Goal: Task Accomplishment & Management: Manage account settings

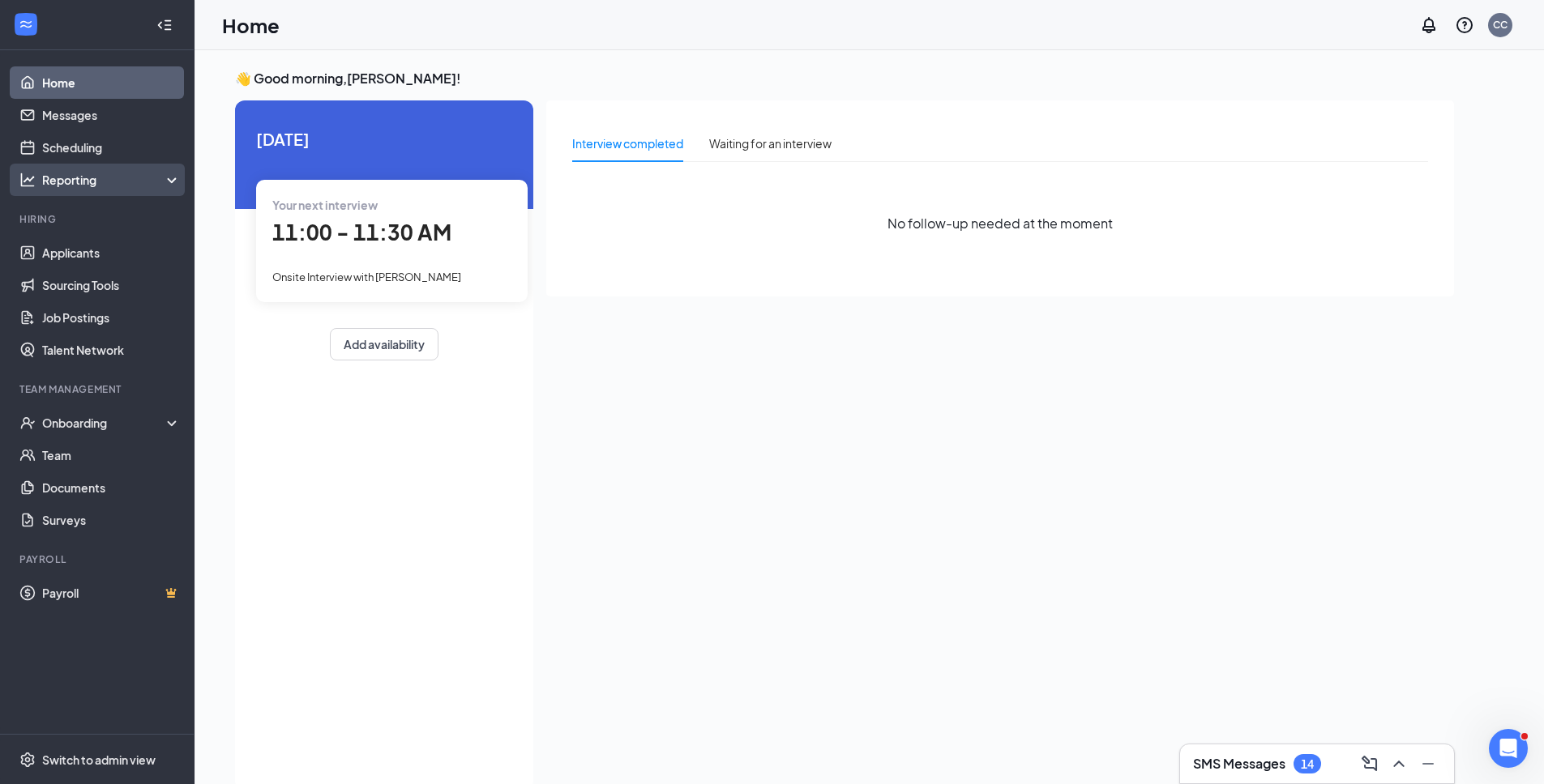
click at [111, 177] on div "Reporting" at bounding box center [111, 180] width 140 height 16
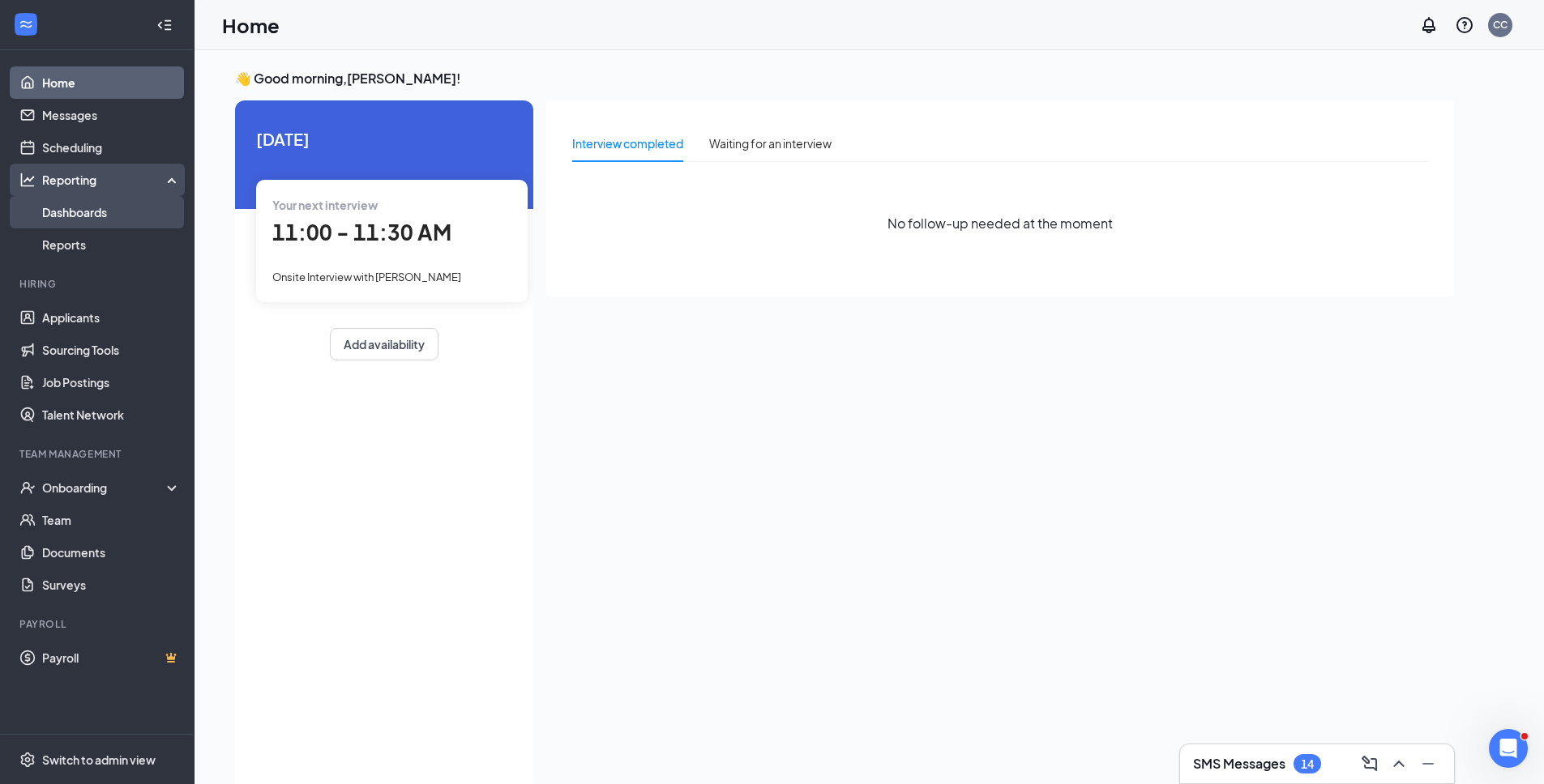
click at [104, 214] on link "Dashboards" at bounding box center [111, 212] width 139 height 33
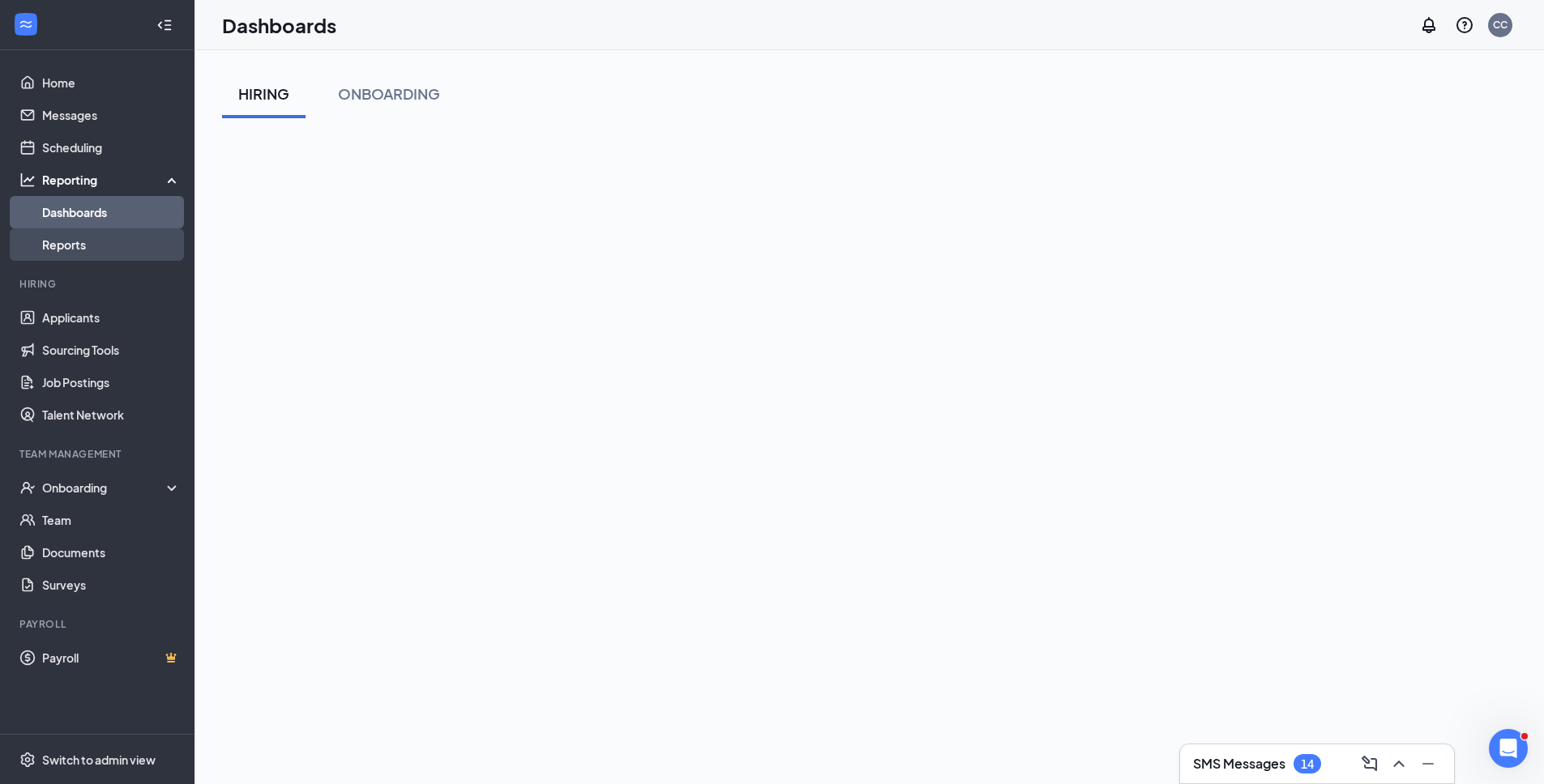
click at [74, 240] on link "Reports" at bounding box center [111, 245] width 139 height 33
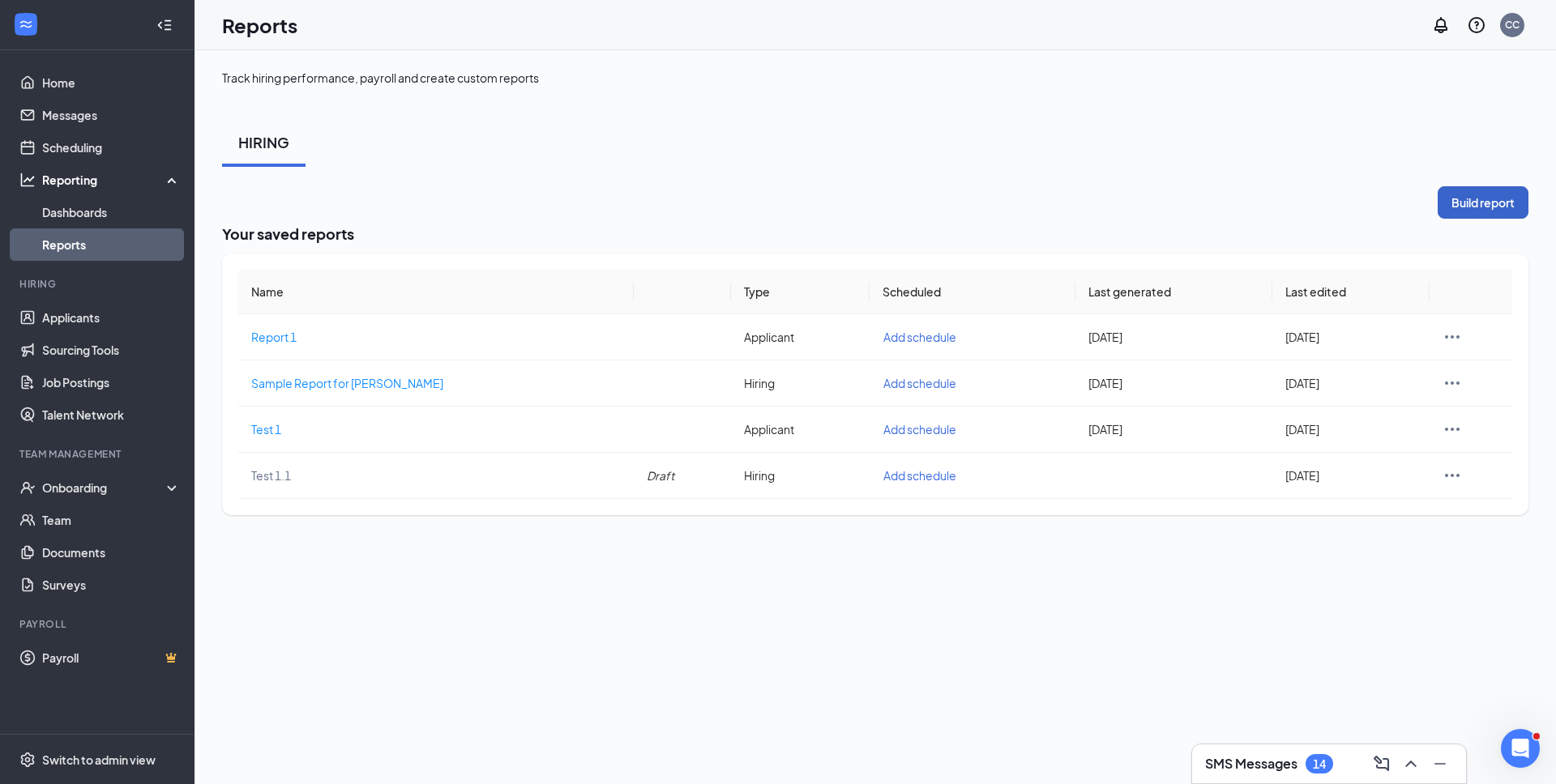
click at [1509, 201] on button "Build report" at bounding box center [1484, 202] width 91 height 33
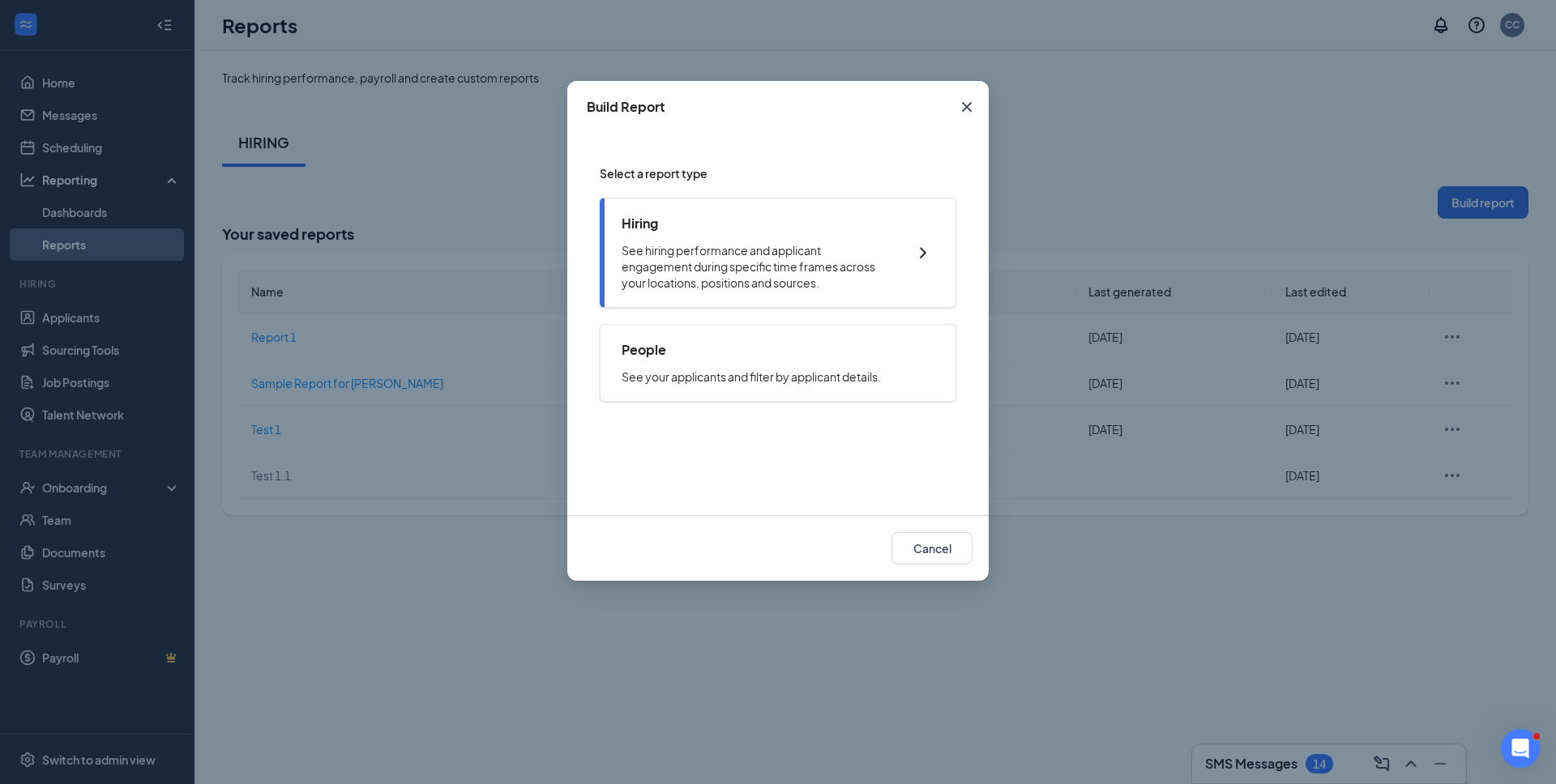
click at [732, 277] on p "See hiring performance and applicant engagement during specific time frames acr…" at bounding box center [756, 266] width 269 height 48
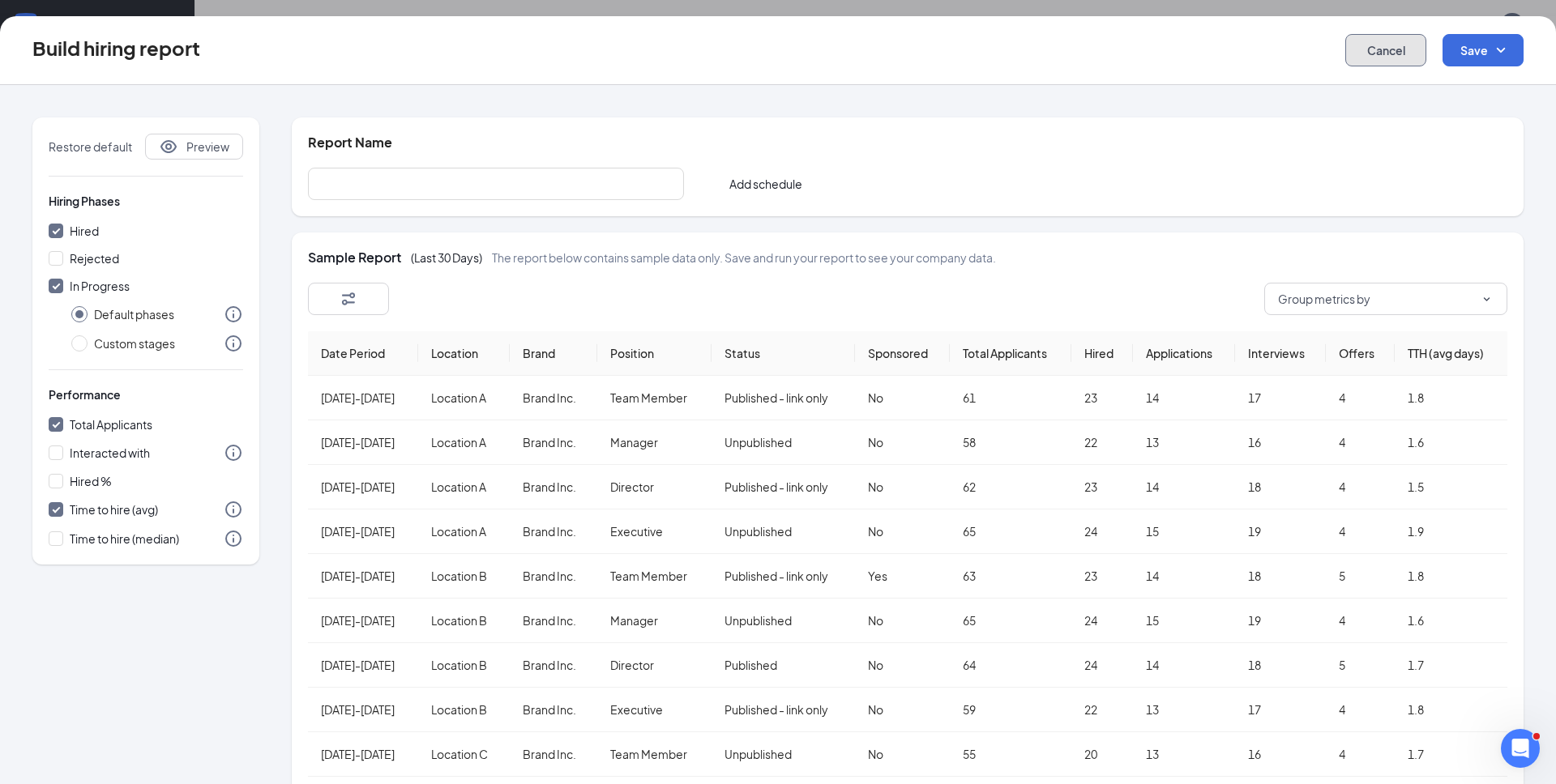
click at [1407, 41] on button "Cancel" at bounding box center [1385, 50] width 81 height 33
checkbox input "false"
radio input "false"
checkbox input "false"
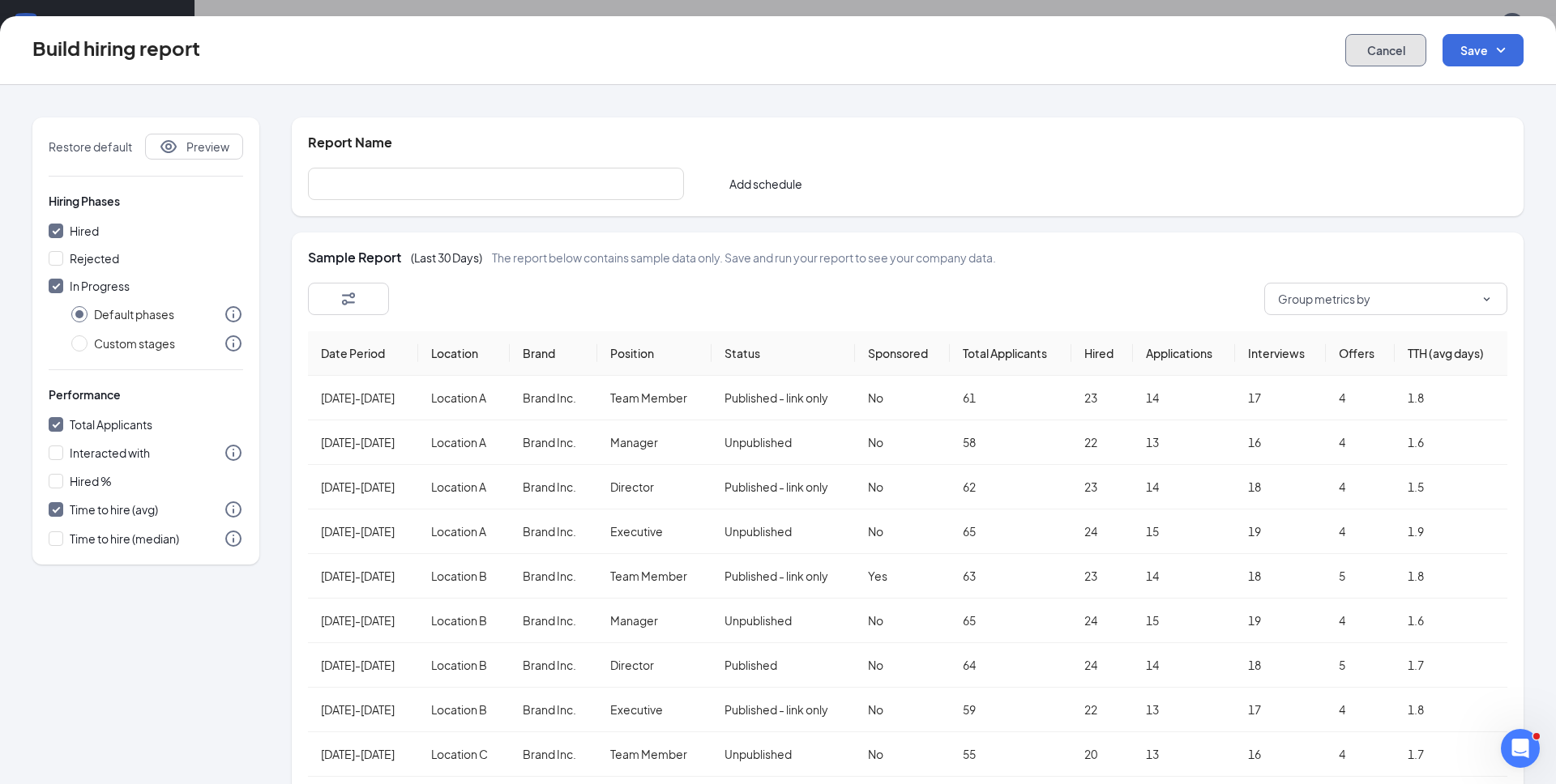
checkbox input "false"
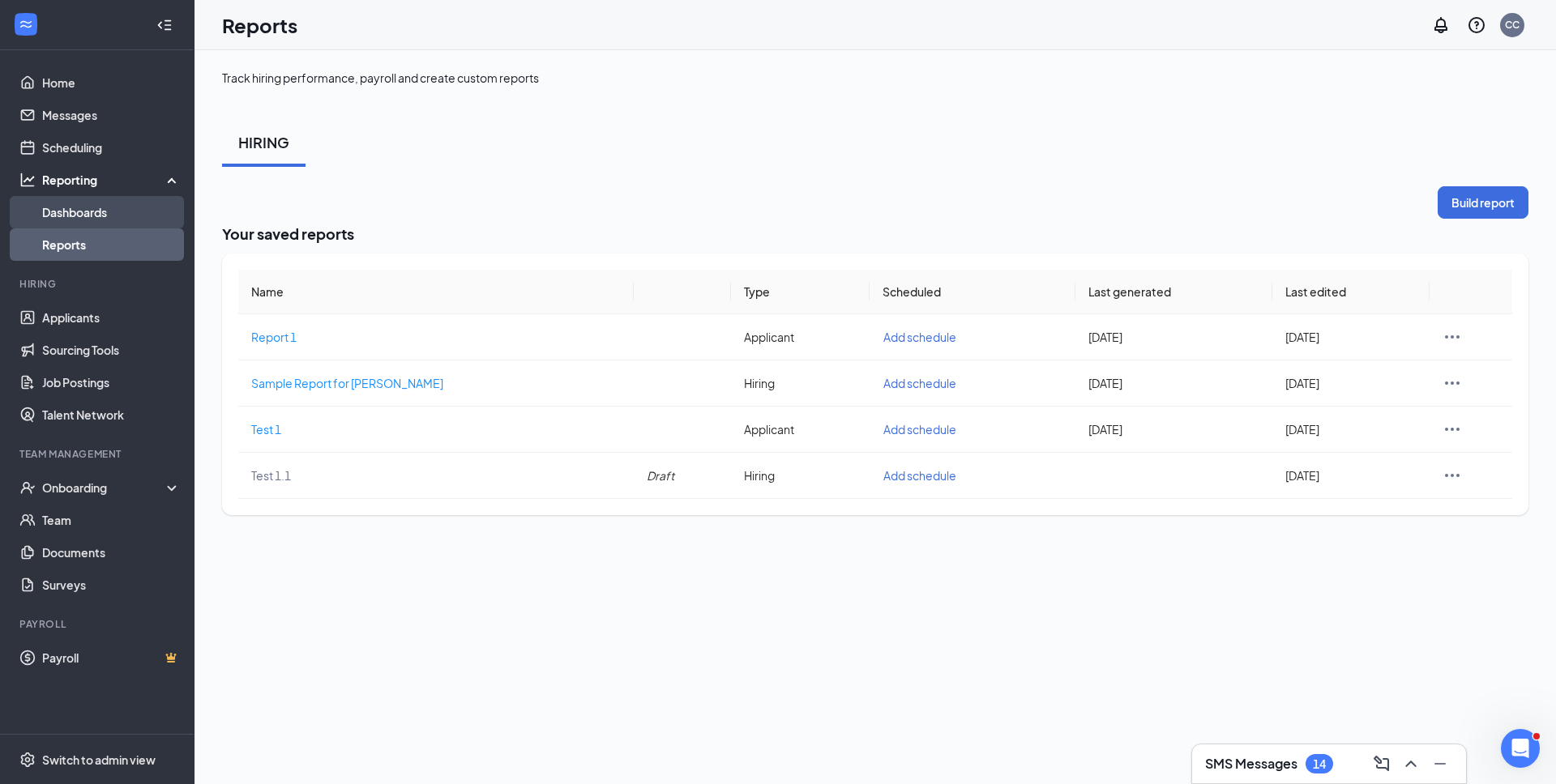
click at [120, 218] on link "Dashboards" at bounding box center [111, 212] width 139 height 33
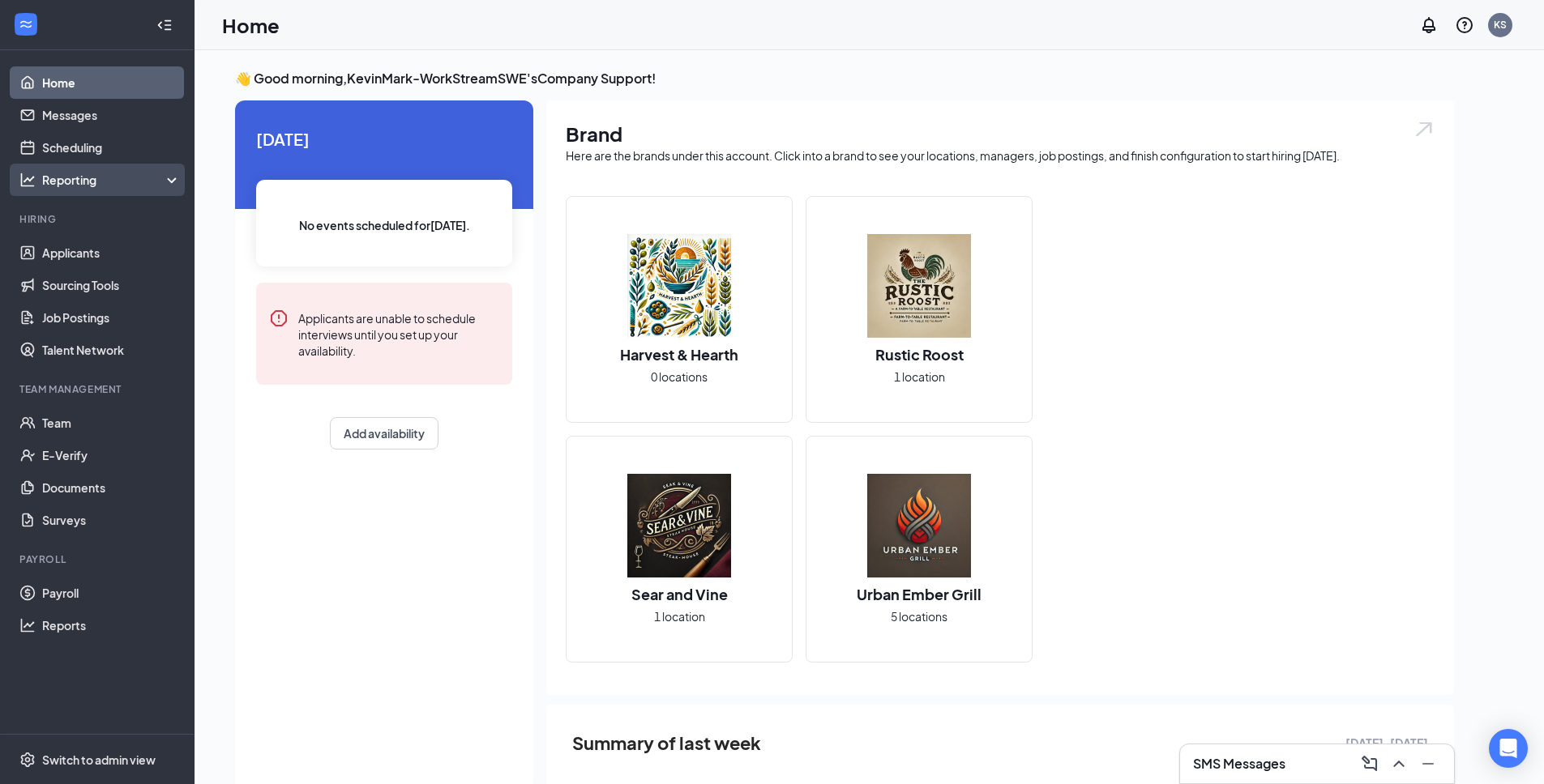
click at [114, 187] on div "Reporting" at bounding box center [111, 180] width 140 height 16
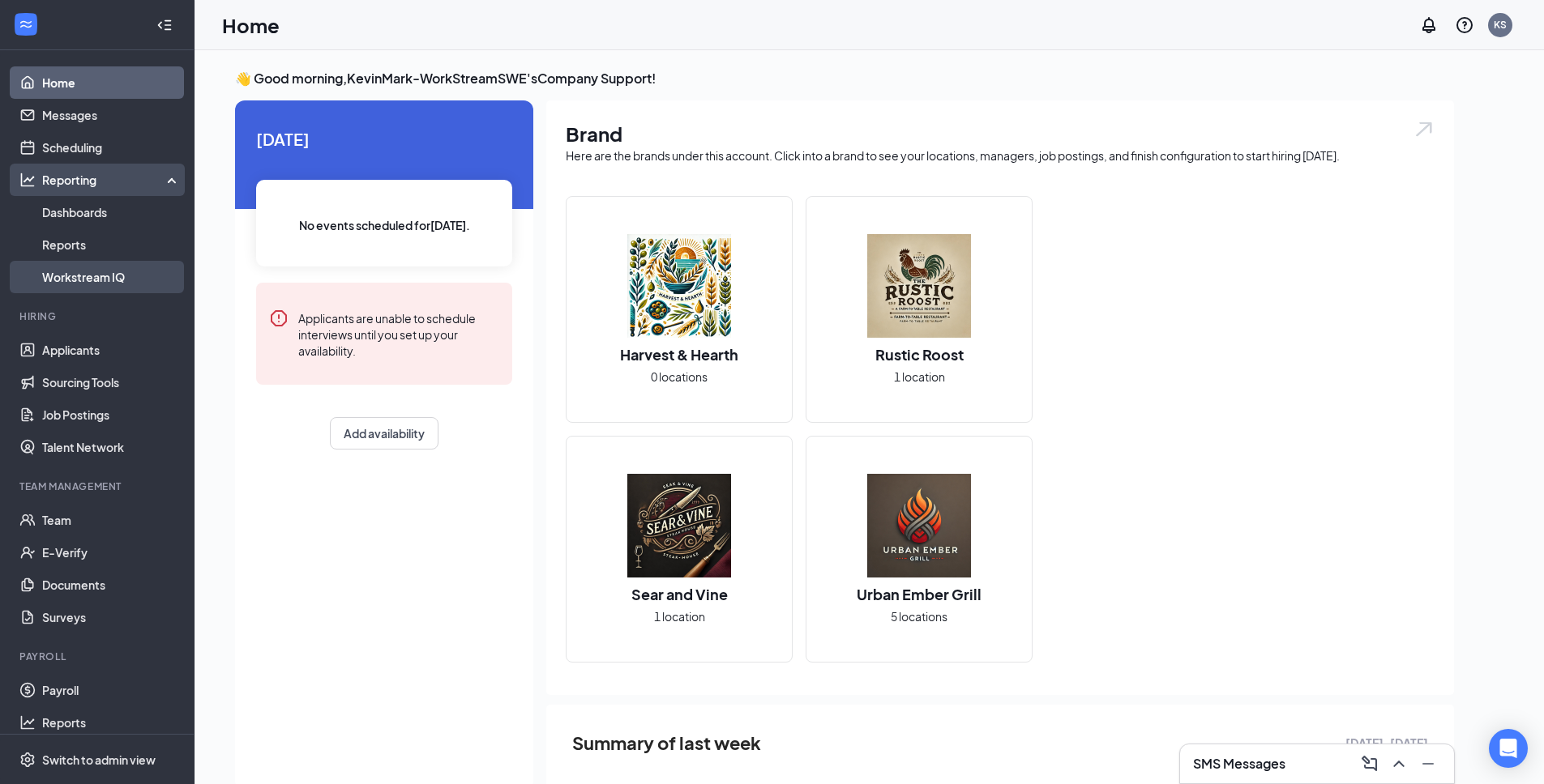
click at [109, 276] on link "Workstream IQ" at bounding box center [111, 277] width 139 height 33
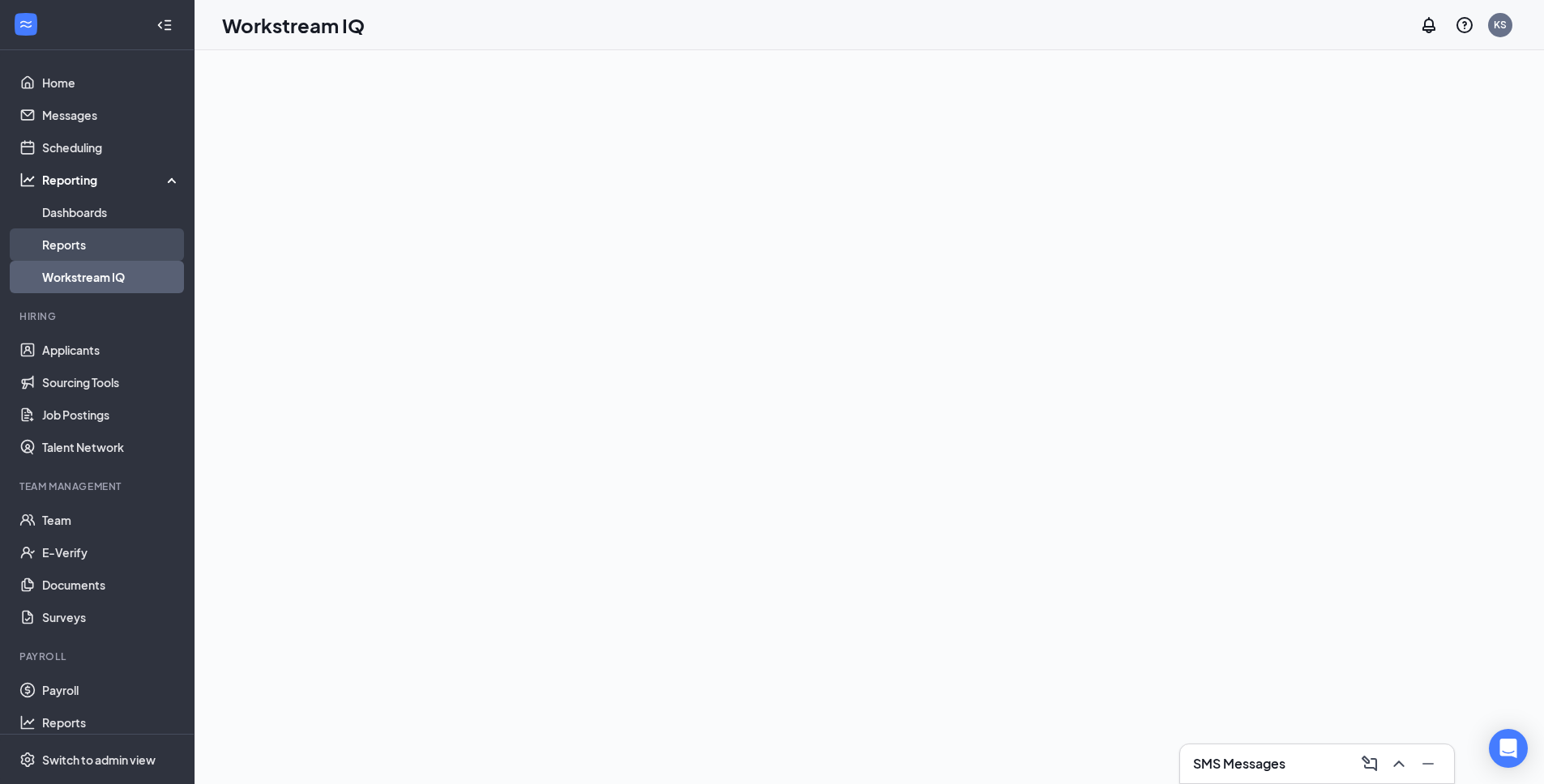
click at [101, 242] on link "Reports" at bounding box center [111, 245] width 139 height 33
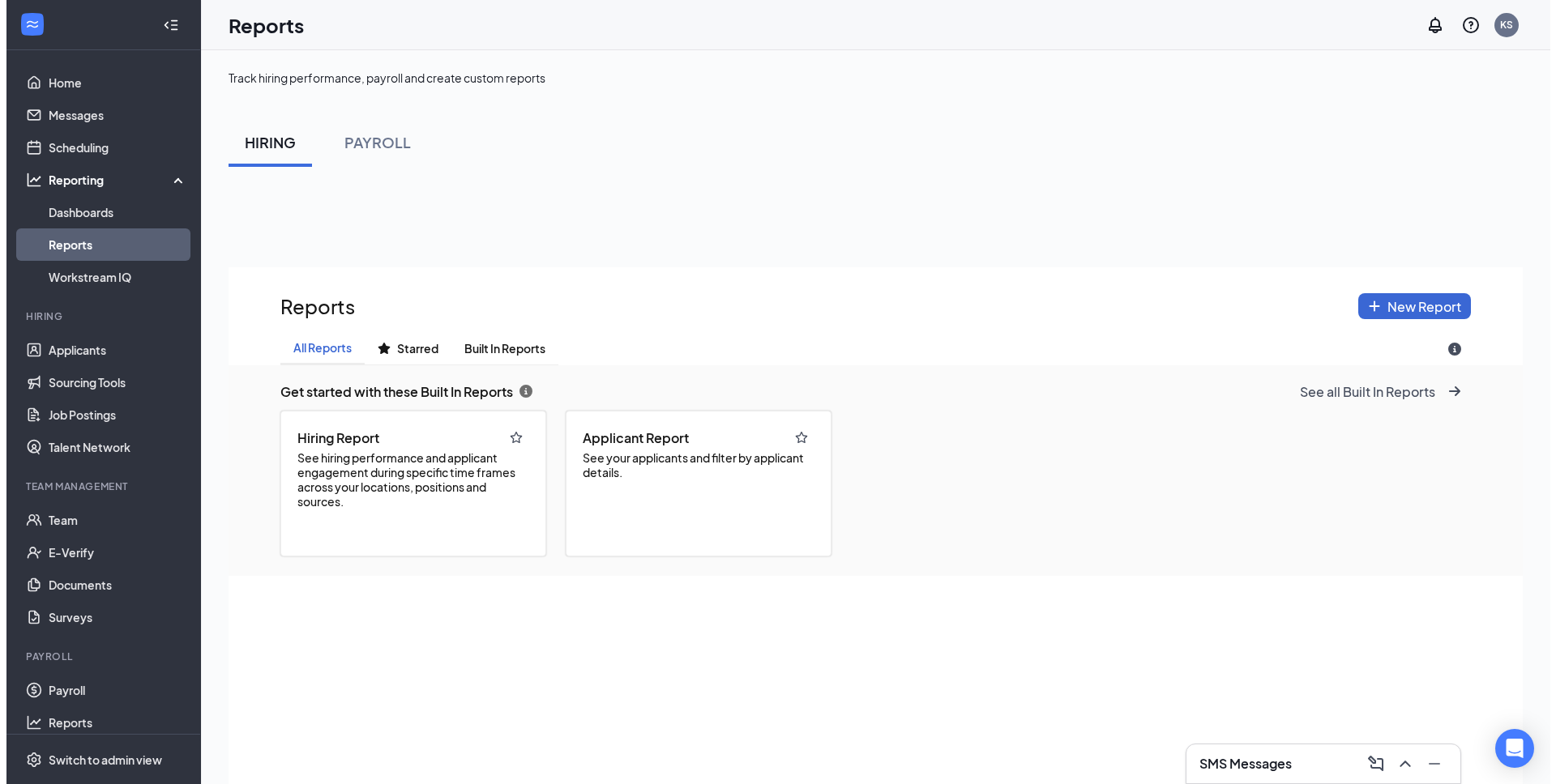
scroll to position [898, 1294]
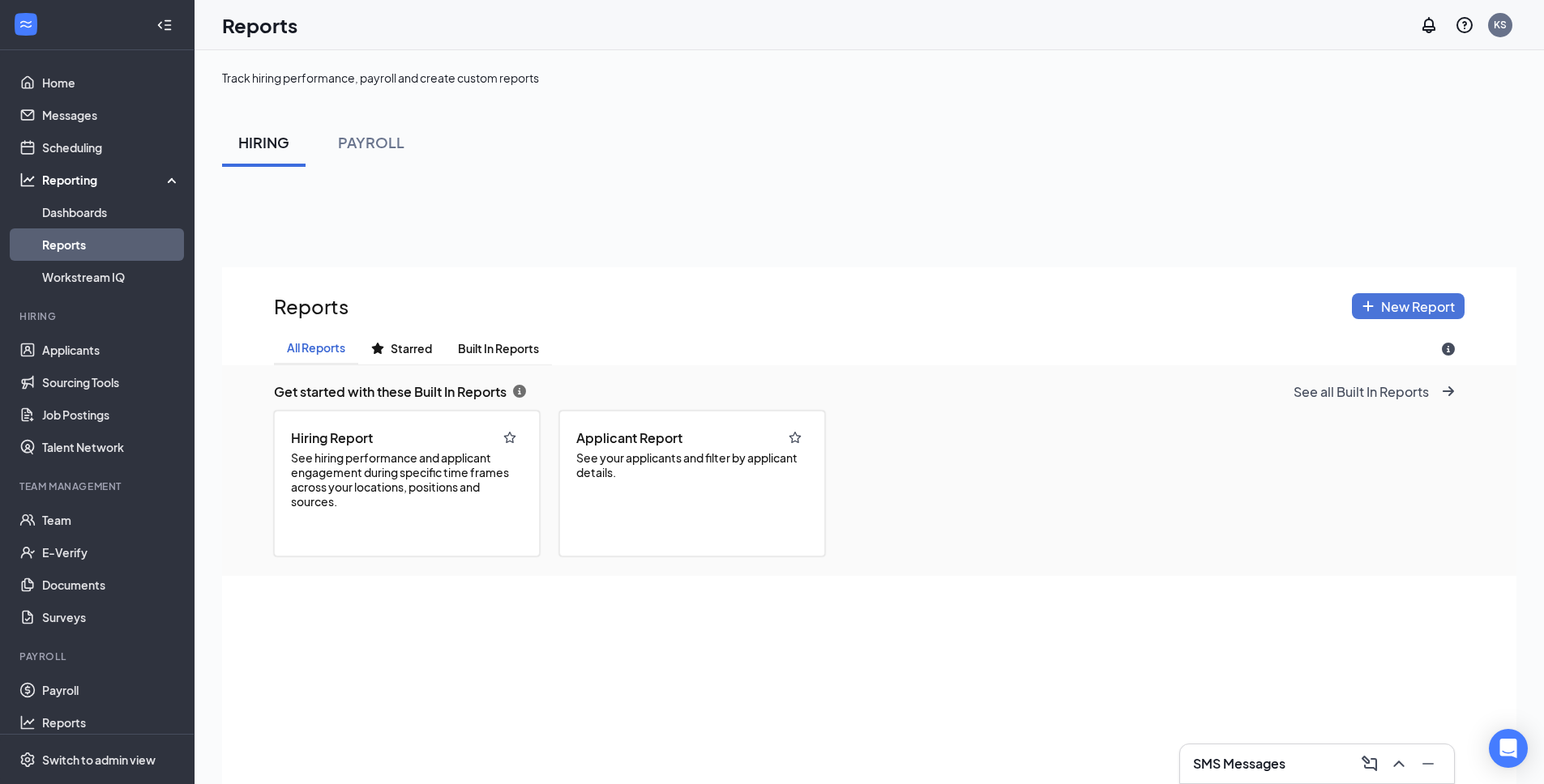
click at [1404, 316] on button "New Report" at bounding box center [1408, 306] width 113 height 26
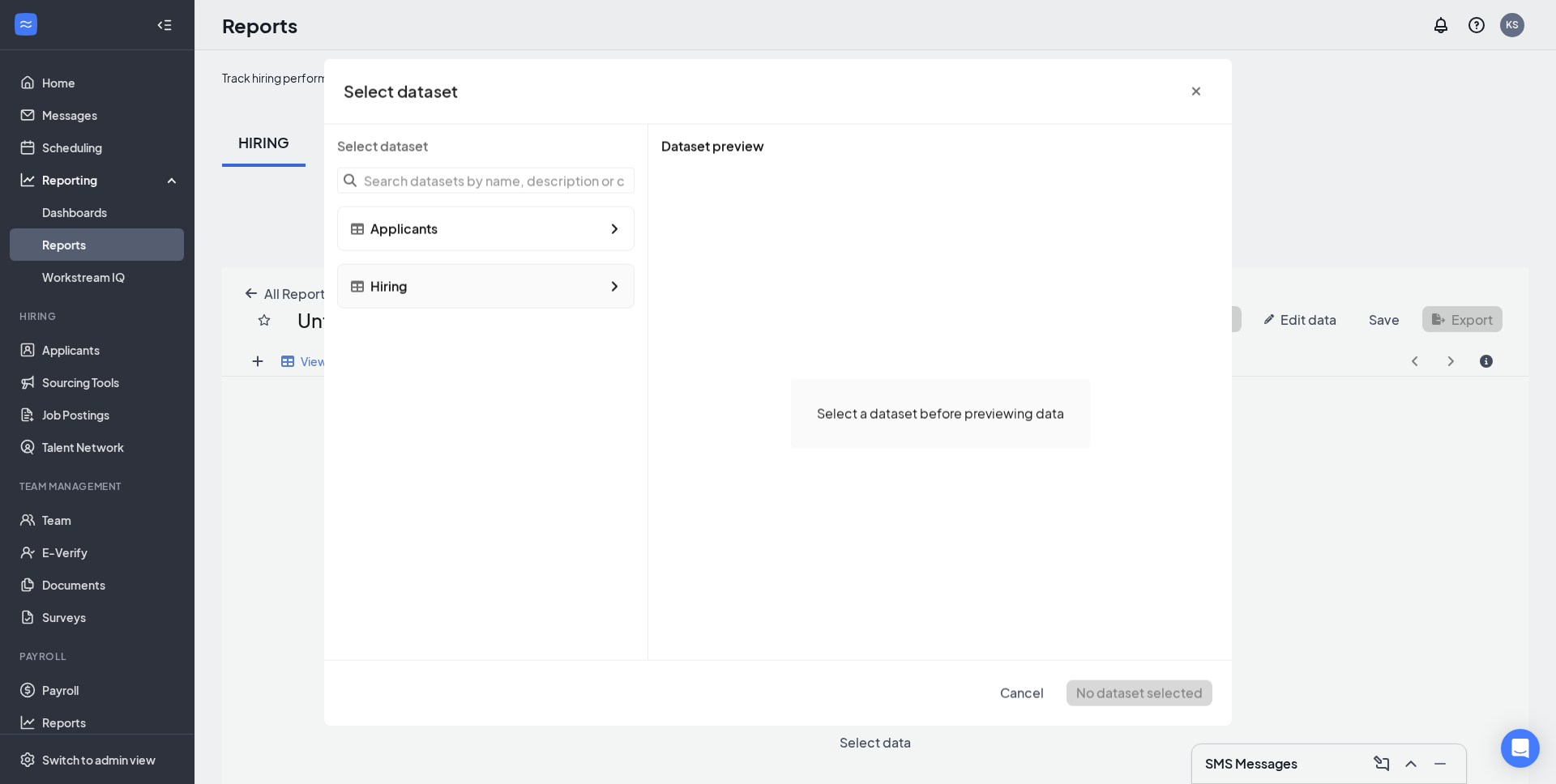
click at [478, 302] on div "Hiring" at bounding box center [486, 286] width 297 height 45
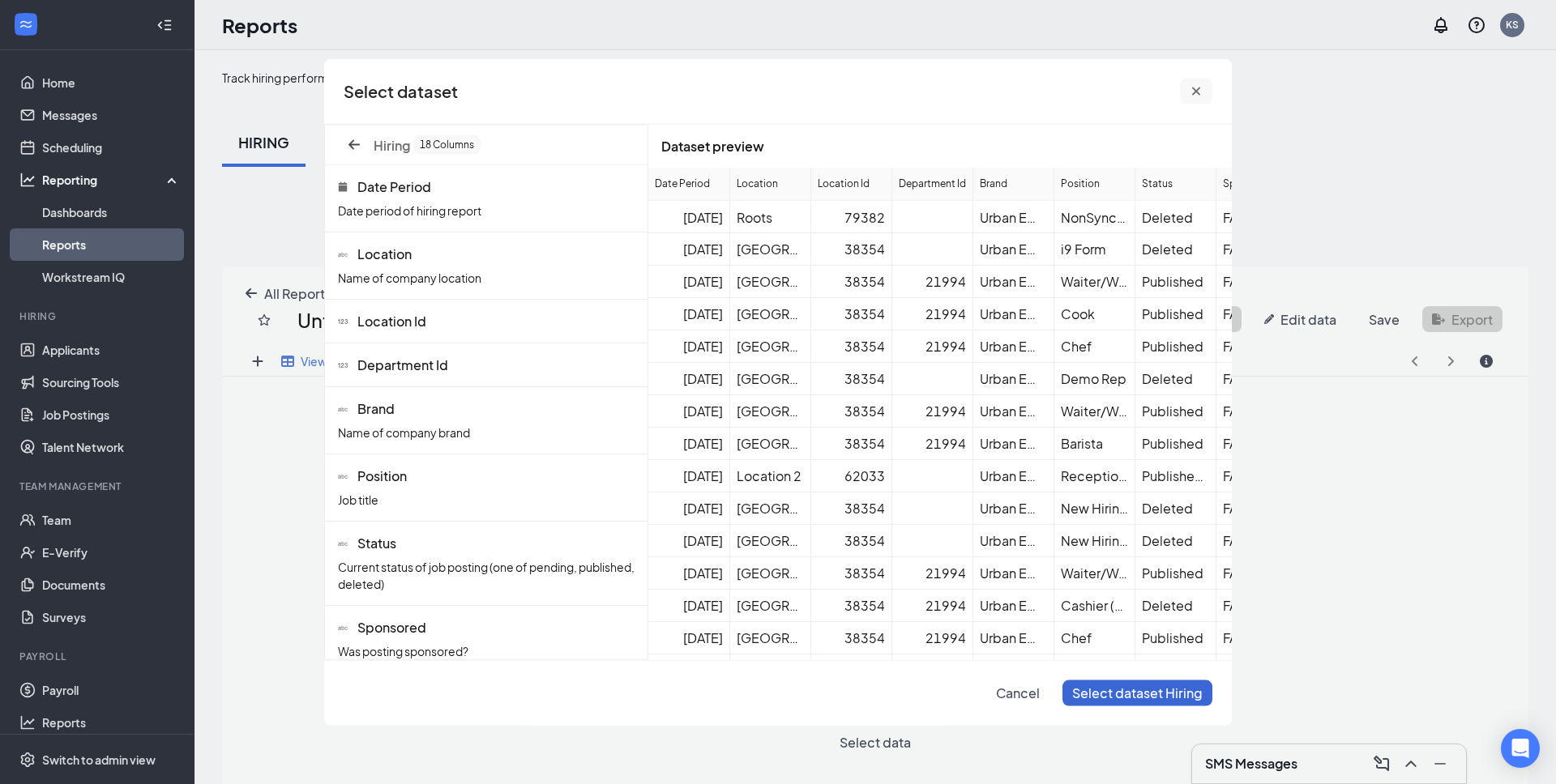
click at [1191, 83] on button "cross icon" at bounding box center [1197, 91] width 33 height 26
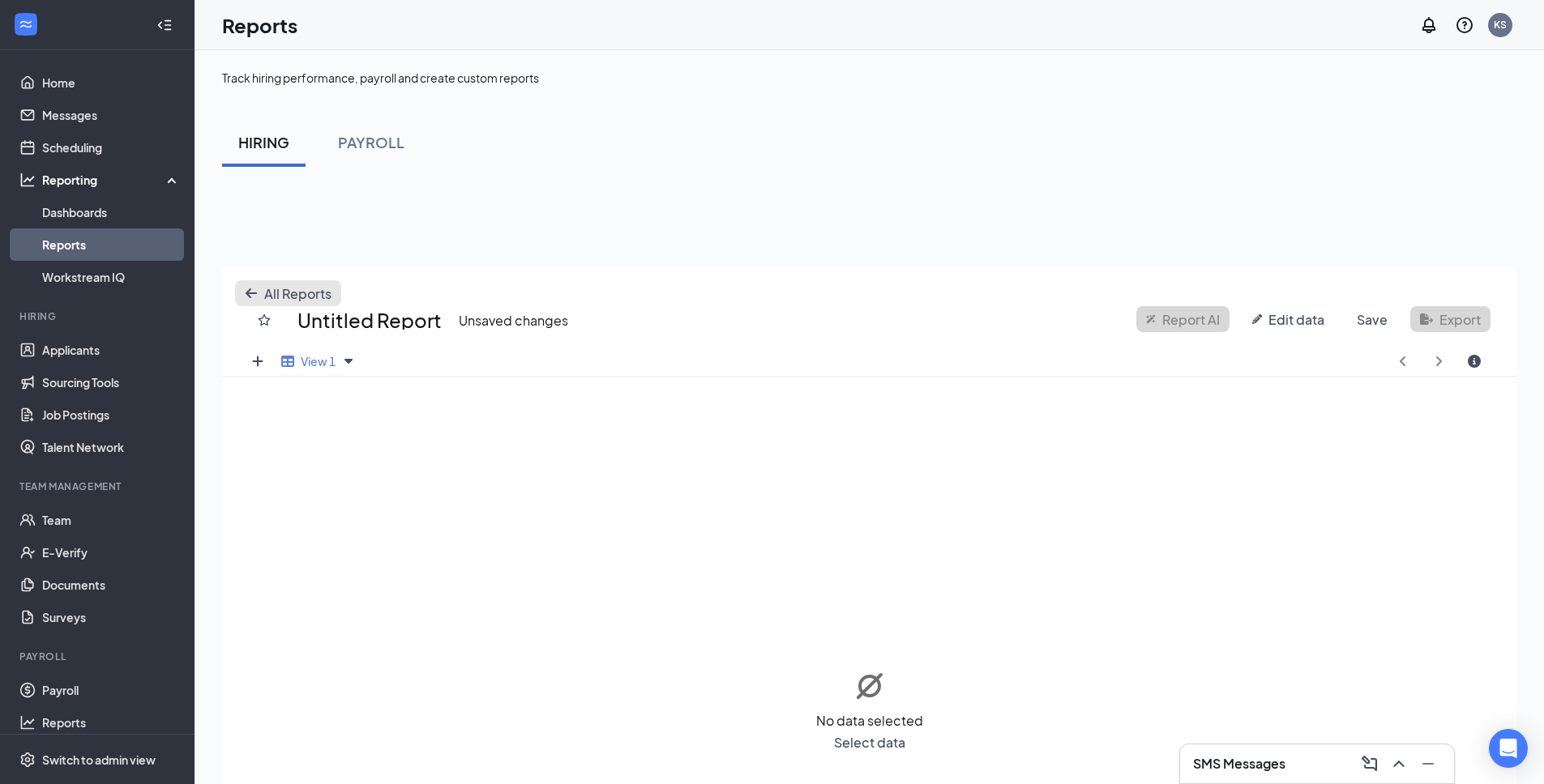
click at [257, 287] on icon "arrow-left icon" at bounding box center [251, 294] width 13 height 13
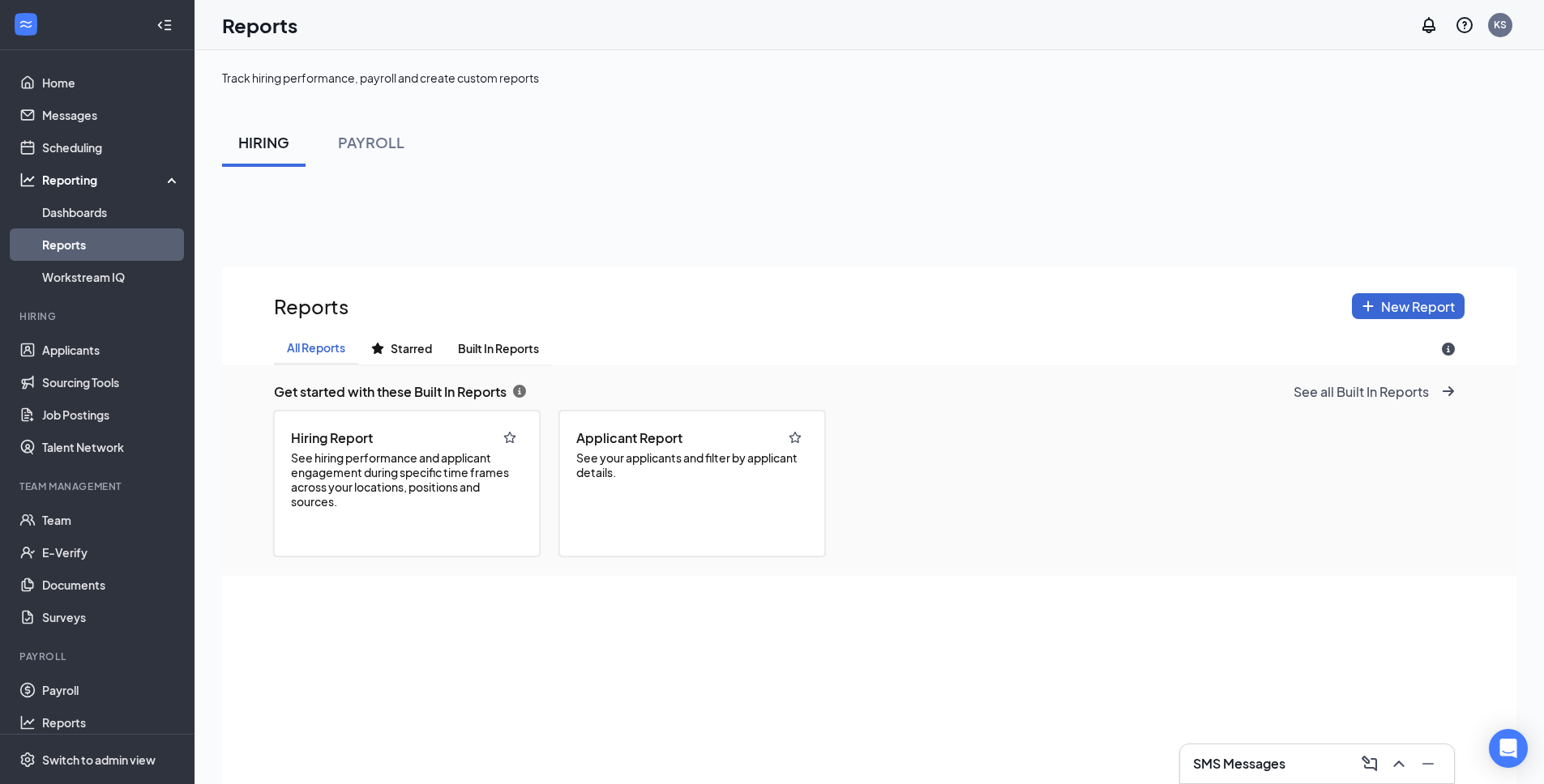
scroll to position [898, 1294]
click at [414, 472] on span "See hiring performance and applicant engagement during specific time frames acr…" at bounding box center [407, 480] width 232 height 58
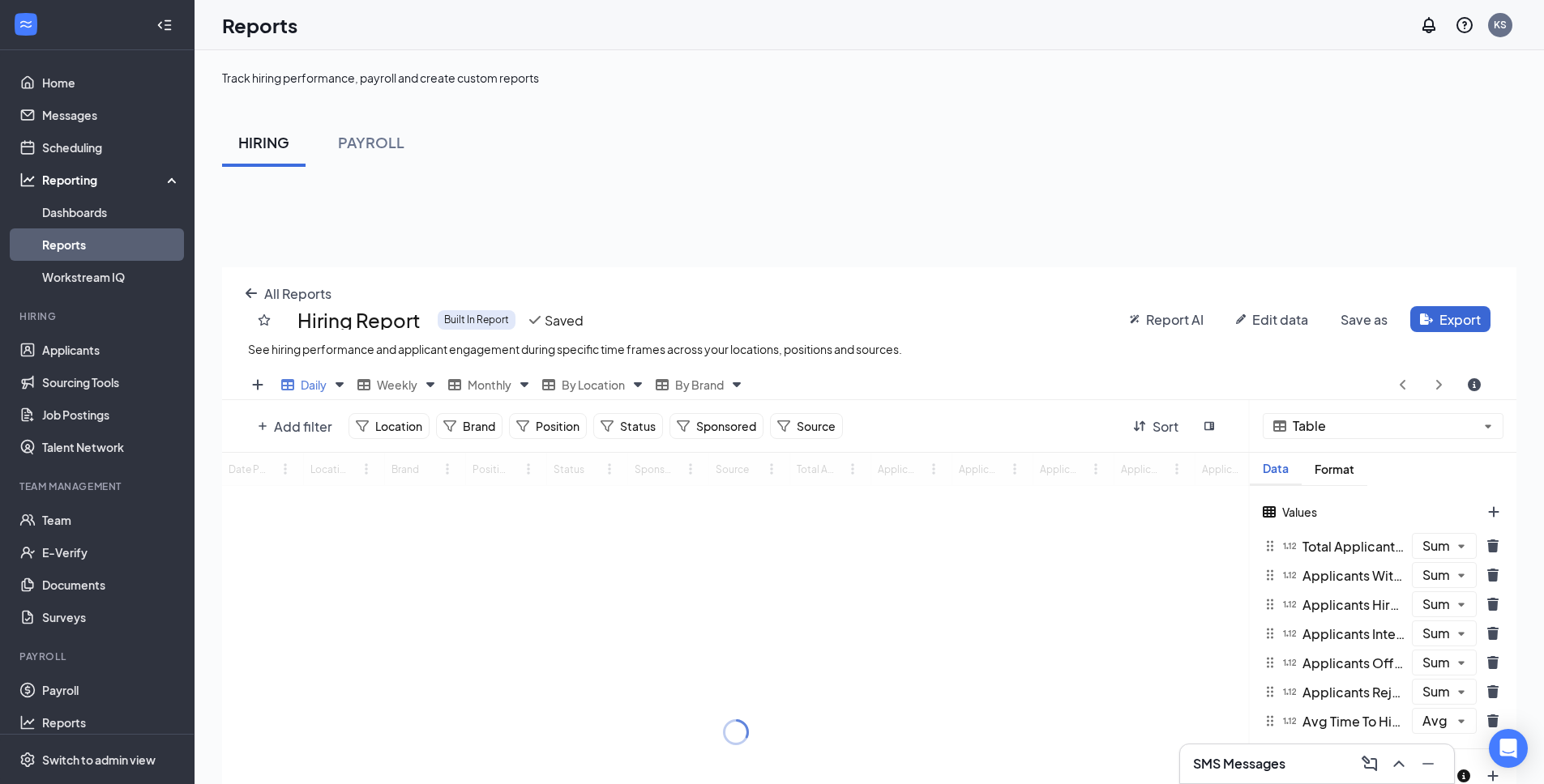
scroll to position [652, 1294]
click at [1163, 322] on span "Report AI" at bounding box center [1175, 319] width 57 height 17
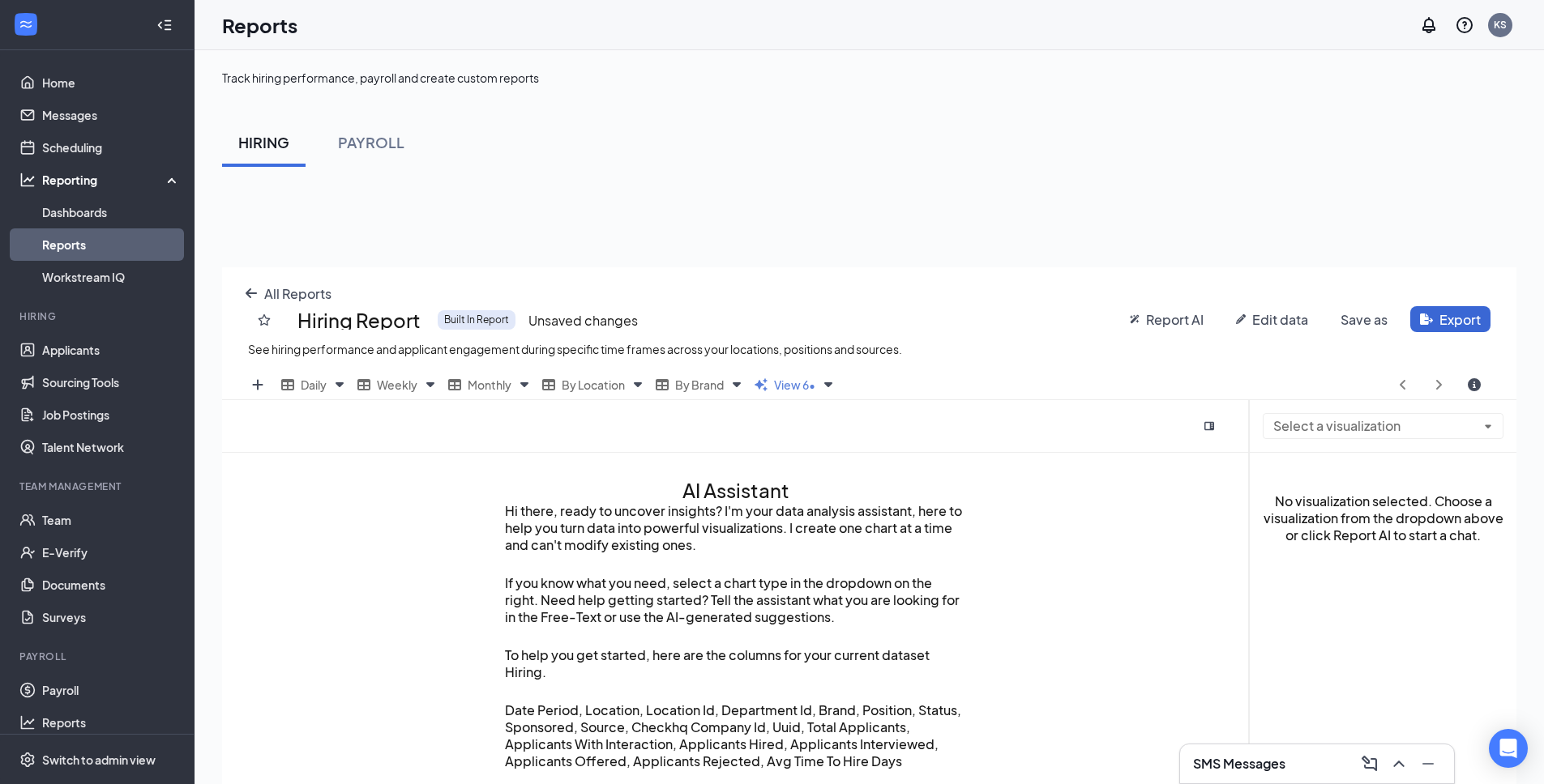
scroll to position [319, 0]
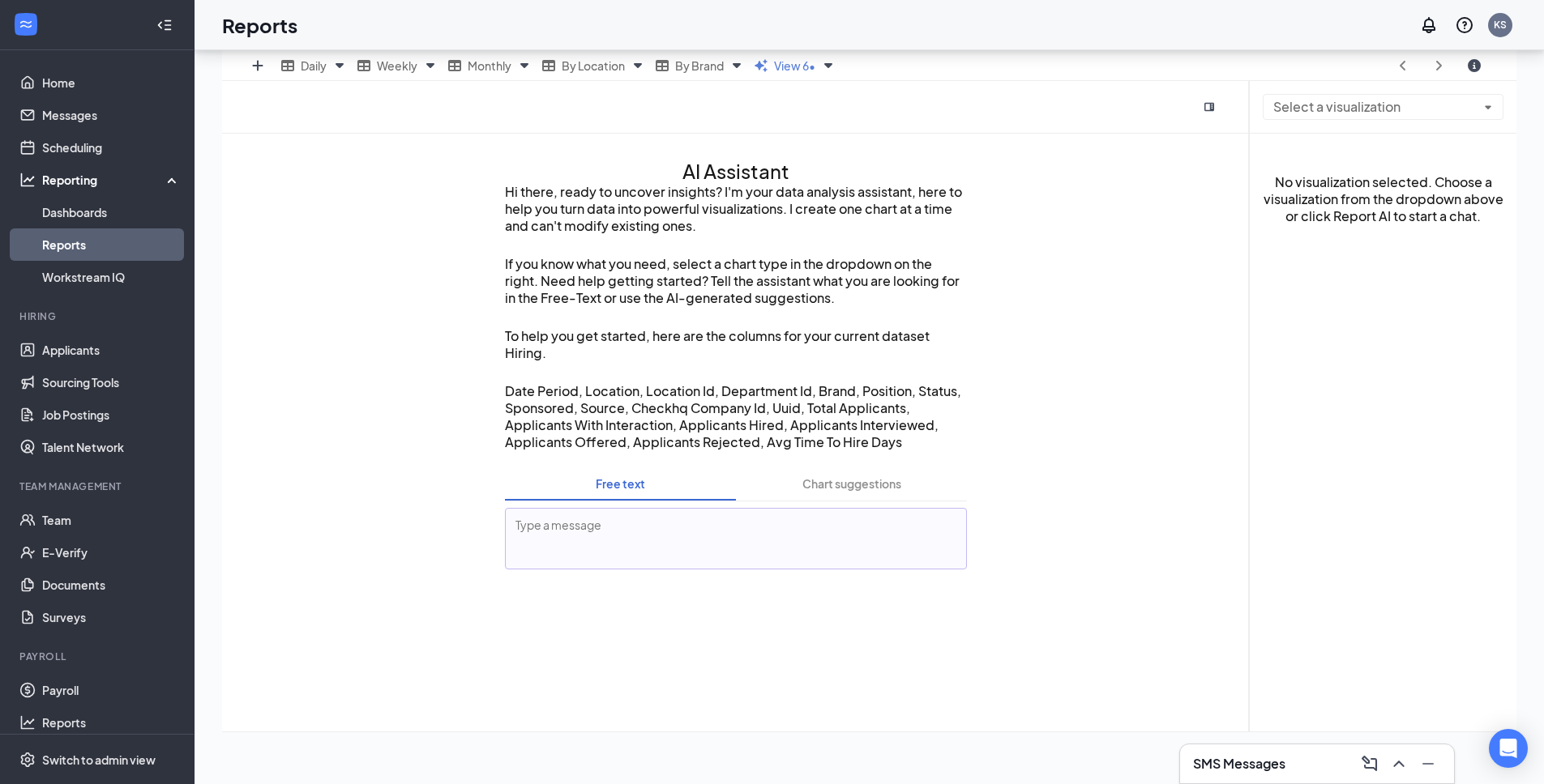
click at [699, 539] on textarea at bounding box center [736, 539] width 462 height 62
type textarea "Can you create me a report for applicants that were hired between sept 10-16 20…"
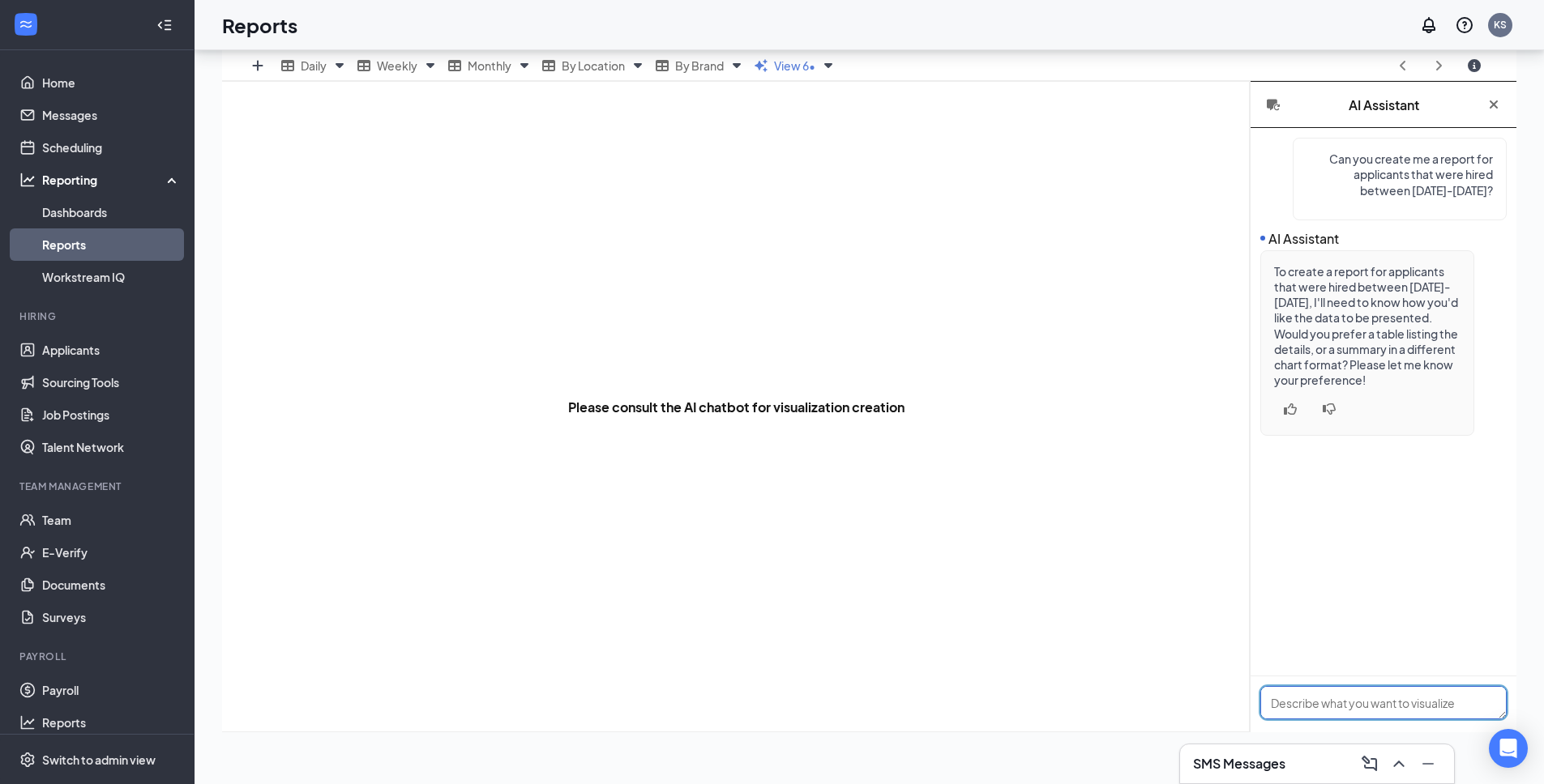
click at [1371, 701] on textarea at bounding box center [1383, 703] width 246 height 33
type textarea "table!"
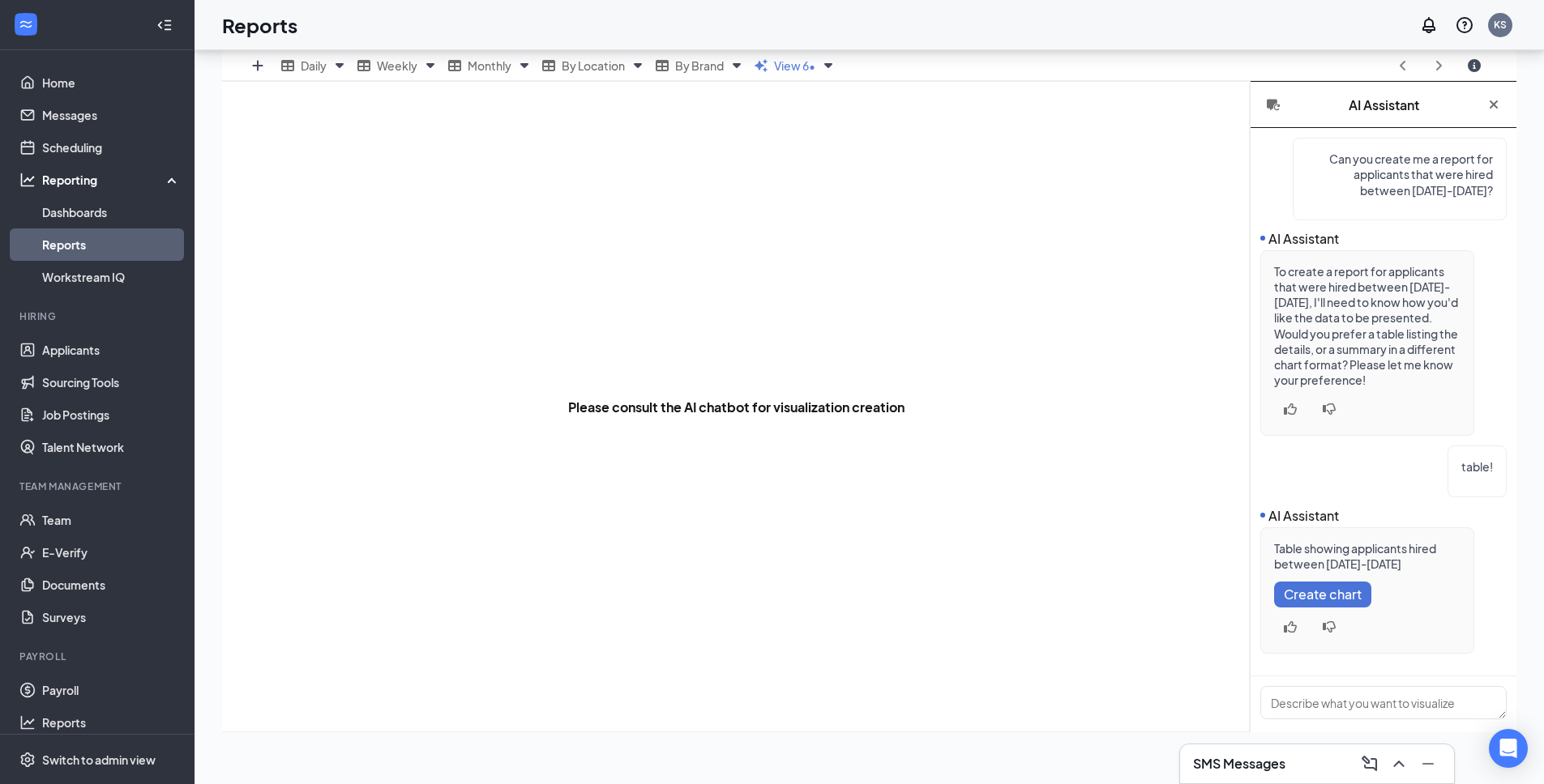
click at [1346, 602] on span "Create chart" at bounding box center [1322, 593] width 78 height 15
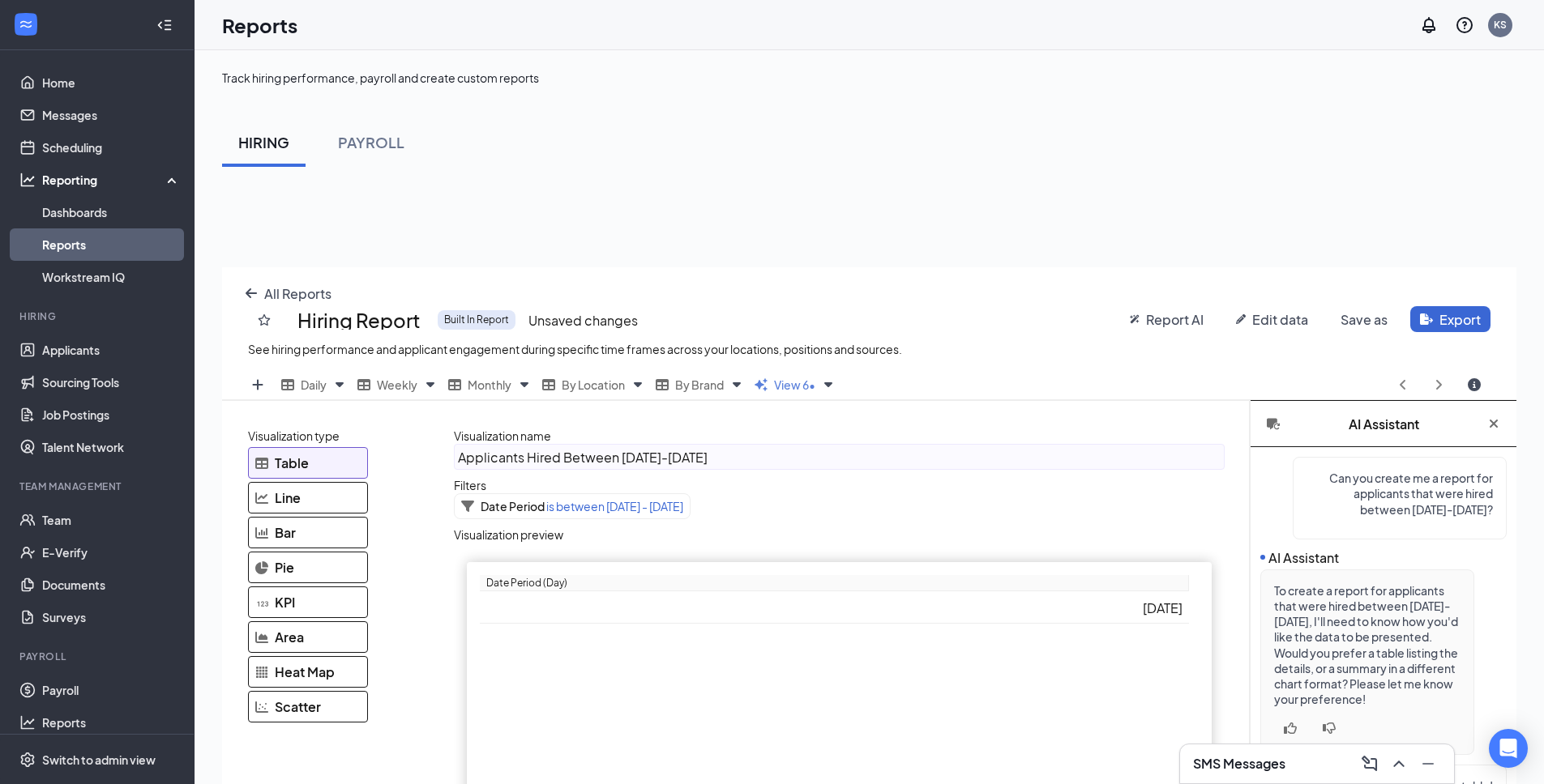
scroll to position [319, 0]
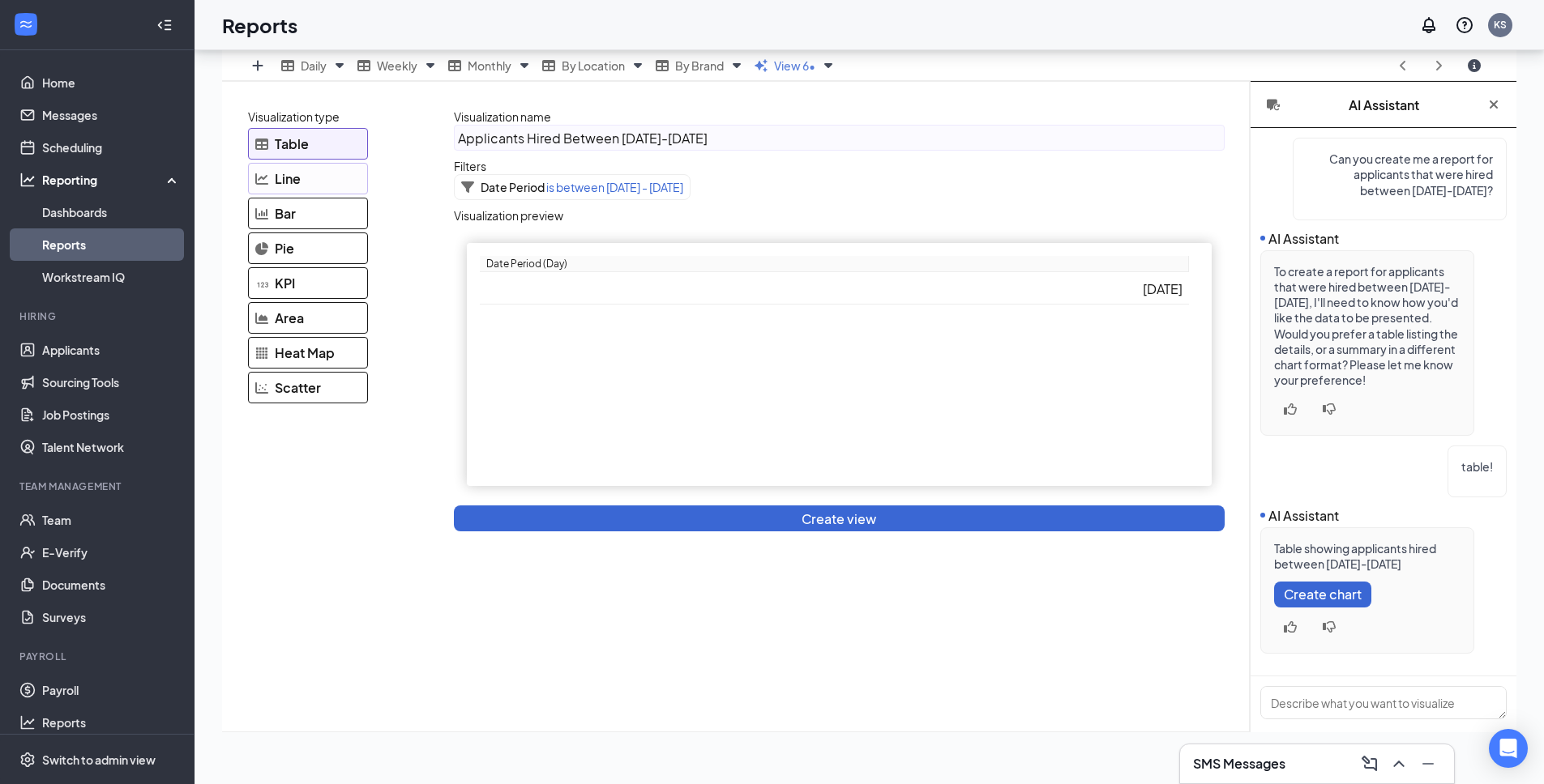
click at [280, 163] on div "Line" at bounding box center [308, 179] width 120 height 32
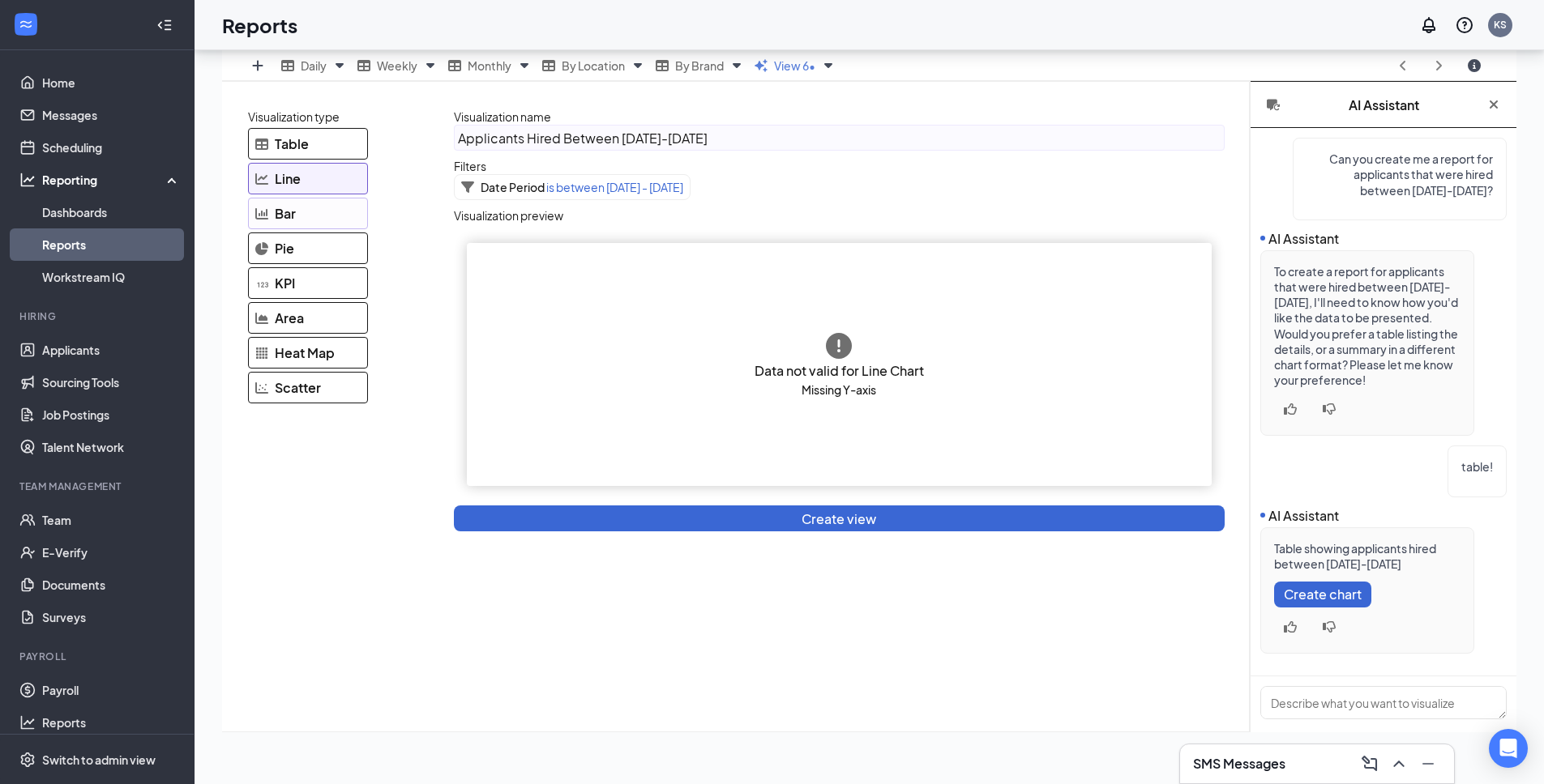
click at [284, 200] on div "Bar" at bounding box center [308, 213] width 120 height 32
click at [290, 246] on span "Pie" at bounding box center [284, 248] width 19 height 17
click at [332, 143] on div "Table" at bounding box center [308, 143] width 120 height 32
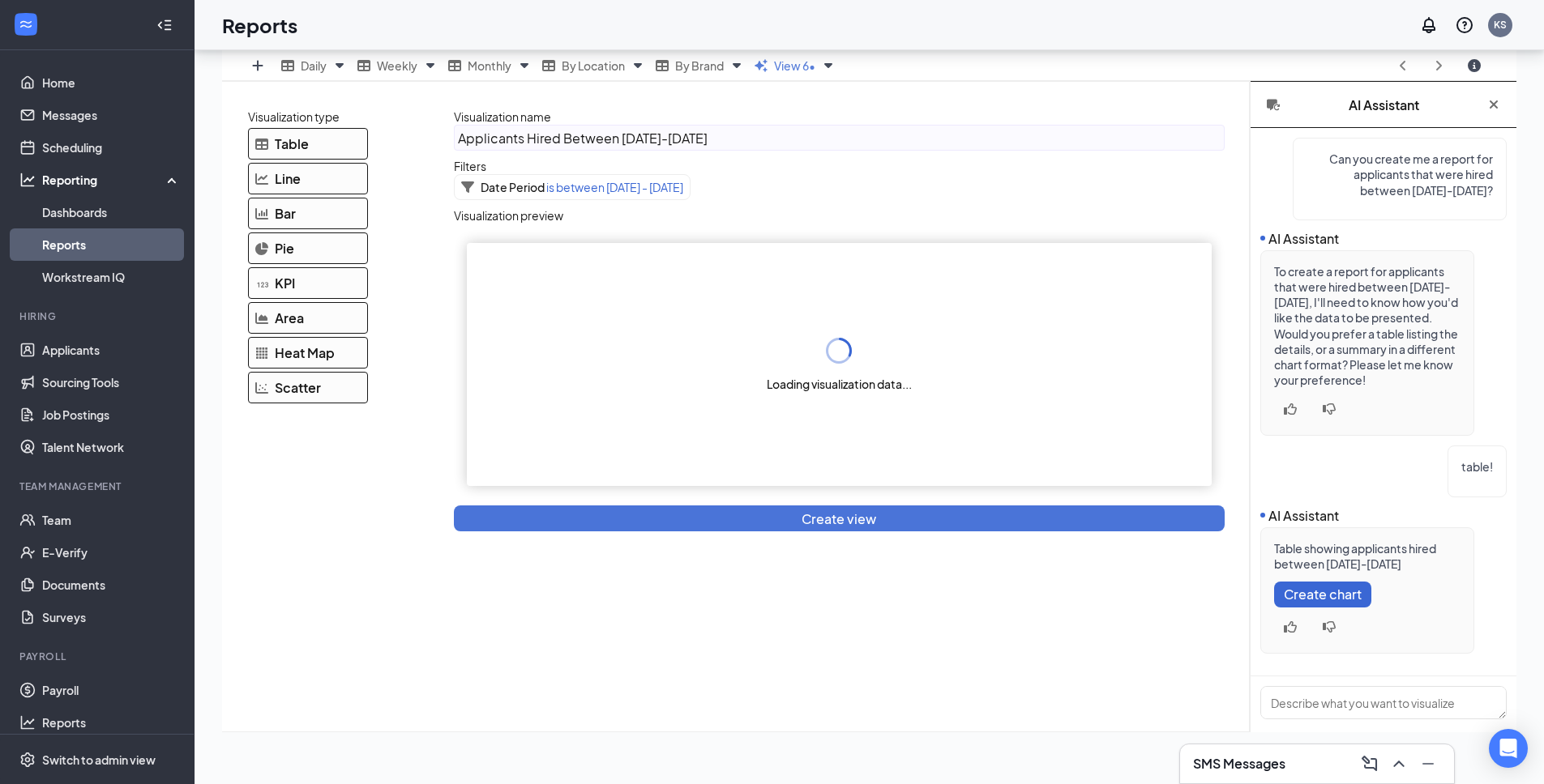
click at [804, 519] on span "Create view" at bounding box center [839, 519] width 75 height 17
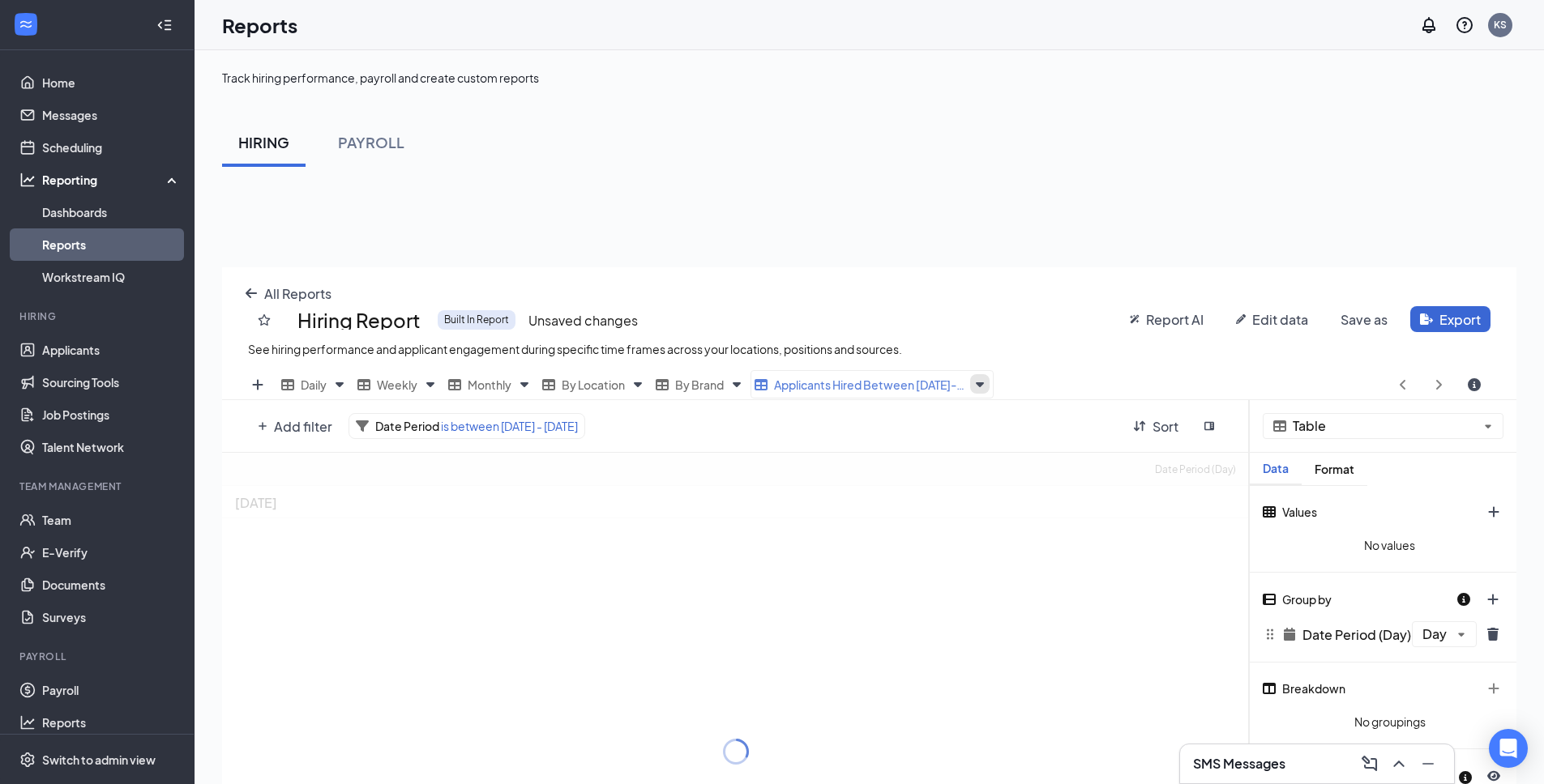
scroll to position [80372, 79749]
click at [988, 387] on icon "Views" at bounding box center [979, 384] width 19 height 19
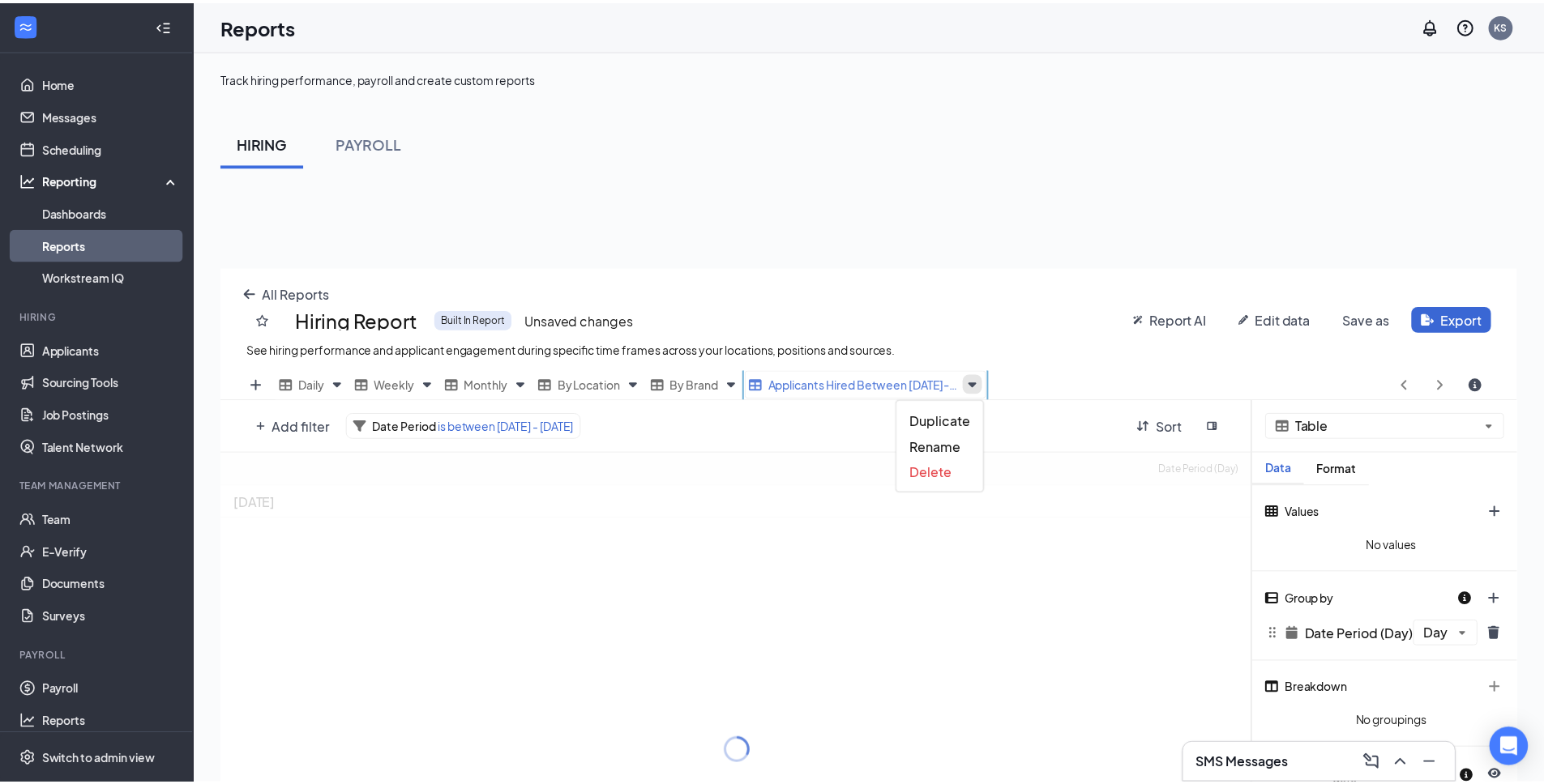
scroll to position [80372, 79761]
click at [985, 383] on icon "Views" at bounding box center [979, 384] width 19 height 19
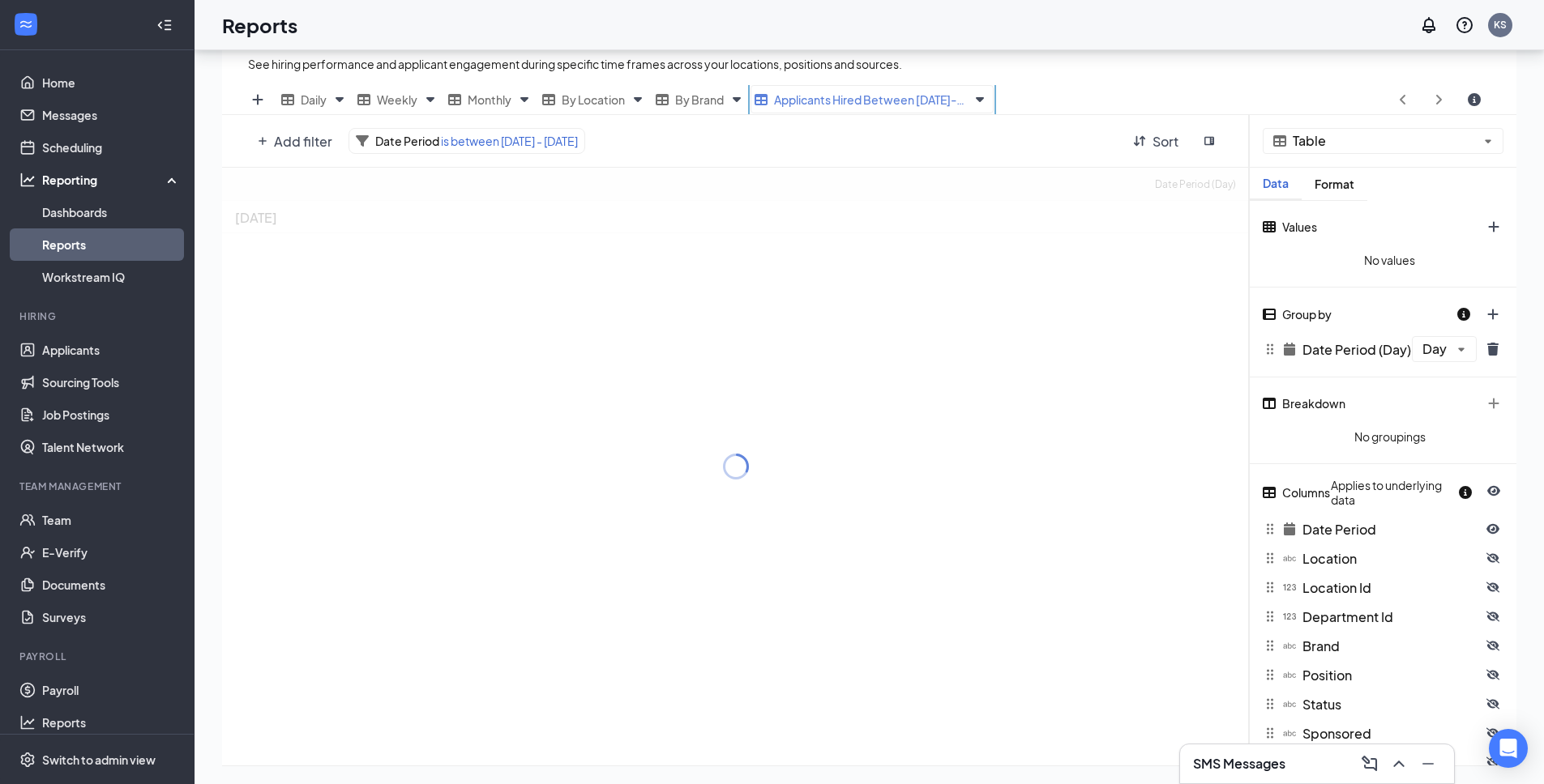
scroll to position [295, 0]
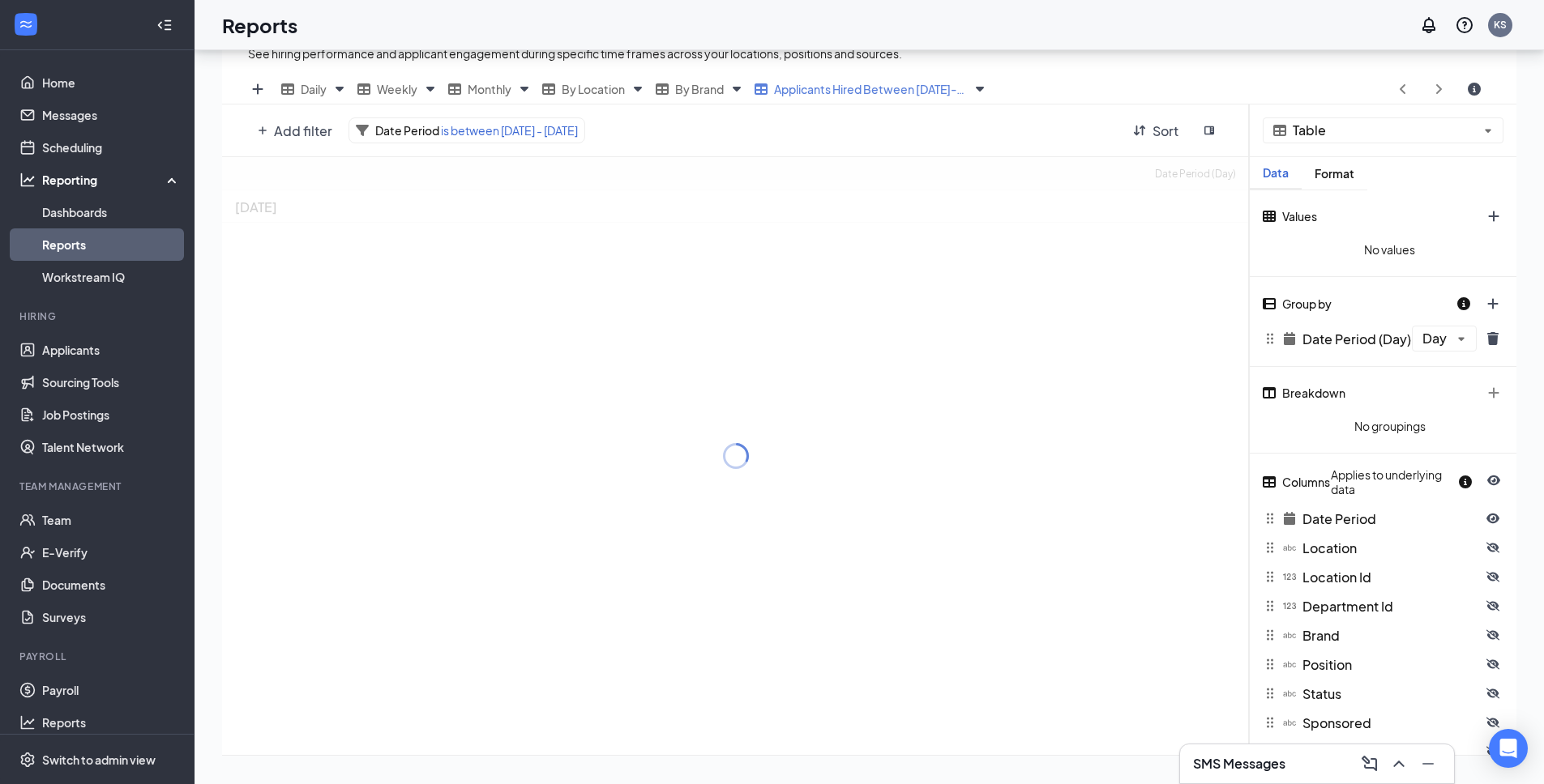
click at [739, 455] on icon at bounding box center [736, 456] width 26 height 26
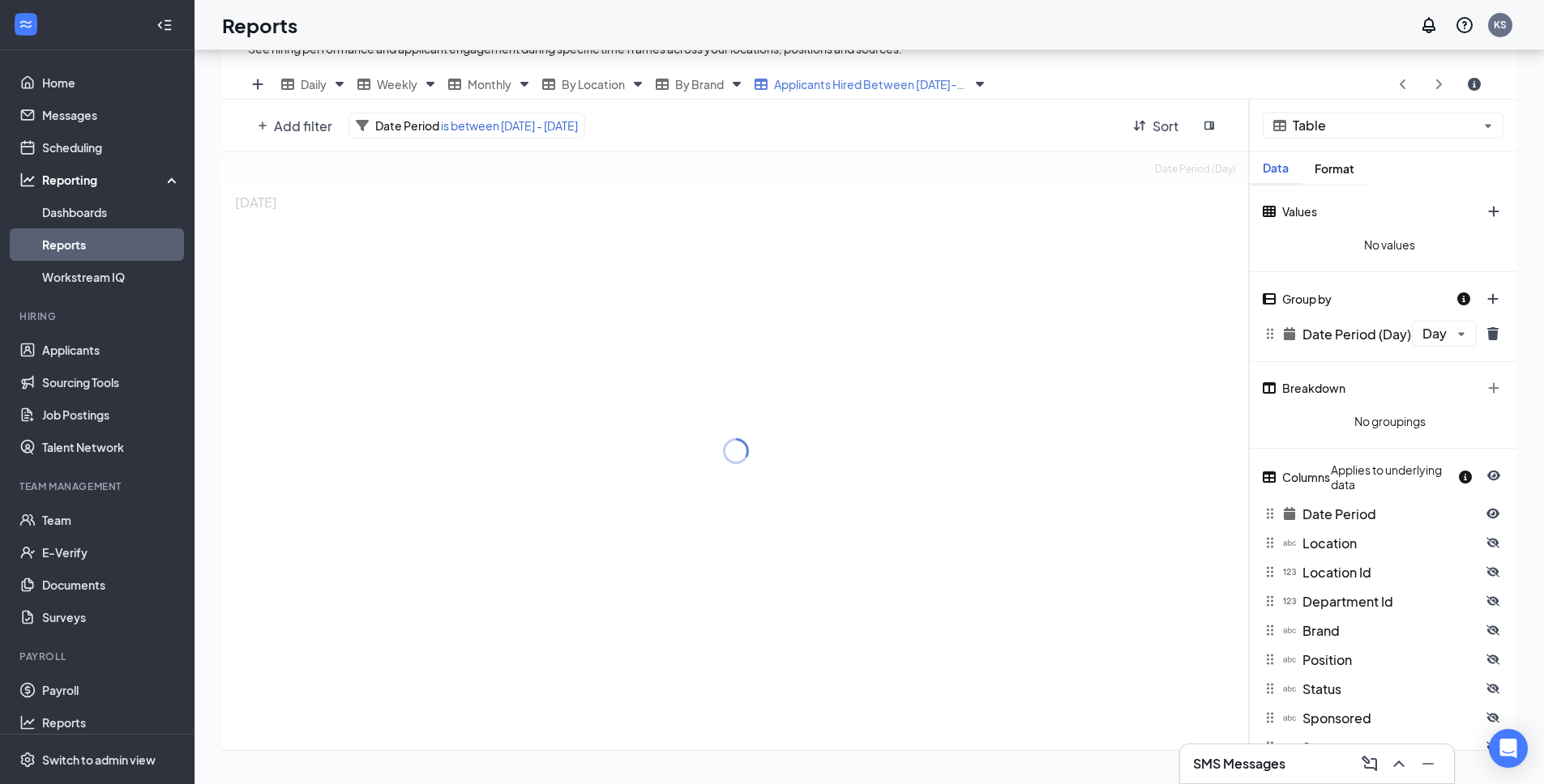
scroll to position [319, 0]
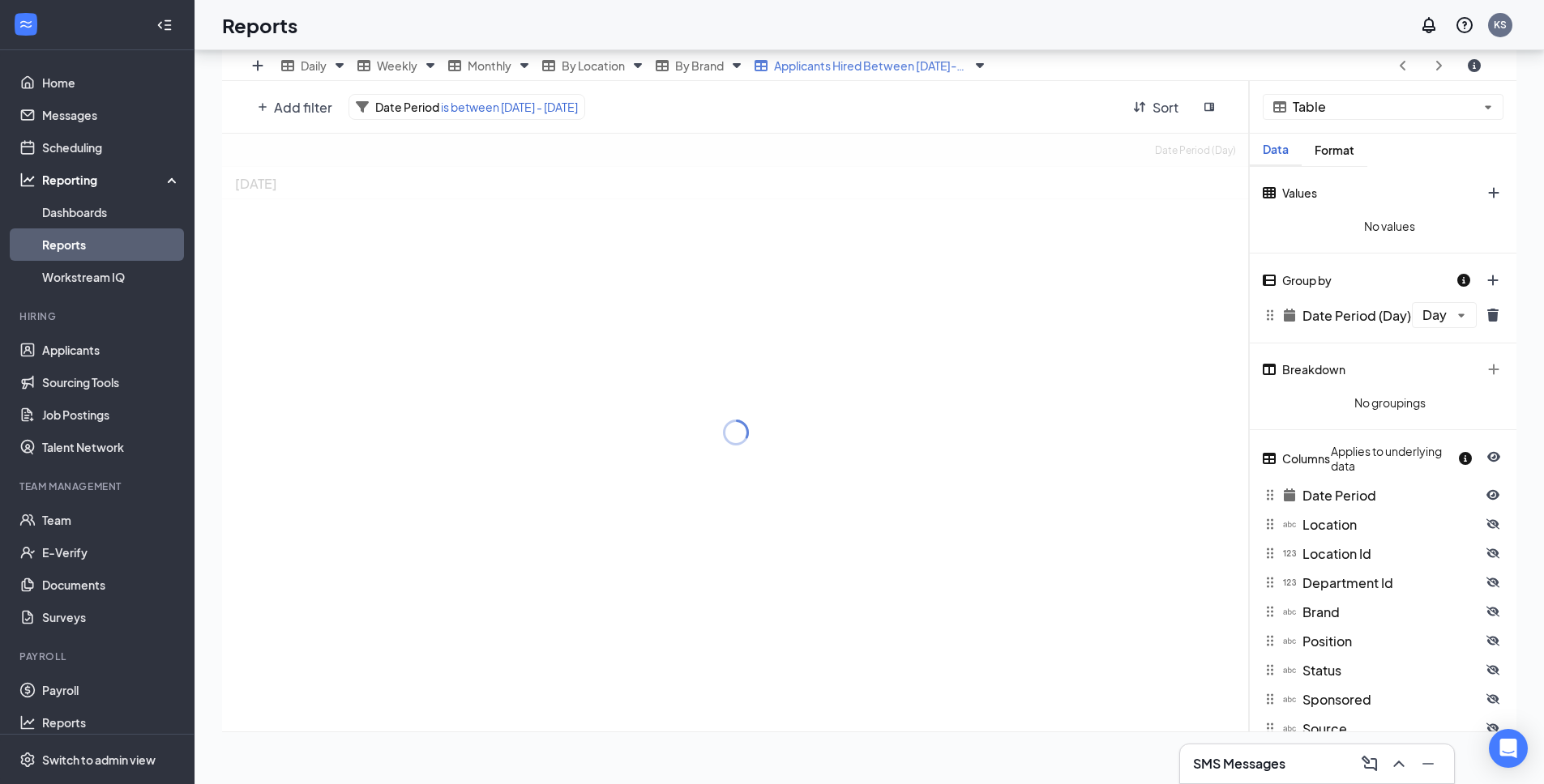
click at [1218, 753] on div "SMS Messages" at bounding box center [1317, 764] width 248 height 26
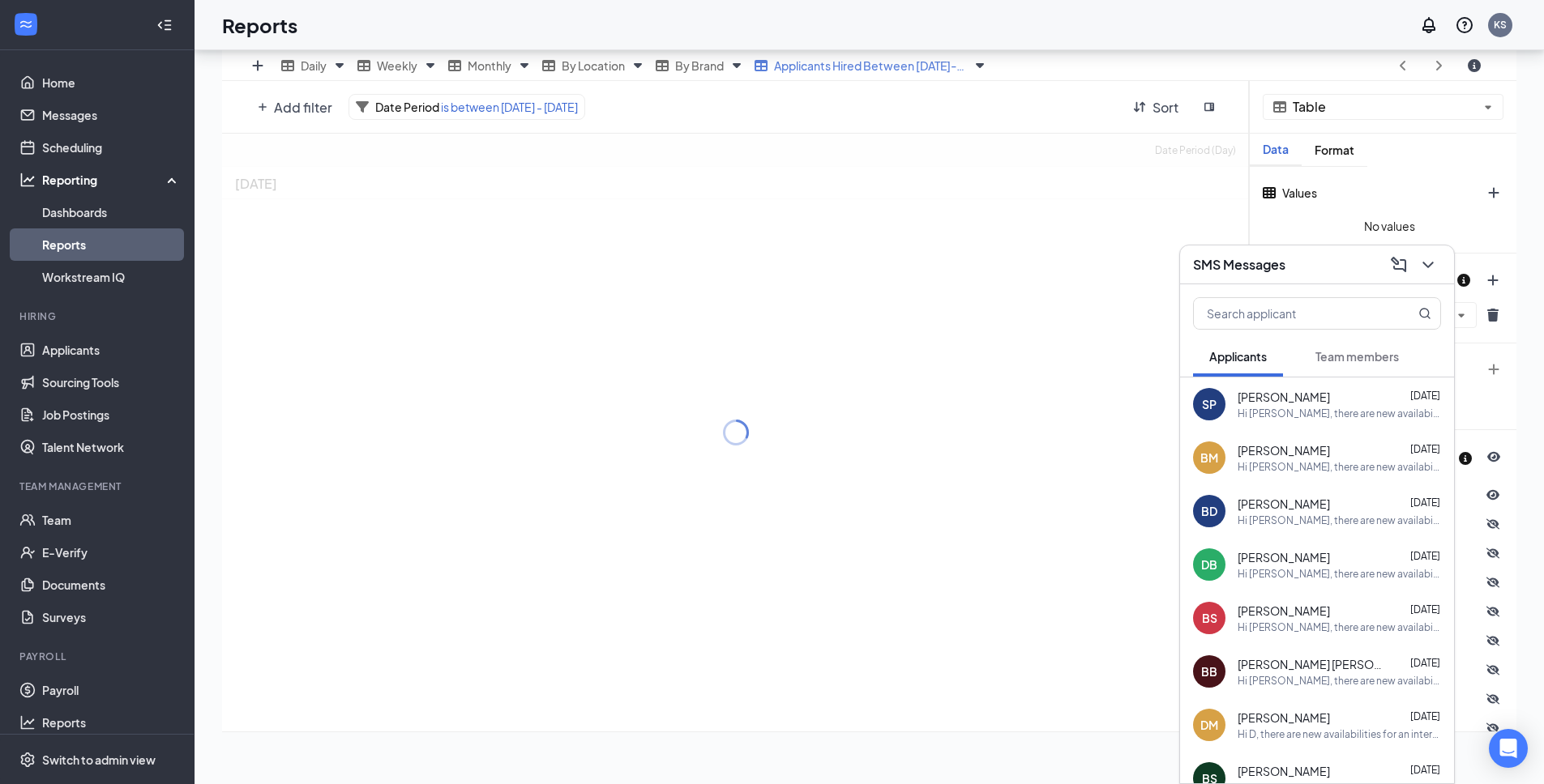
click at [1273, 257] on h3 "SMS Messages" at bounding box center [1238, 265] width 92 height 18
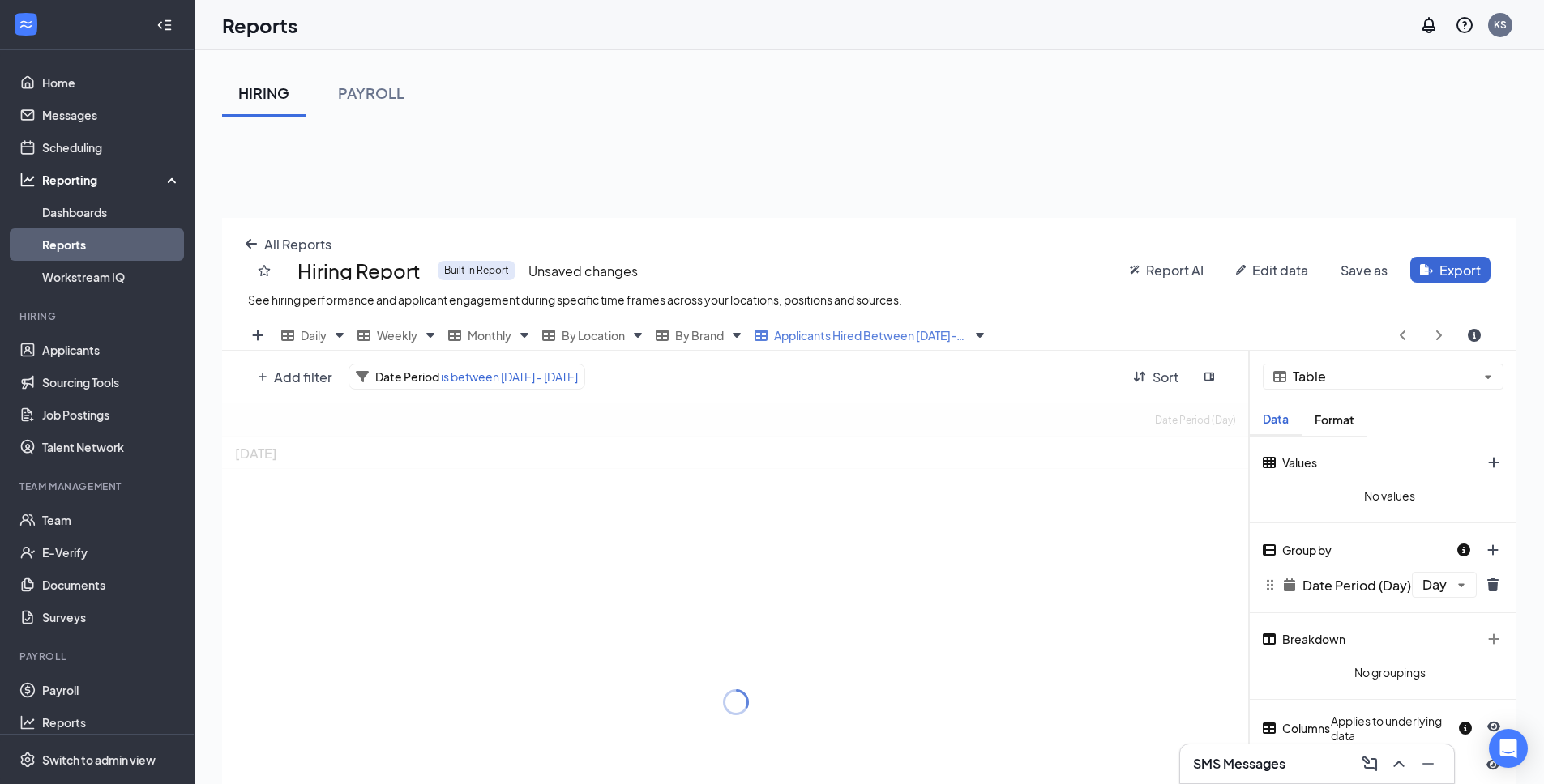
scroll to position [0, 0]
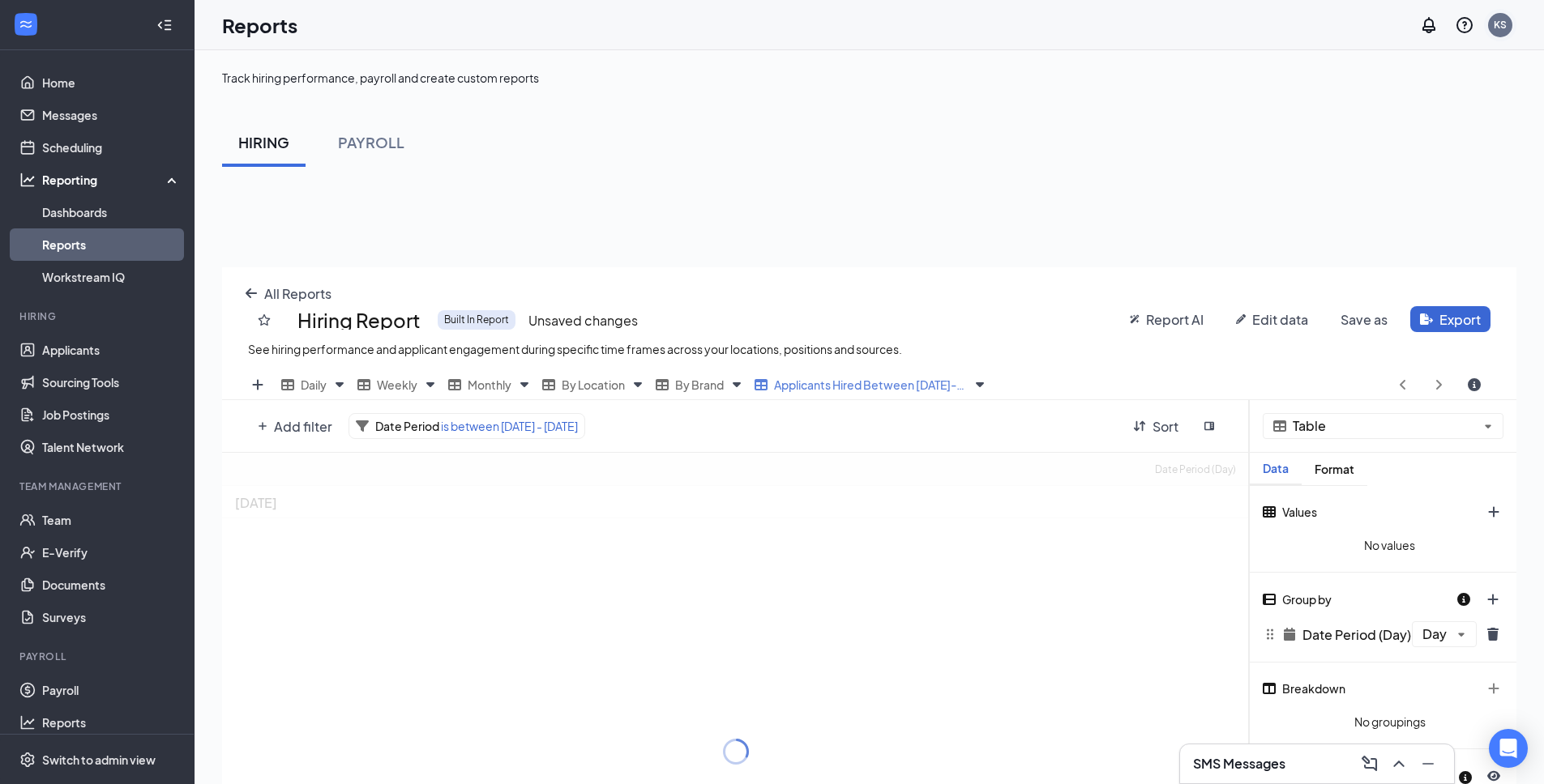
click at [1509, 28] on div "KS" at bounding box center [1500, 25] width 25 height 25
click at [1385, 243] on div "Log out" at bounding box center [1419, 248] width 175 height 16
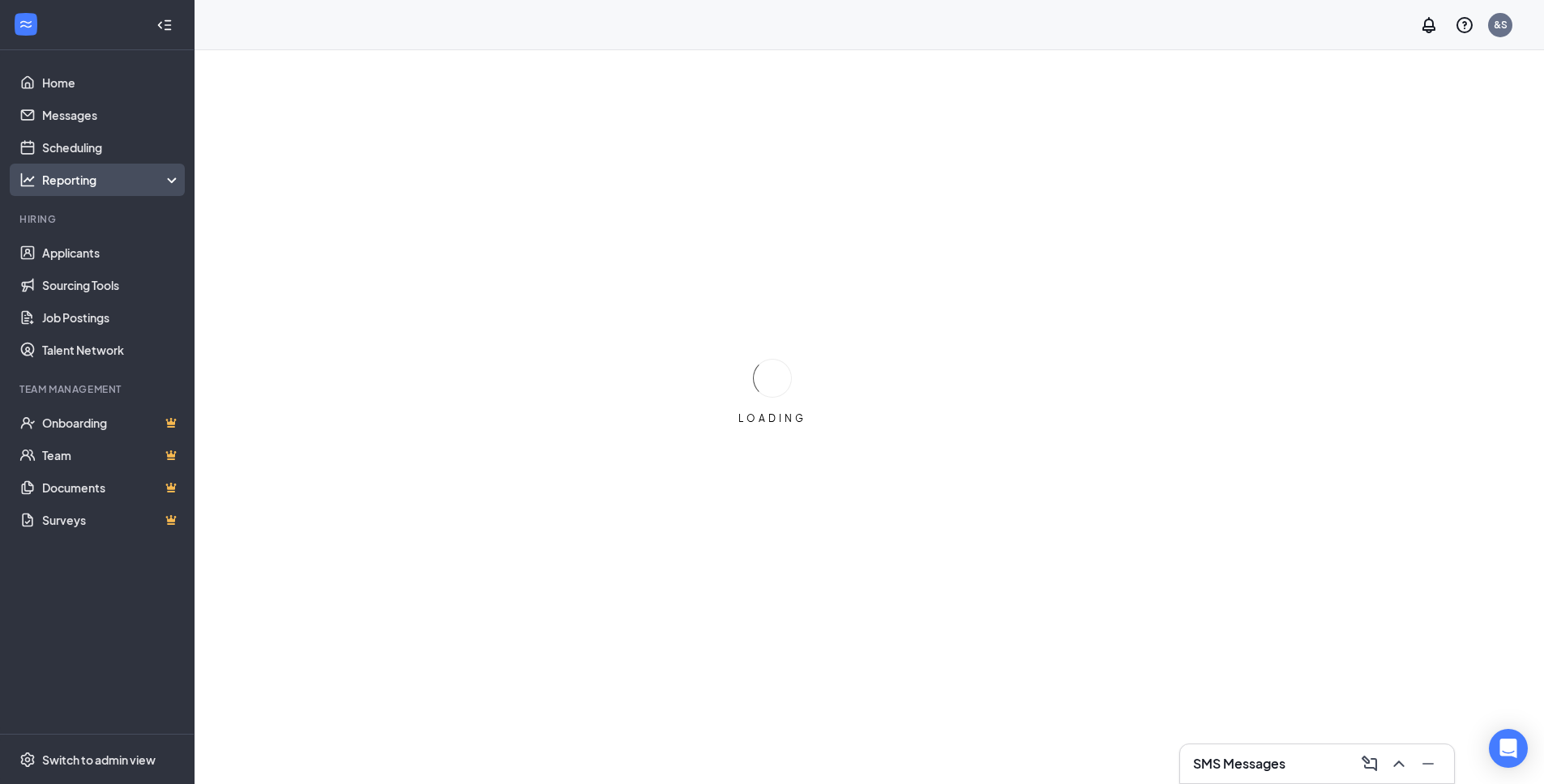
click at [150, 167] on div "Reporting" at bounding box center [97, 181] width 194 height 33
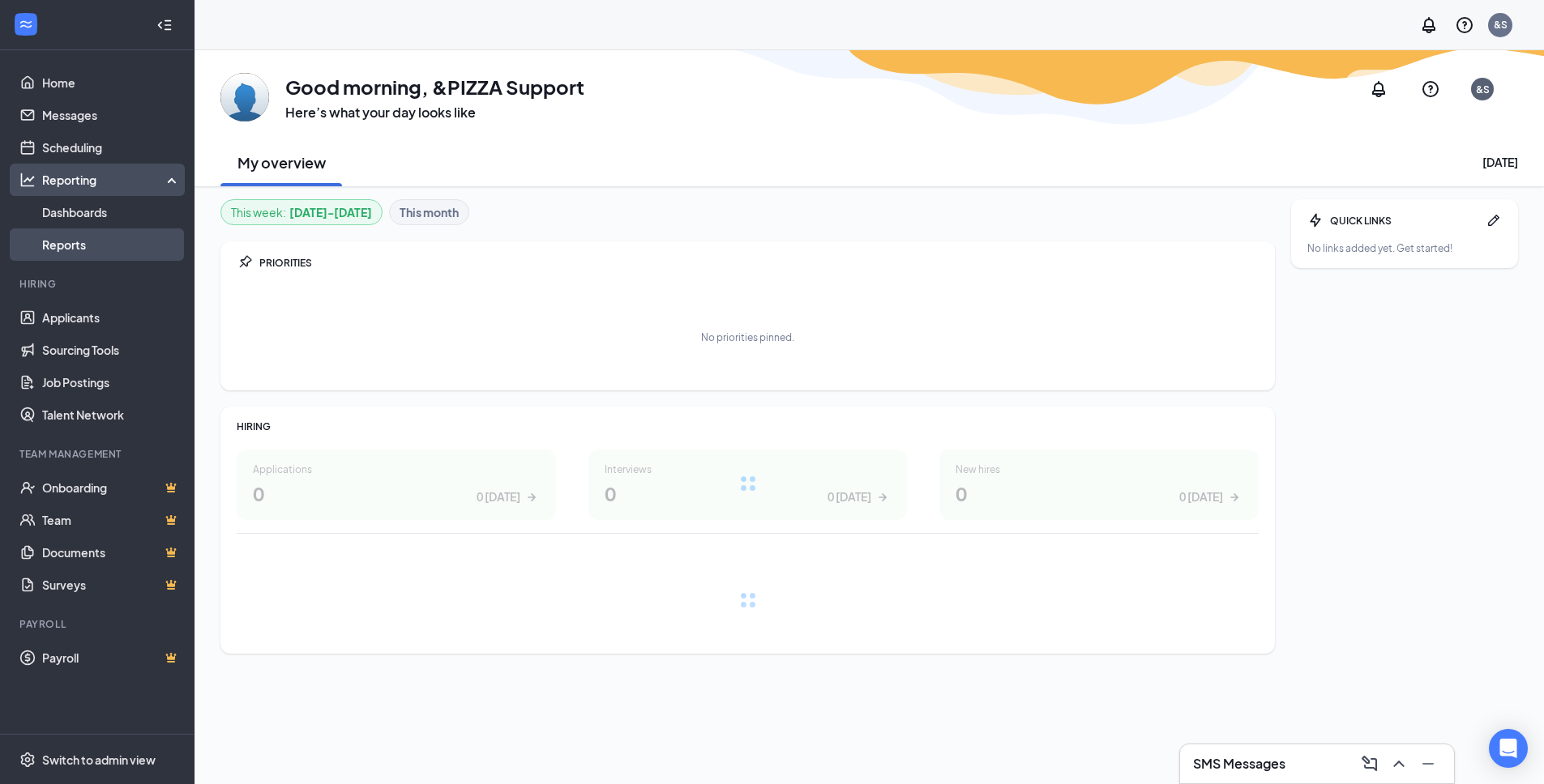
click at [109, 244] on link "Reports" at bounding box center [111, 245] width 139 height 33
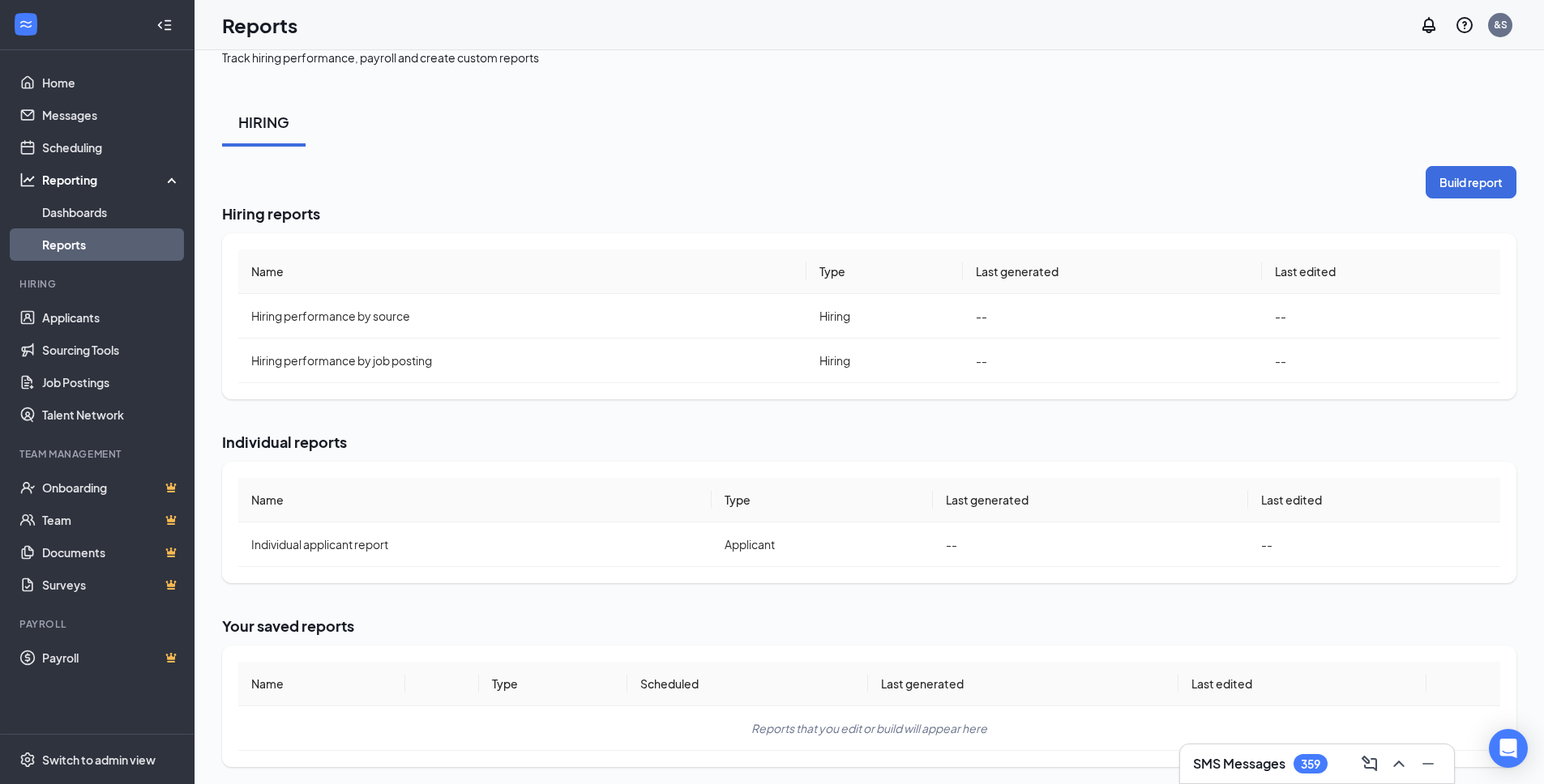
scroll to position [19, 0]
click at [113, 221] on link "Dashboards" at bounding box center [111, 212] width 139 height 33
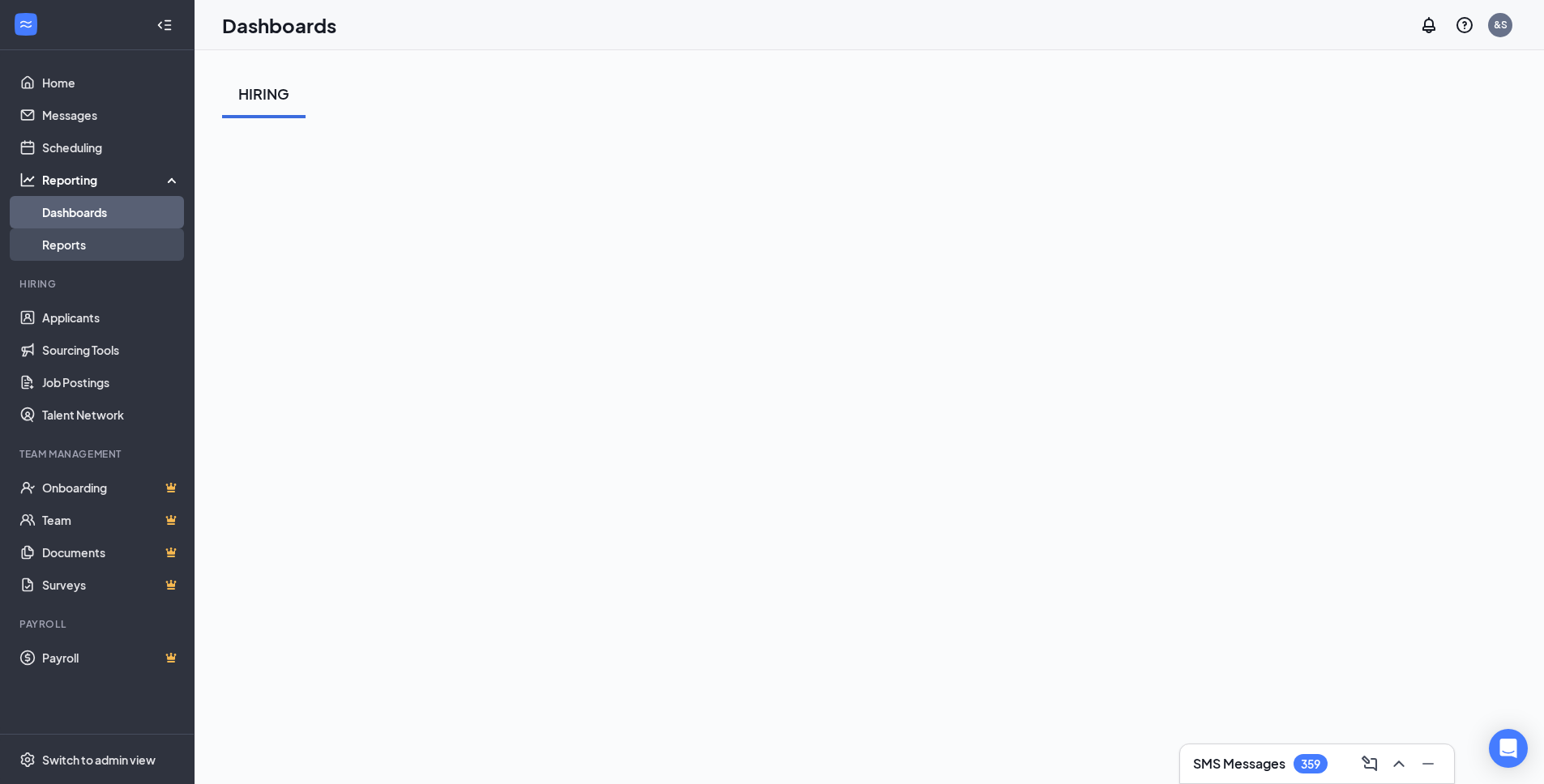
click at [103, 249] on link "Reports" at bounding box center [111, 245] width 139 height 33
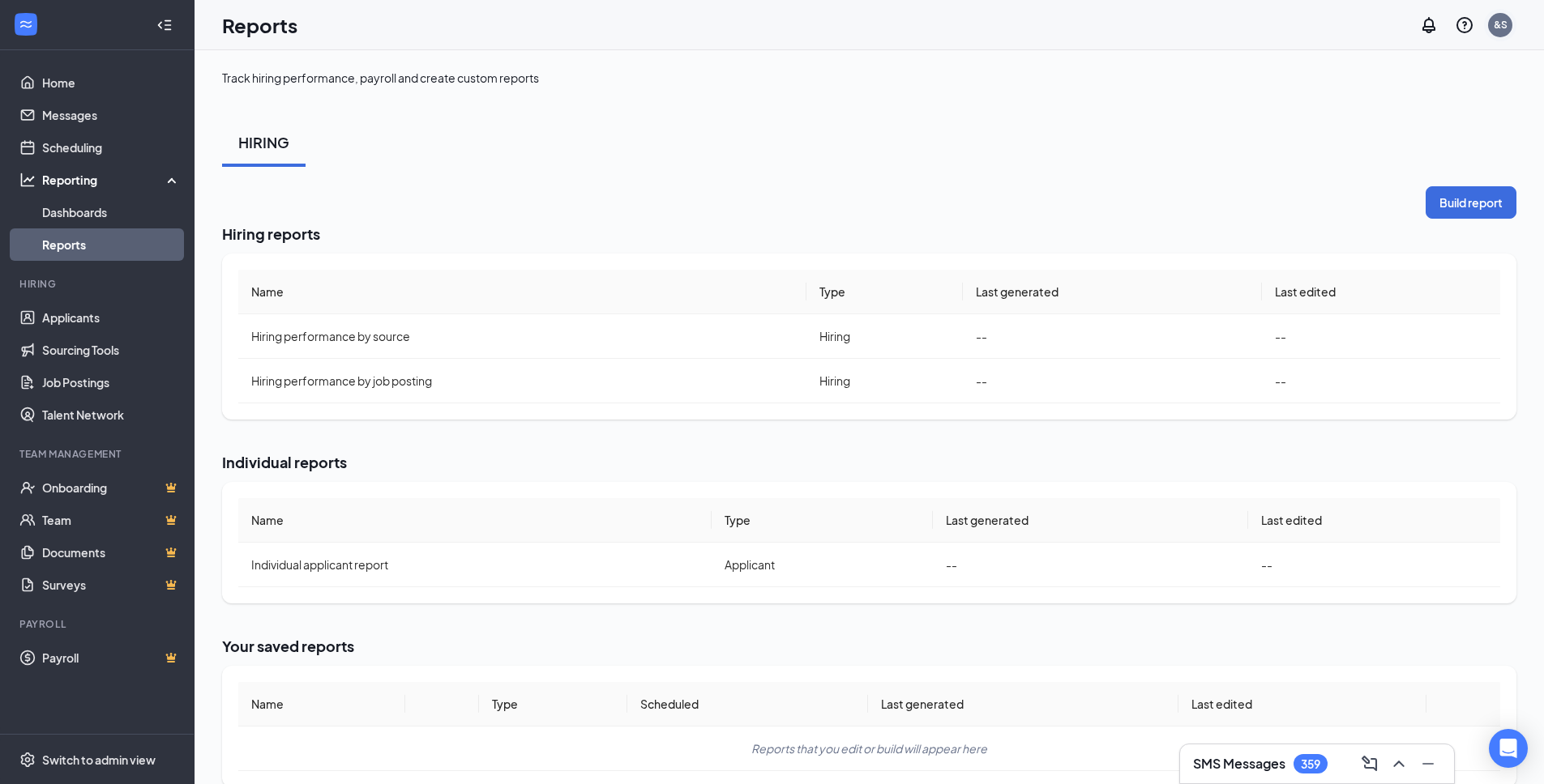
click at [1501, 24] on div "&S" at bounding box center [1500, 25] width 14 height 14
click at [1358, 245] on div "Log out" at bounding box center [1419, 248] width 175 height 16
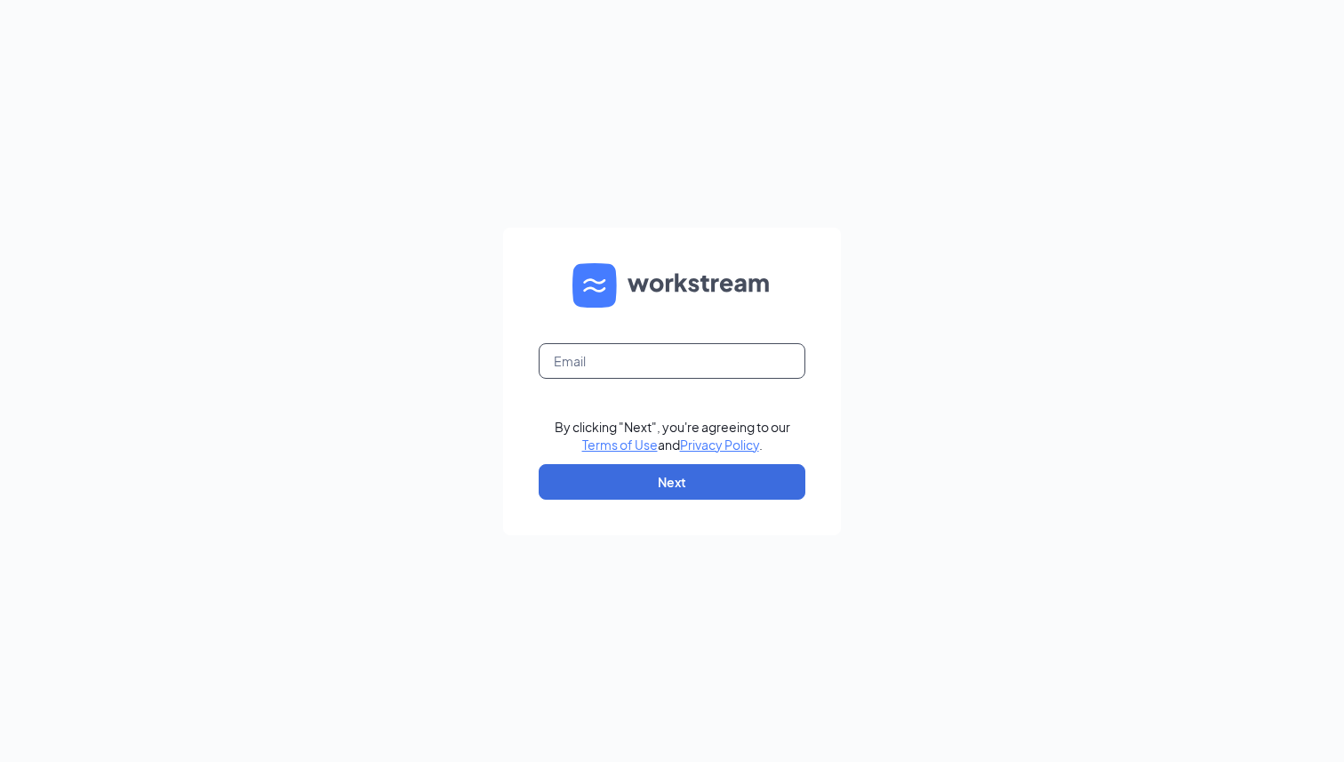
click at [668, 375] on input "text" at bounding box center [672, 361] width 267 height 36
type input "[PERSON_NAME][EMAIL_ADDRESS][PERSON_NAME][DOMAIN_NAME]"
click at [672, 483] on button "Next" at bounding box center [672, 482] width 267 height 36
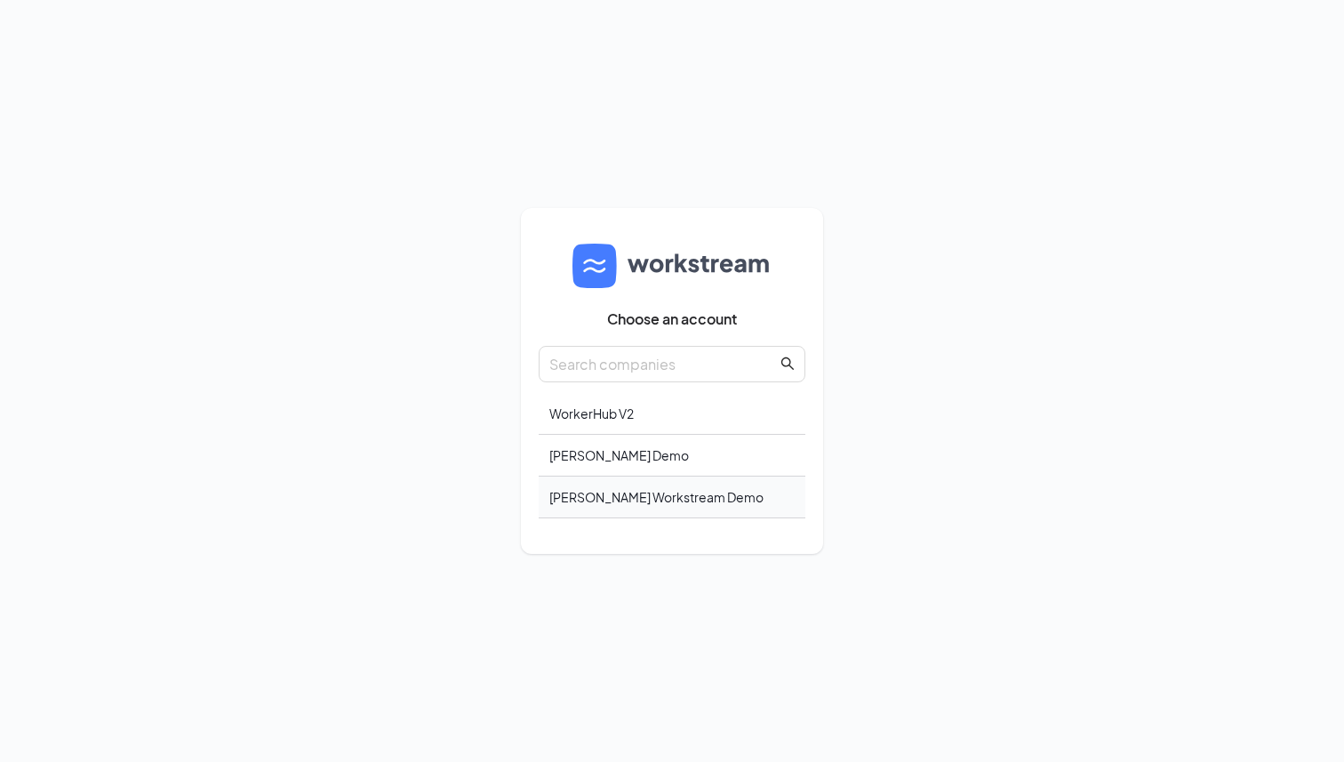
click at [686, 503] on div "[PERSON_NAME] Workstream Demo" at bounding box center [672, 497] width 267 height 42
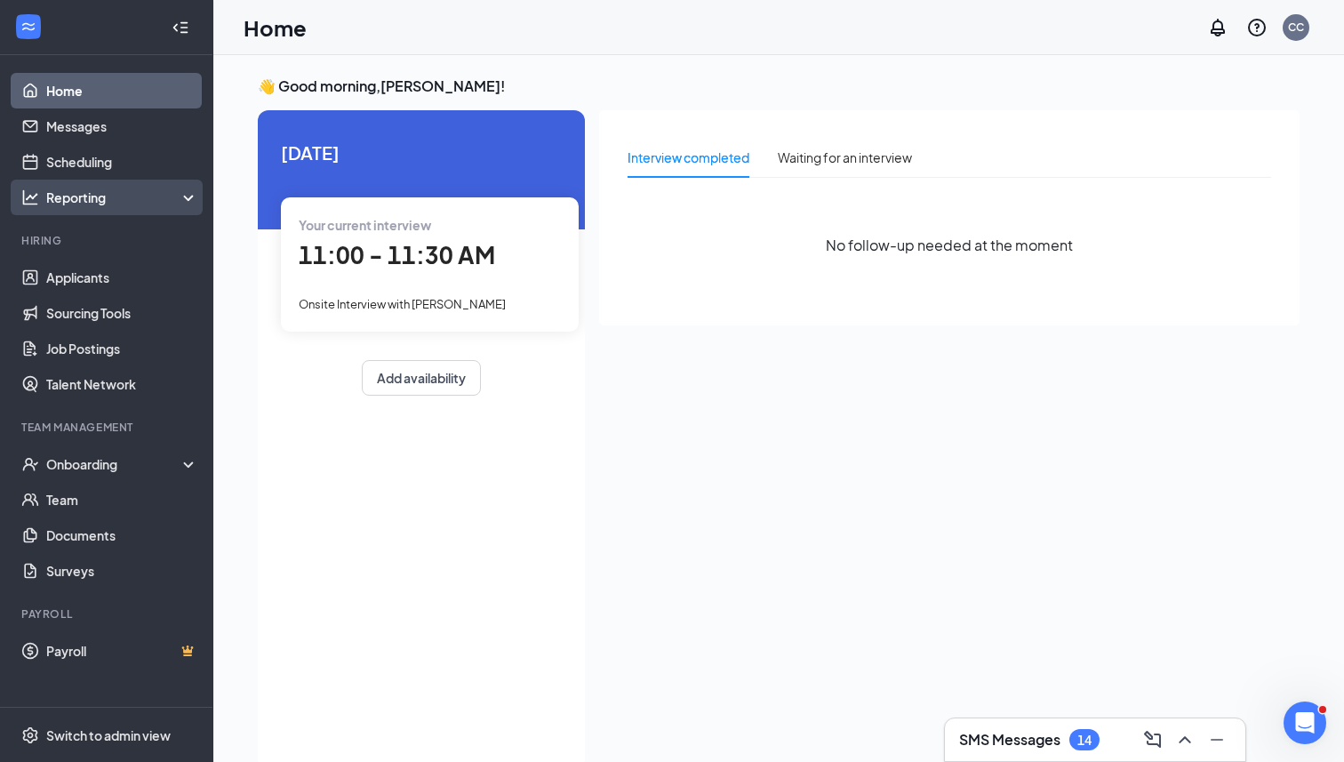
click at [180, 192] on div "Reporting" at bounding box center [122, 197] width 153 height 18
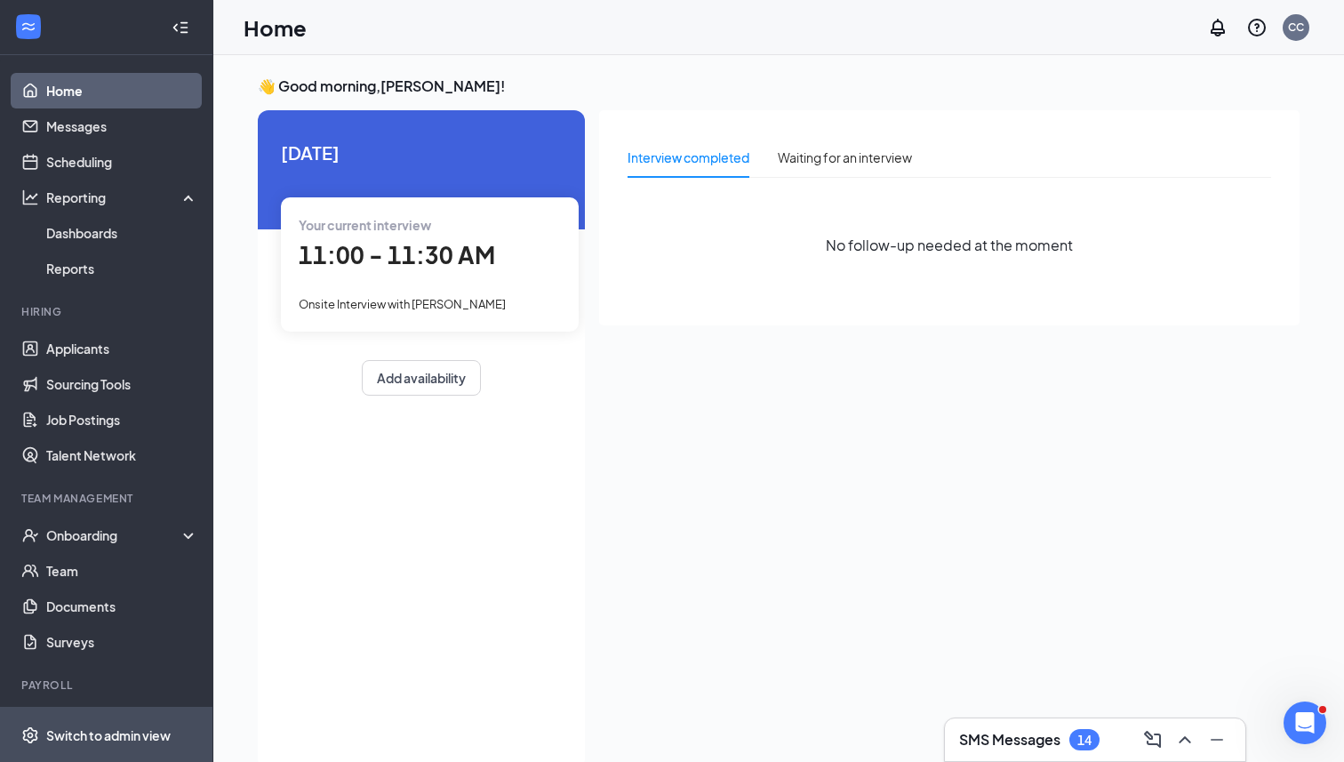
click at [134, 722] on span "Switch to admin view" at bounding box center [122, 734] width 152 height 54
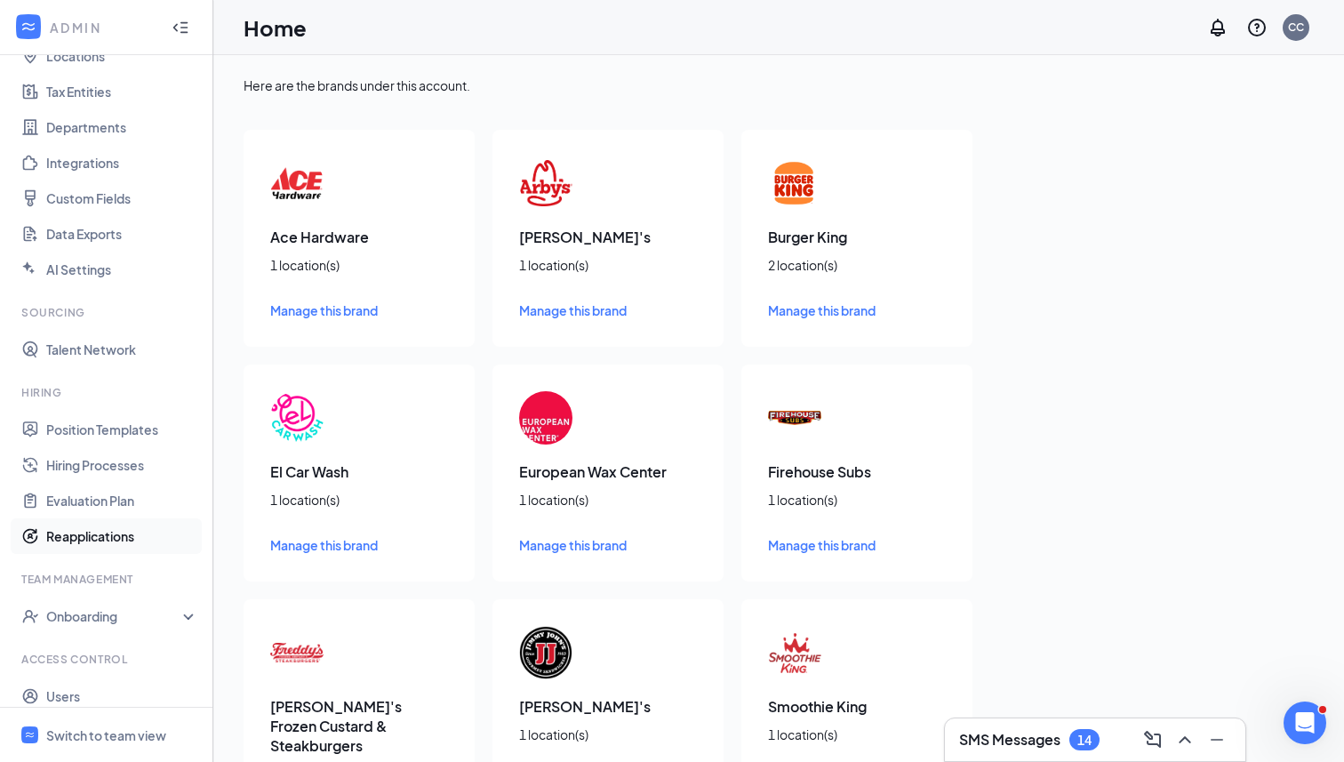
scroll to position [164, 0]
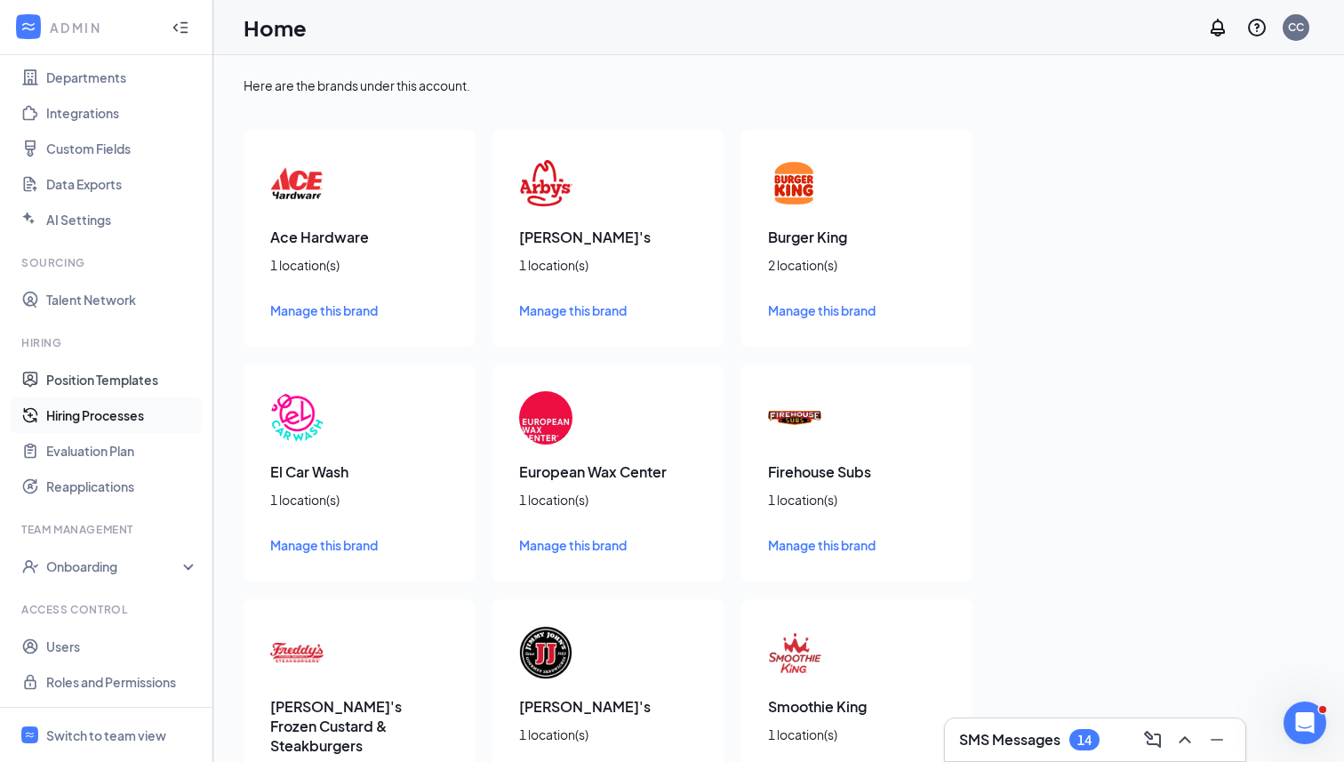
click at [131, 408] on link "Hiring Processes" at bounding box center [122, 415] width 152 height 36
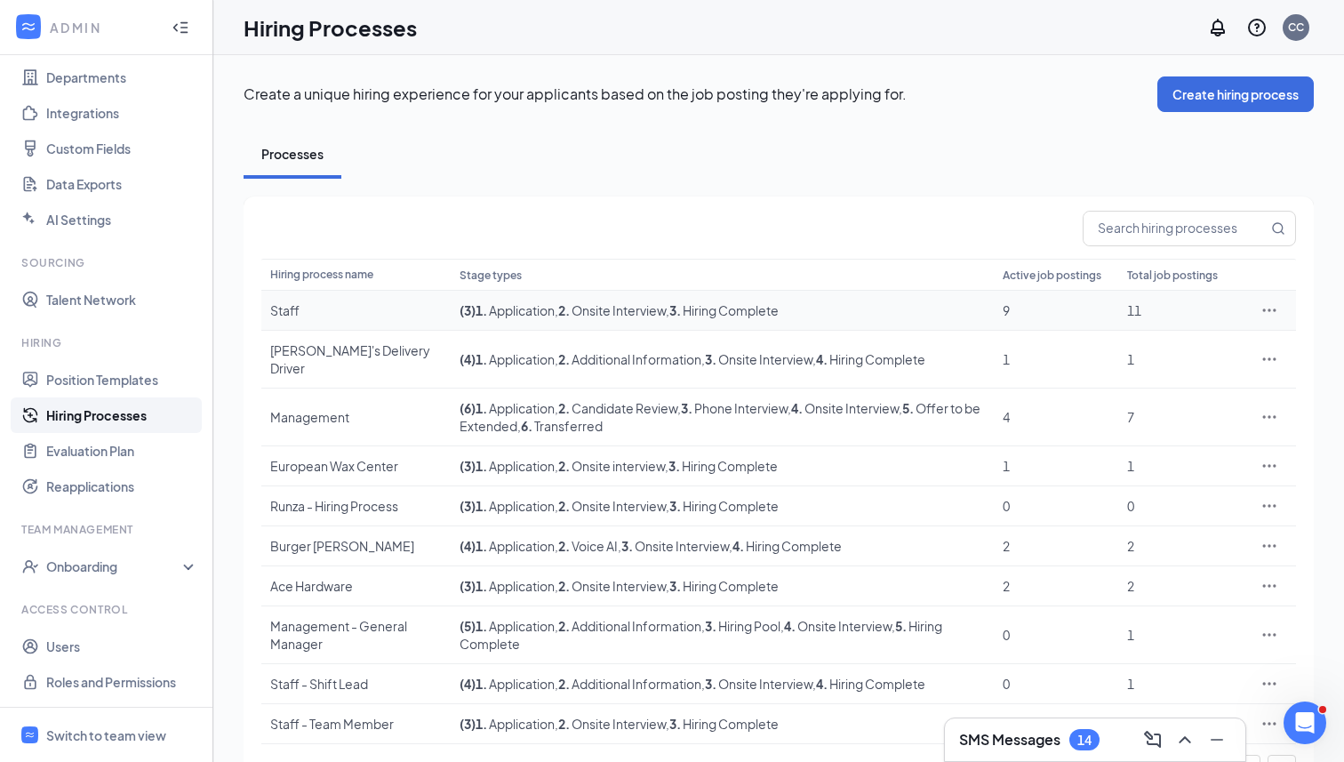
click at [300, 312] on div "Staff" at bounding box center [356, 310] width 172 height 18
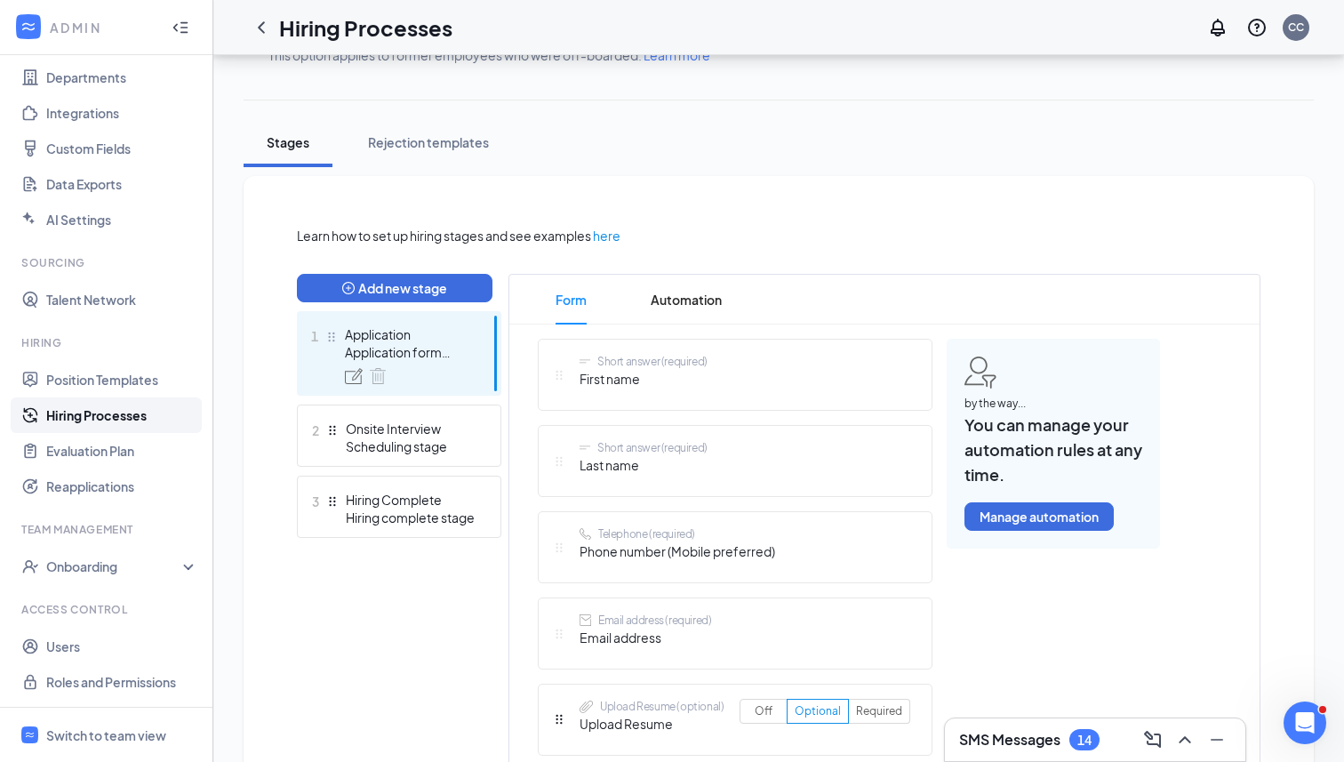
click at [394, 516] on div "Hiring complete stage" at bounding box center [411, 517] width 130 height 18
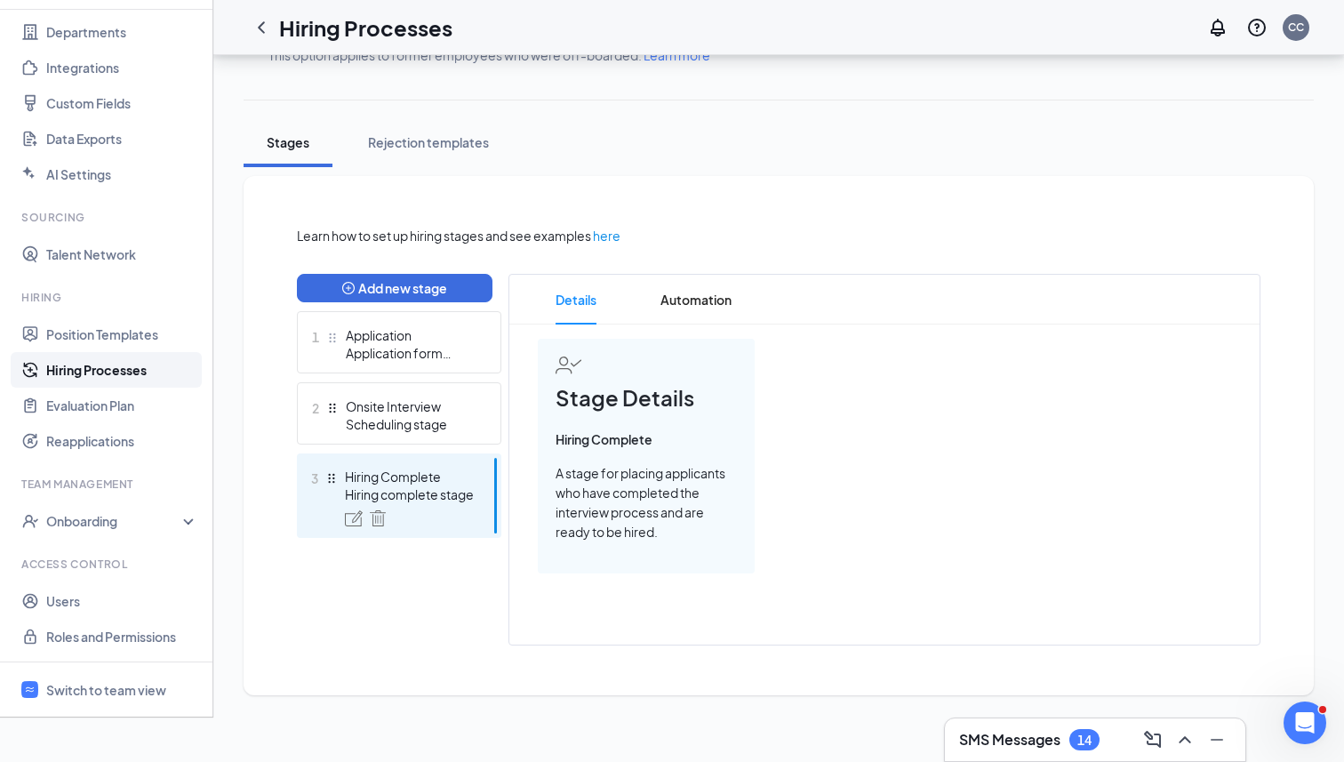
scroll to position [209, 0]
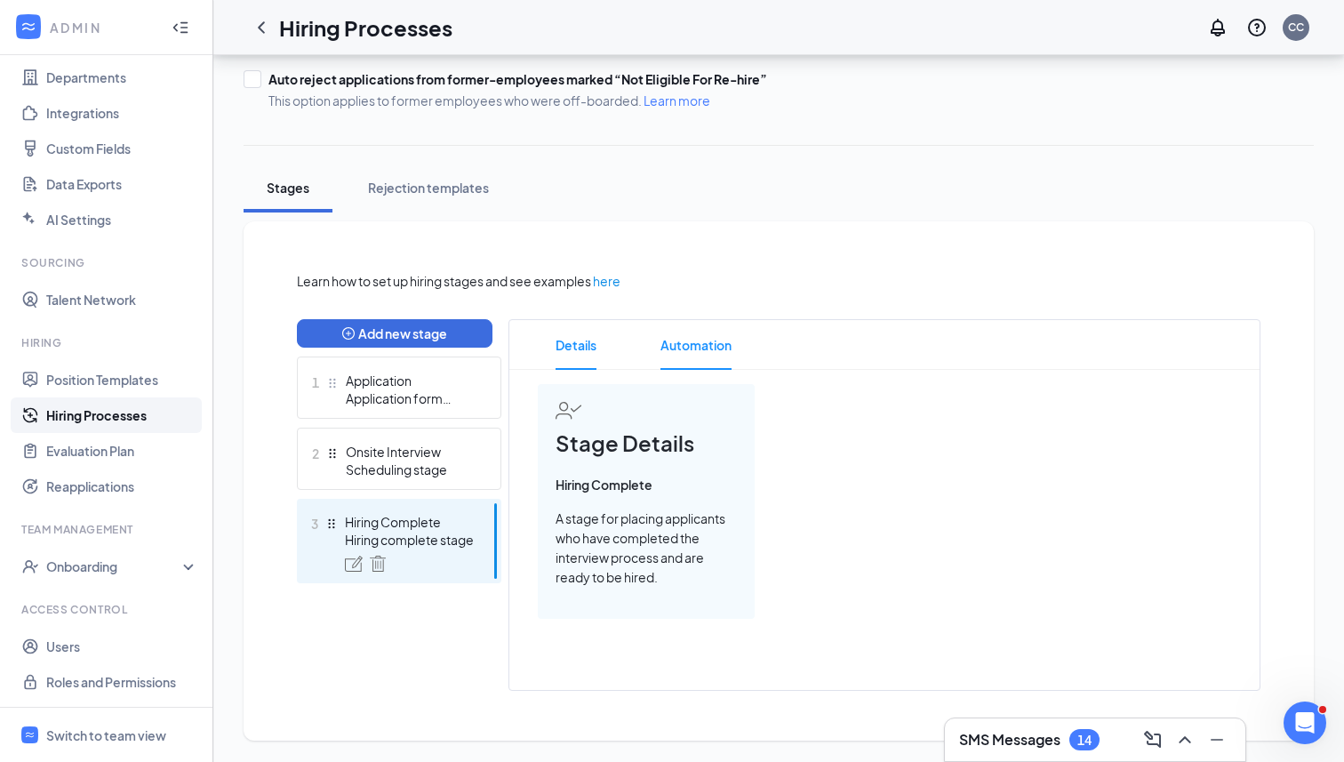
click at [677, 345] on span "Automation" at bounding box center [695, 345] width 71 height 50
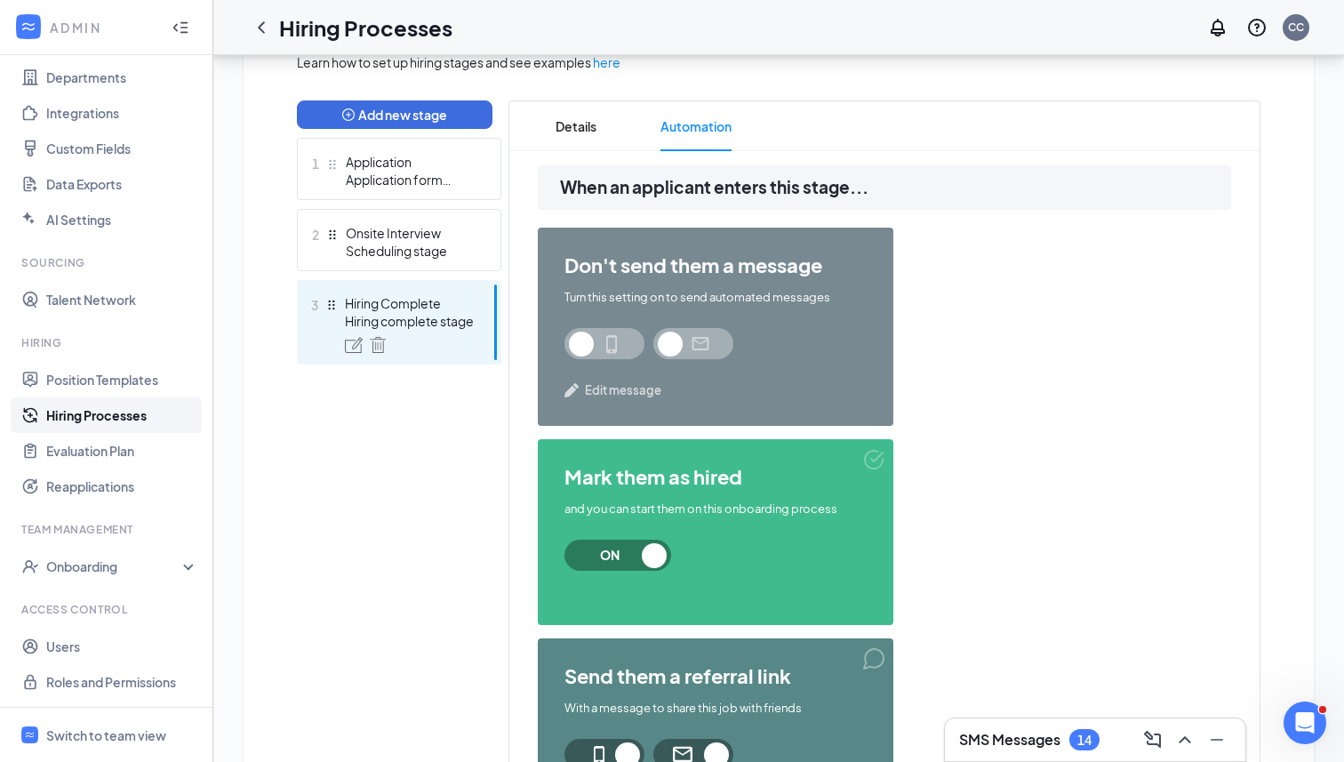
scroll to position [420, 0]
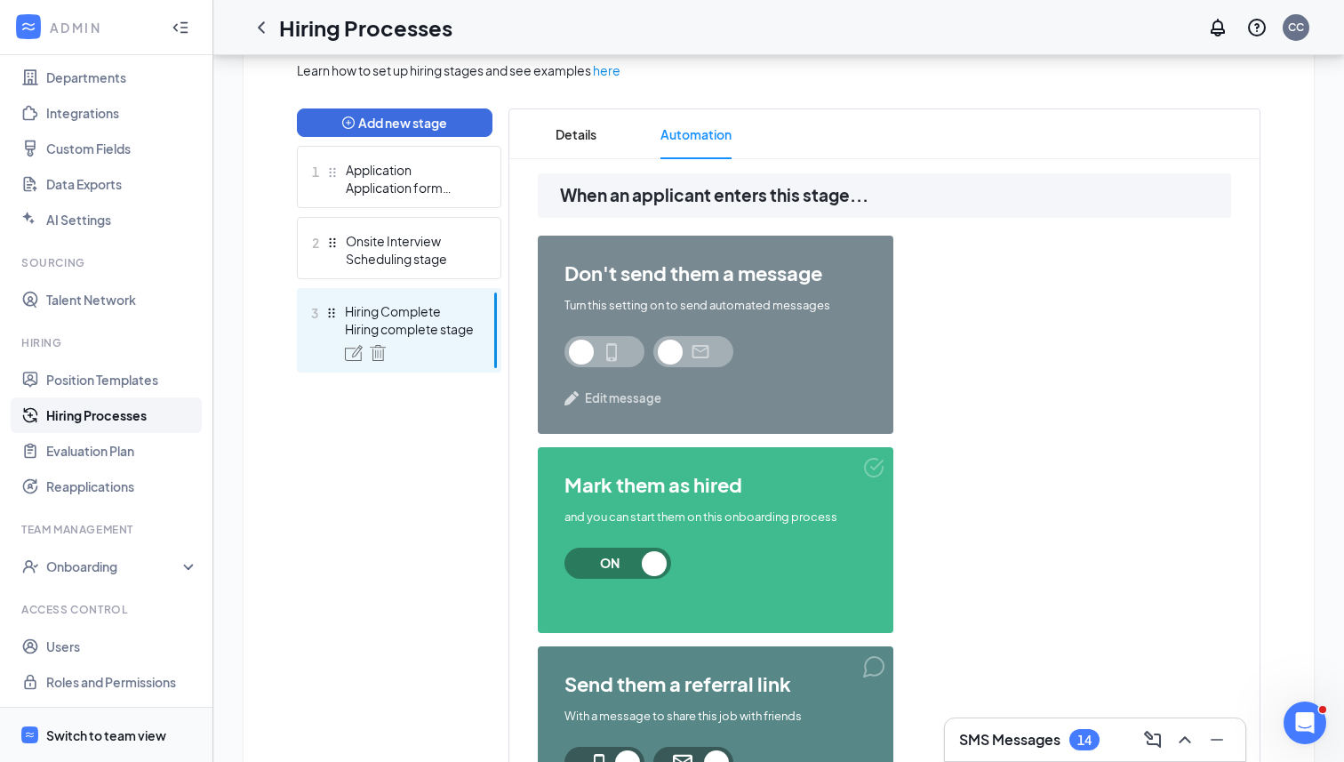
click at [145, 732] on div "Switch to team view" at bounding box center [106, 735] width 120 height 18
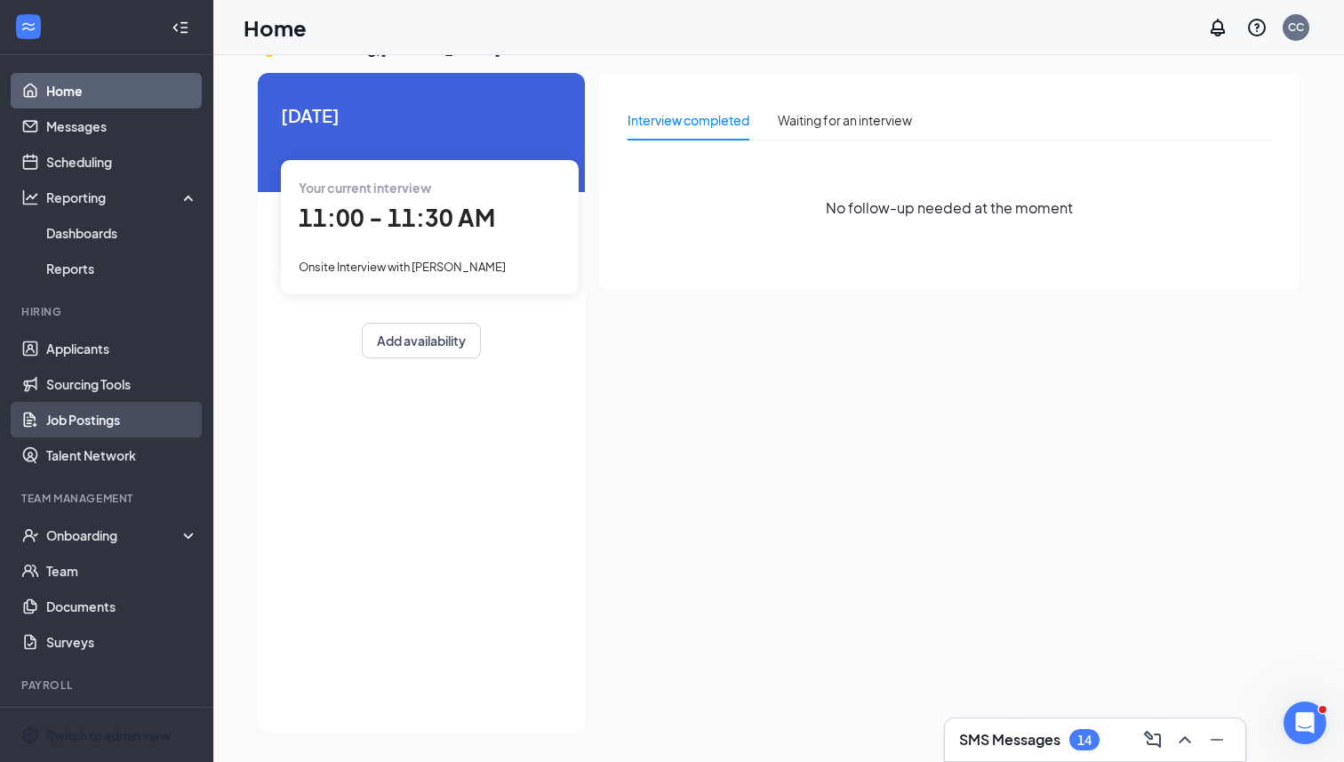
scroll to position [40, 0]
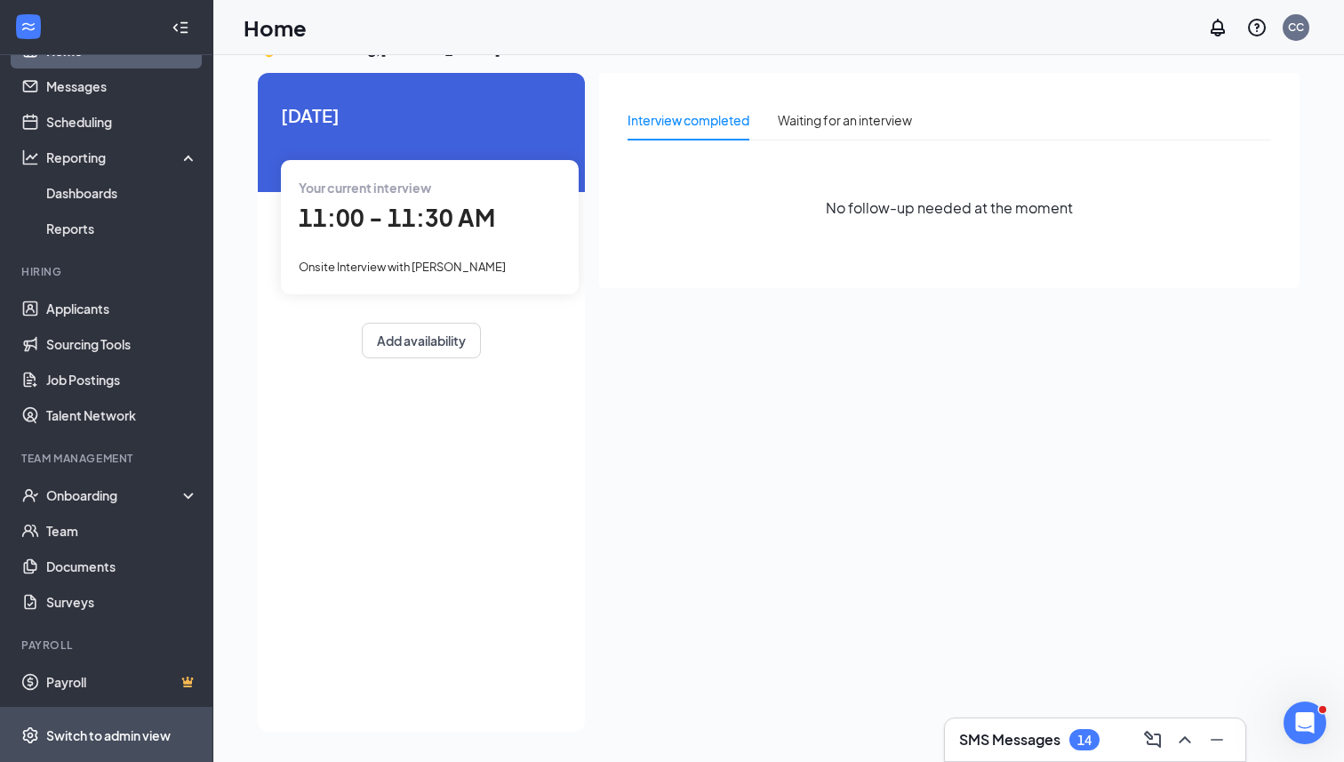
click at [117, 726] on div "Switch to admin view" at bounding box center [108, 735] width 124 height 18
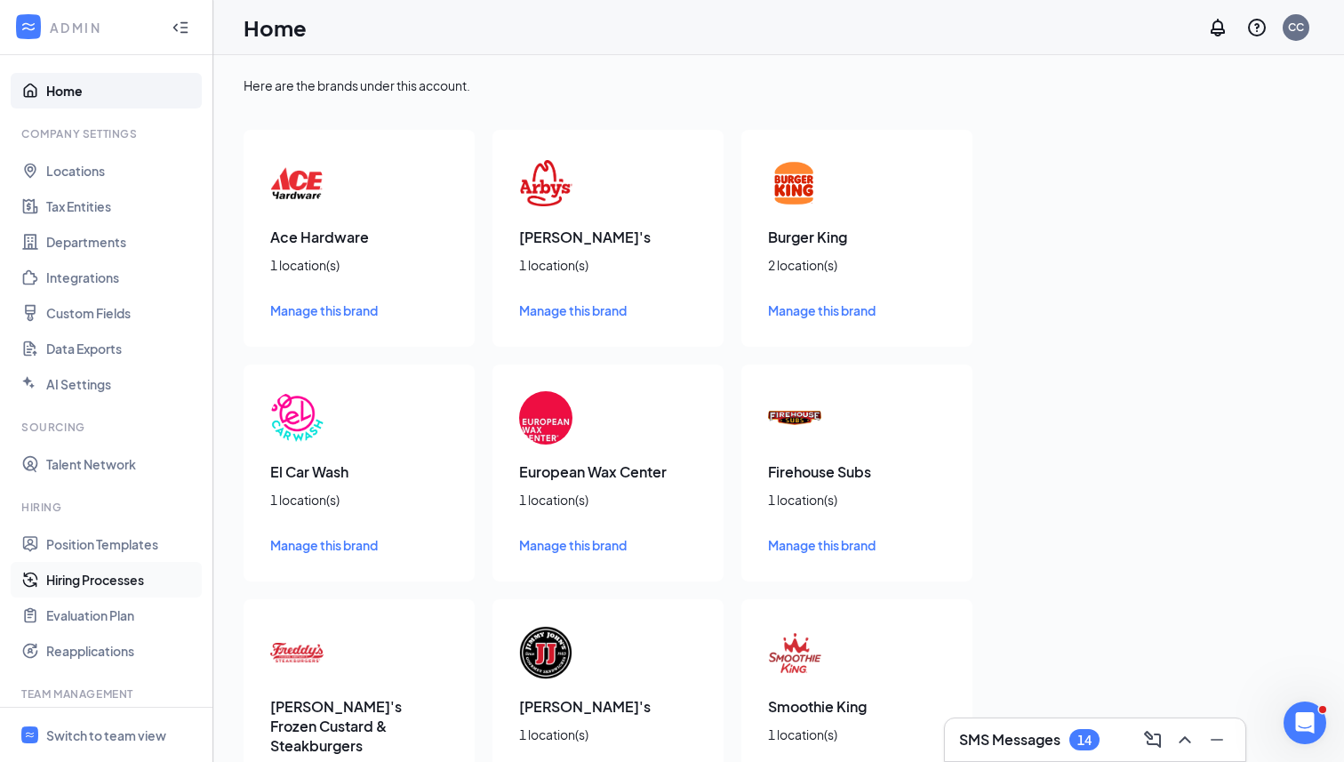
click at [107, 574] on link "Hiring Processes" at bounding box center [122, 580] width 152 height 36
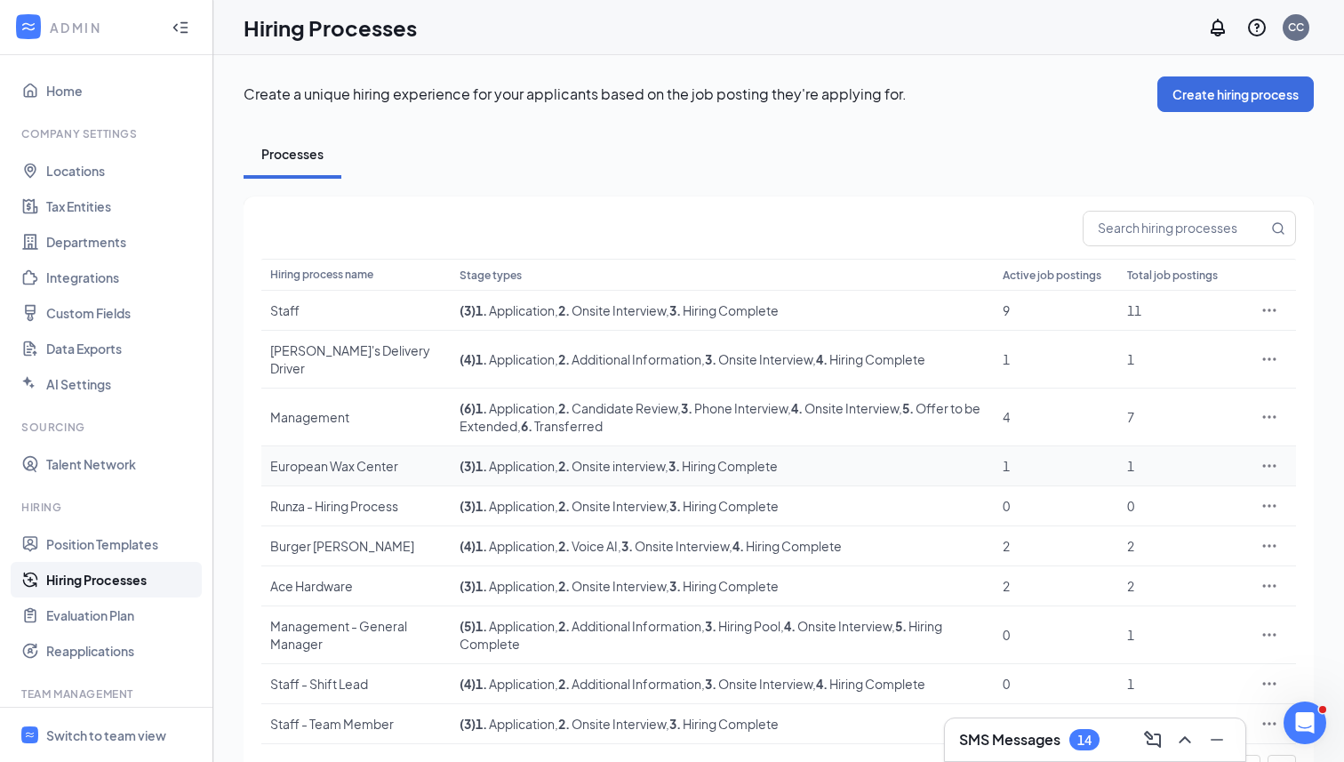
scroll to position [21, 0]
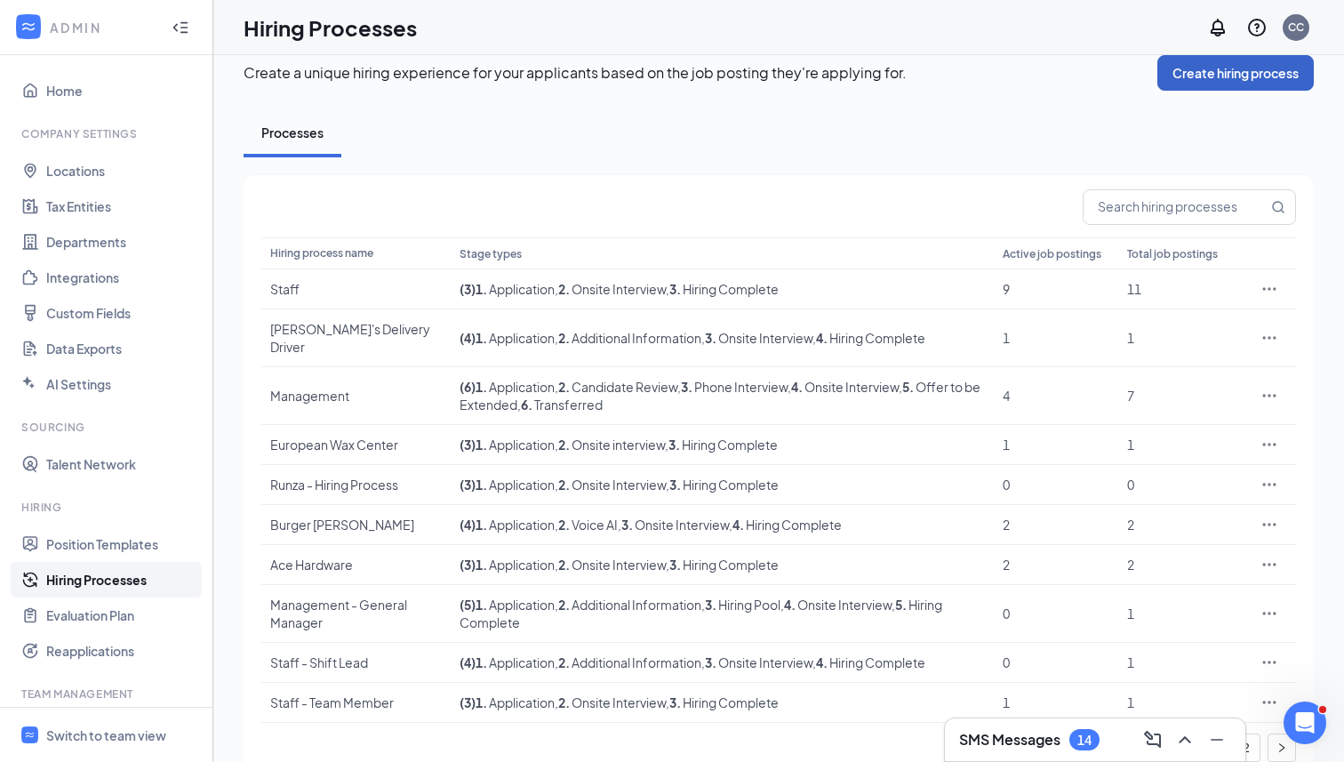
click at [1211, 71] on button "Create hiring process" at bounding box center [1235, 73] width 156 height 36
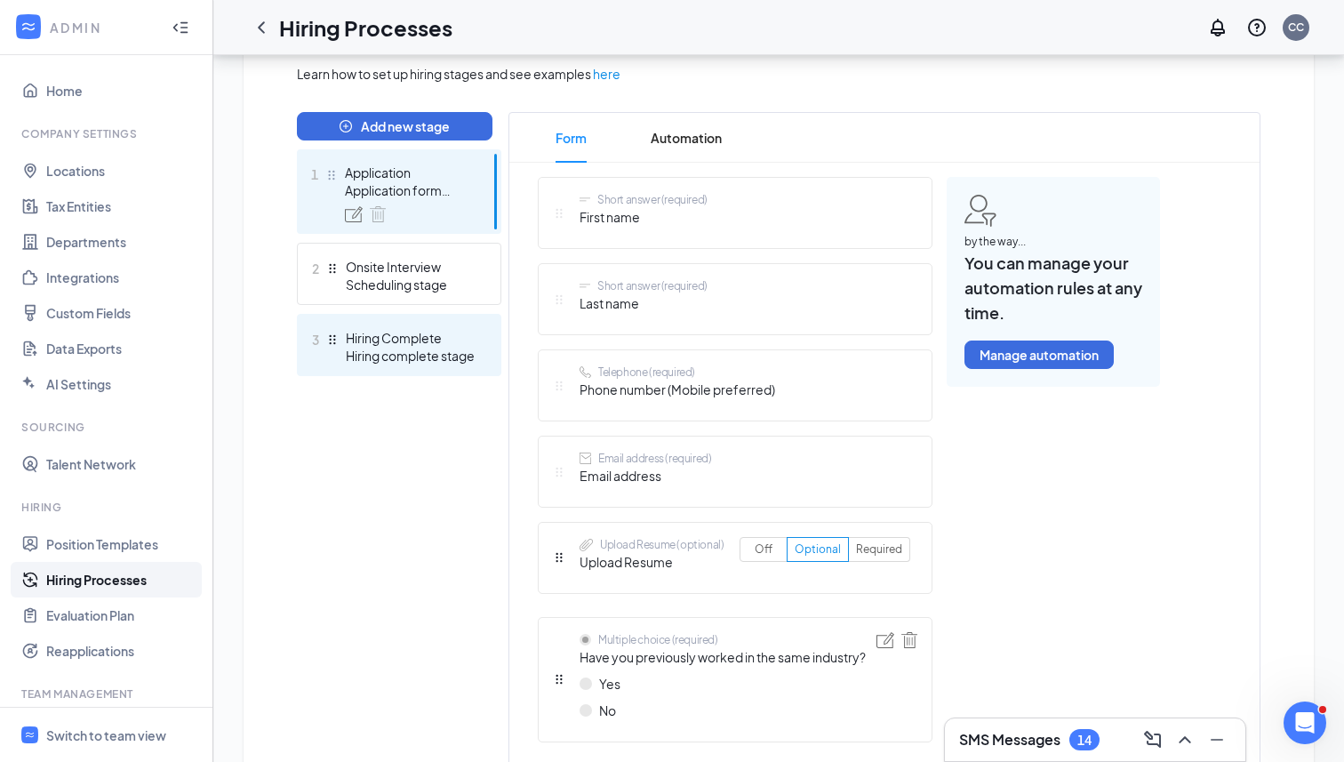
scroll to position [362, 0]
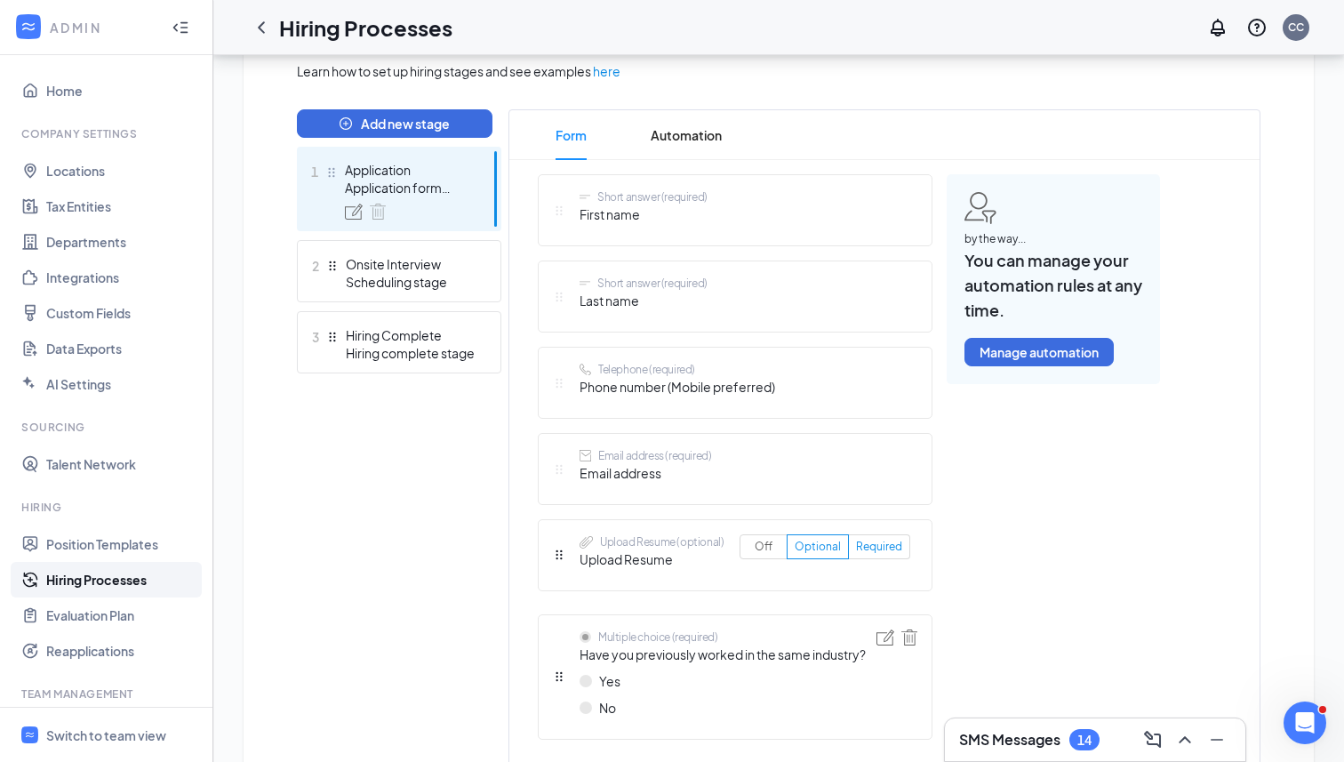
click at [889, 553] on label "Required" at bounding box center [879, 546] width 61 height 25
click at [856, 550] on input "Required" at bounding box center [856, 550] width 0 height 0
click at [836, 553] on span "Optional" at bounding box center [818, 545] width 46 height 13
click at [795, 550] on input "Optional" at bounding box center [795, 550] width 0 height 0
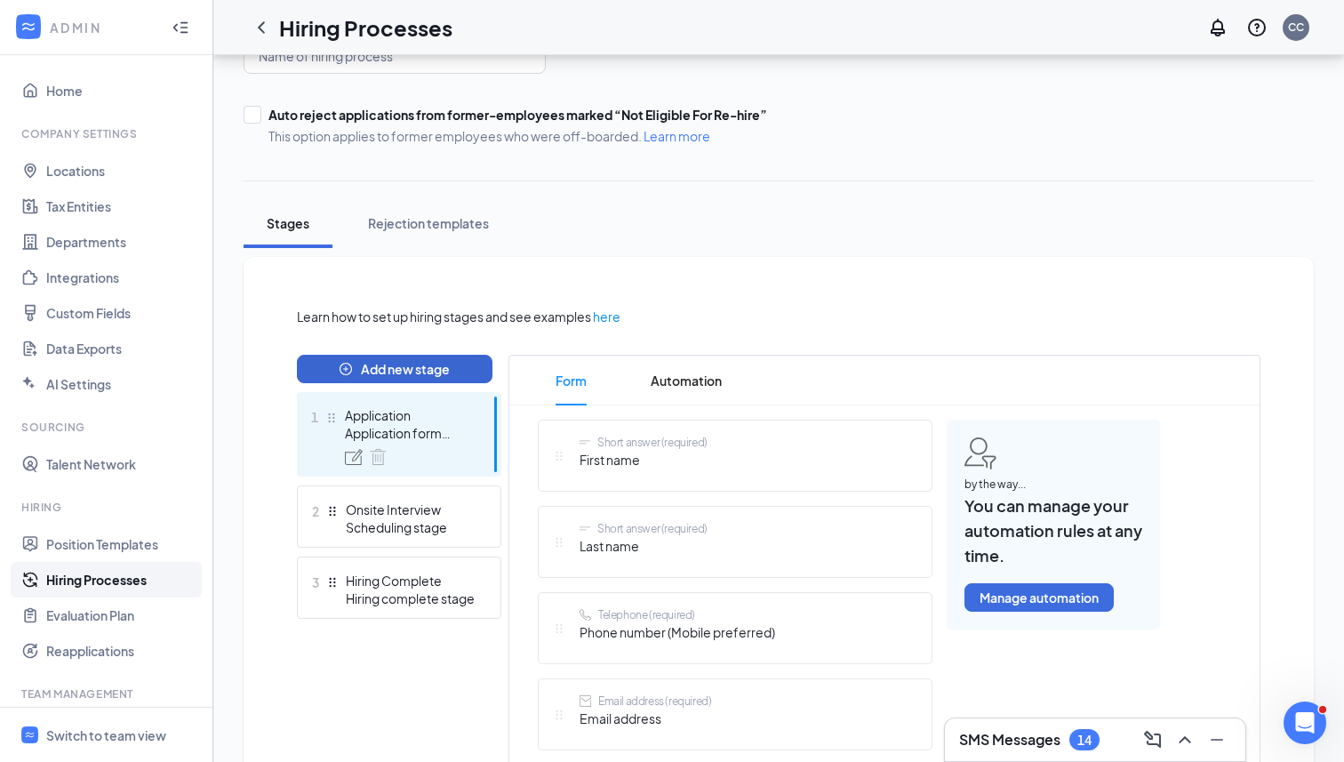
scroll to position [123, 0]
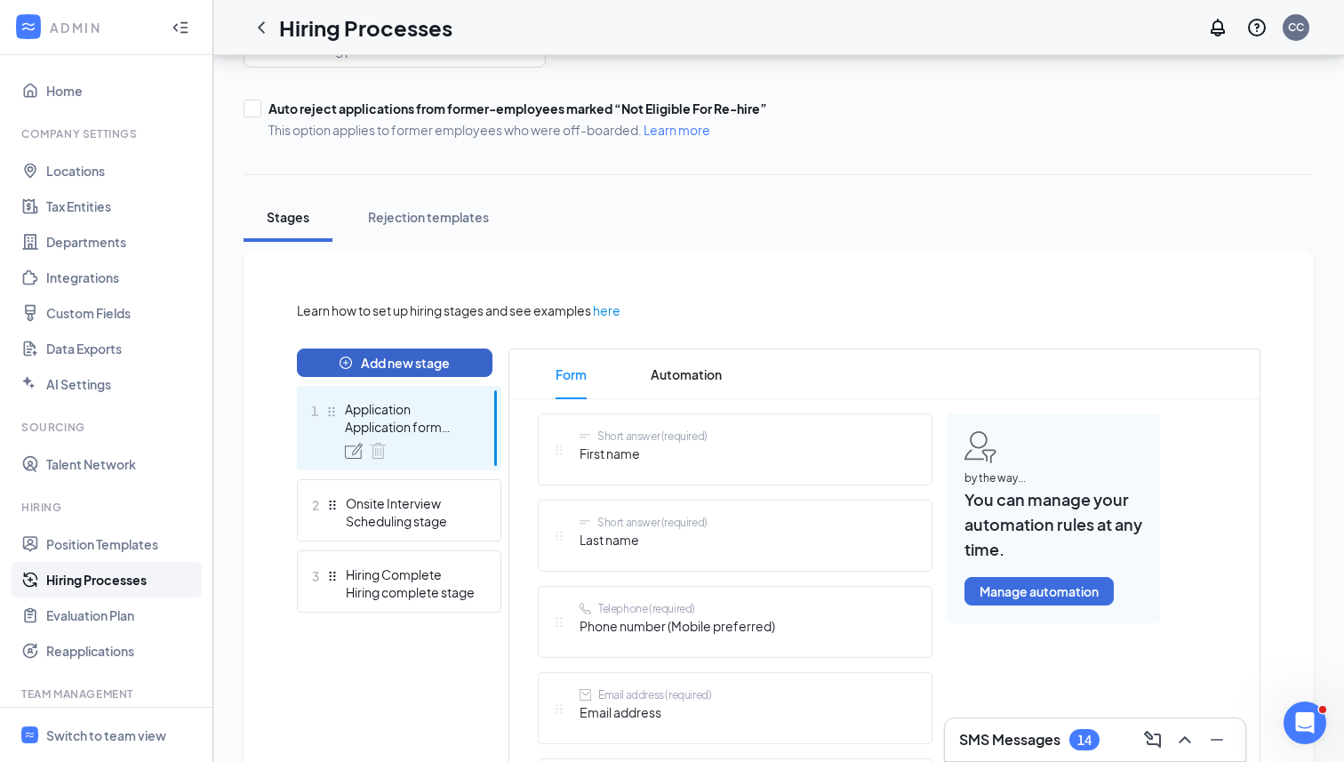
click at [433, 363] on button "Add new stage" at bounding box center [395, 362] width 196 height 28
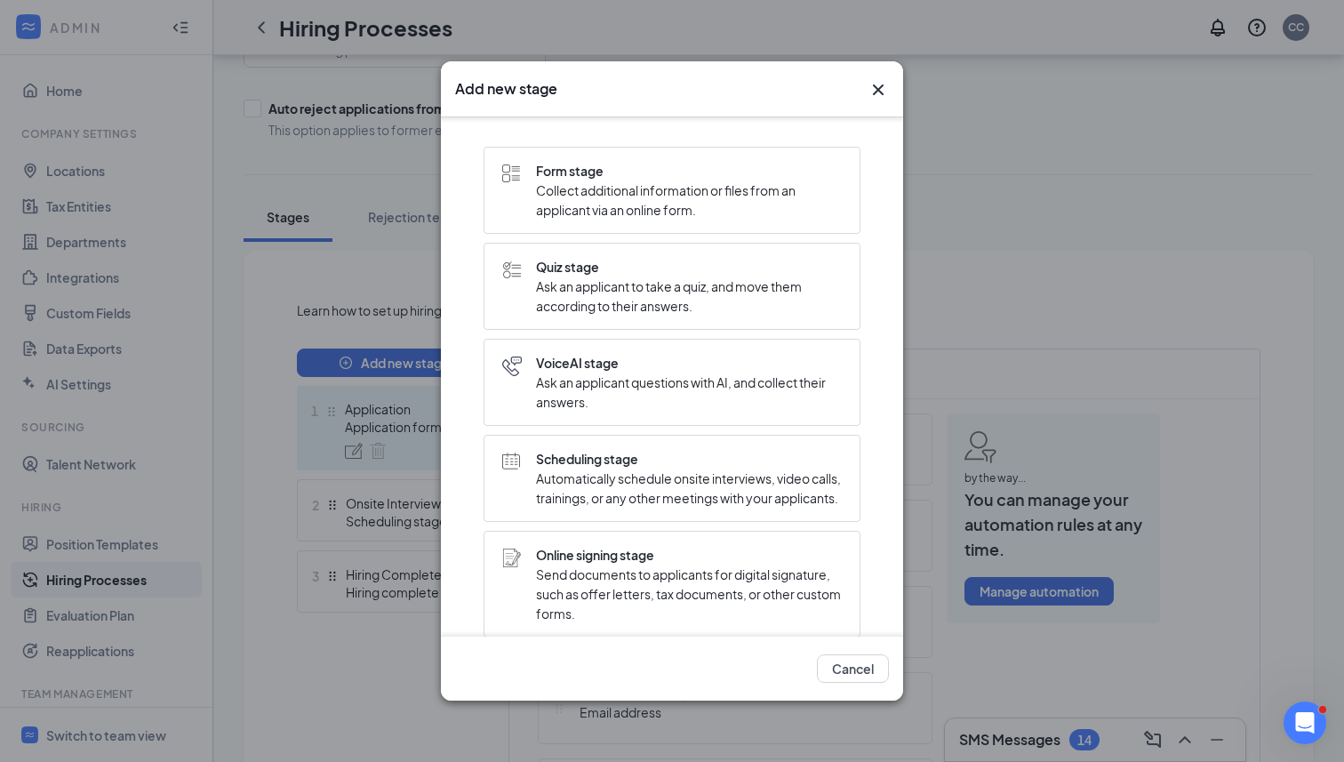
scroll to position [0, 0]
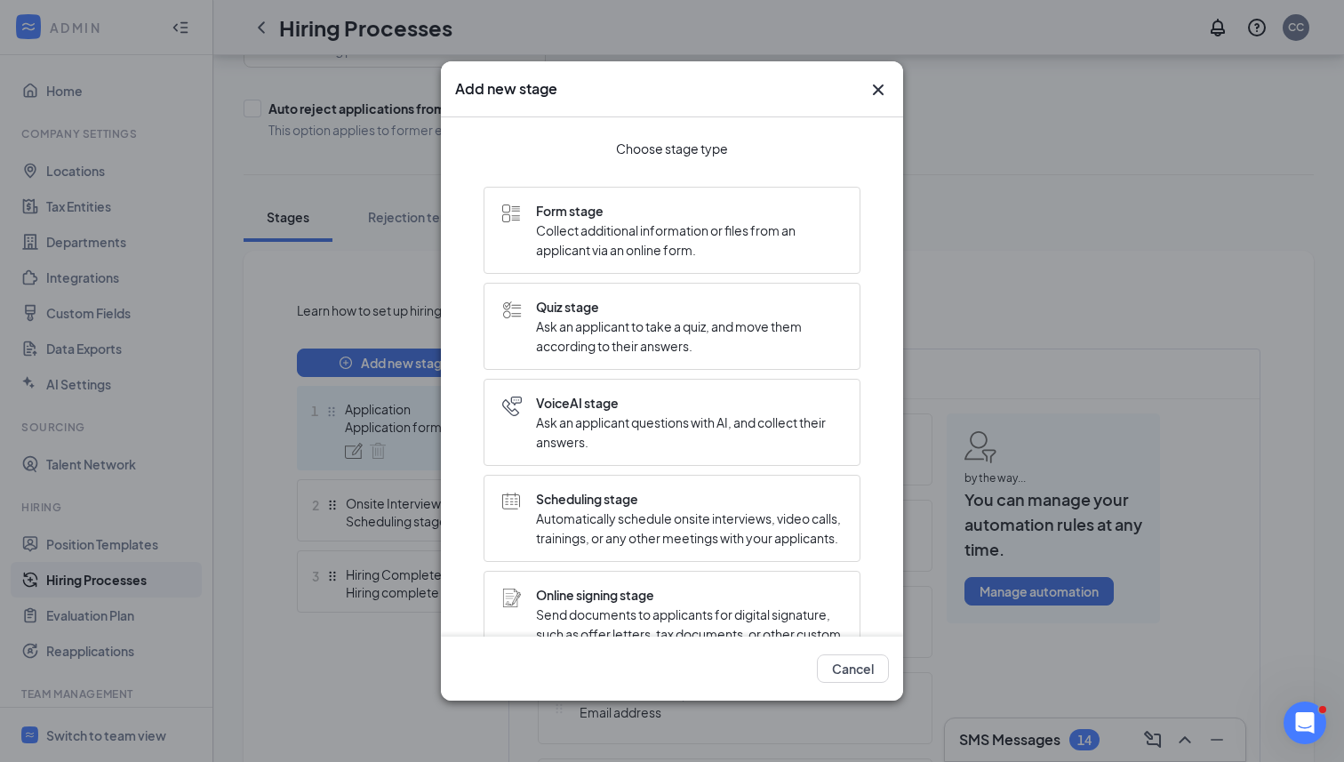
click at [611, 422] on span "Ask an applicant questions with AI, and collect their answers." at bounding box center [689, 431] width 306 height 39
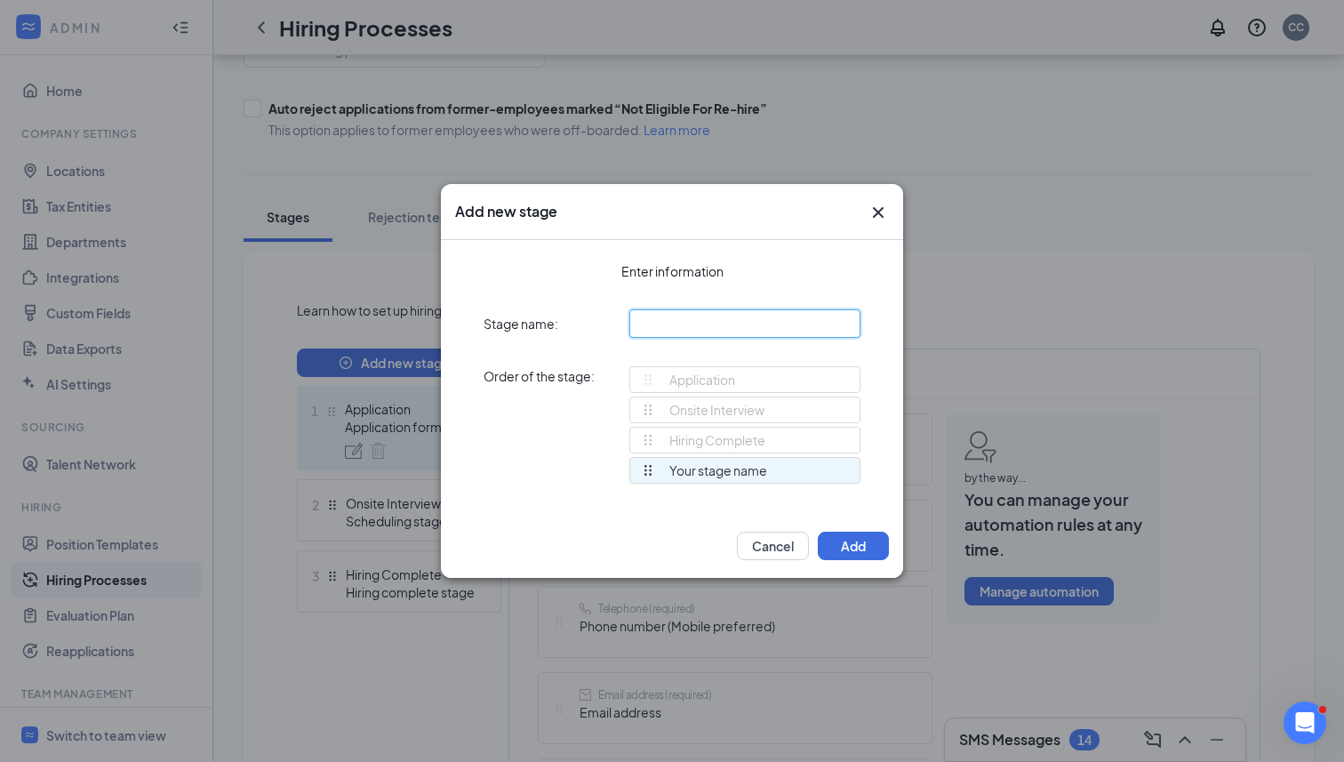
click at [693, 326] on input "text" at bounding box center [744, 323] width 231 height 28
type input "B"
type input "Voice AI phone screen"
click at [873, 550] on button "Add" at bounding box center [853, 545] width 71 height 28
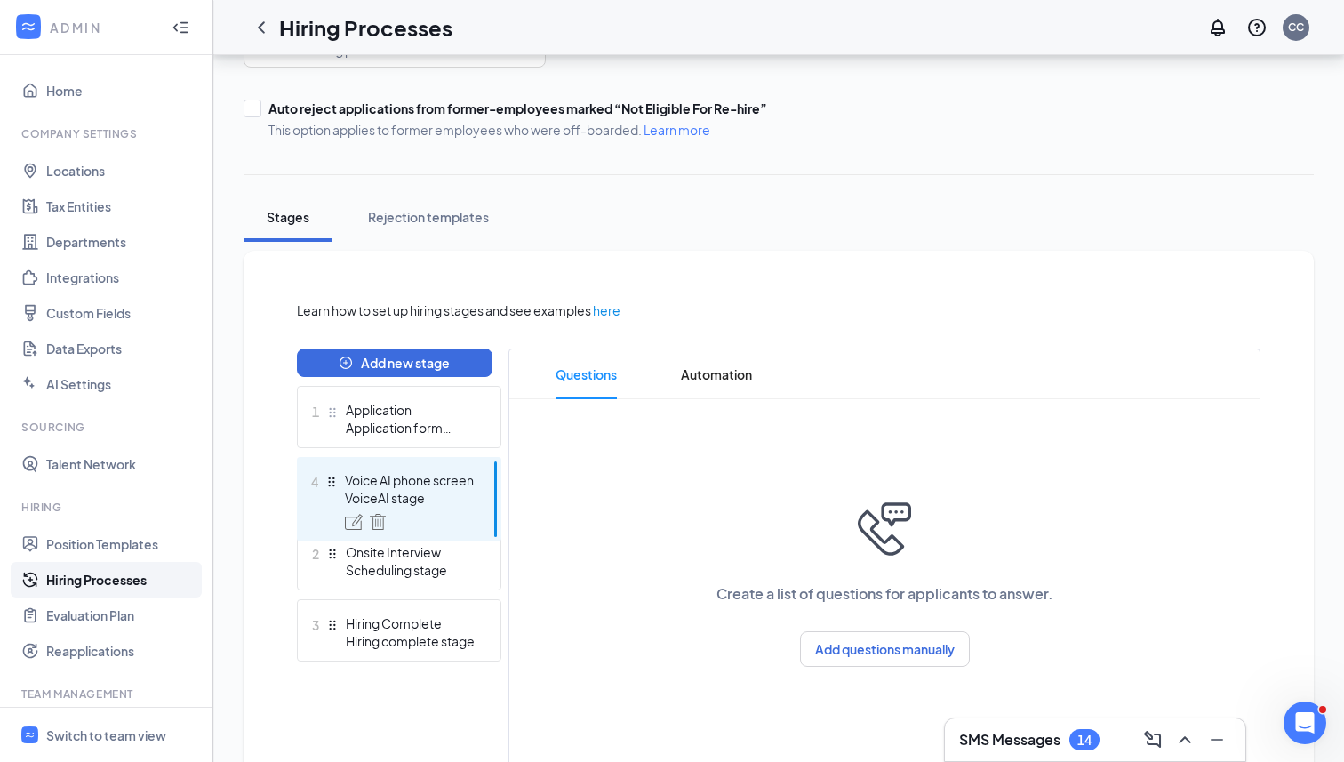
drag, startPoint x: 331, startPoint y: 620, endPoint x: 326, endPoint y: 467, distance: 153.8
click at [326, 467] on div "Add new stage 1 Application Application form stage 2 Onsite Interview Schedulin…" at bounding box center [399, 559] width 204 height 423
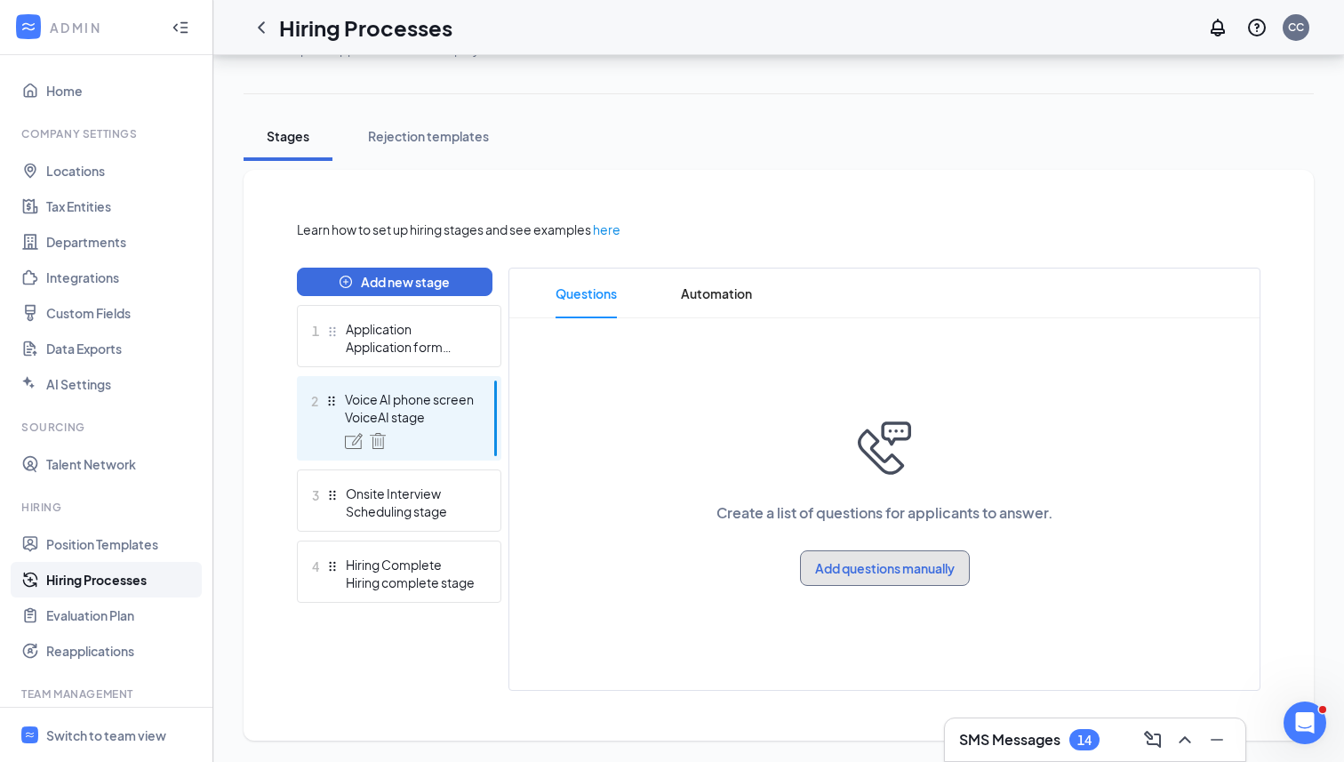
click at [877, 564] on button "Add questions manually" at bounding box center [885, 568] width 170 height 36
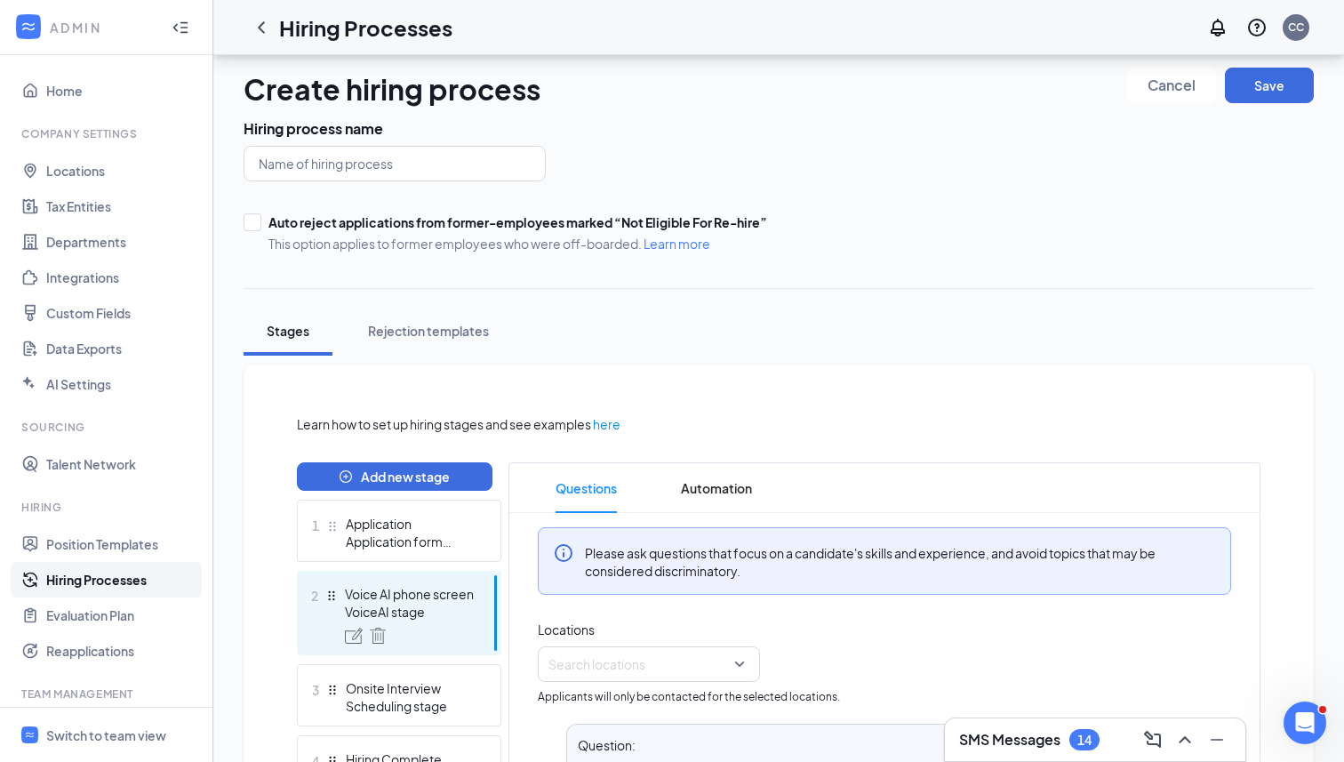
scroll to position [0, 0]
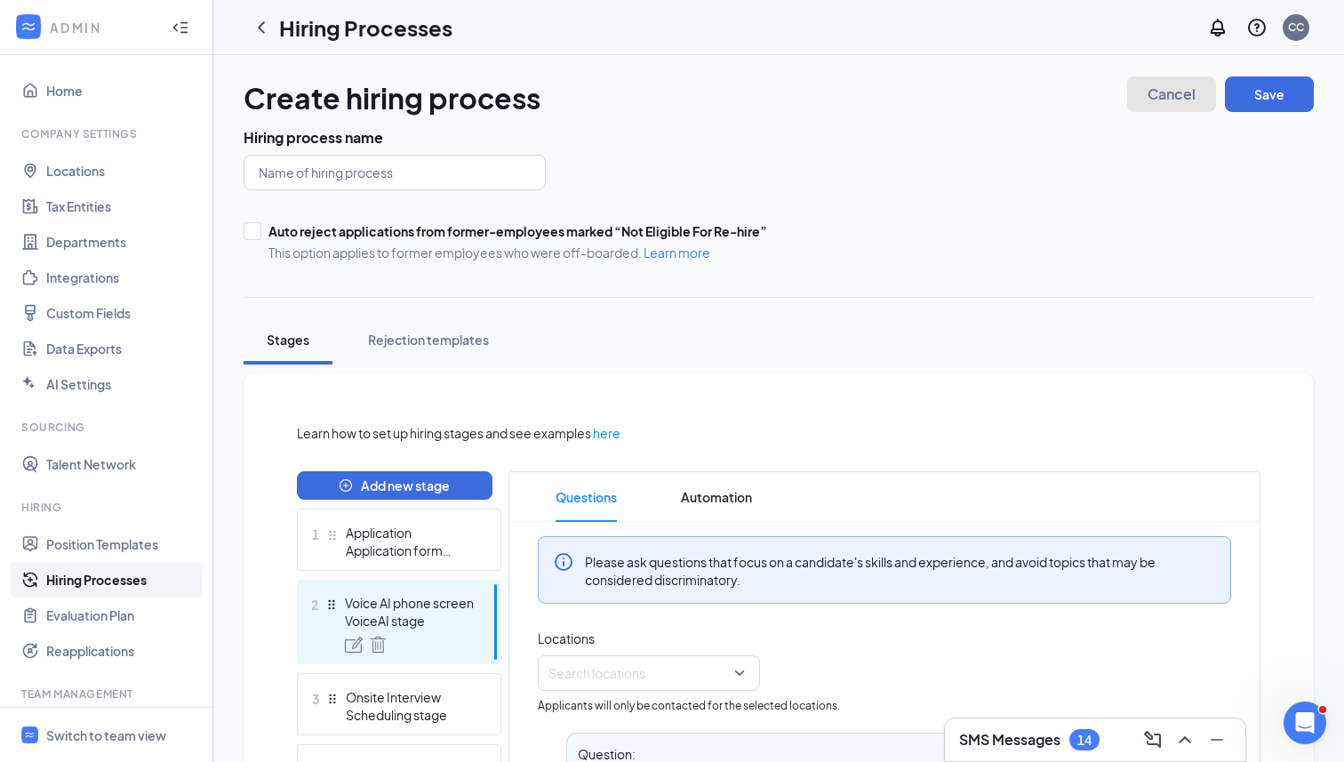
click at [1162, 90] on span "Cancel" at bounding box center [1171, 94] width 48 height 12
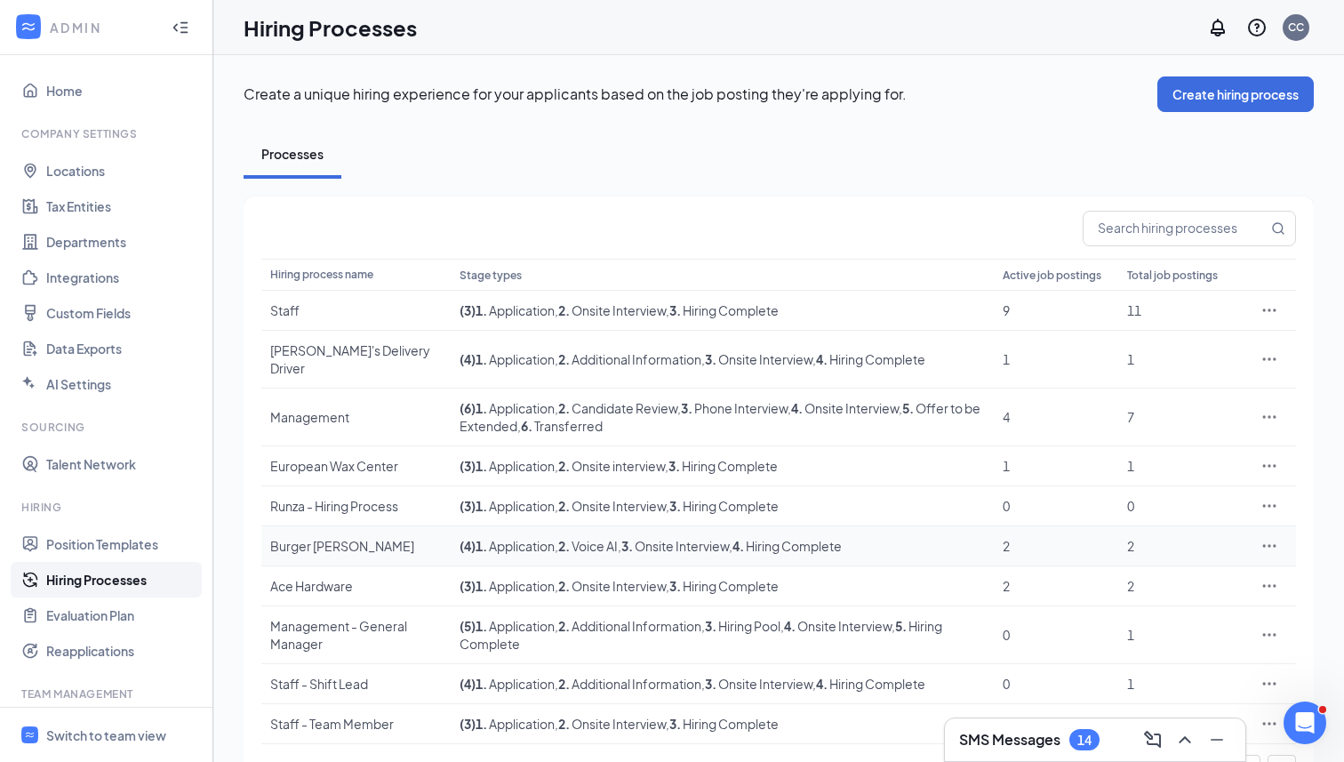
click at [323, 537] on div "Burger King - Cook" at bounding box center [356, 546] width 172 height 18
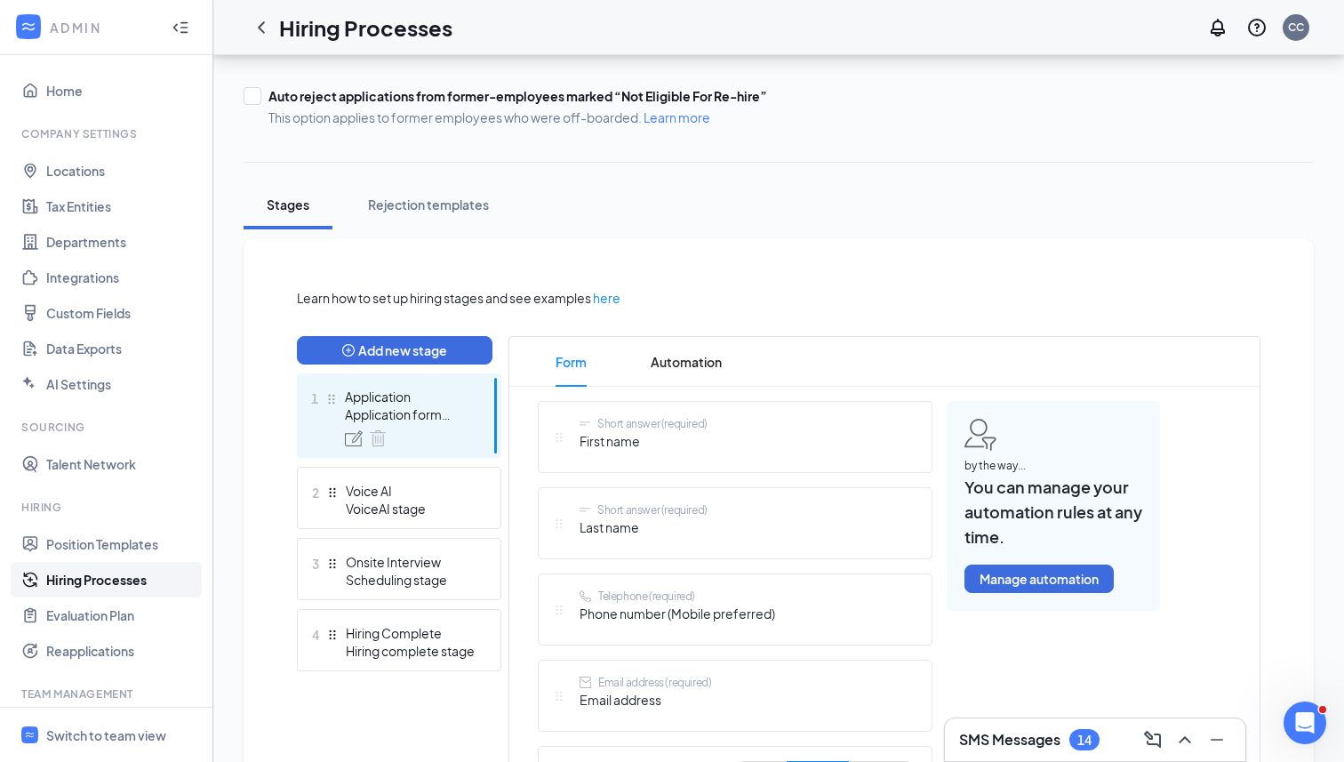
scroll to position [203, 0]
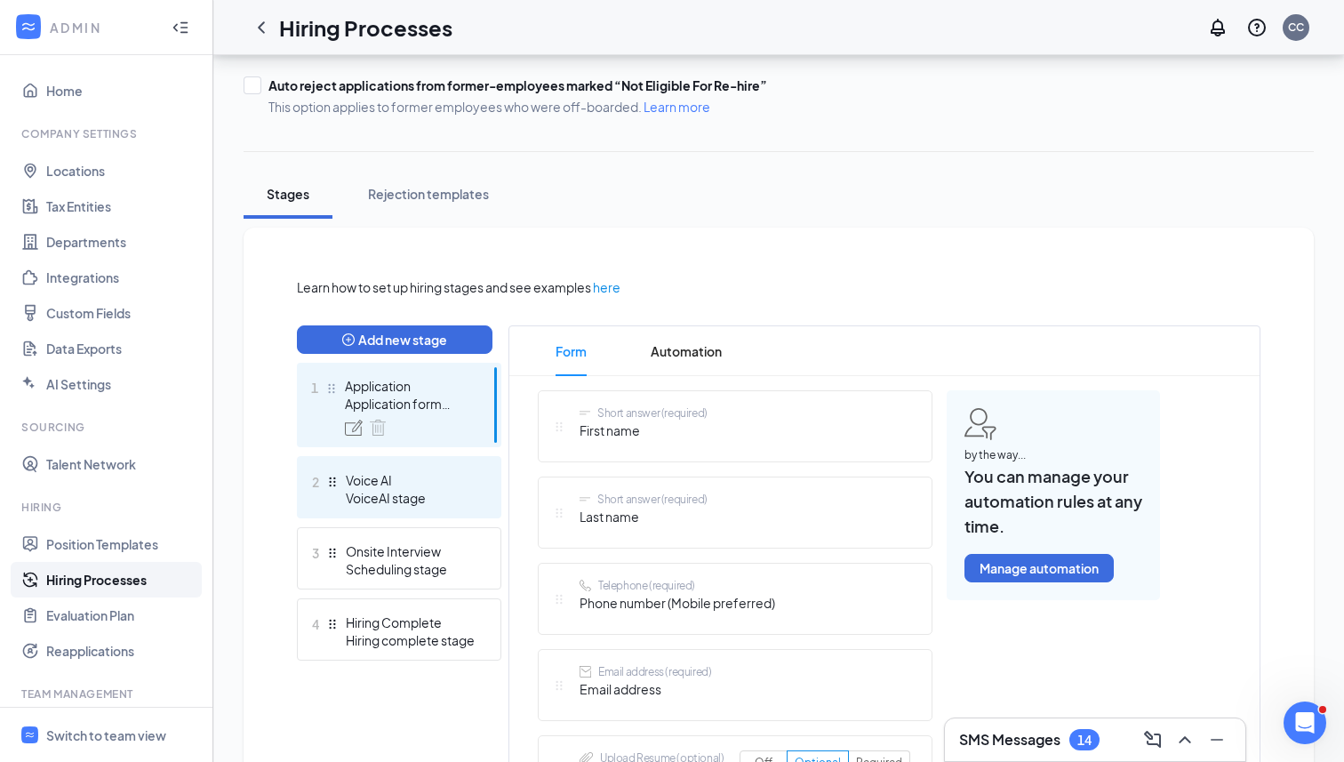
click at [378, 482] on div "Voice AI" at bounding box center [411, 480] width 130 height 18
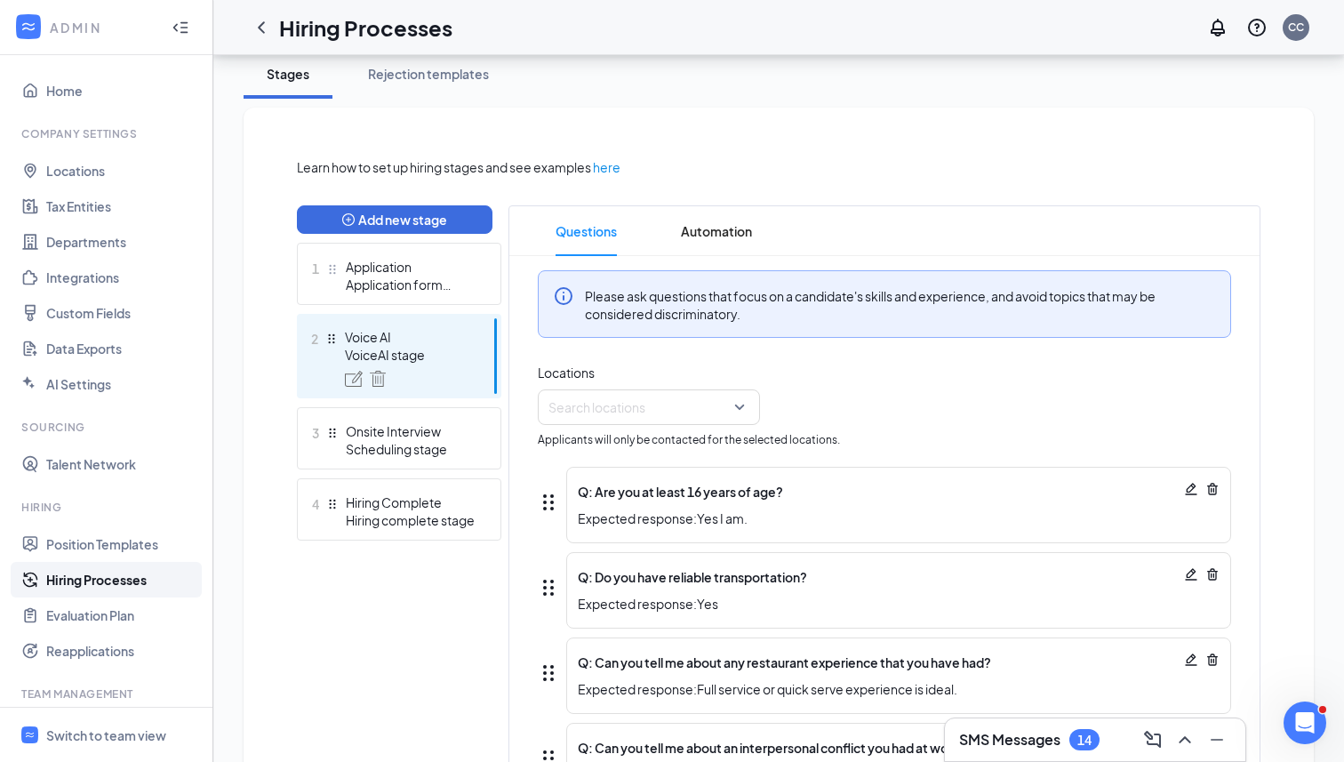
scroll to position [314, 0]
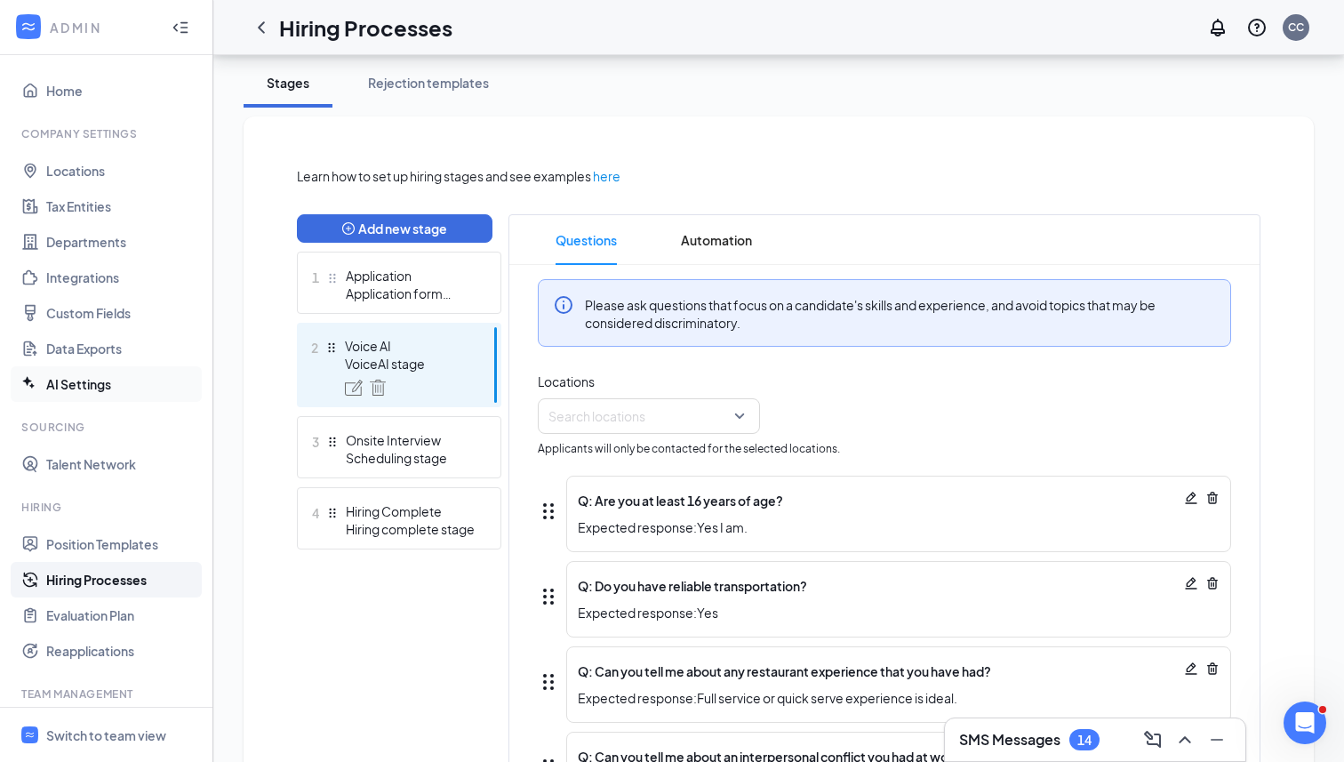
click at [88, 380] on link "AI Settings" at bounding box center [122, 384] width 152 height 36
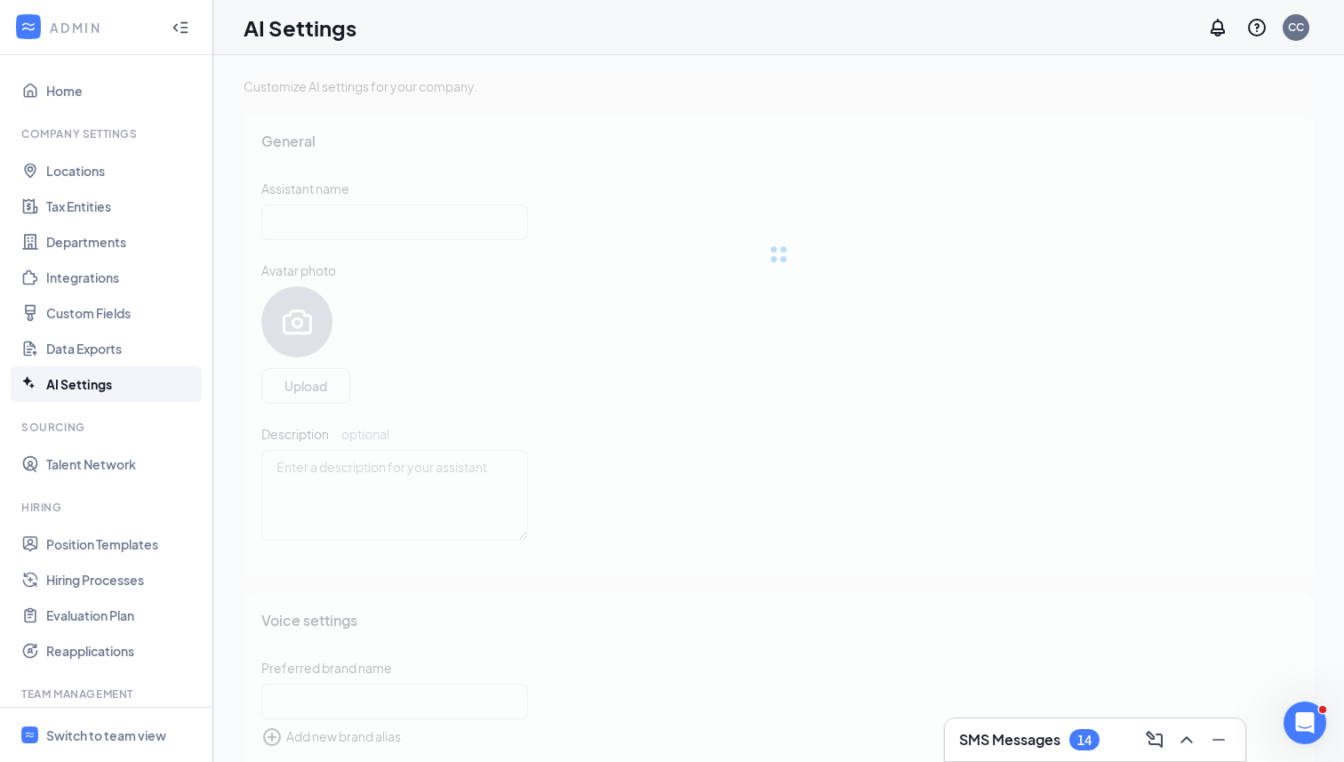
type input "Chris"
type textarea "Hello! I'm an AI-powered assistant, and I'm here to help you find and apply for…"
type input "Chris Connelly Workstream Demo"
checkbox input "true"
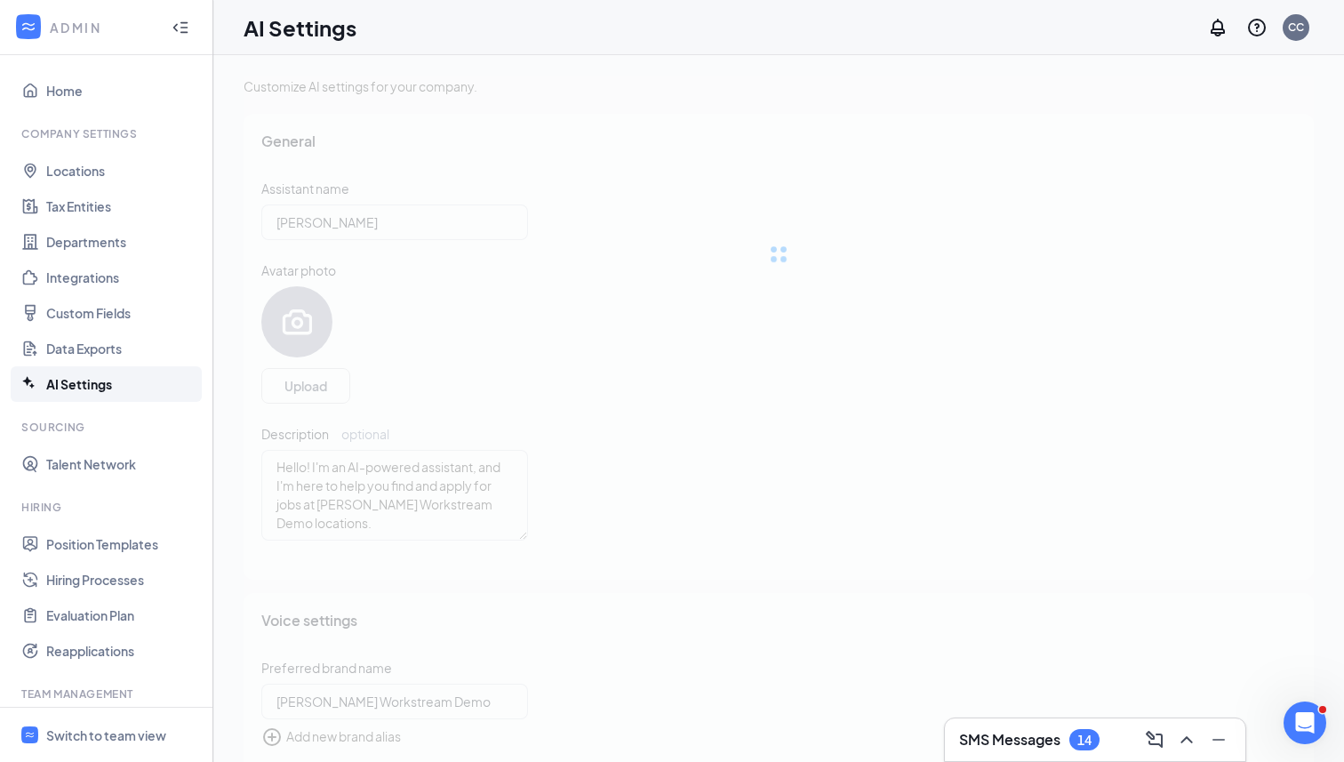
type input "English"
type input "Nova"
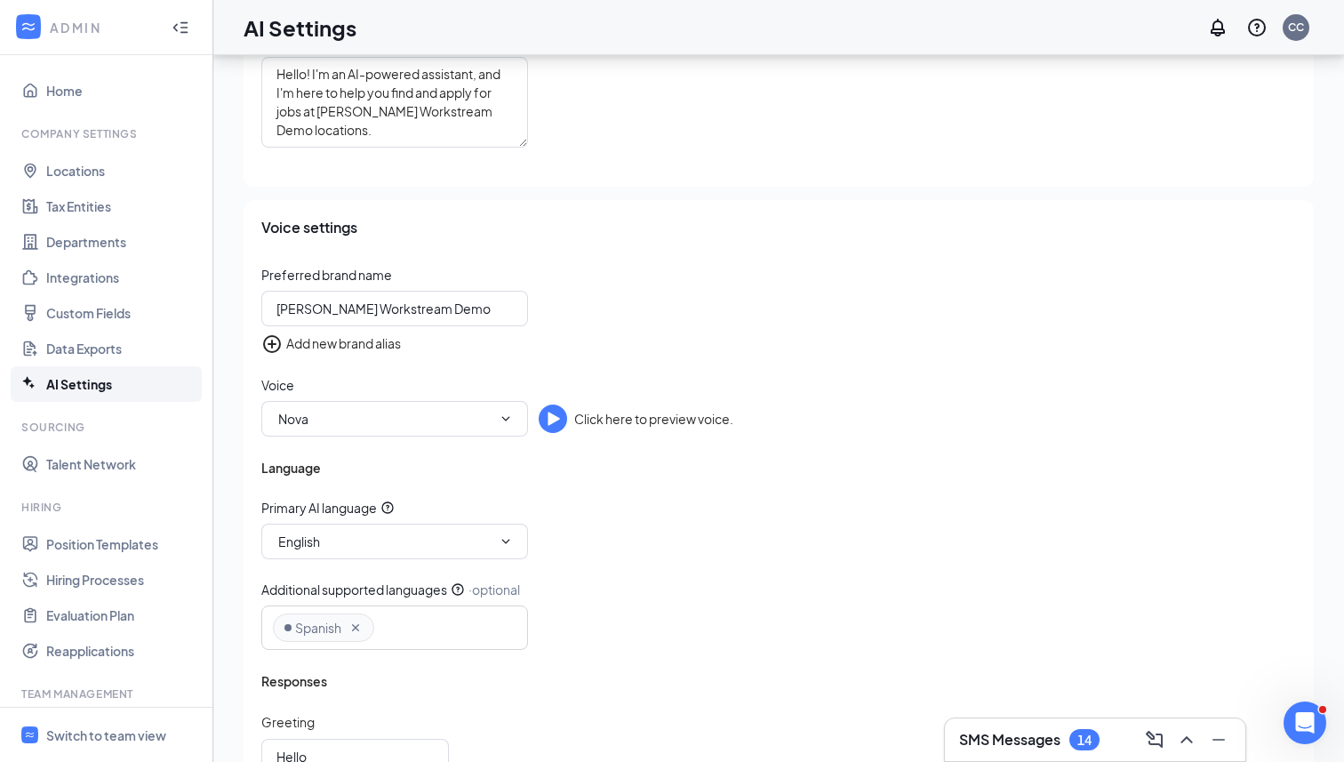
scroll to position [412, 0]
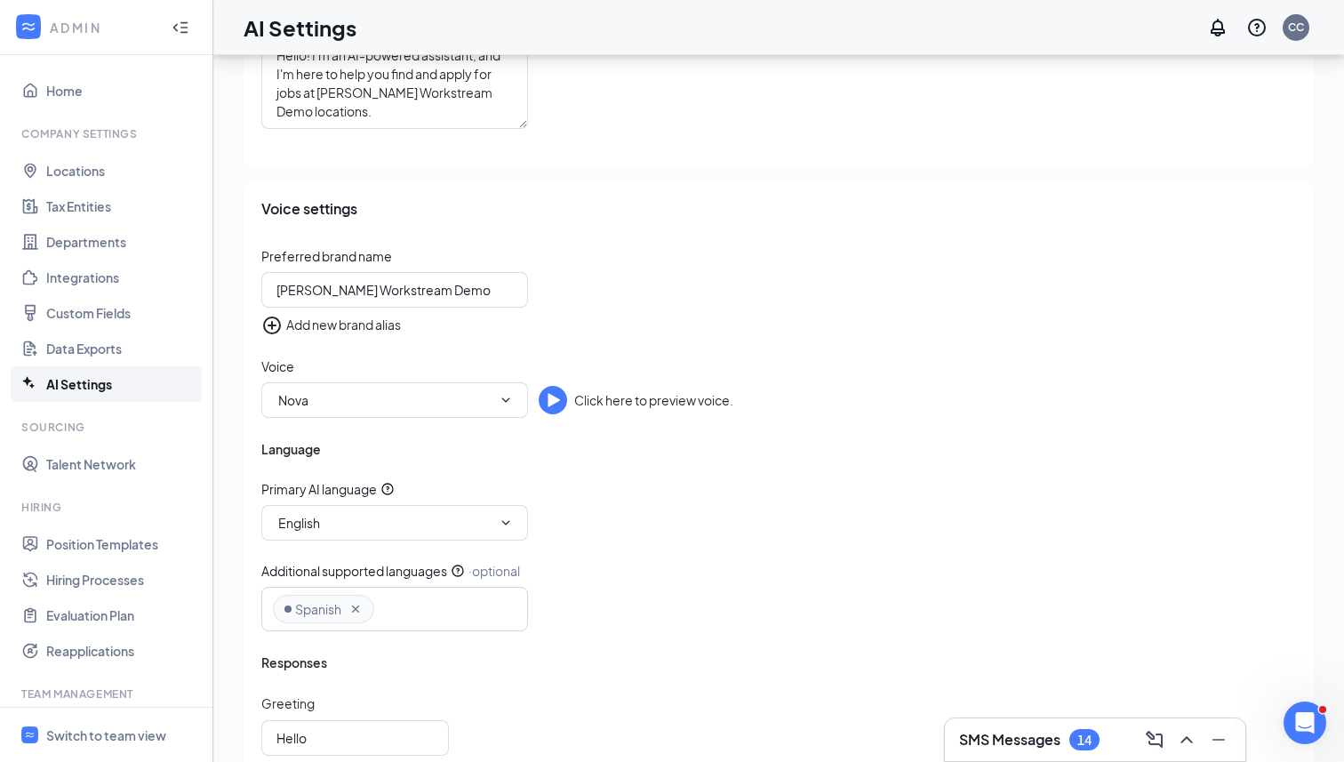
click at [463, 609] on div "Spanish" at bounding box center [394, 609] width 267 height 44
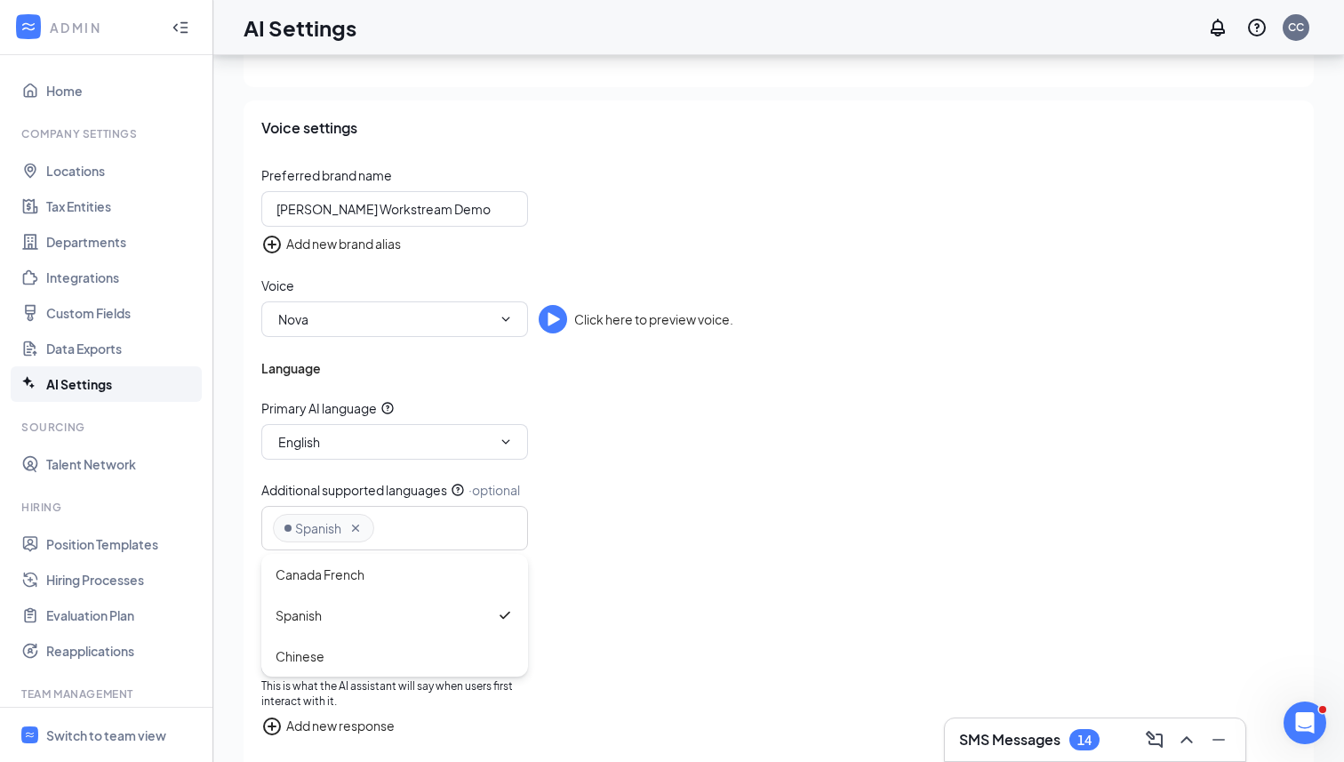
scroll to position [497, 0]
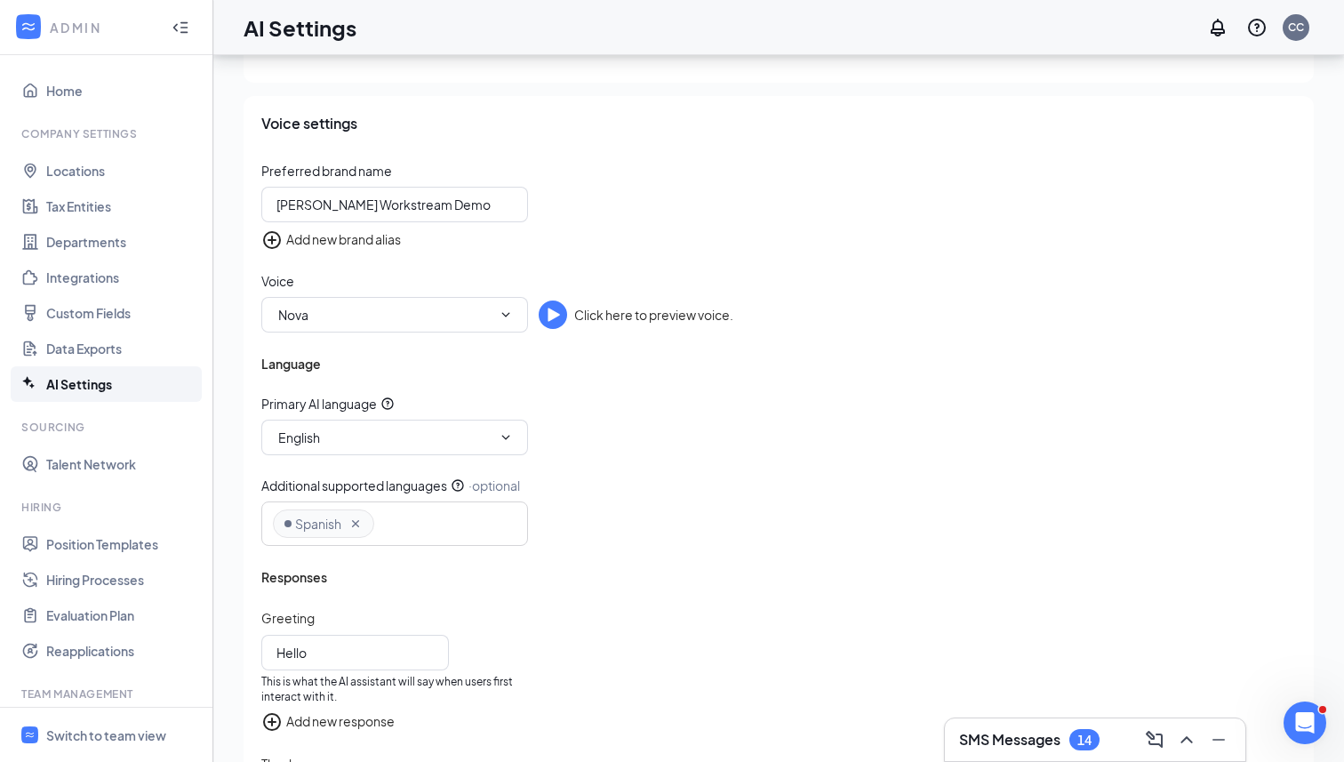
click at [642, 579] on div "Preferred brand name Chris Connelly Workstream Demo Add new brand alias Voice N…" at bounding box center [778, 661] width 1035 height 999
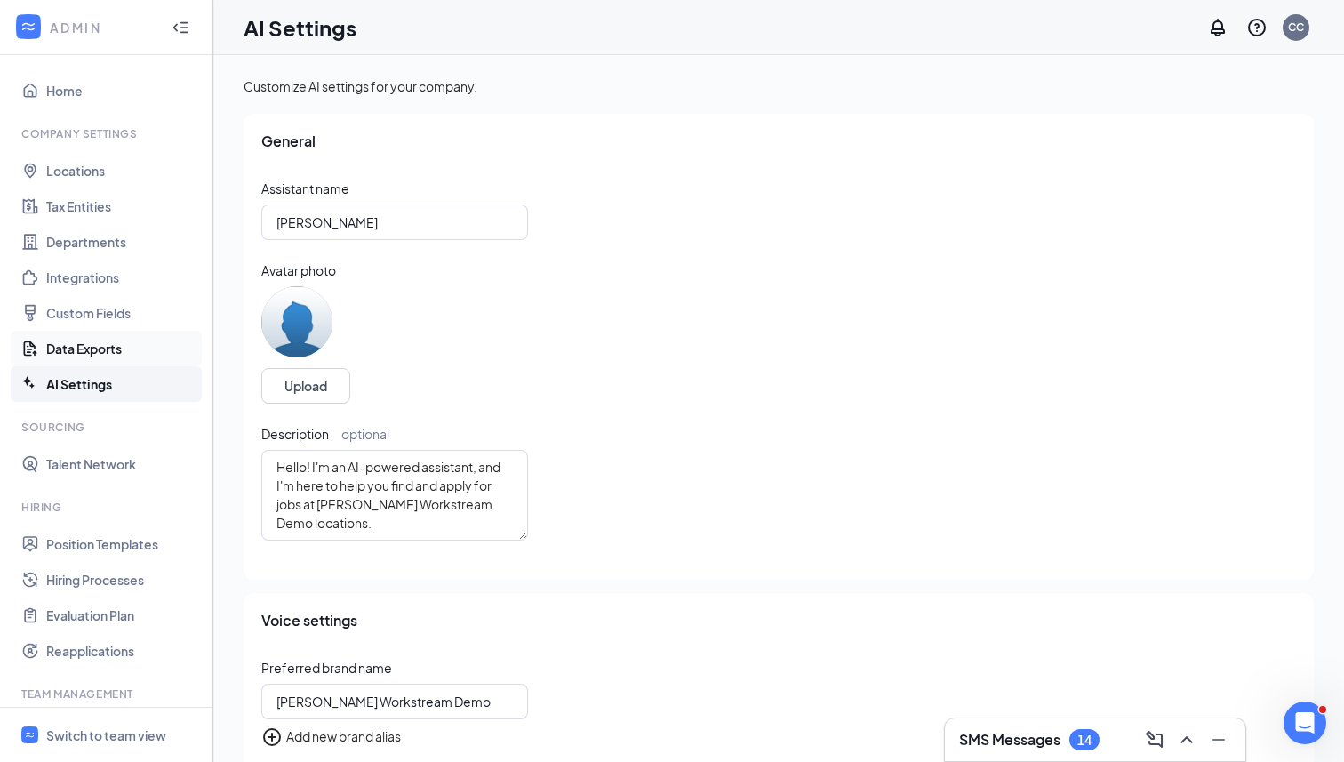
scroll to position [15, 0]
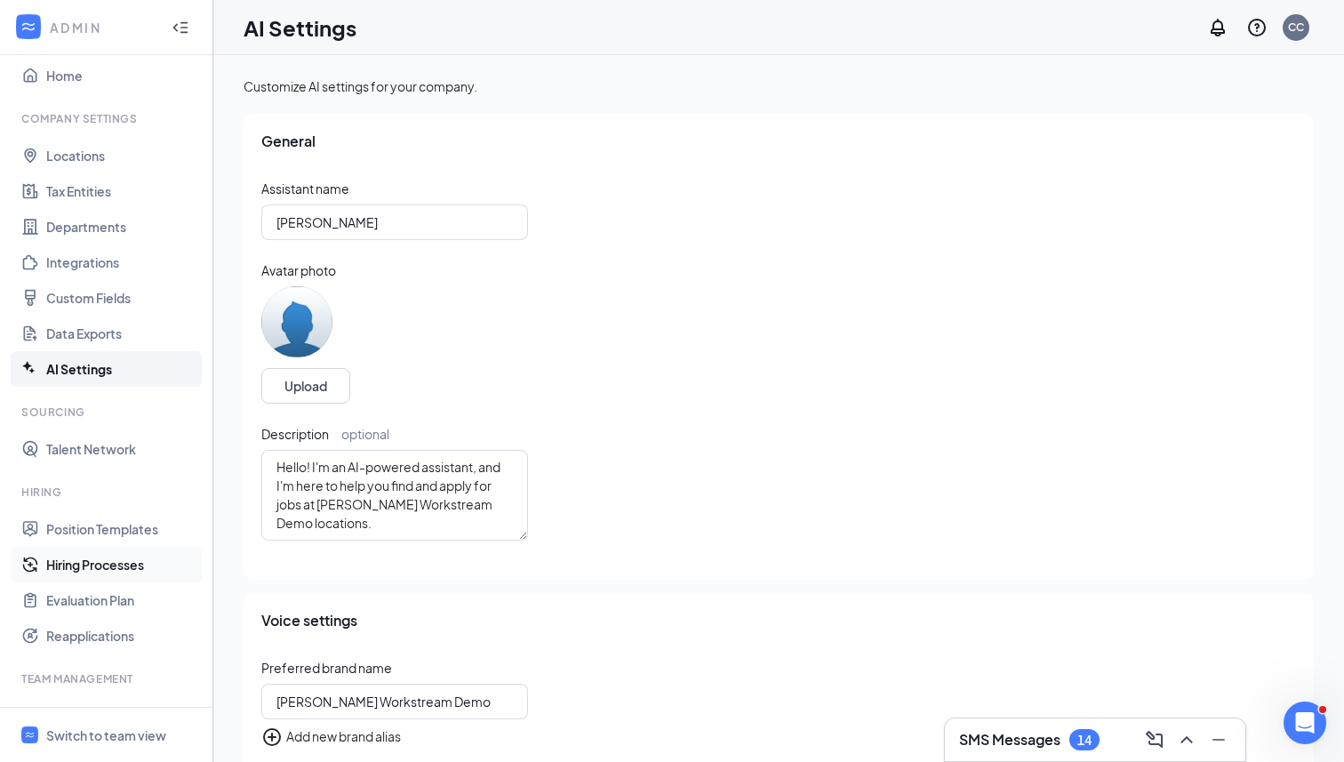
click at [109, 578] on link "Hiring Processes" at bounding box center [122, 565] width 152 height 36
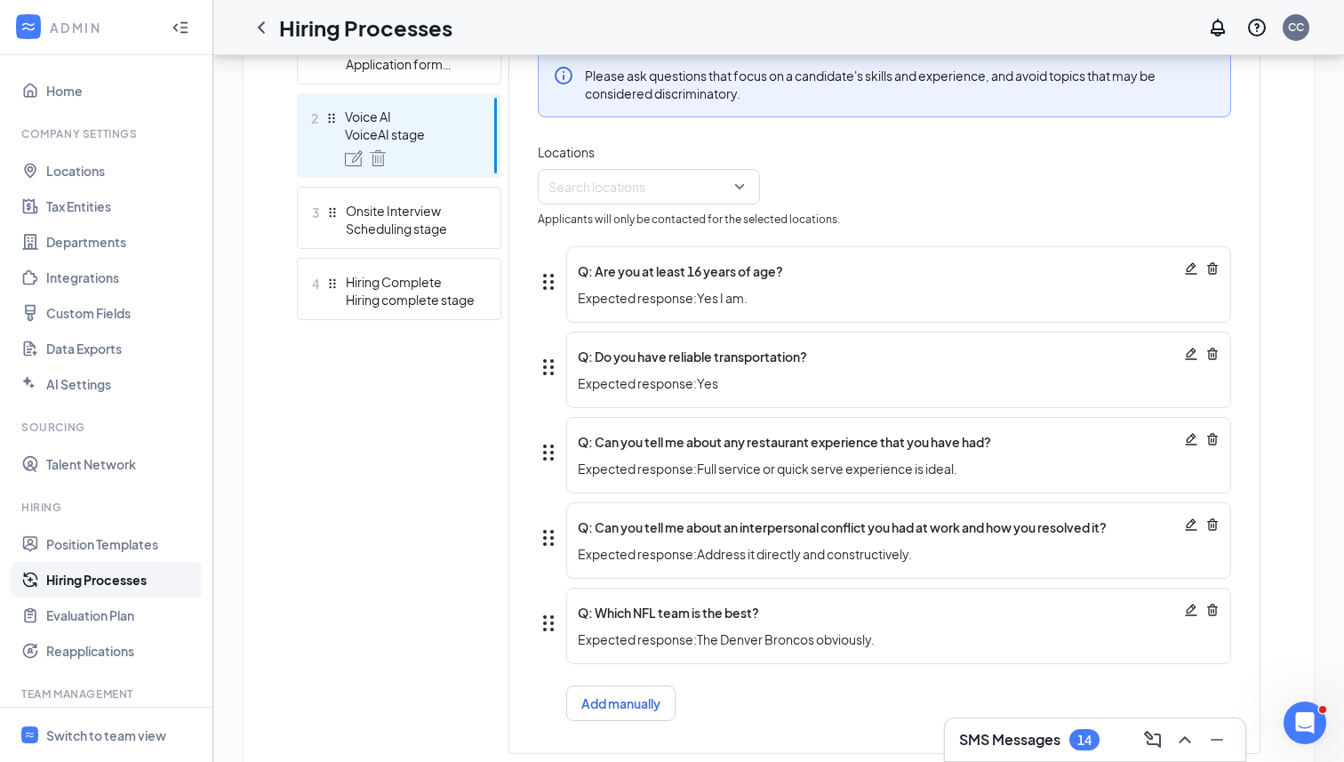
scroll to position [531, 0]
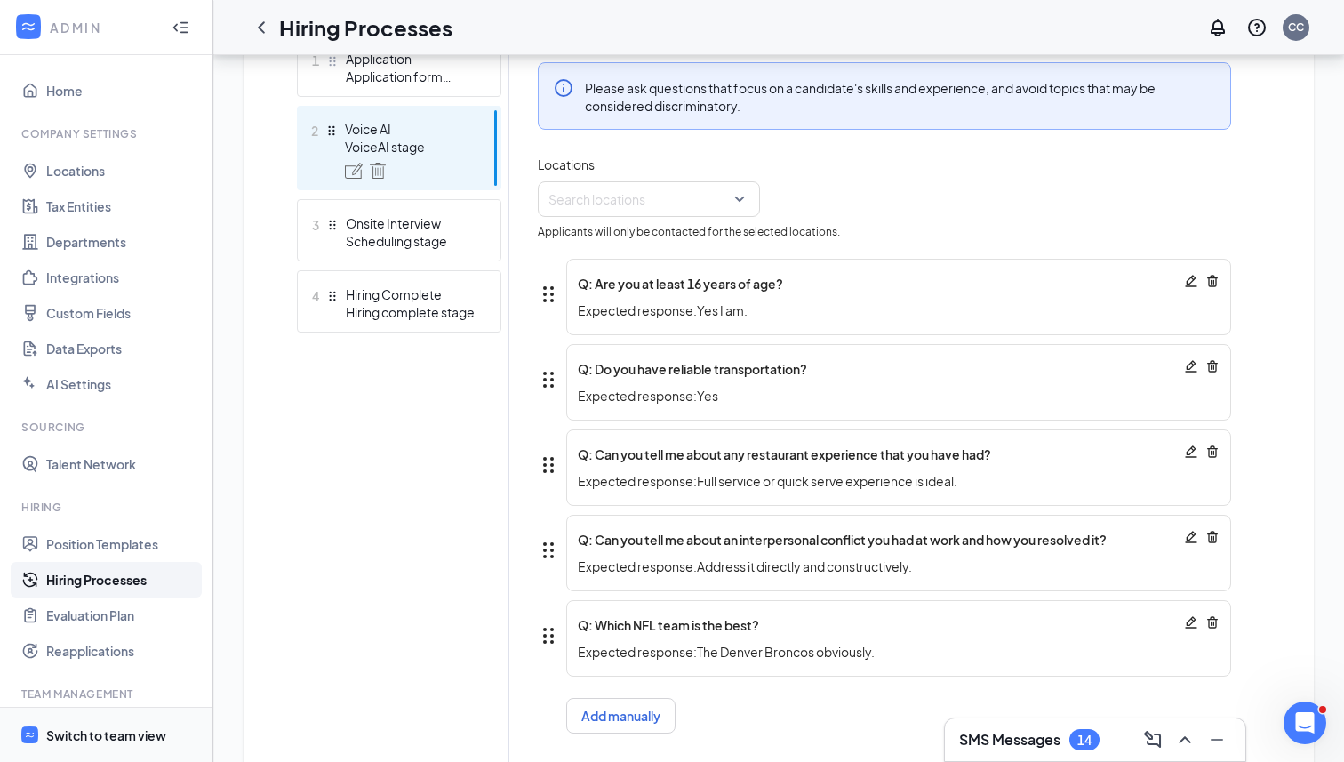
click at [110, 727] on div "Switch to team view" at bounding box center [106, 735] width 120 height 18
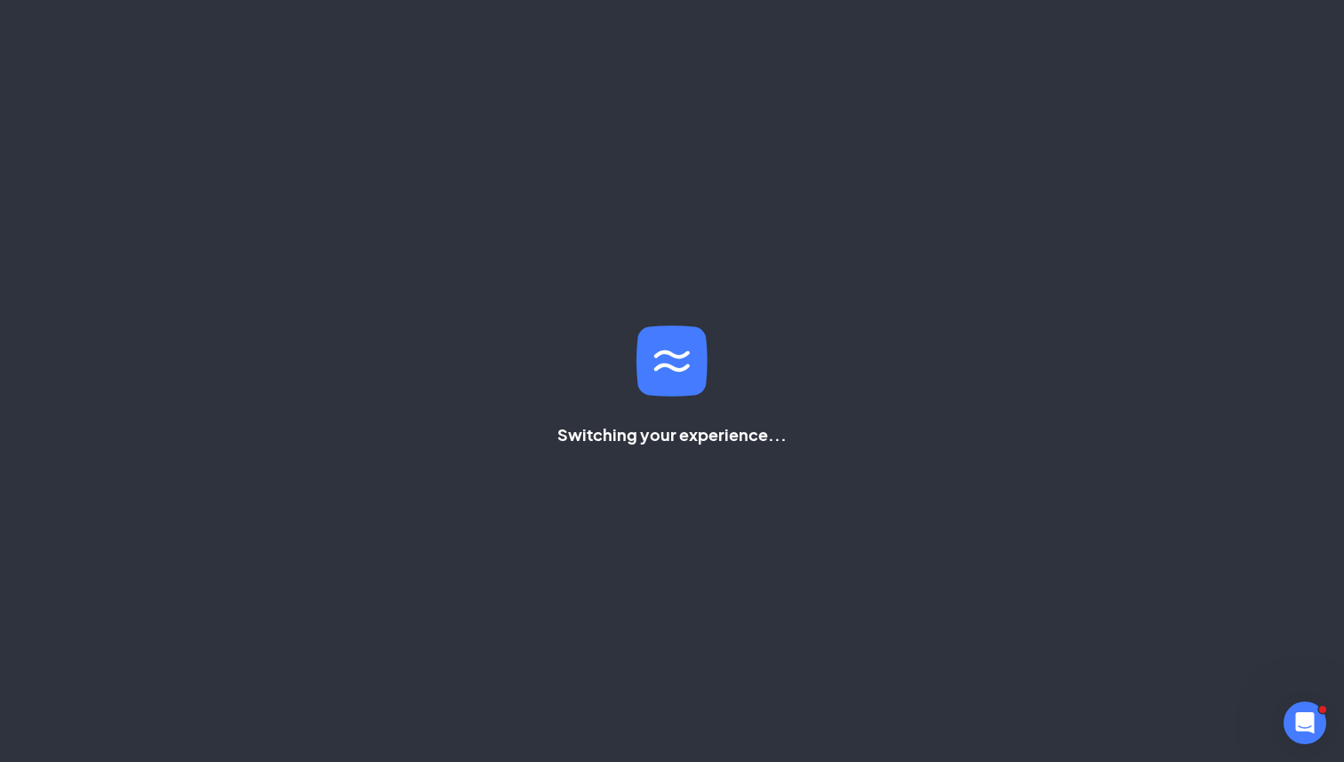
scroll to position [37, 0]
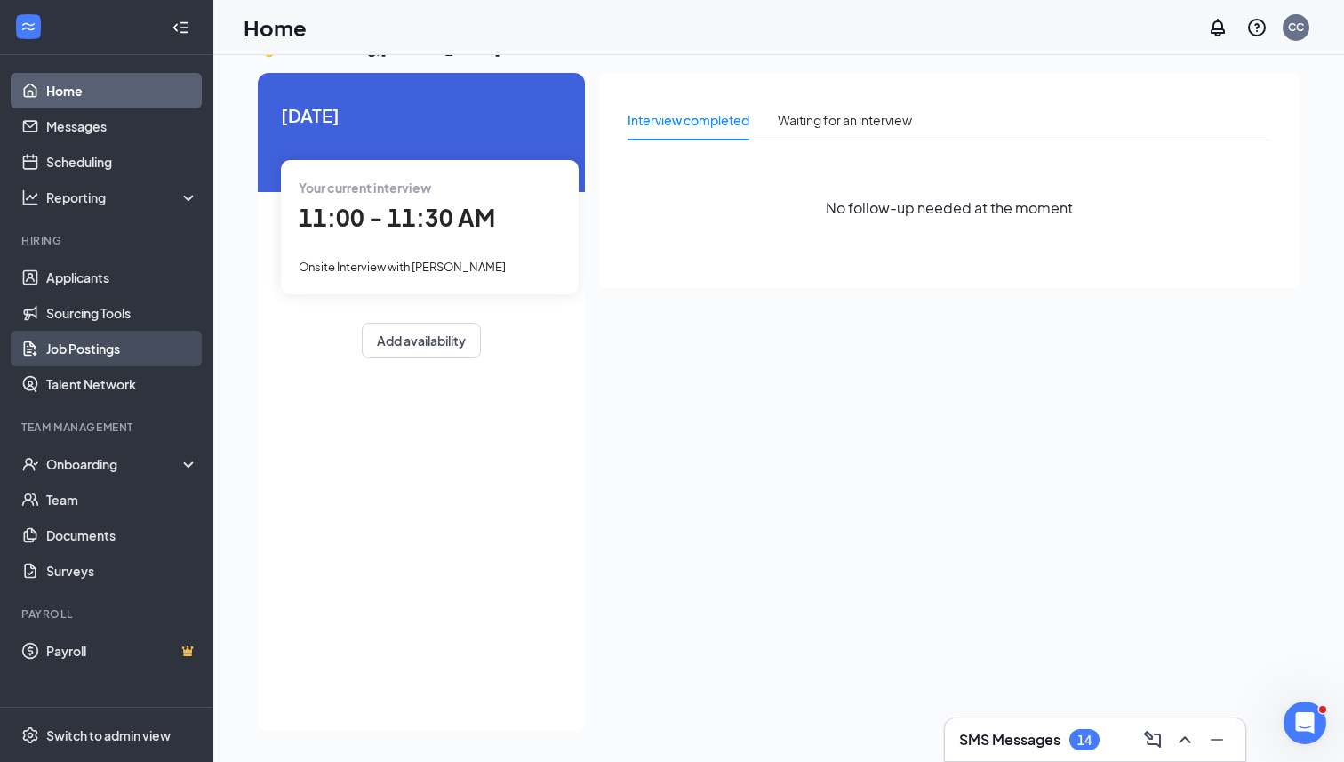
click at [93, 353] on link "Job Postings" at bounding box center [122, 349] width 152 height 36
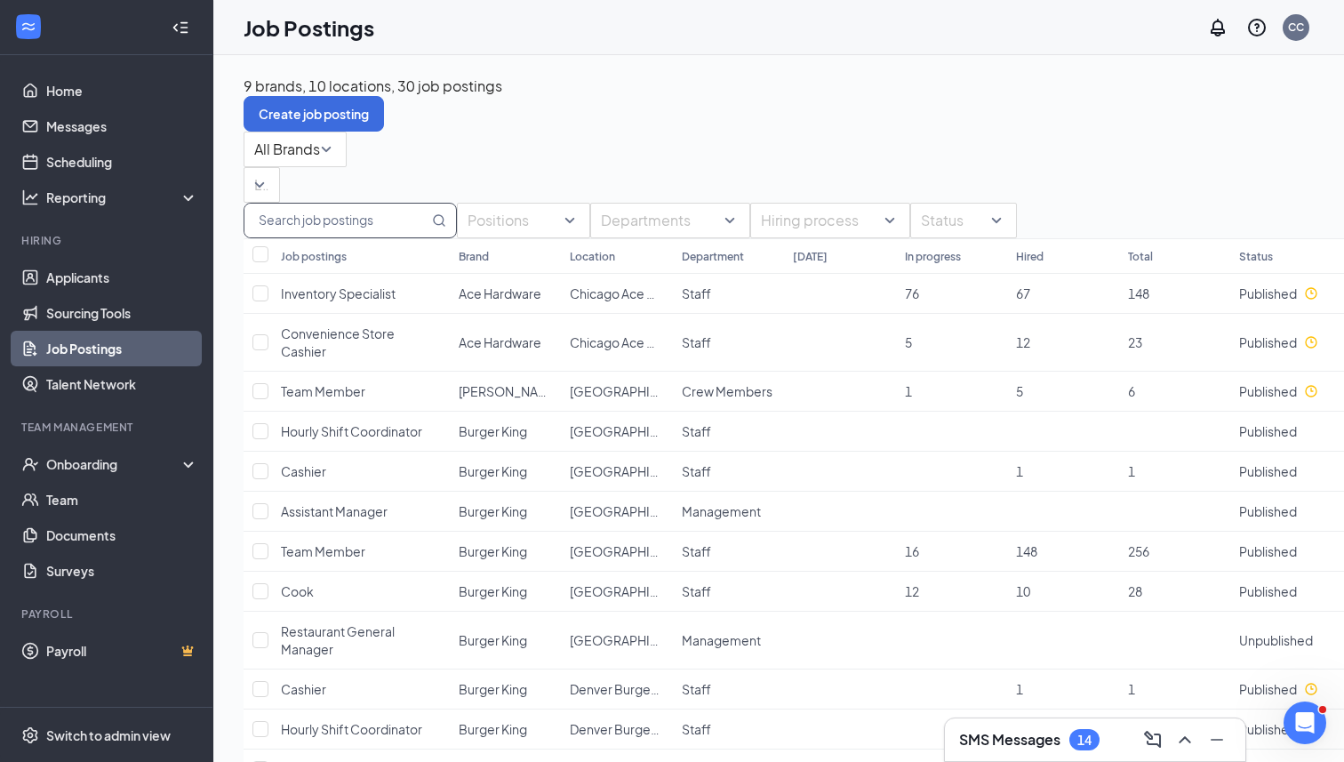
click at [383, 212] on input "text" at bounding box center [336, 221] width 184 height 34
type input "cook"
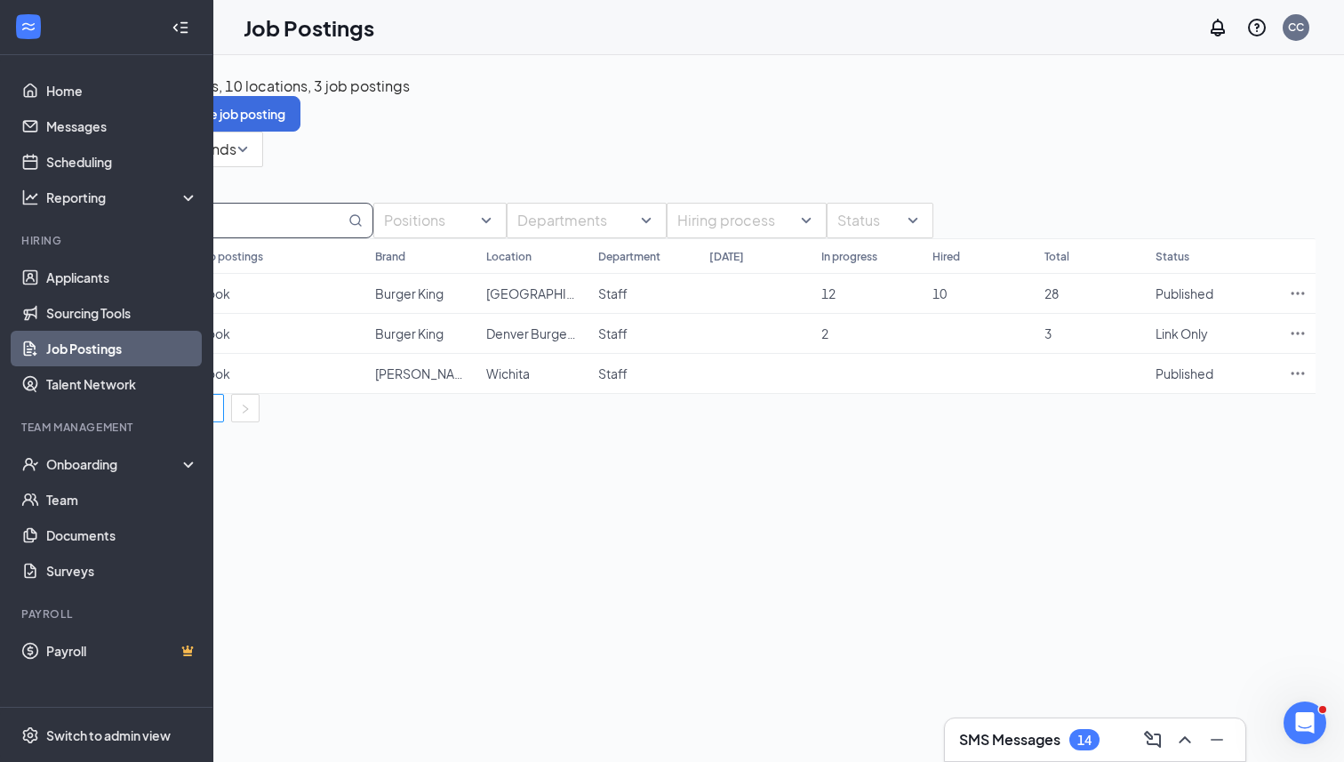
scroll to position [0, 85]
click at [1295, 294] on icon "Ellipses" at bounding box center [1296, 293] width 18 height 18
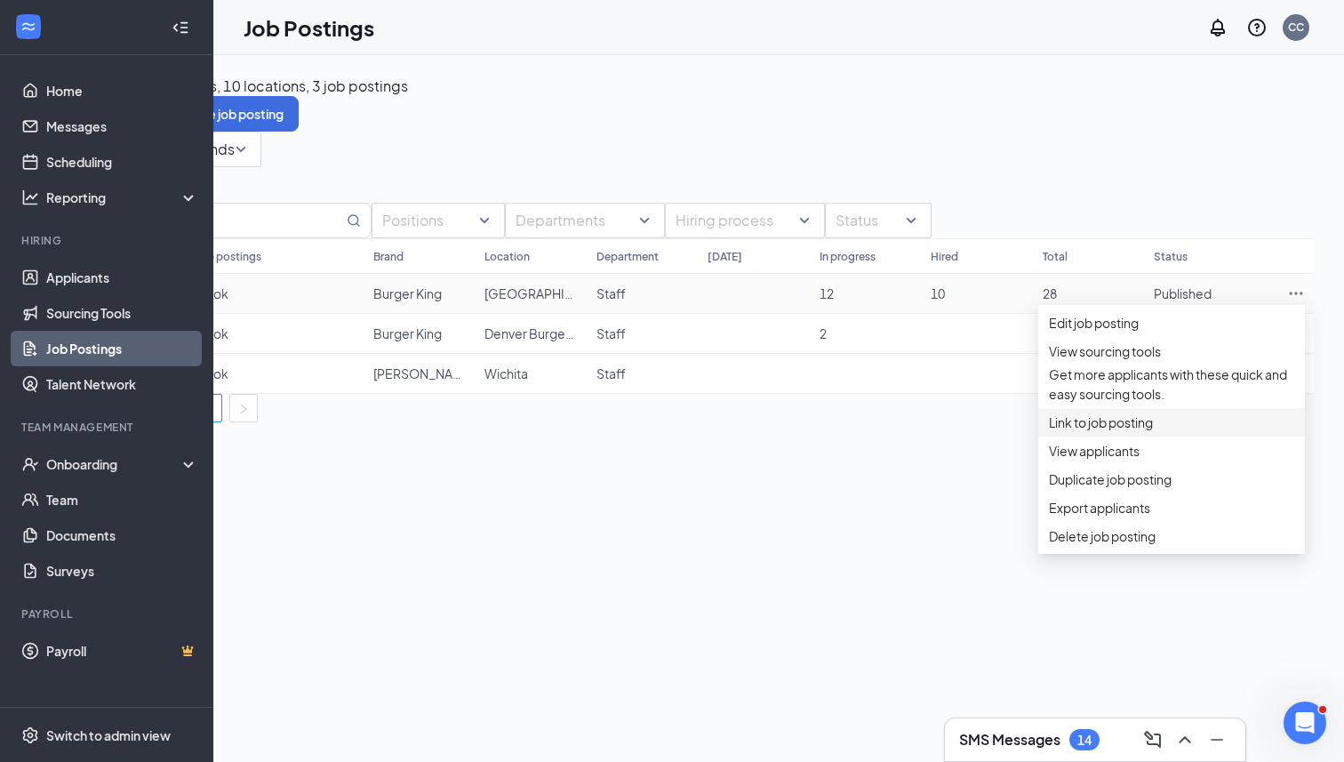
click at [1134, 430] on span "Link to job posting" at bounding box center [1171, 422] width 245 height 20
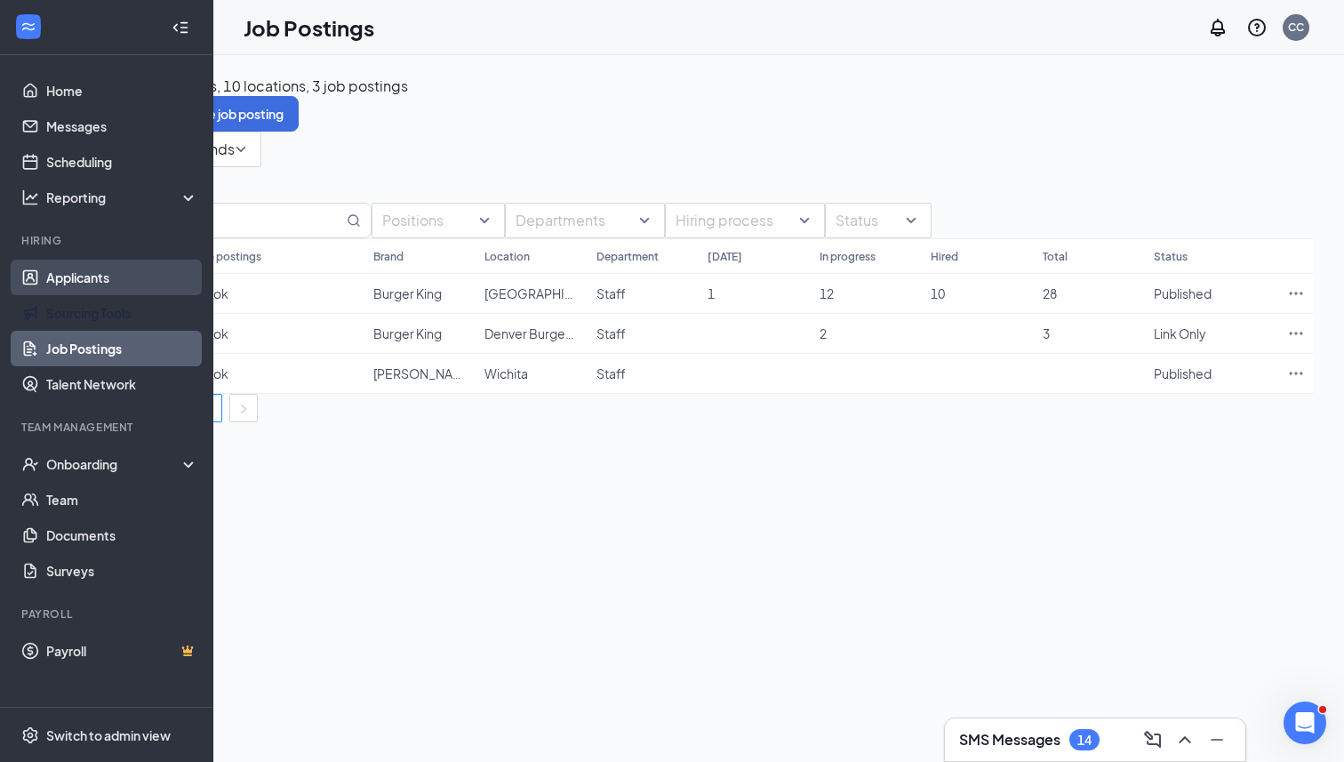
click at [119, 279] on link "Applicants" at bounding box center [122, 278] width 152 height 36
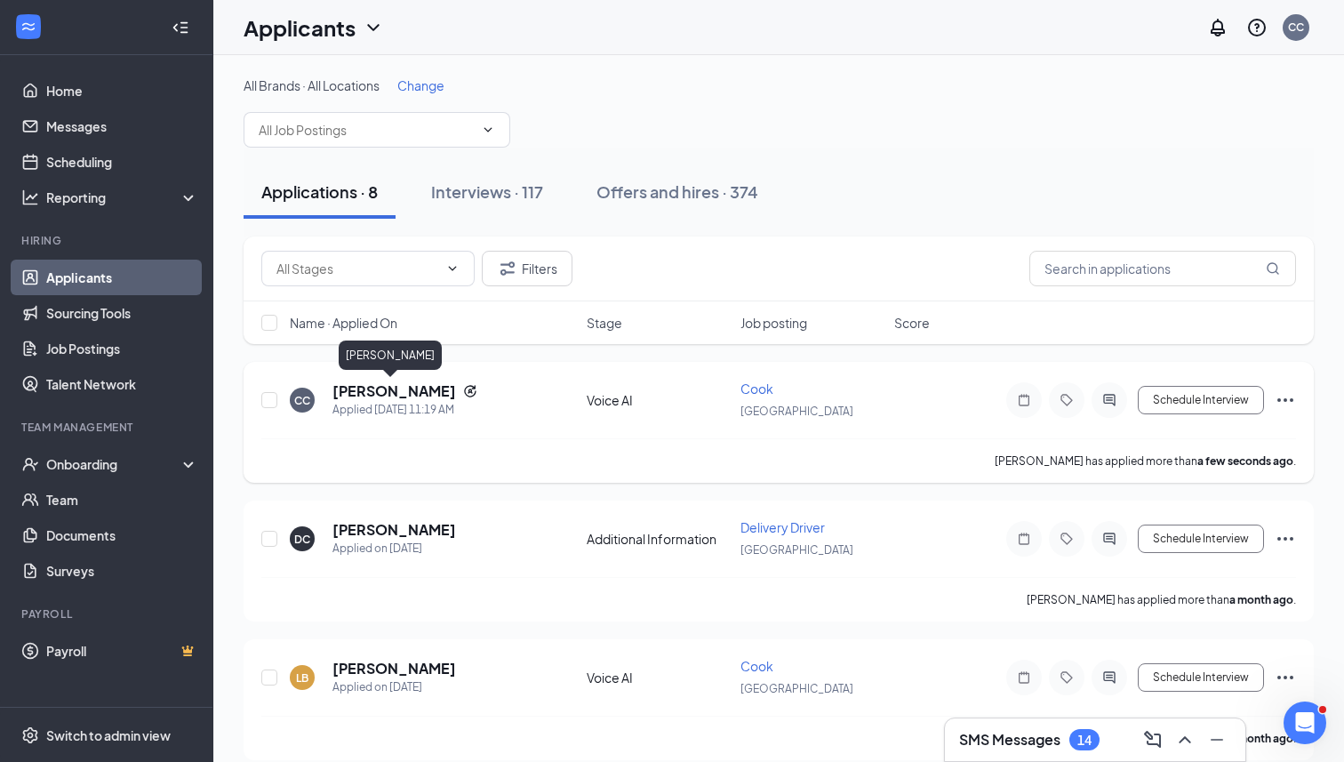
click at [405, 394] on h5 "[PERSON_NAME]" at bounding box center [394, 391] width 124 height 20
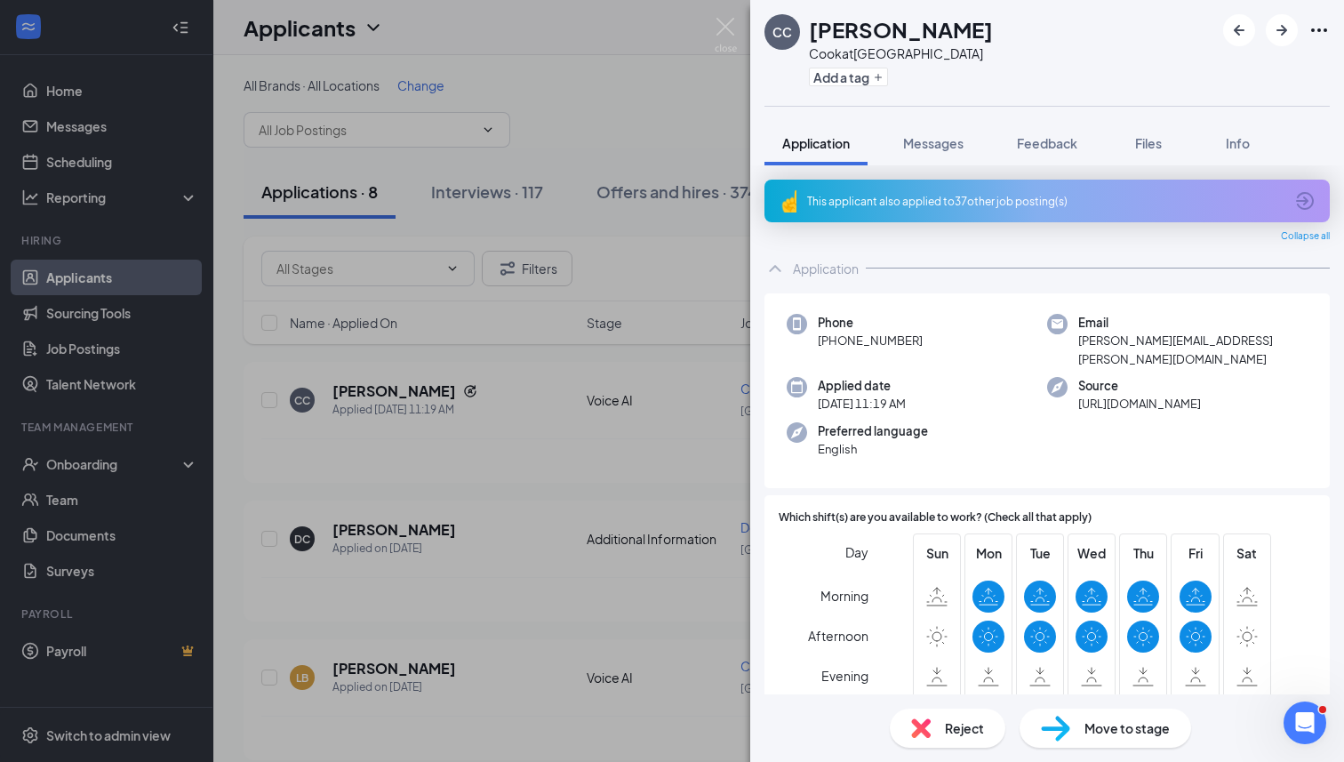
click at [1306, 199] on icon "ArrowCircle" at bounding box center [1305, 201] width 18 height 18
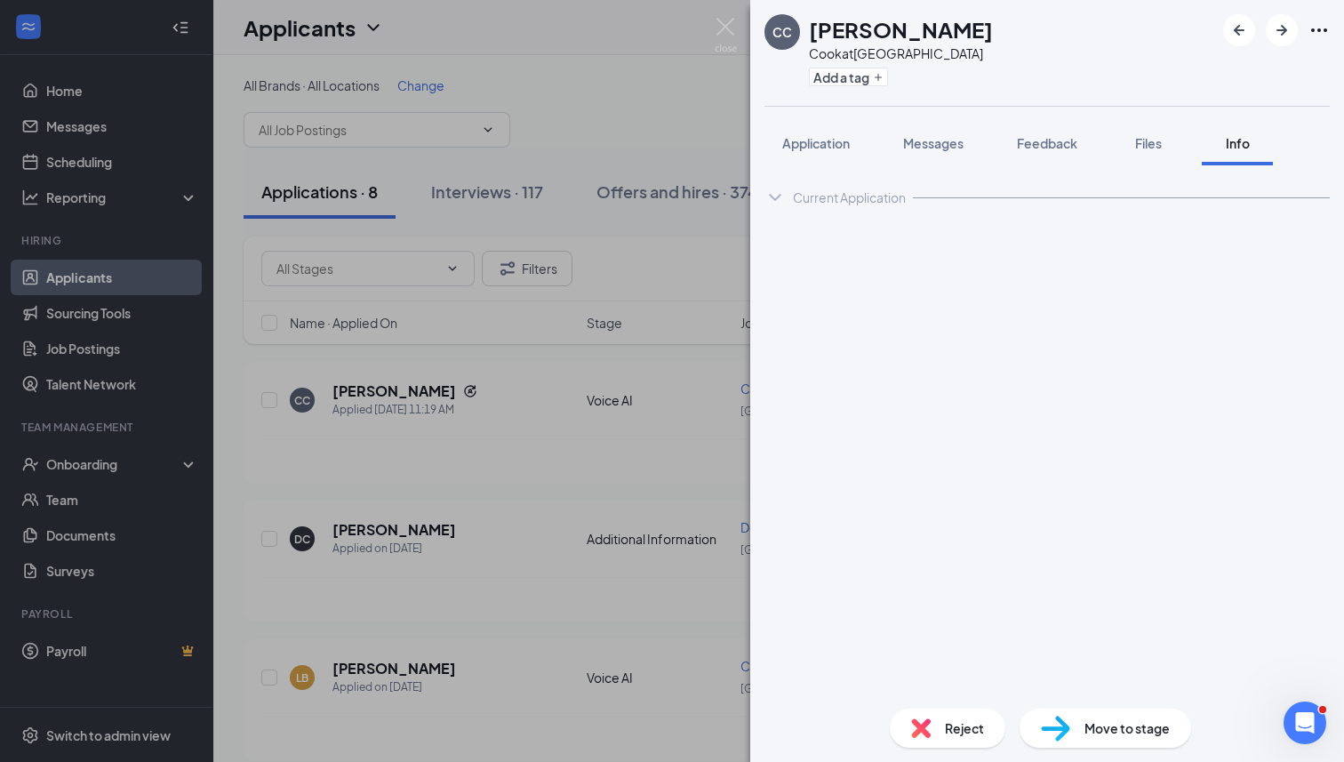
click at [771, 199] on icon "ChevronDown" at bounding box center [774, 197] width 21 height 21
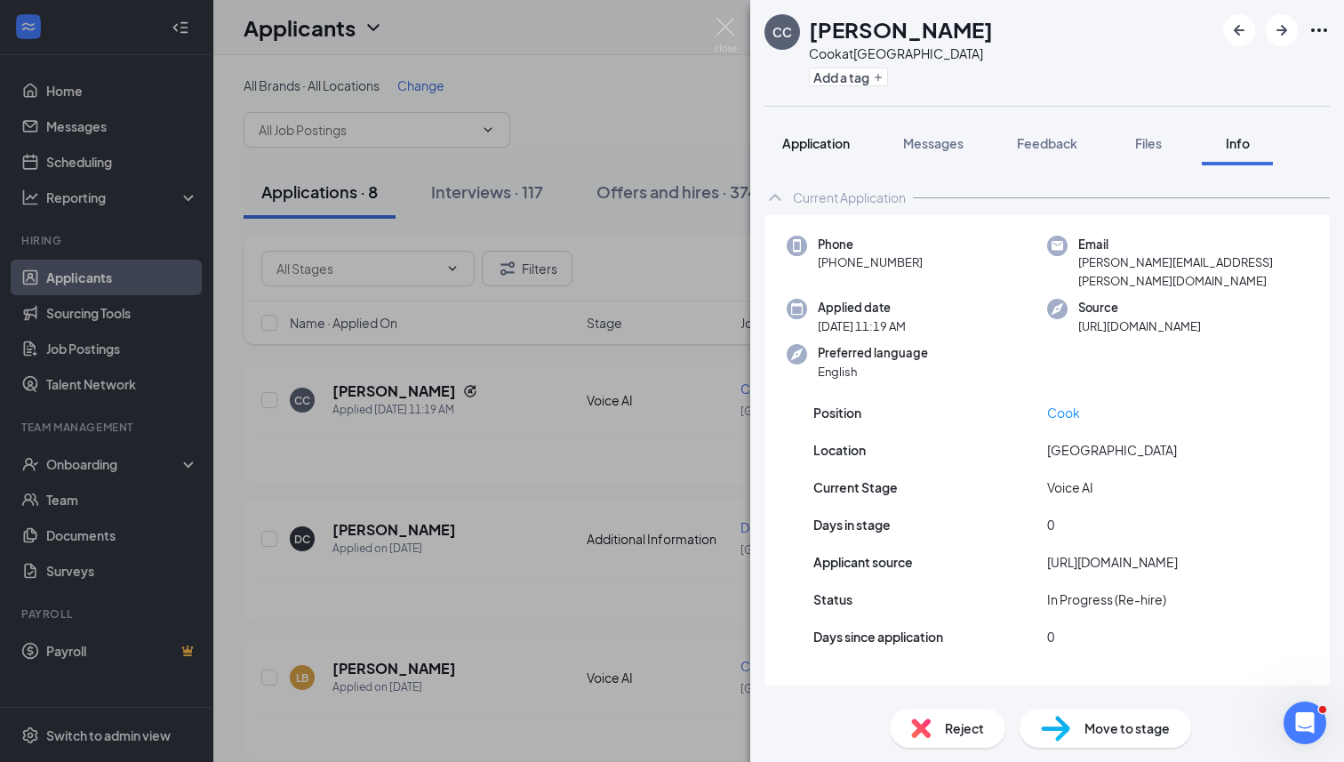
click at [844, 142] on span "Application" at bounding box center [816, 143] width 68 height 16
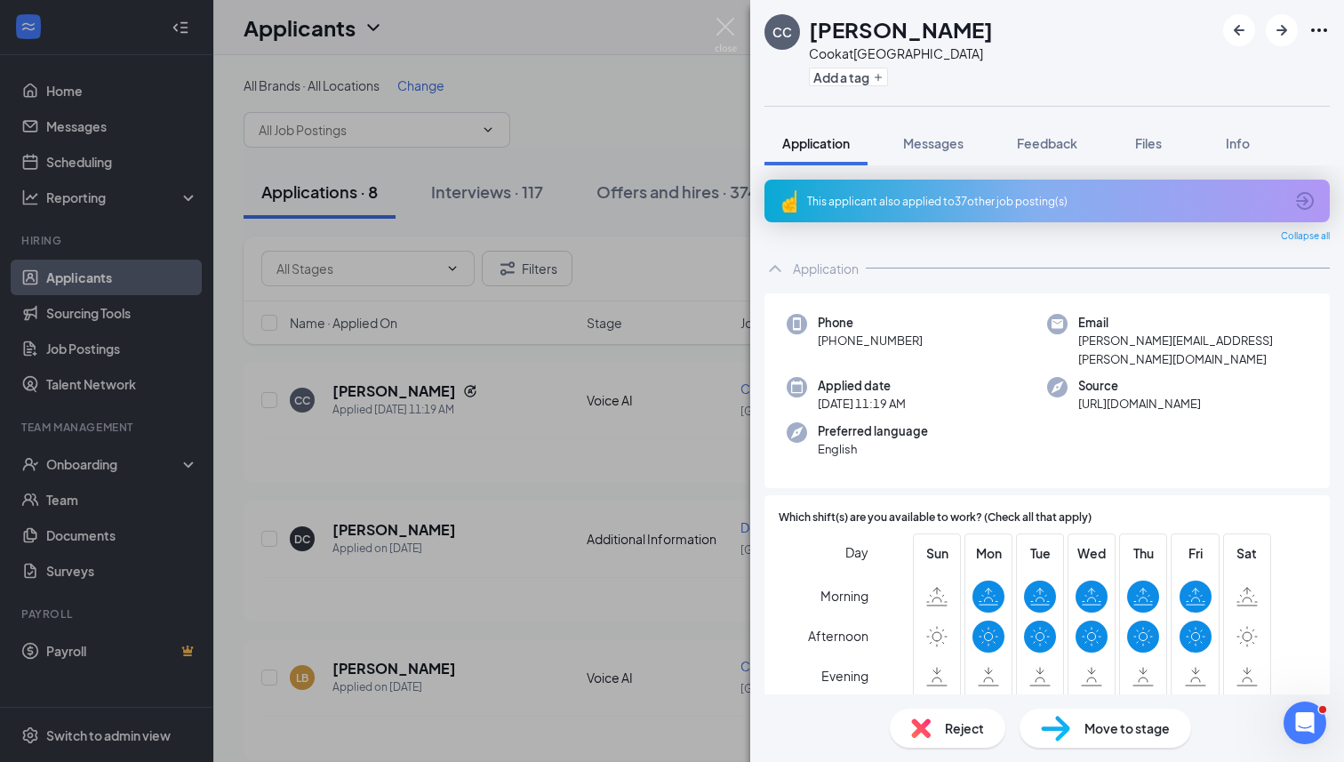
click at [781, 208] on img at bounding box center [788, 200] width 18 height 23
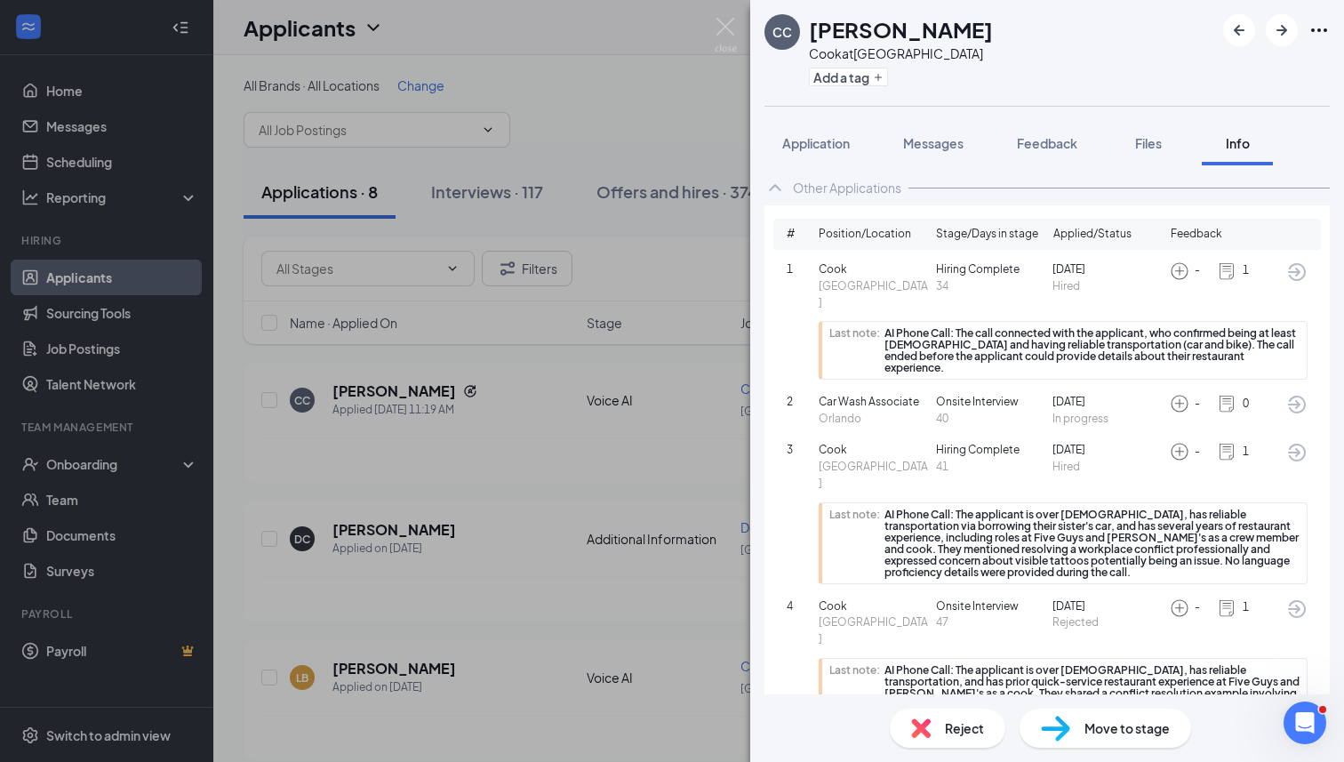
scroll to position [47, 0]
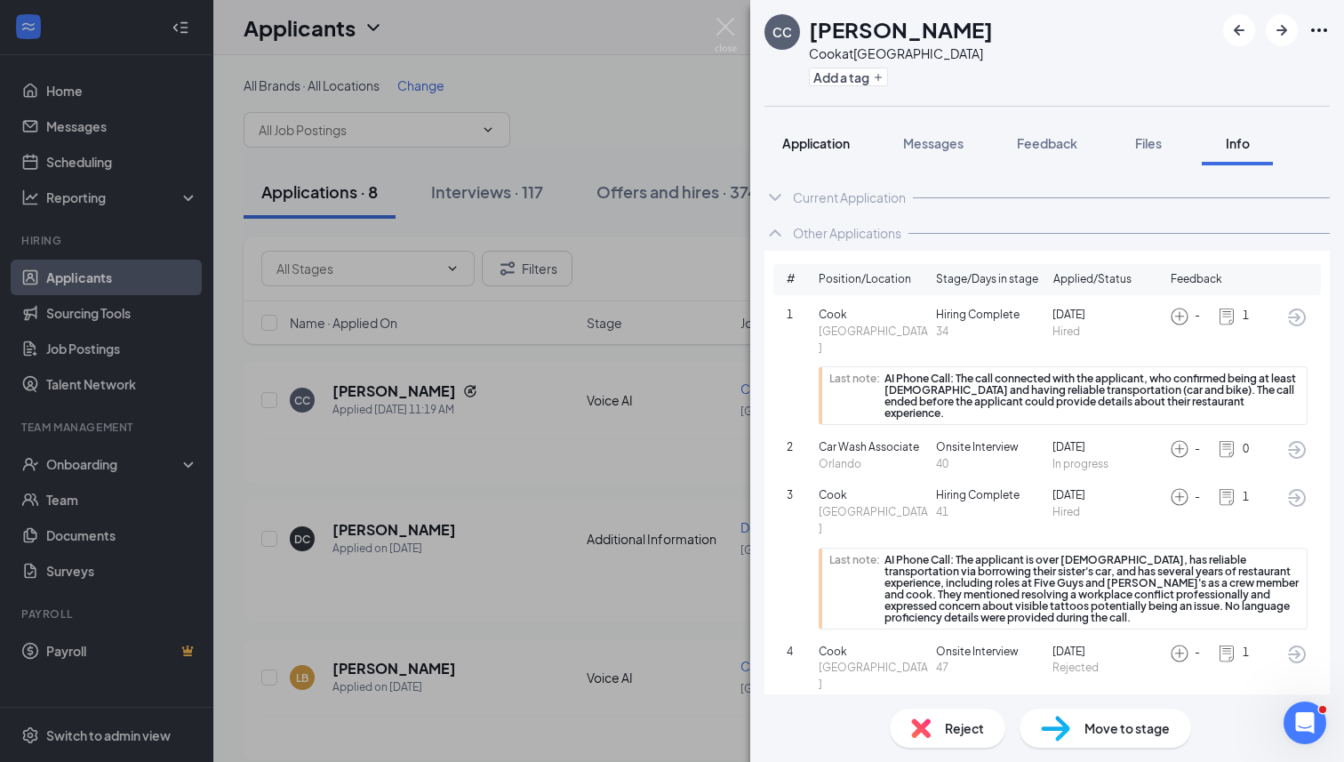
click at [818, 151] on div "Application" at bounding box center [816, 143] width 68 height 18
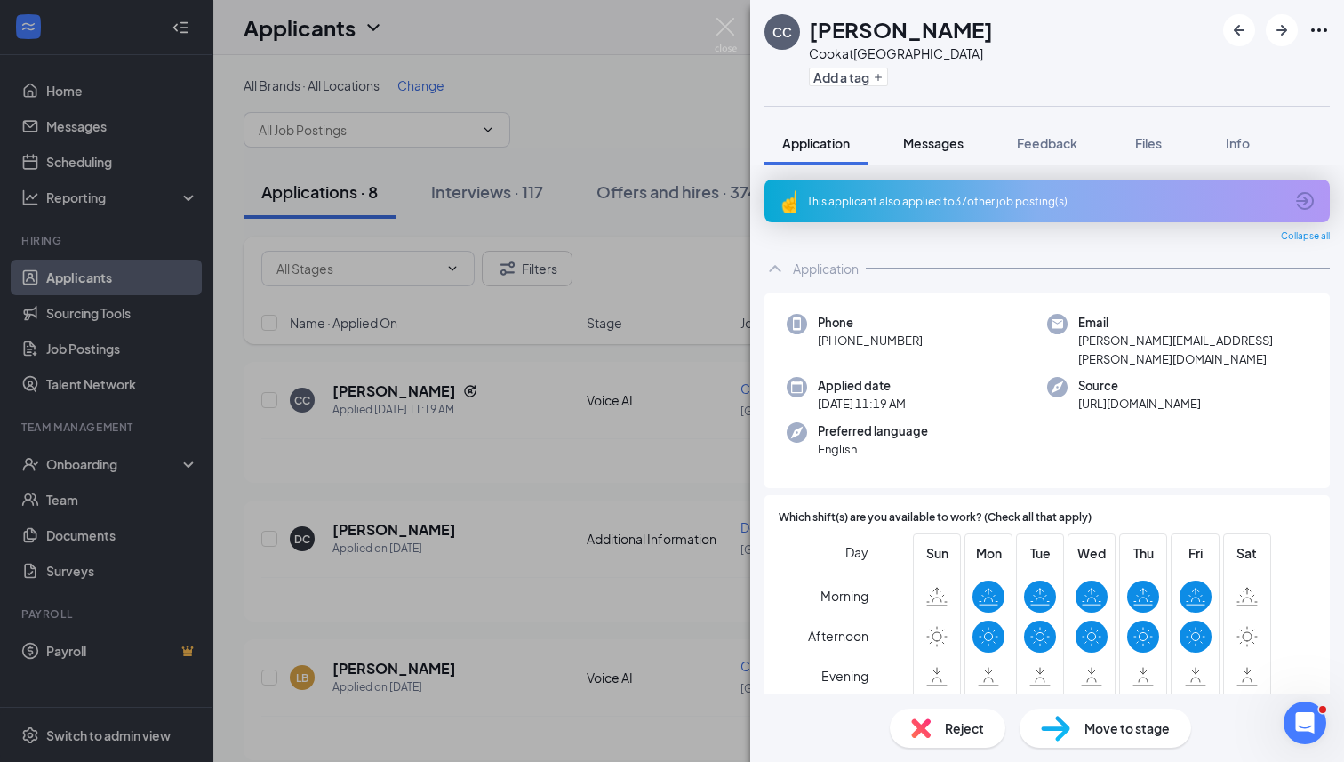
click at [947, 135] on span "Messages" at bounding box center [933, 143] width 60 height 16
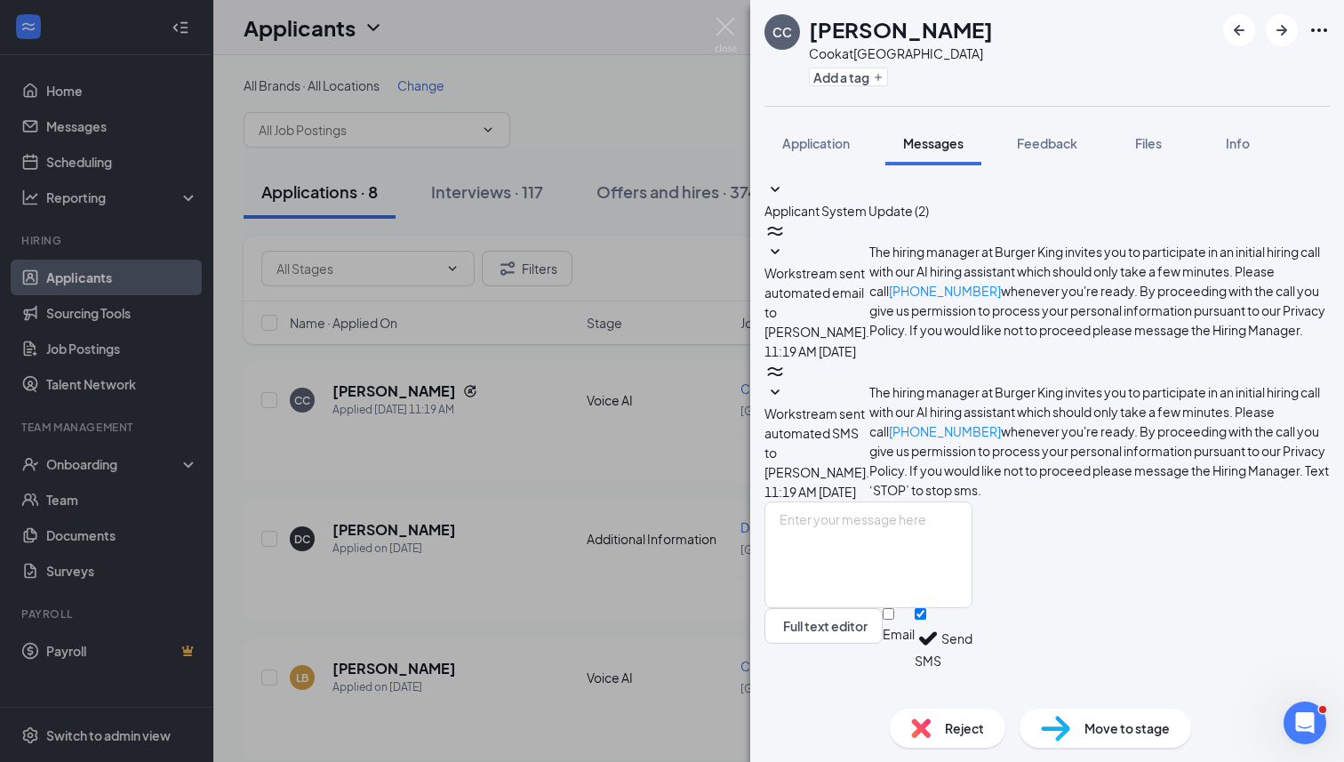
click at [786, 263] on icon "SmallChevronDown" at bounding box center [774, 252] width 21 height 21
click at [786, 404] on icon "SmallChevronDown" at bounding box center [774, 392] width 21 height 21
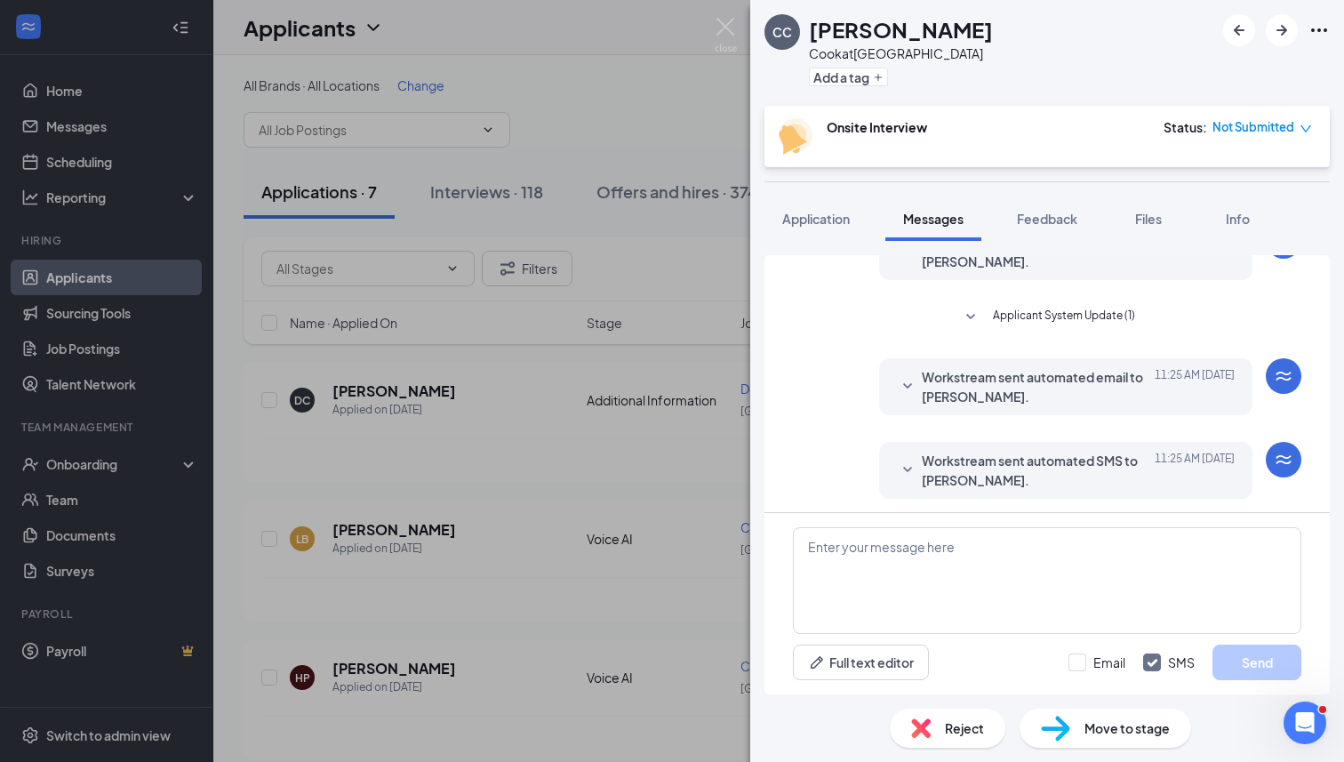
scroll to position [180, 0]
click at [616, 357] on div "CC [PERSON_NAME] [PERSON_NAME] at [GEOGRAPHIC_DATA] Add a tag Onsite Interview …" at bounding box center [672, 381] width 1344 height 762
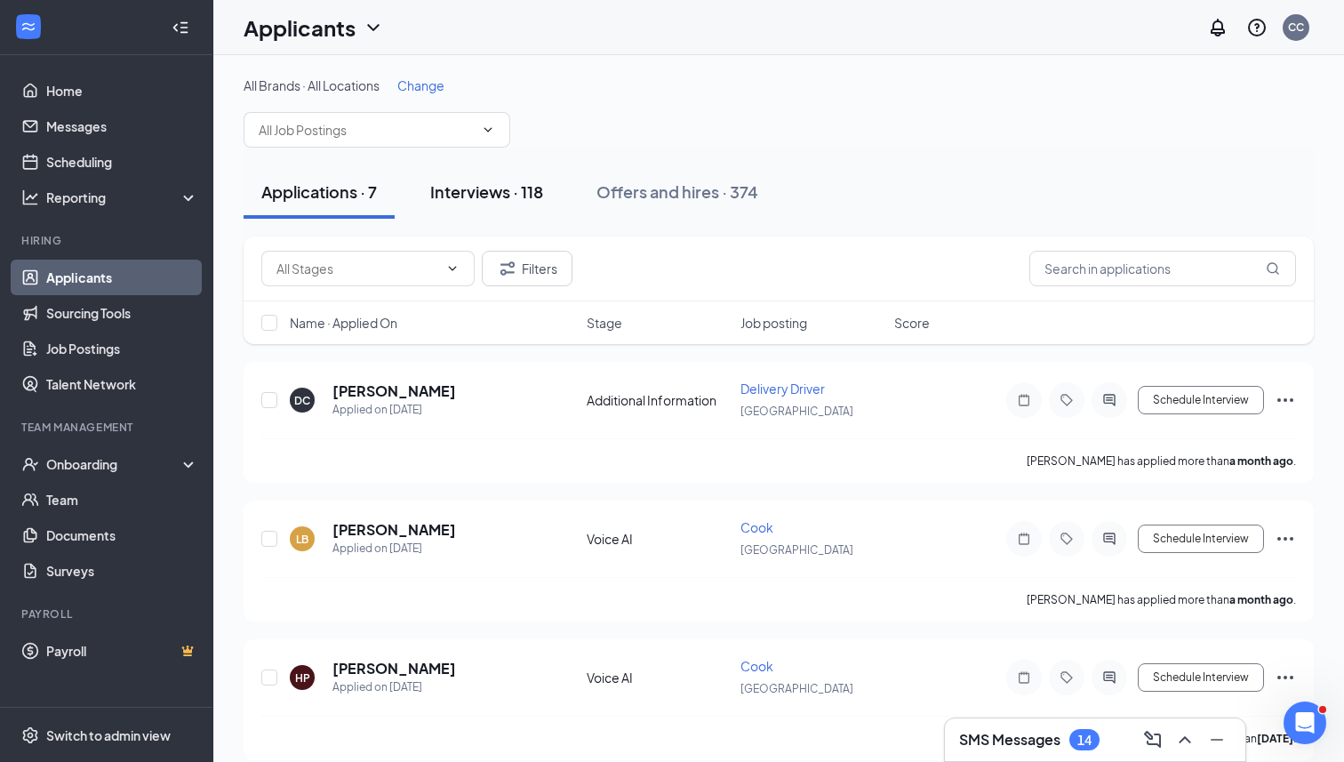
click at [494, 195] on div "Interviews · 118" at bounding box center [486, 191] width 113 height 22
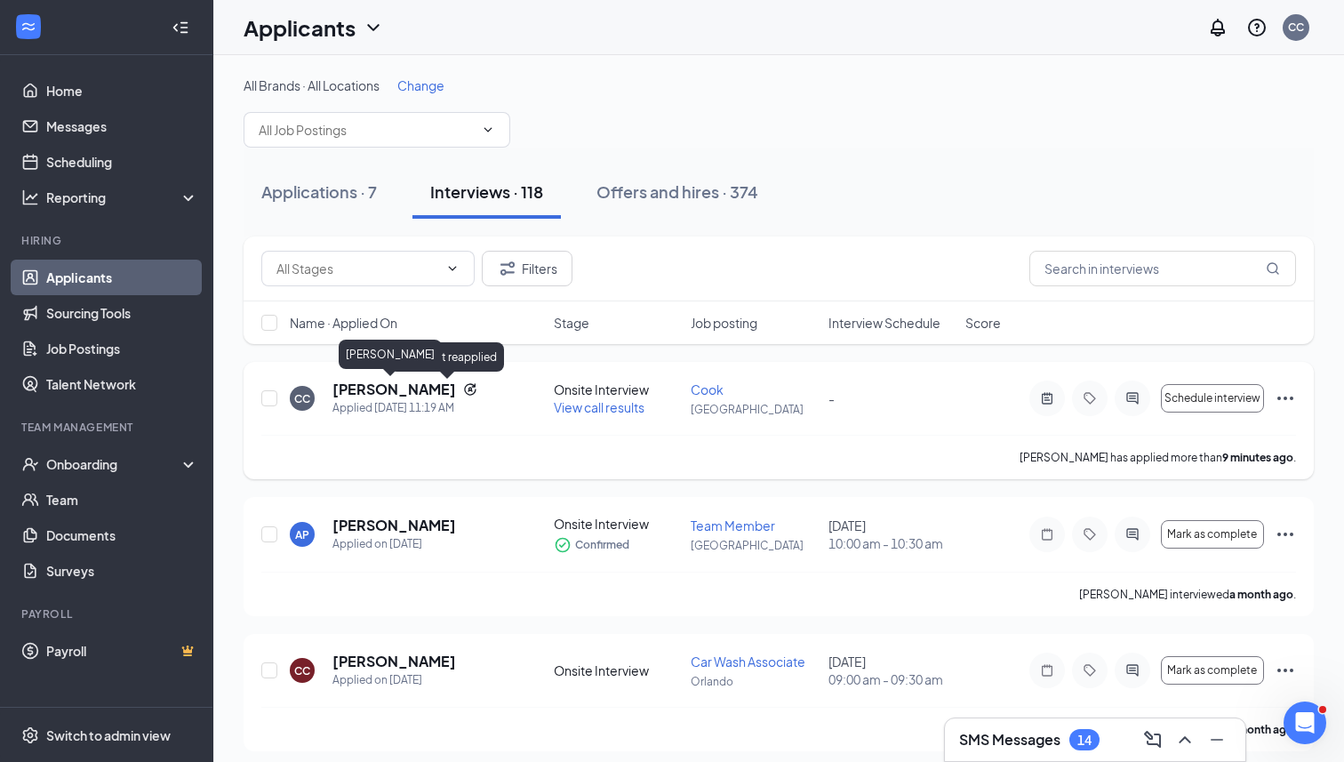
click at [408, 384] on h5 "[PERSON_NAME]" at bounding box center [394, 390] width 124 height 20
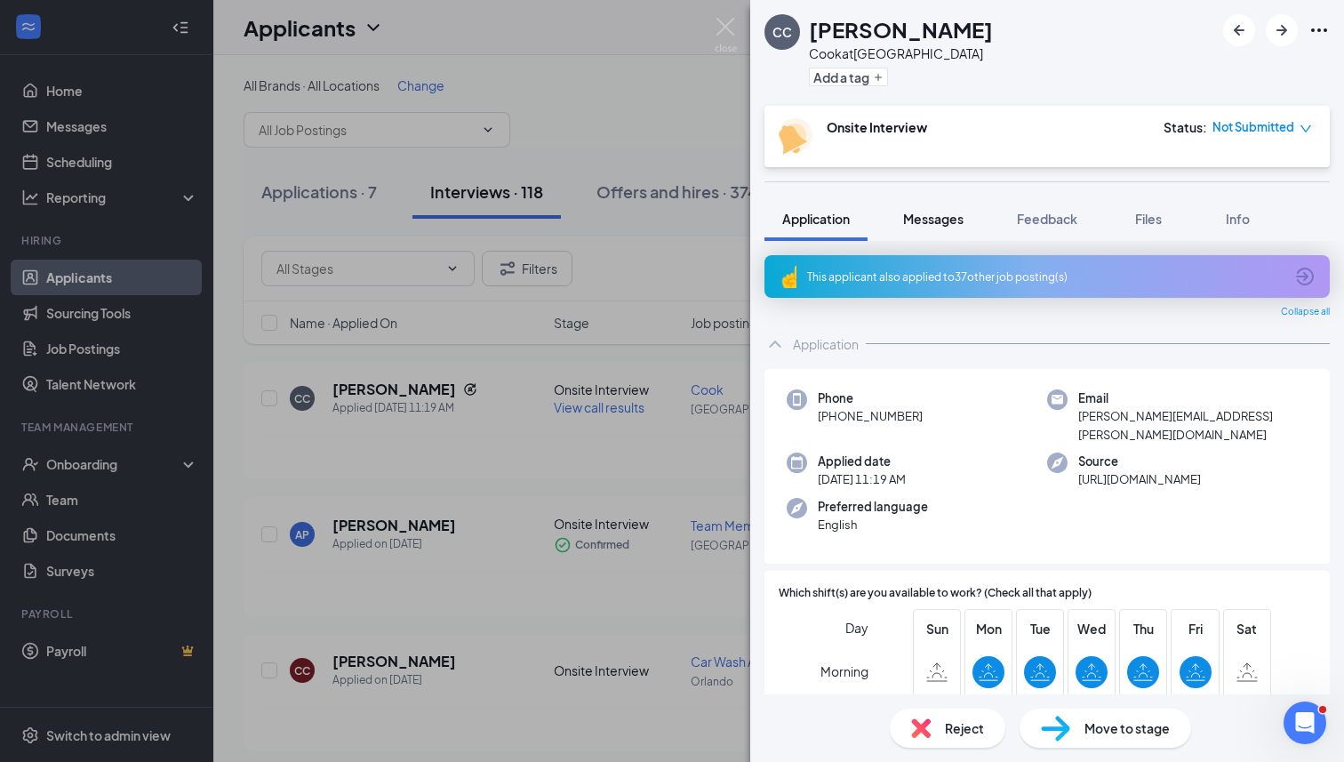
click at [936, 228] on button "Messages" at bounding box center [933, 218] width 96 height 44
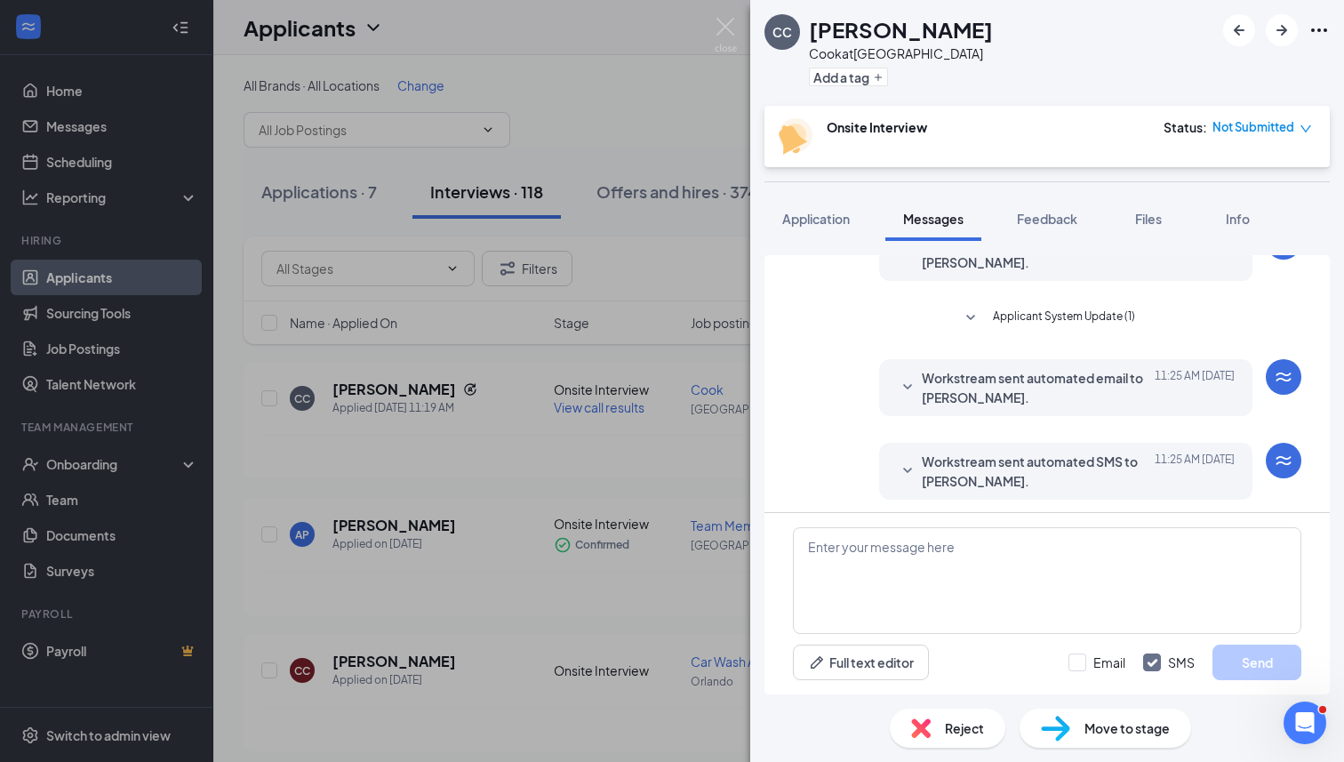
scroll to position [180, 0]
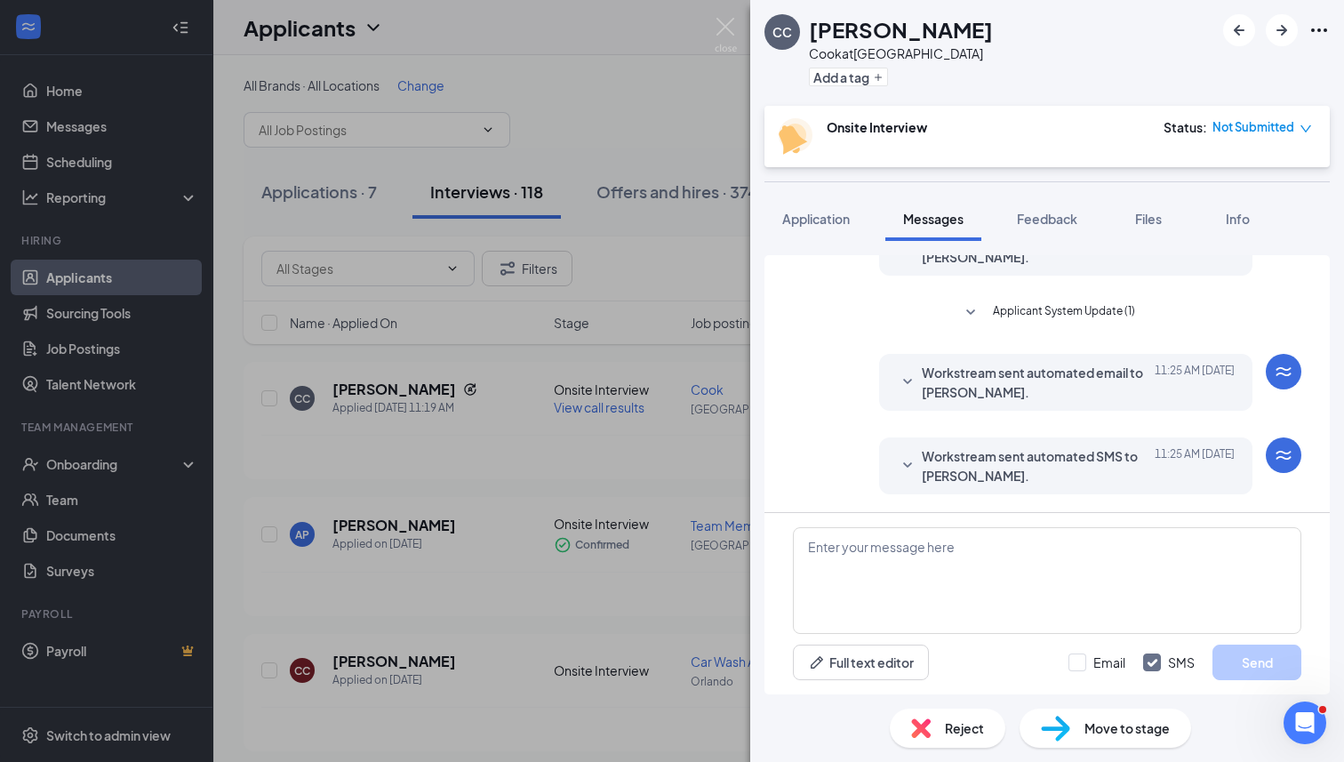
click at [895, 465] on div "Workstream sent automated SMS to [PERSON_NAME]. [DATE] 11:25 AM Hi [PERSON_NAME…" at bounding box center [1065, 465] width 373 height 57
click at [904, 457] on icon "SmallChevronDown" at bounding box center [907, 465] width 21 height 21
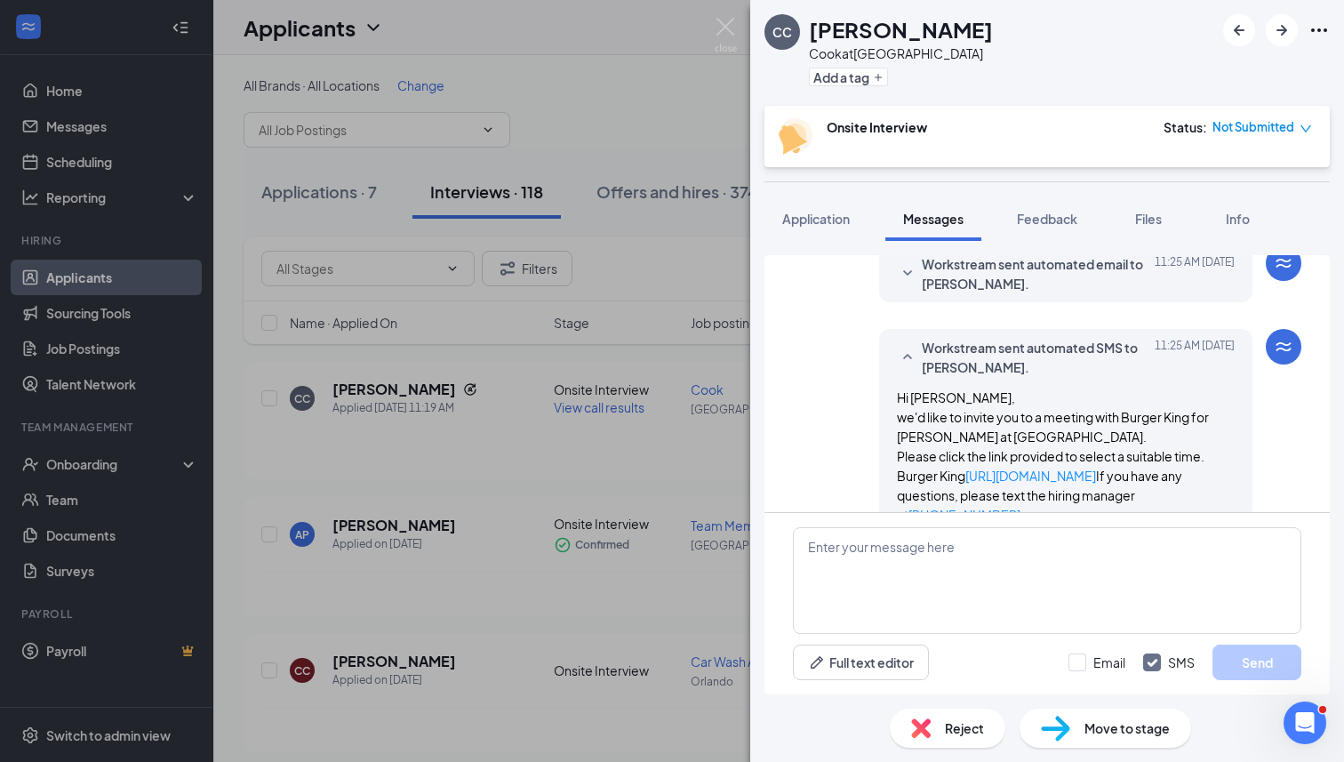
scroll to position [348, 0]
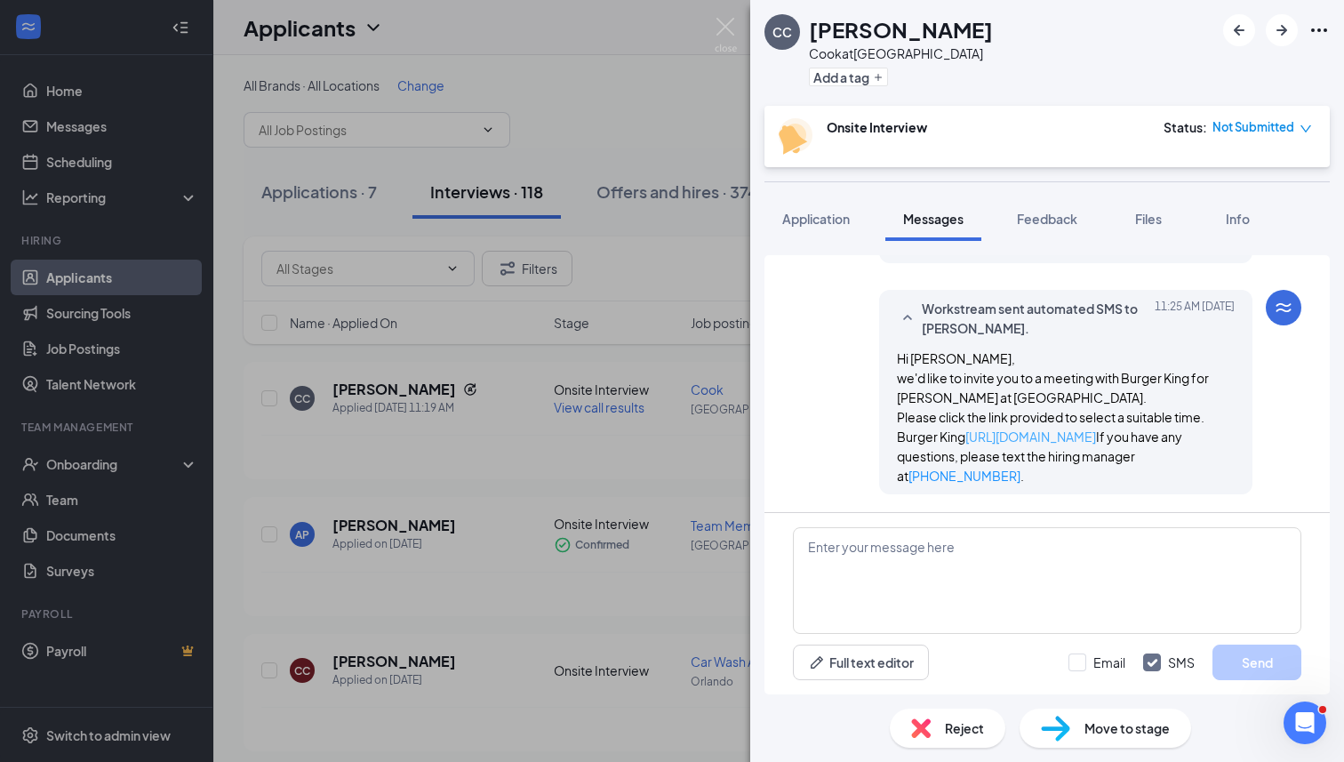
click at [991, 437] on link "[URL][DOMAIN_NAME]" at bounding box center [1030, 436] width 131 height 16
click at [654, 84] on div "CC [PERSON_NAME] [PERSON_NAME] at [GEOGRAPHIC_DATA] Add a tag Onsite Interview …" at bounding box center [672, 381] width 1344 height 762
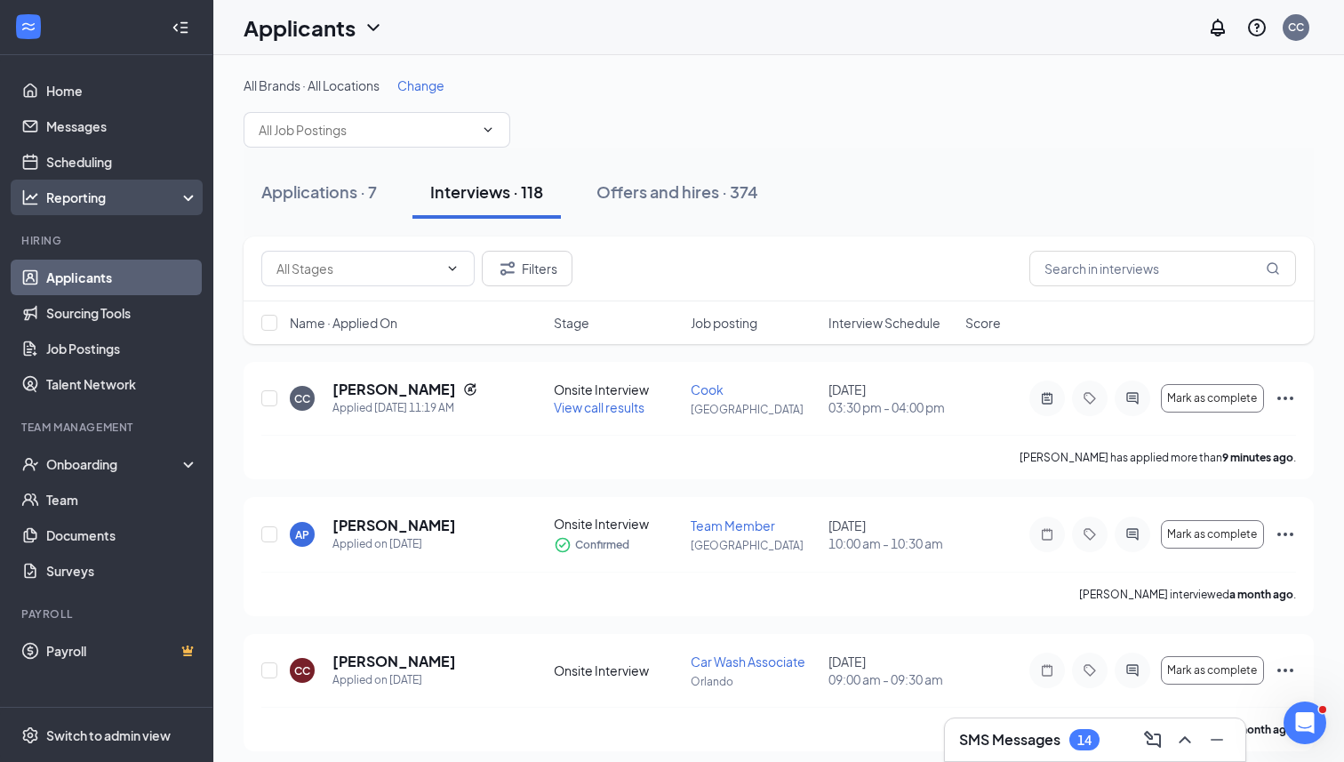
click at [192, 199] on icon at bounding box center [192, 199] width 14 height 0
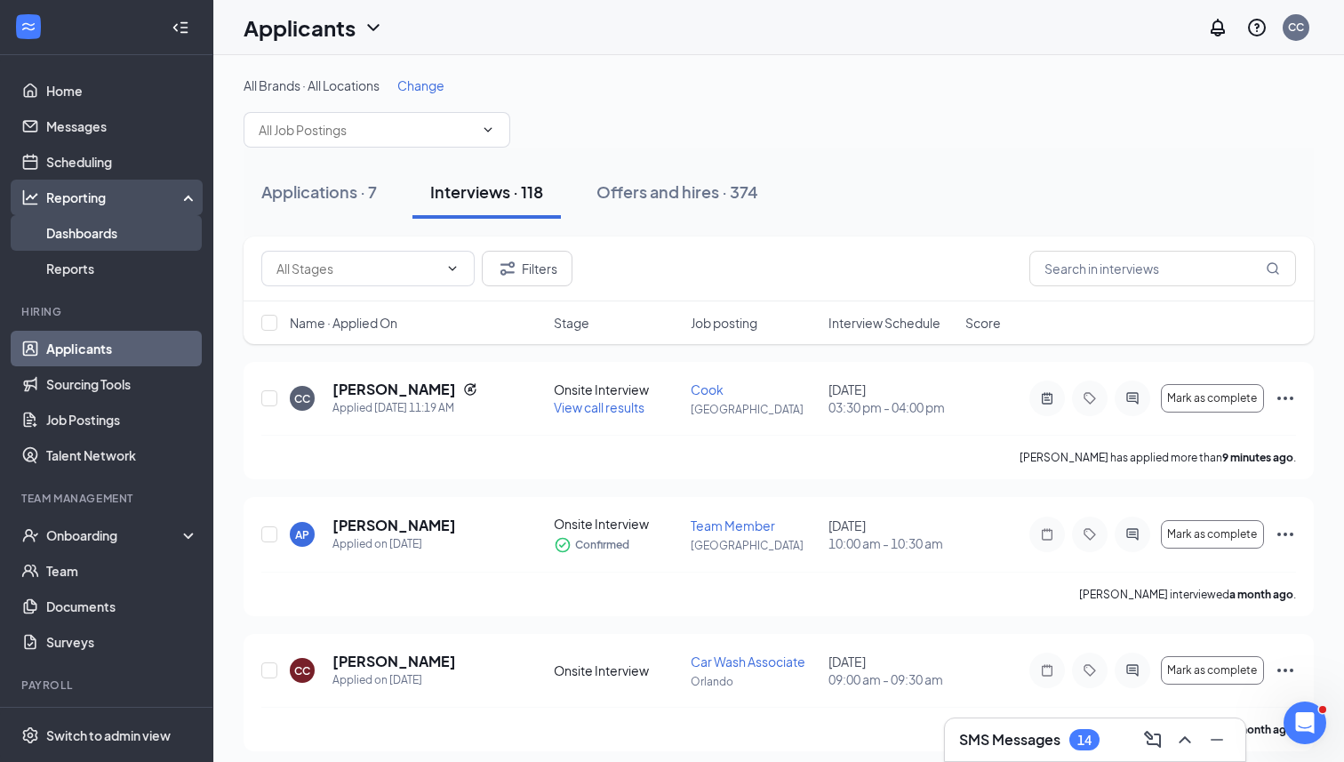
click at [152, 245] on link "Dashboards" at bounding box center [122, 233] width 152 height 36
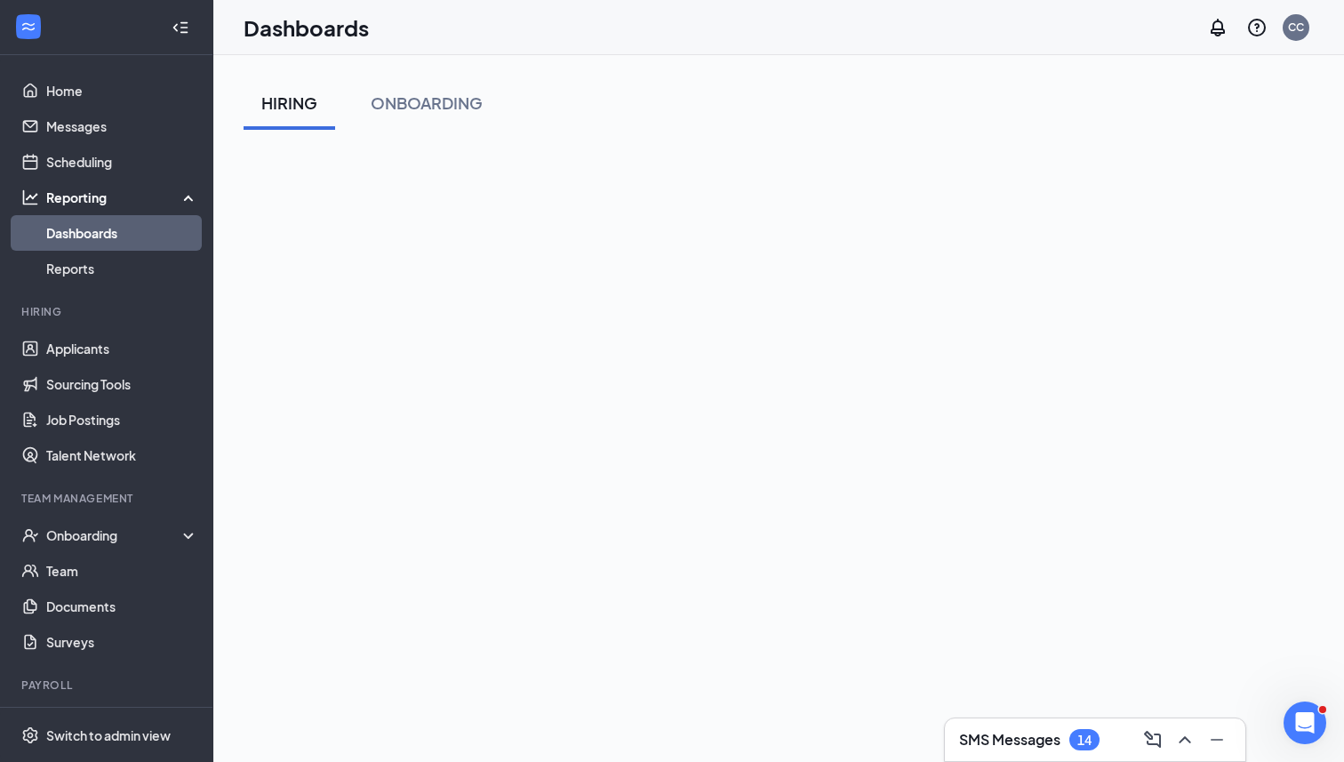
scroll to position [32, 0]
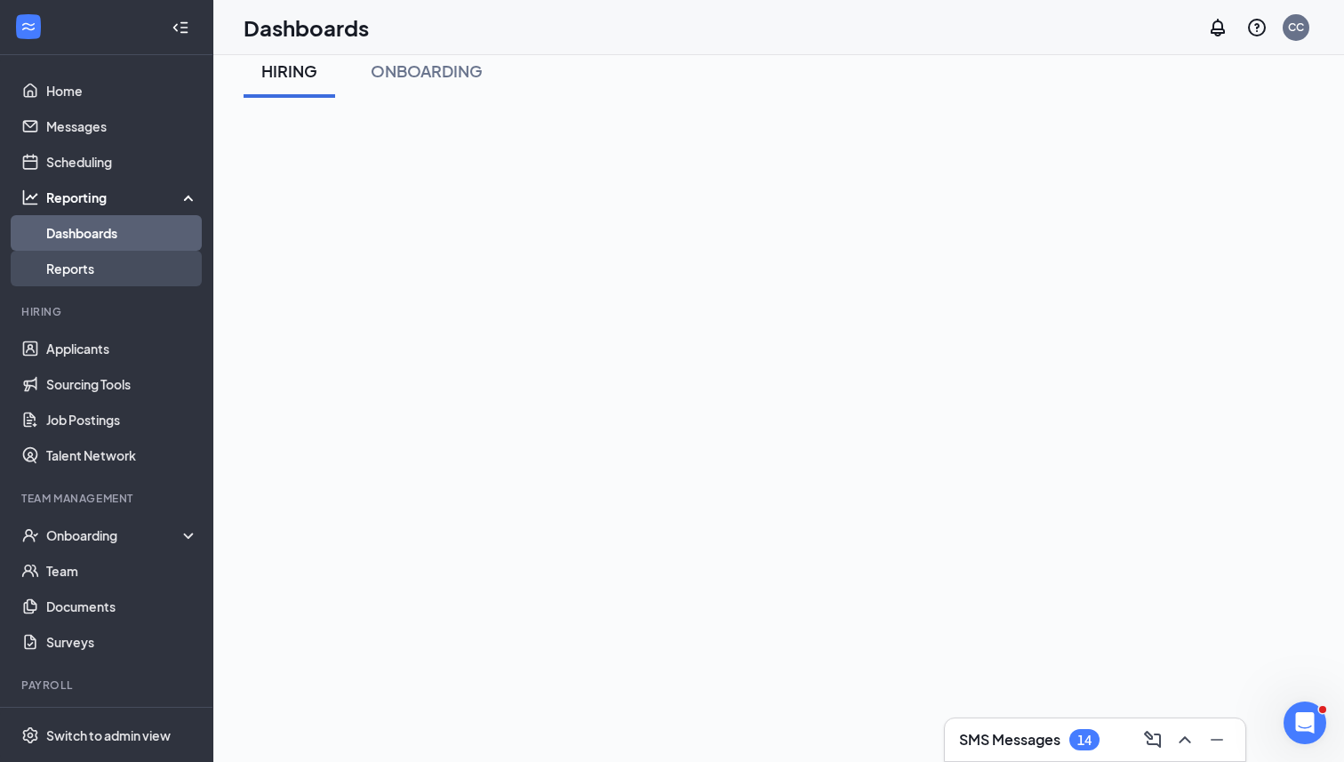
click at [119, 263] on link "Reports" at bounding box center [122, 269] width 152 height 36
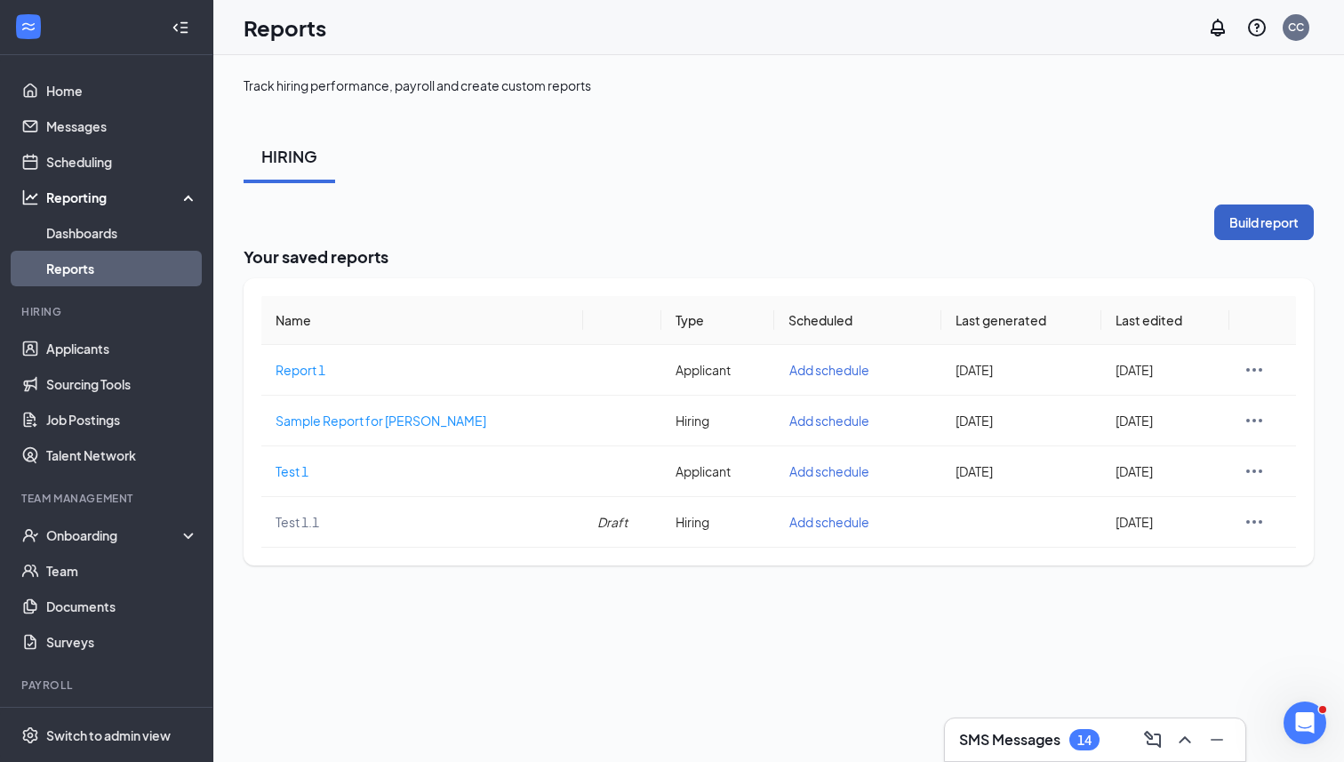
click at [1253, 233] on button "Build report" at bounding box center [1264, 222] width 100 height 36
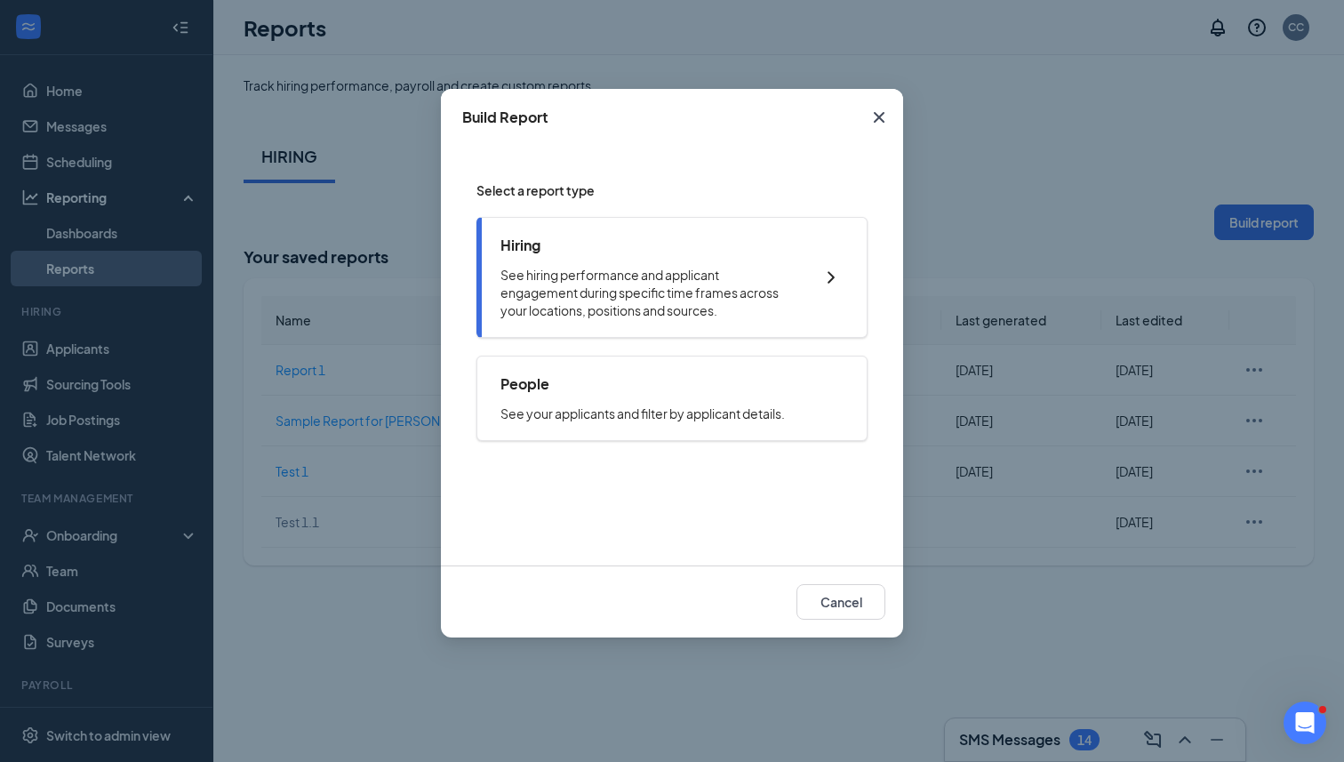
click at [702, 279] on p "See hiring performance and applicant engagement during specific time frames acr…" at bounding box center [647, 292] width 295 height 53
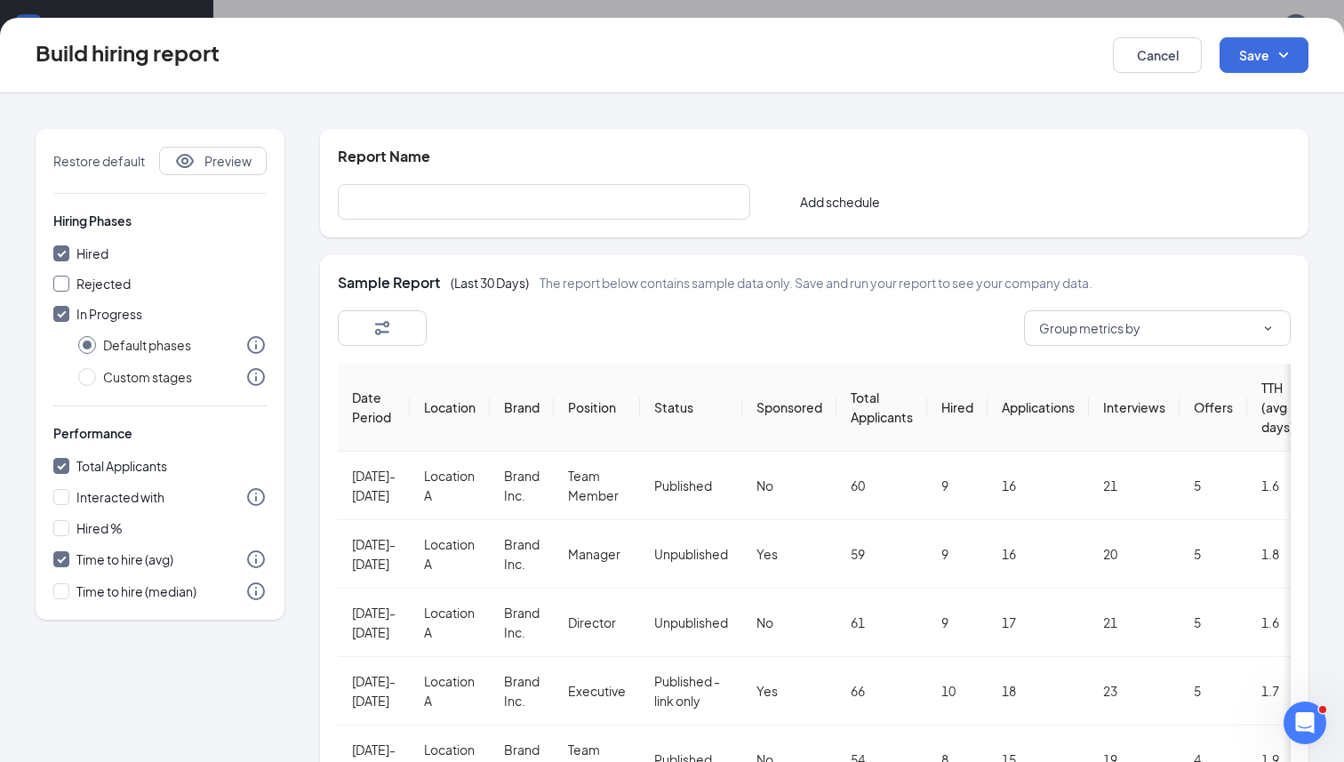
click at [84, 290] on span "Rejected" at bounding box center [103, 284] width 54 height 16
click at [69, 290] on input "Rejected" at bounding box center [61, 284] width 16 height 16
checkbox input "true"
click at [71, 498] on span "Interacted with" at bounding box center [120, 497] width 102 height 20
click at [69, 498] on input "Interacted with" at bounding box center [61, 497] width 16 height 16
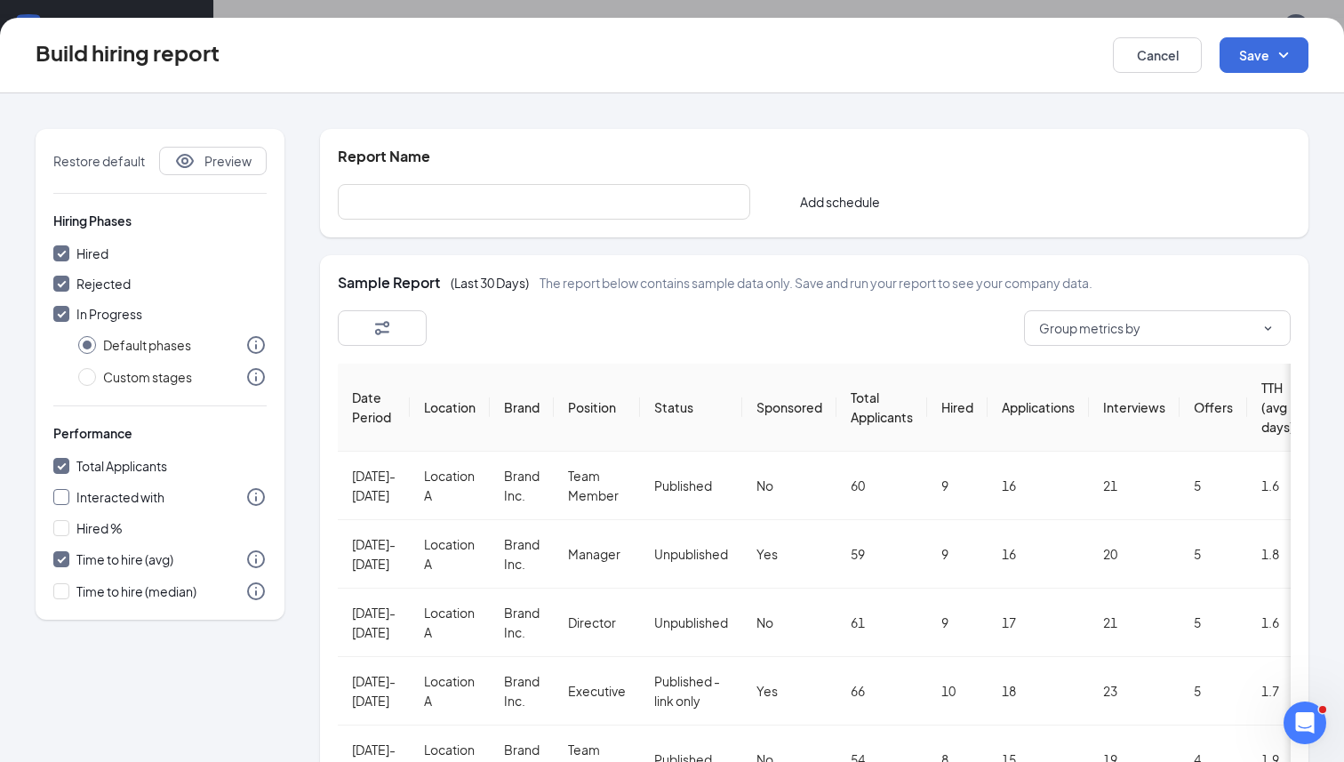
checkbox input "true"
click at [64, 528] on input "Hired %" at bounding box center [61, 528] width 16 height 16
checkbox input "true"
click at [61, 598] on input "Time to hire (median)" at bounding box center [61, 591] width 16 height 16
checkbox input "true"
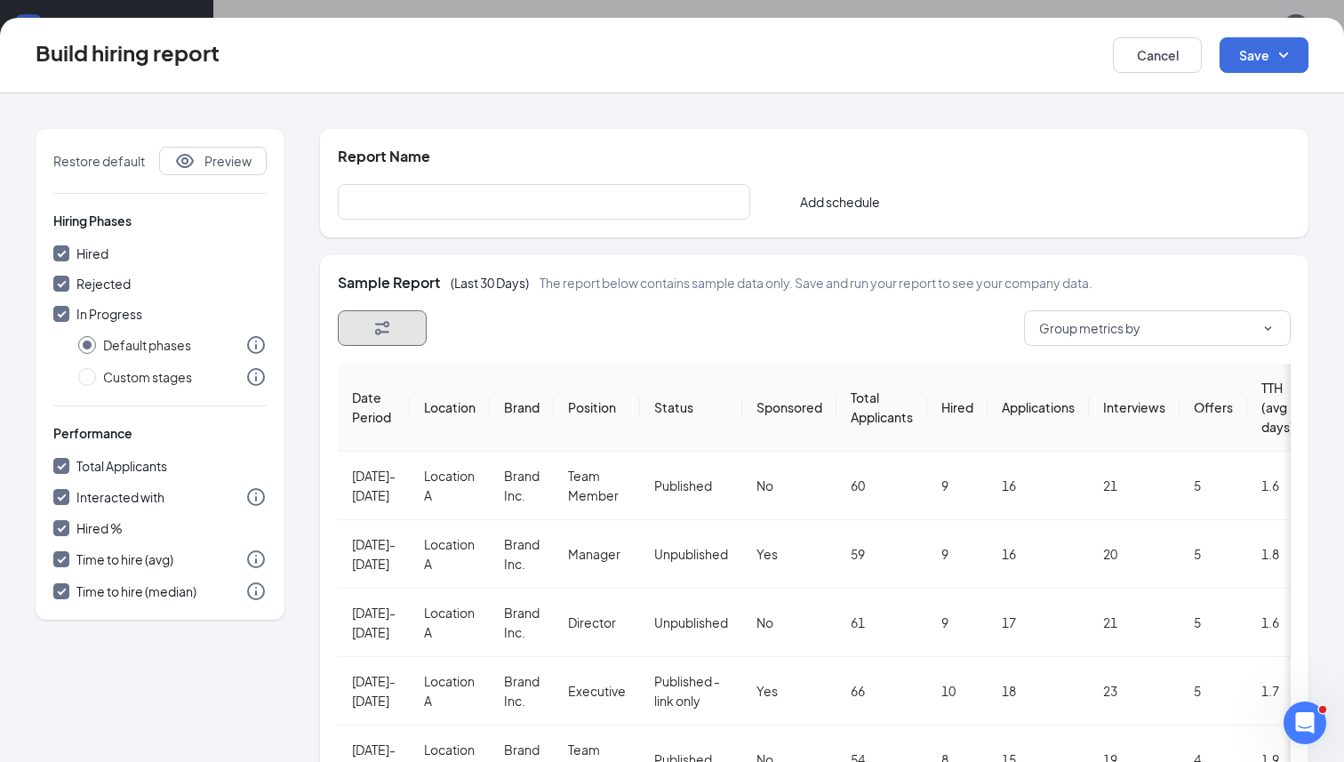
click at [379, 332] on icon "Filter" at bounding box center [382, 327] width 21 height 21
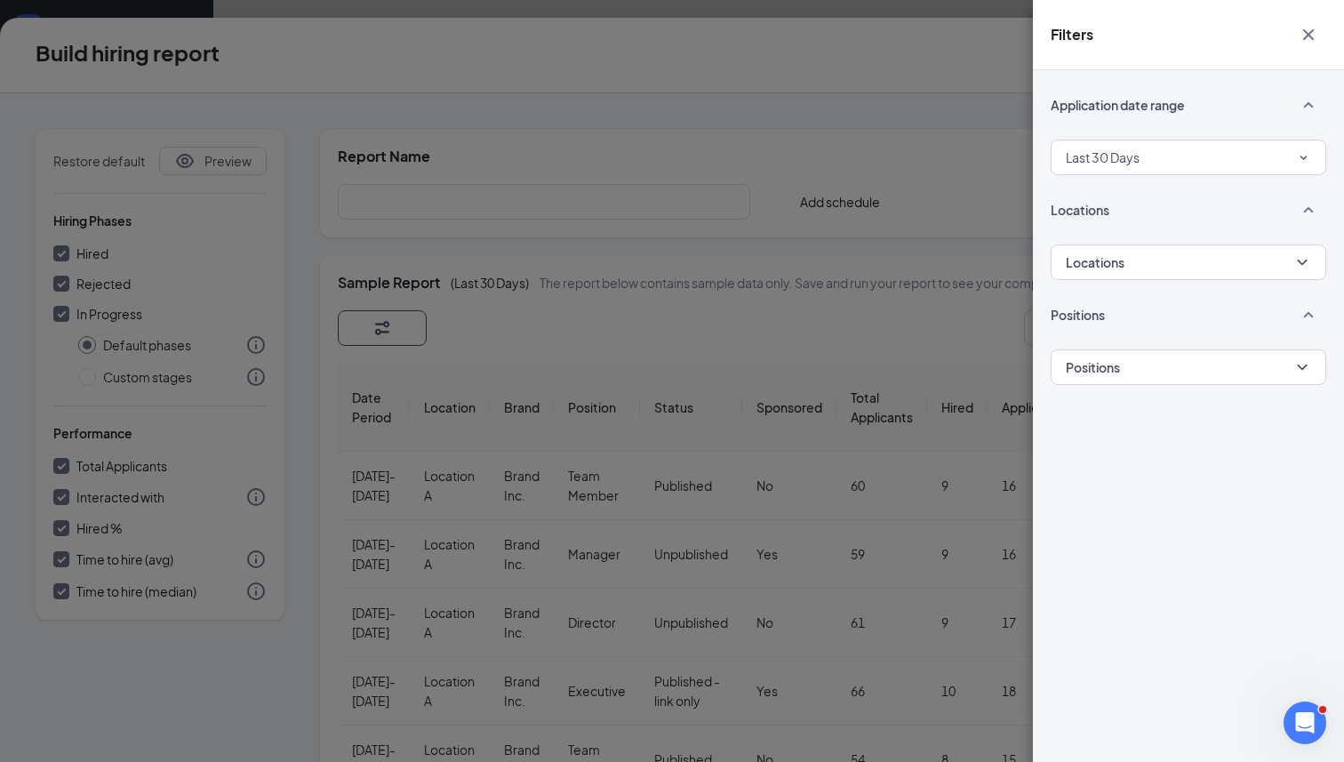
click at [891, 246] on div "Filters Application date range Last 30 Days Locations Locations Positions Posit…" at bounding box center [672, 381] width 1344 height 762
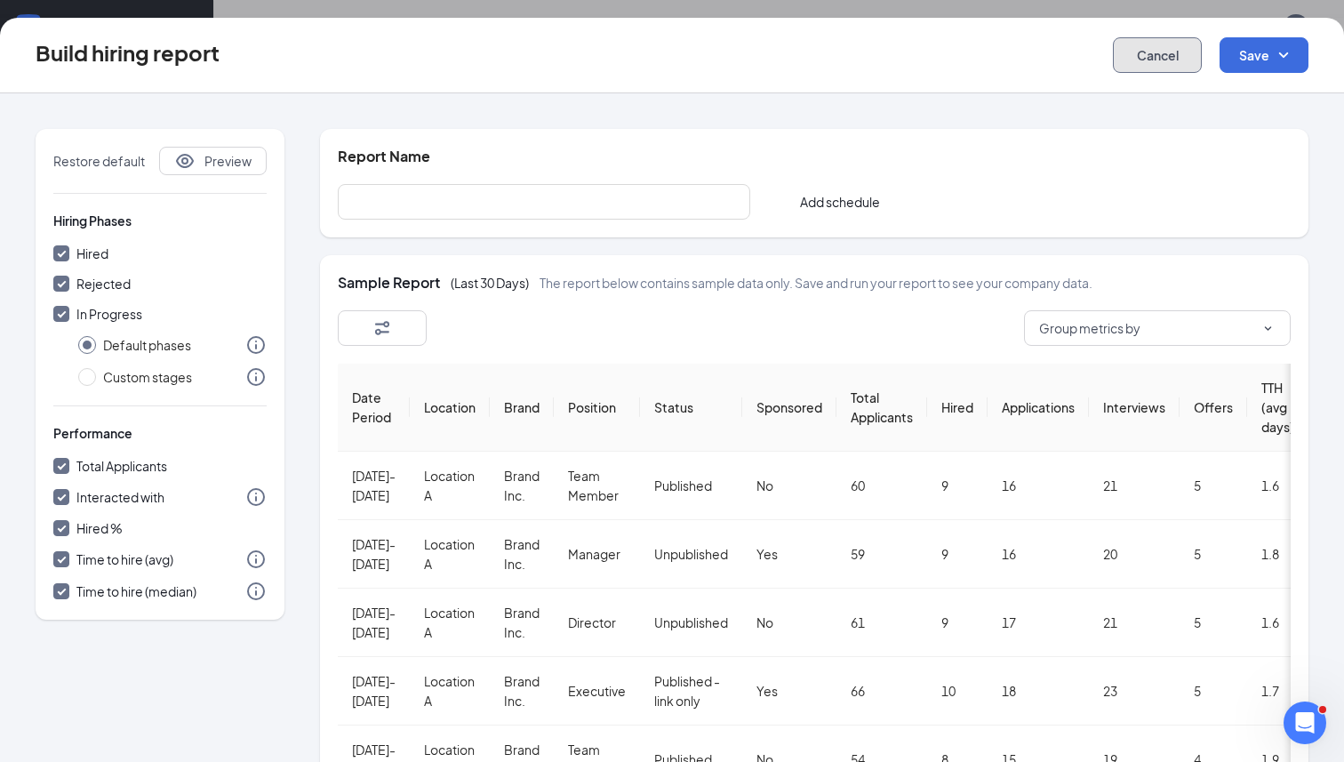
click at [1146, 68] on button "Cancel" at bounding box center [1157, 55] width 89 height 36
checkbox input "false"
radio input "false"
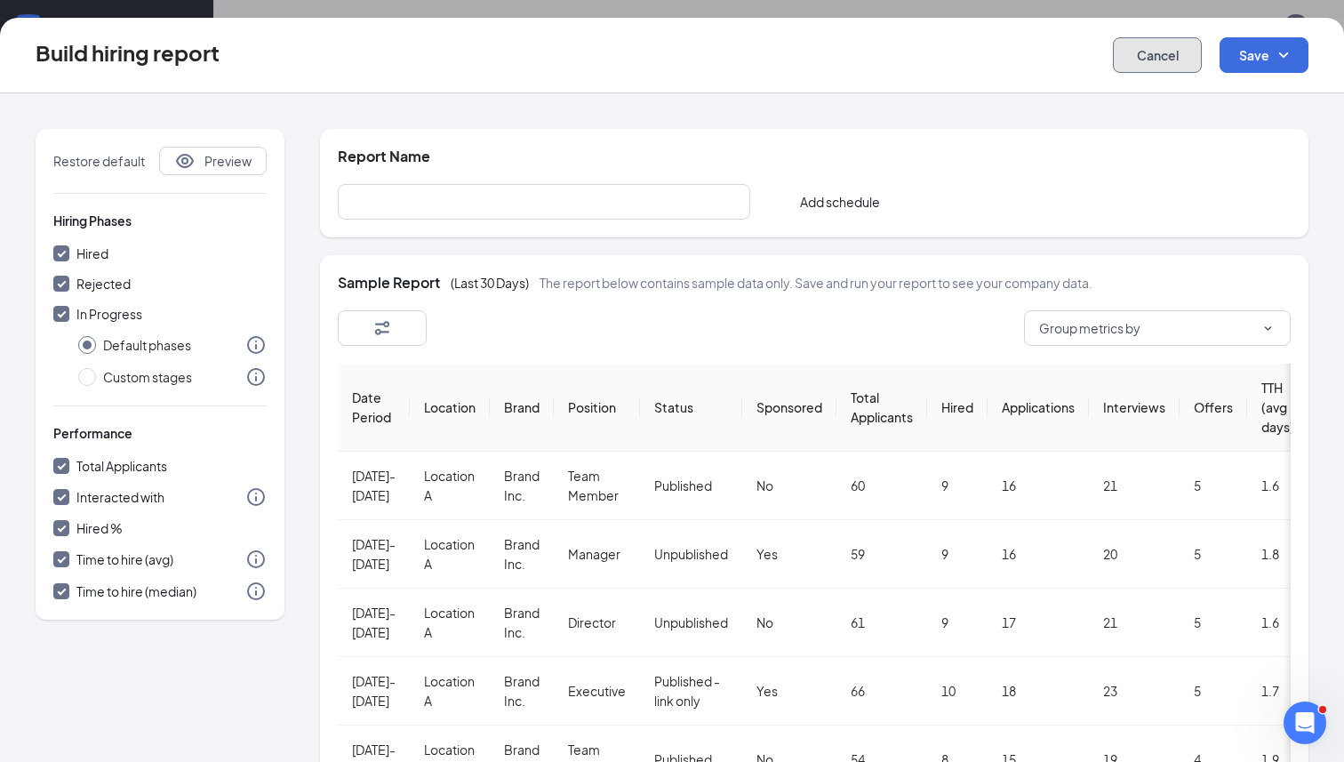
checkbox input "false"
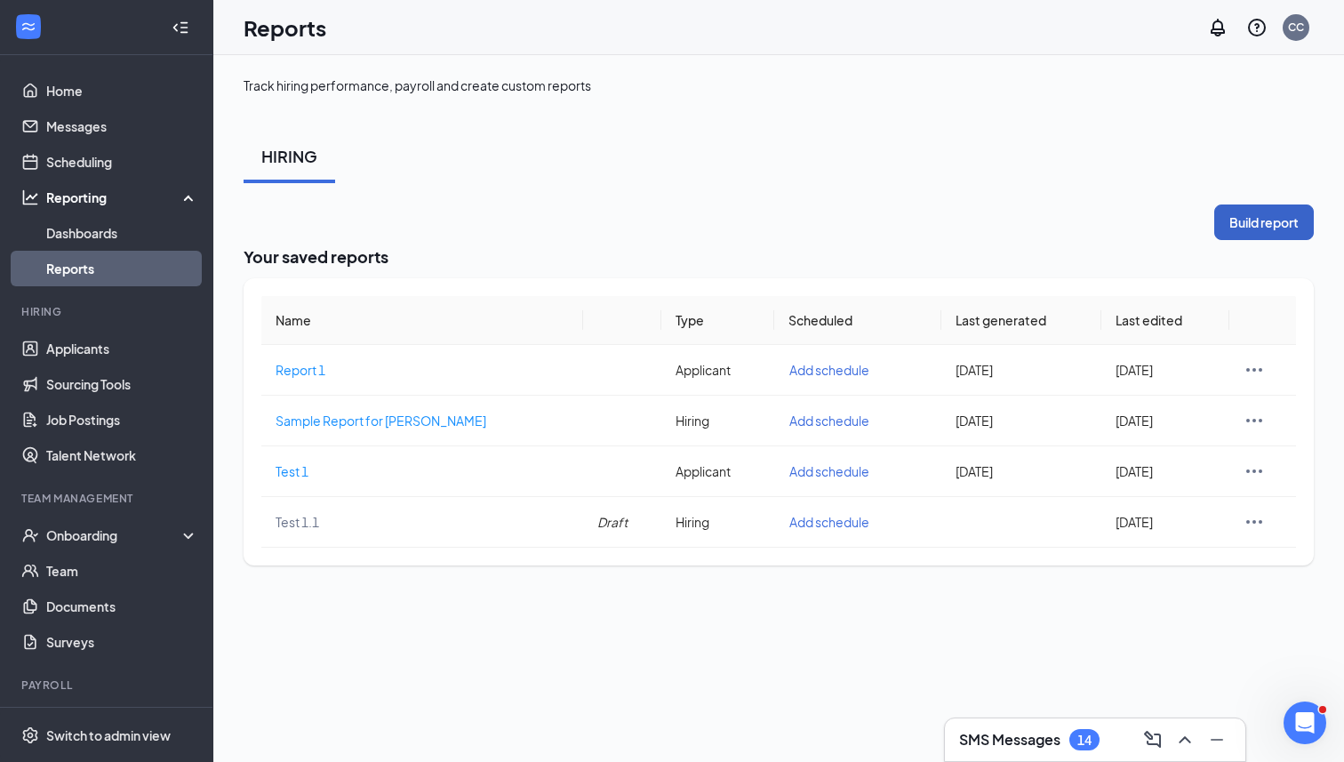
click at [1243, 217] on button "Build report" at bounding box center [1264, 222] width 100 height 36
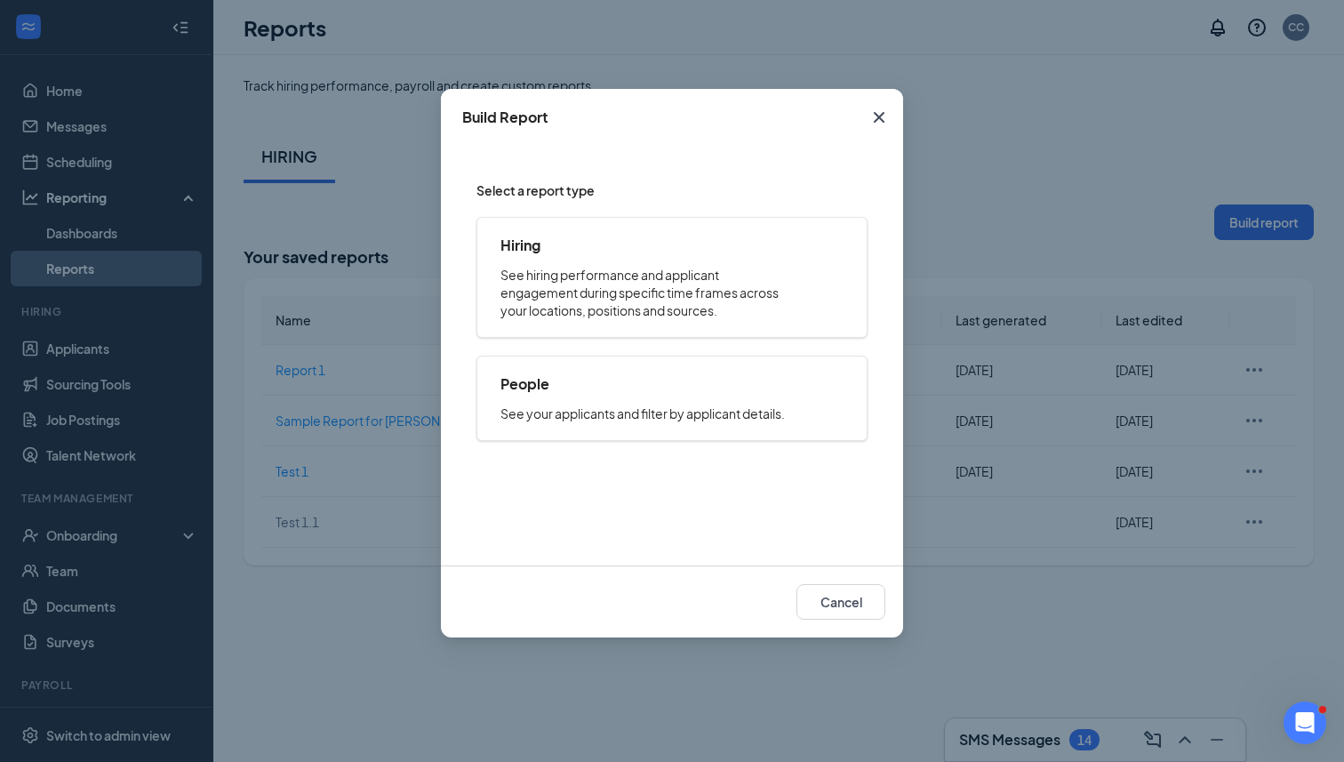
click at [874, 112] on icon "Cross" at bounding box center [879, 117] width 11 height 11
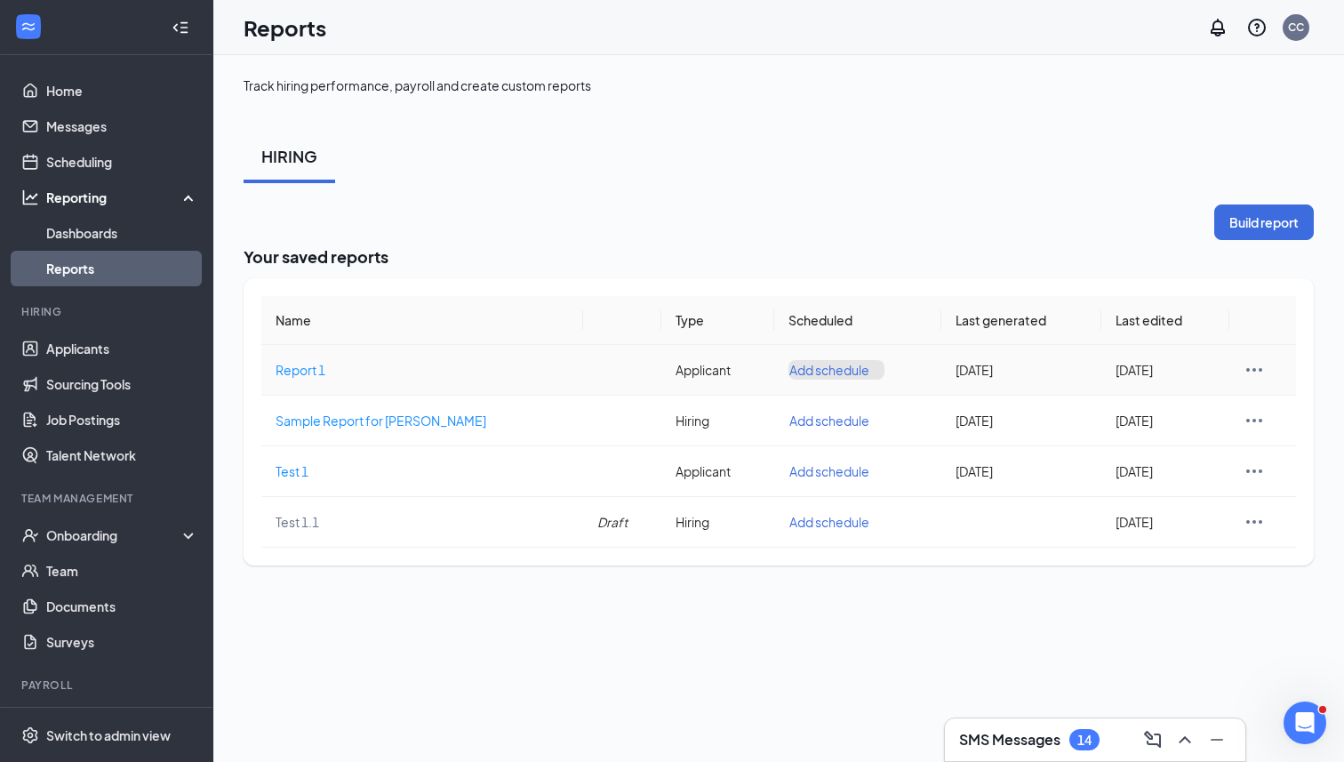
click at [788, 372] on button "Add schedule" at bounding box center [836, 370] width 96 height 20
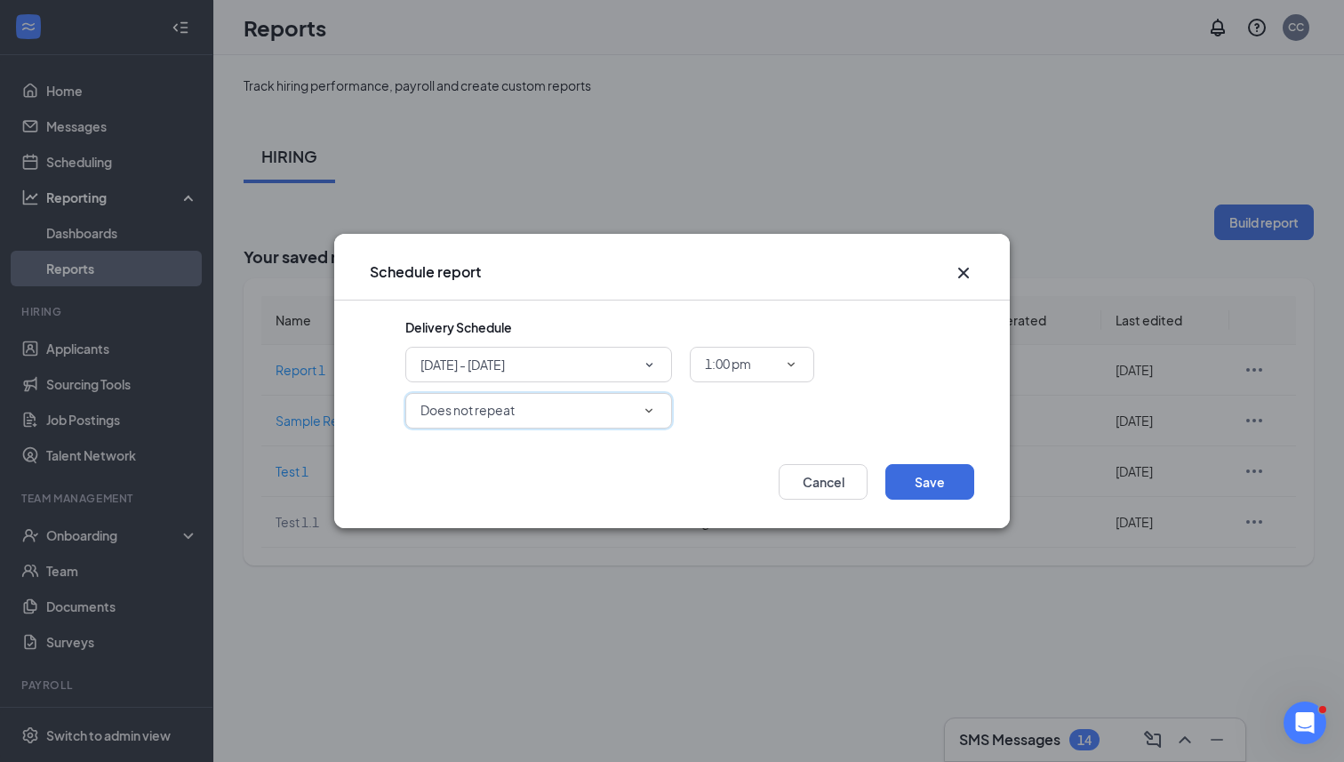
click at [611, 418] on div "Does not repeat" at bounding box center [538, 410] width 236 height 21
click at [809, 485] on button "Cancel" at bounding box center [823, 482] width 89 height 36
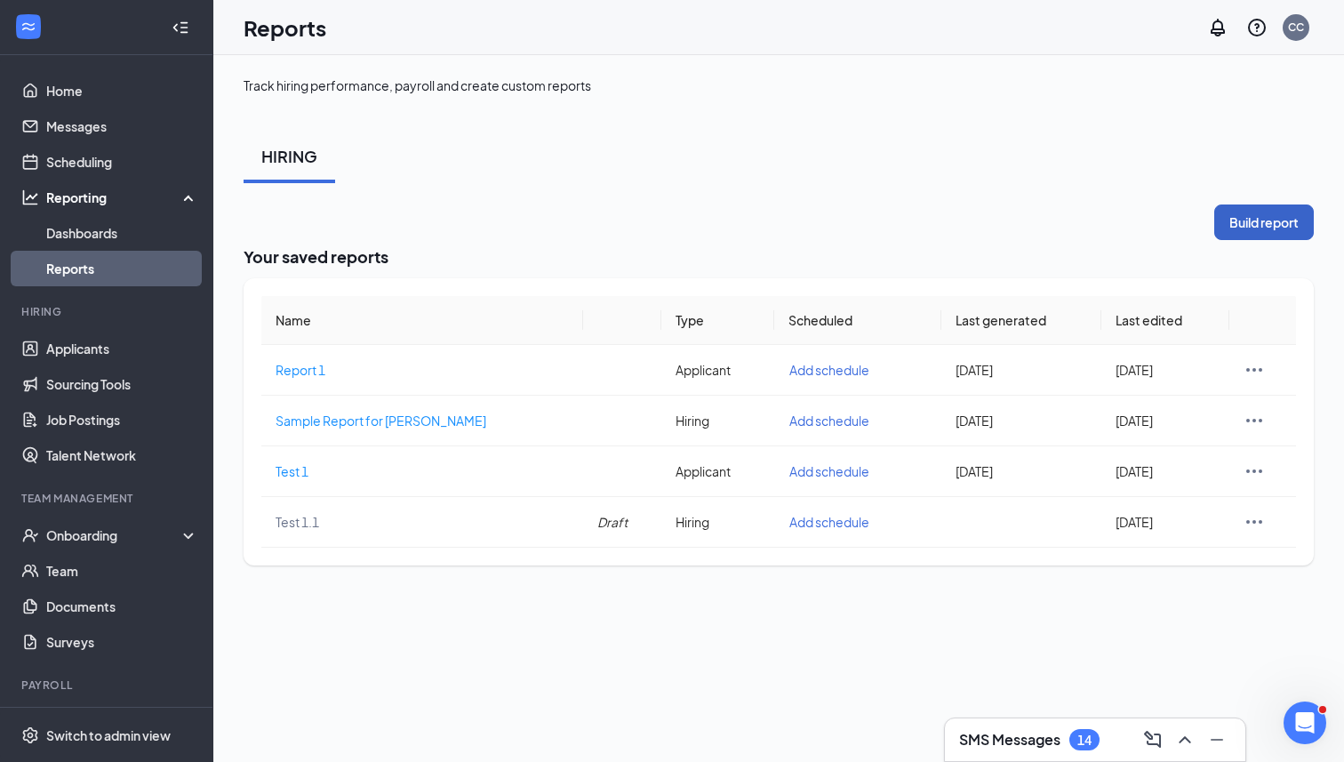
click at [1259, 217] on button "Build report" at bounding box center [1264, 222] width 100 height 36
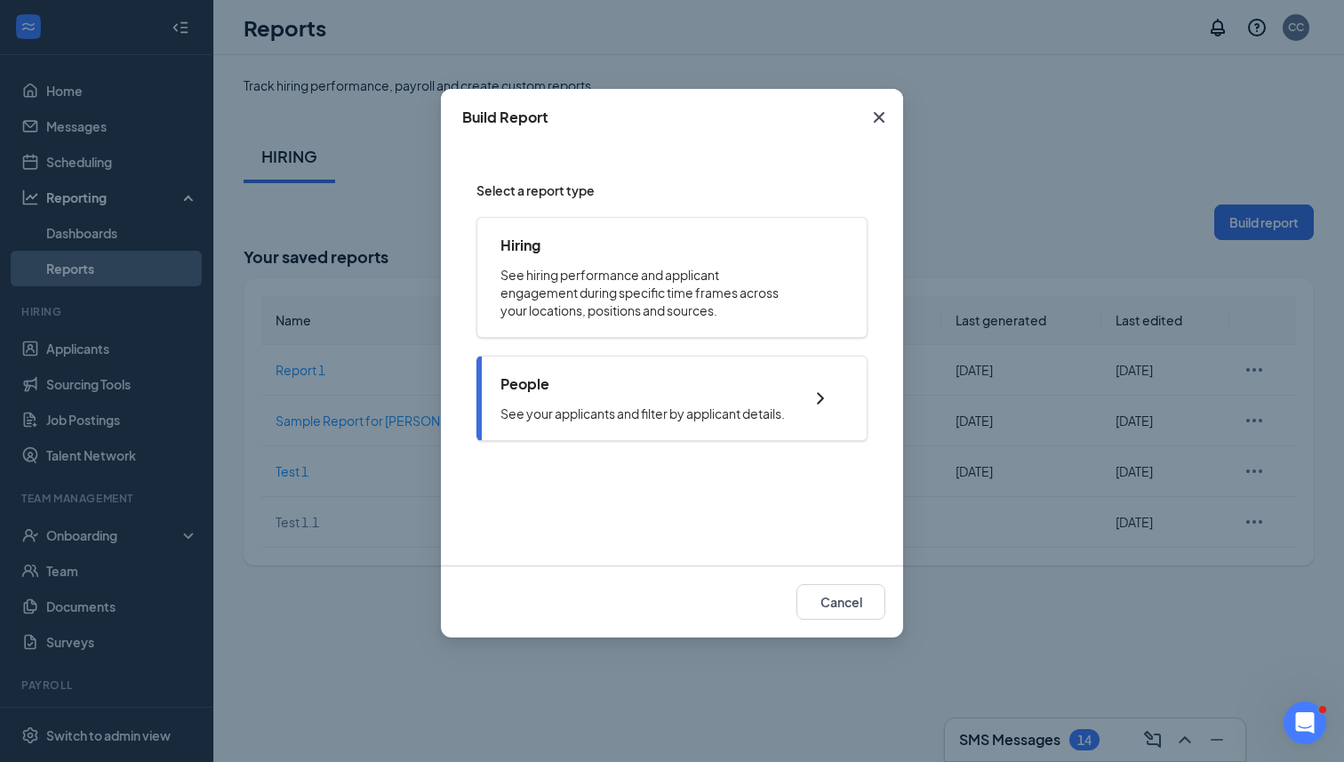
click at [661, 435] on div "People See your applicants and filter by applicant details." at bounding box center [671, 398] width 391 height 85
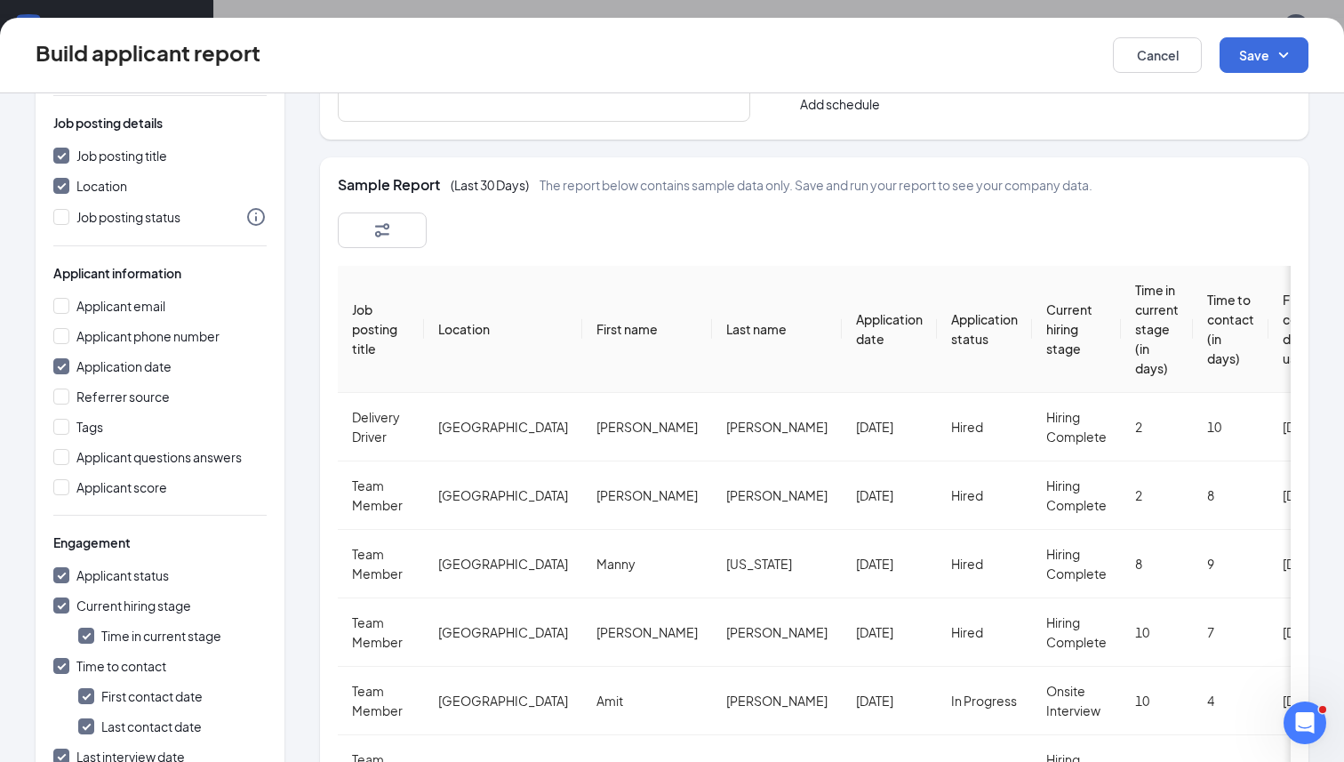
scroll to position [88, 0]
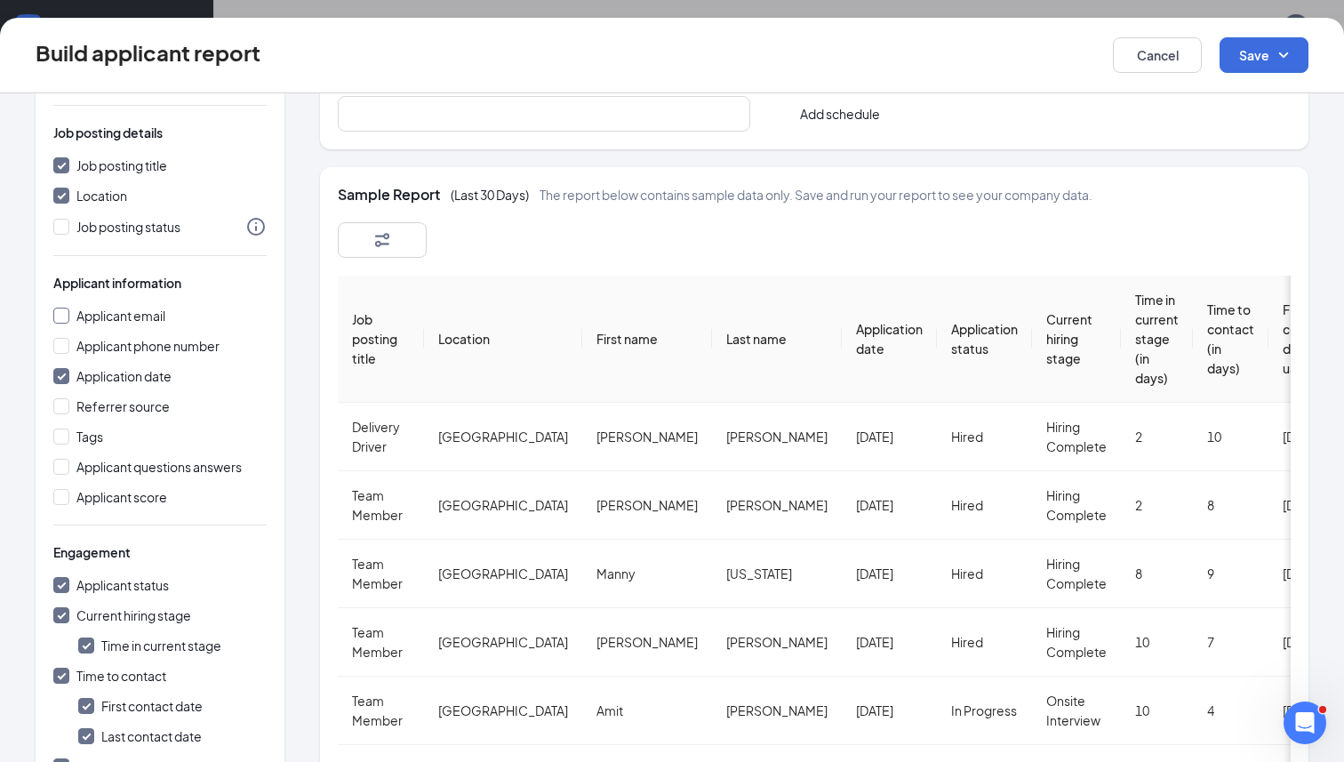
click at [103, 319] on span "Applicant email" at bounding box center [120, 316] width 89 height 16
click at [69, 319] on input "Applicant email" at bounding box center [61, 316] width 16 height 16
checkbox input "true"
click at [96, 345] on span "Applicant phone number" at bounding box center [147, 346] width 143 height 16
click at [69, 345] on input "Applicant phone number" at bounding box center [61, 346] width 16 height 16
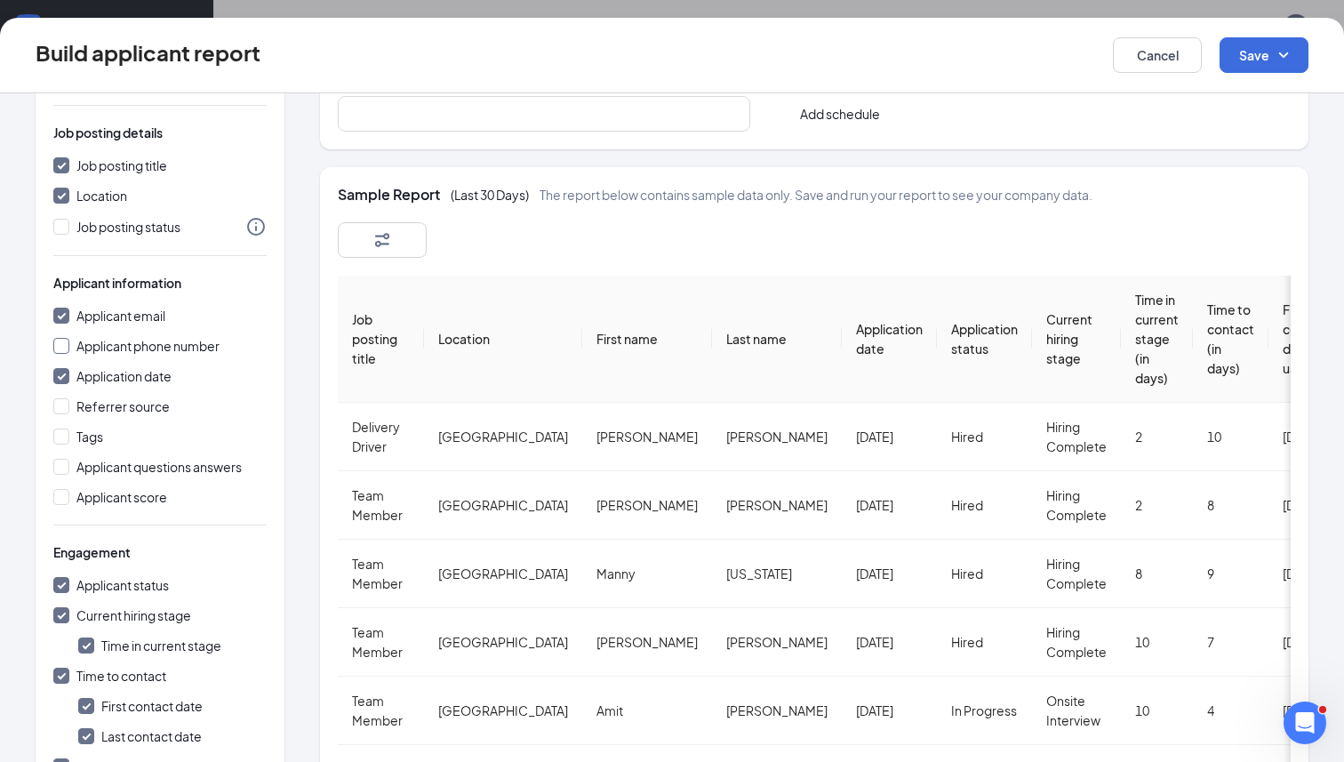
checkbox input "true"
click at [95, 390] on div "Applicant email Applicant phone number Application date Referrer source Tags Ap…" at bounding box center [159, 406] width 213 height 201
click at [92, 408] on span "Referrer source" at bounding box center [122, 406] width 93 height 16
click at [69, 408] on input "Referrer source" at bounding box center [61, 406] width 16 height 16
checkbox input "true"
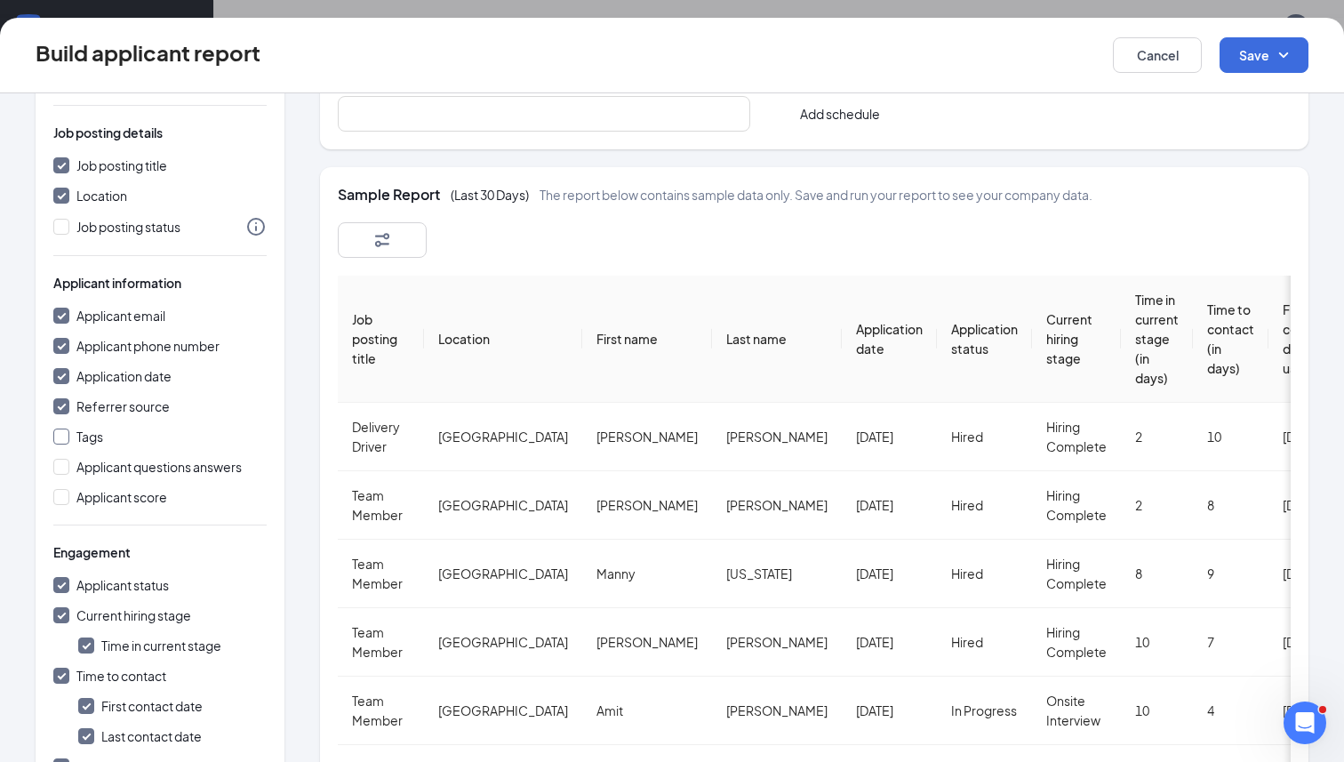
click at [87, 437] on span "Tags" at bounding box center [89, 436] width 27 height 16
click at [69, 437] on input "Tags" at bounding box center [61, 436] width 16 height 16
checkbox input "true"
click at [90, 468] on span "Applicant questions answers" at bounding box center [158, 467] width 165 height 16
click at [69, 468] on input "Applicant questions answers" at bounding box center [61, 467] width 16 height 16
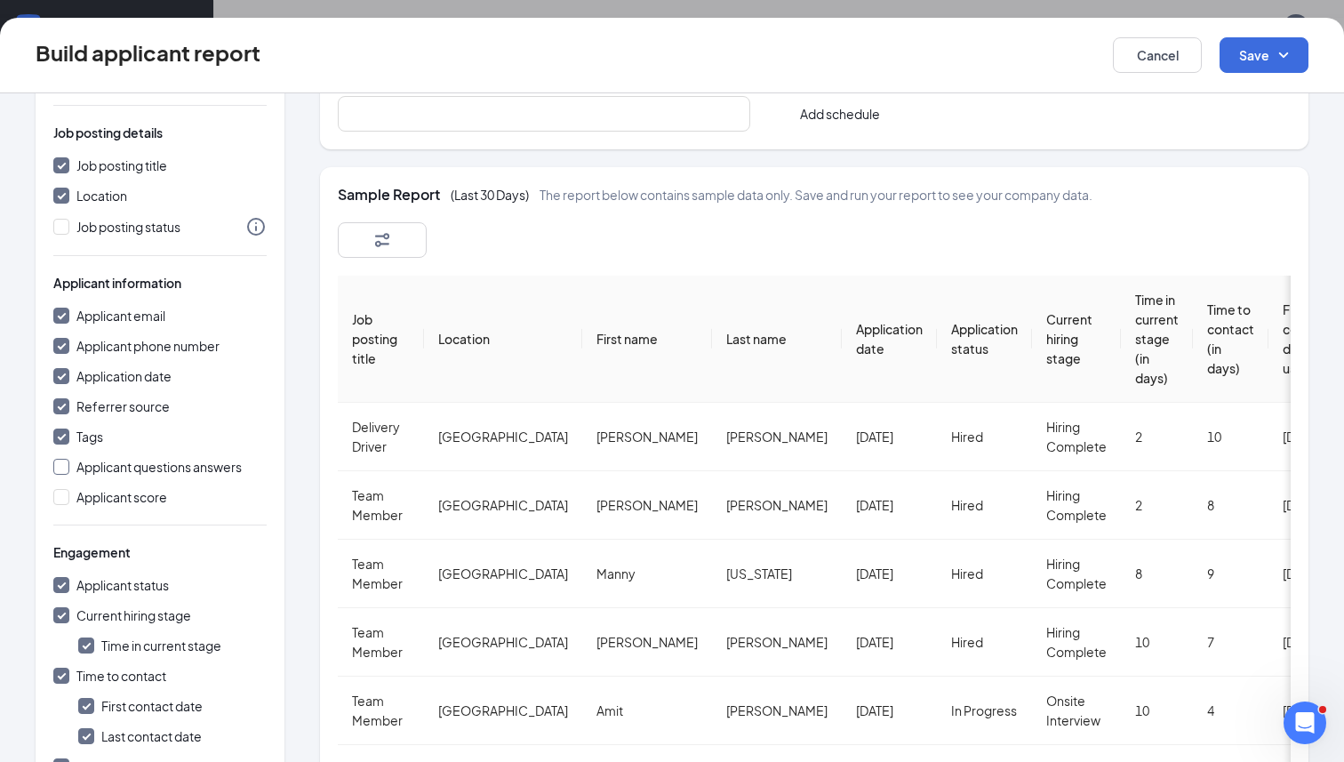
checkbox input "true"
click at [91, 501] on span "Applicant score" at bounding box center [121, 497] width 91 height 16
click at [69, 501] on input "Applicant score" at bounding box center [61, 497] width 16 height 16
checkbox input "true"
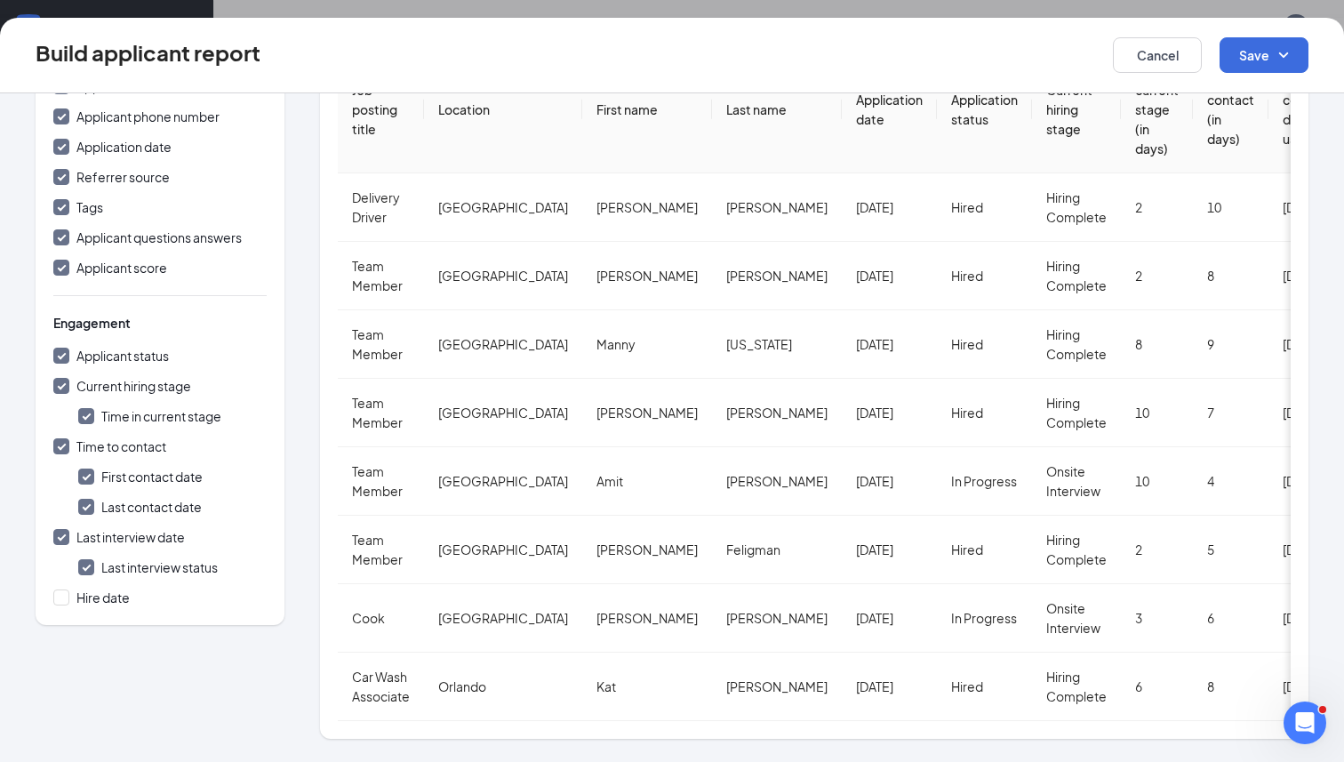
scroll to position [316, 0]
click at [100, 605] on span "Hire date" at bounding box center [102, 599] width 53 height 16
click at [69, 605] on input "Hire date" at bounding box center [61, 599] width 16 height 16
checkbox input "true"
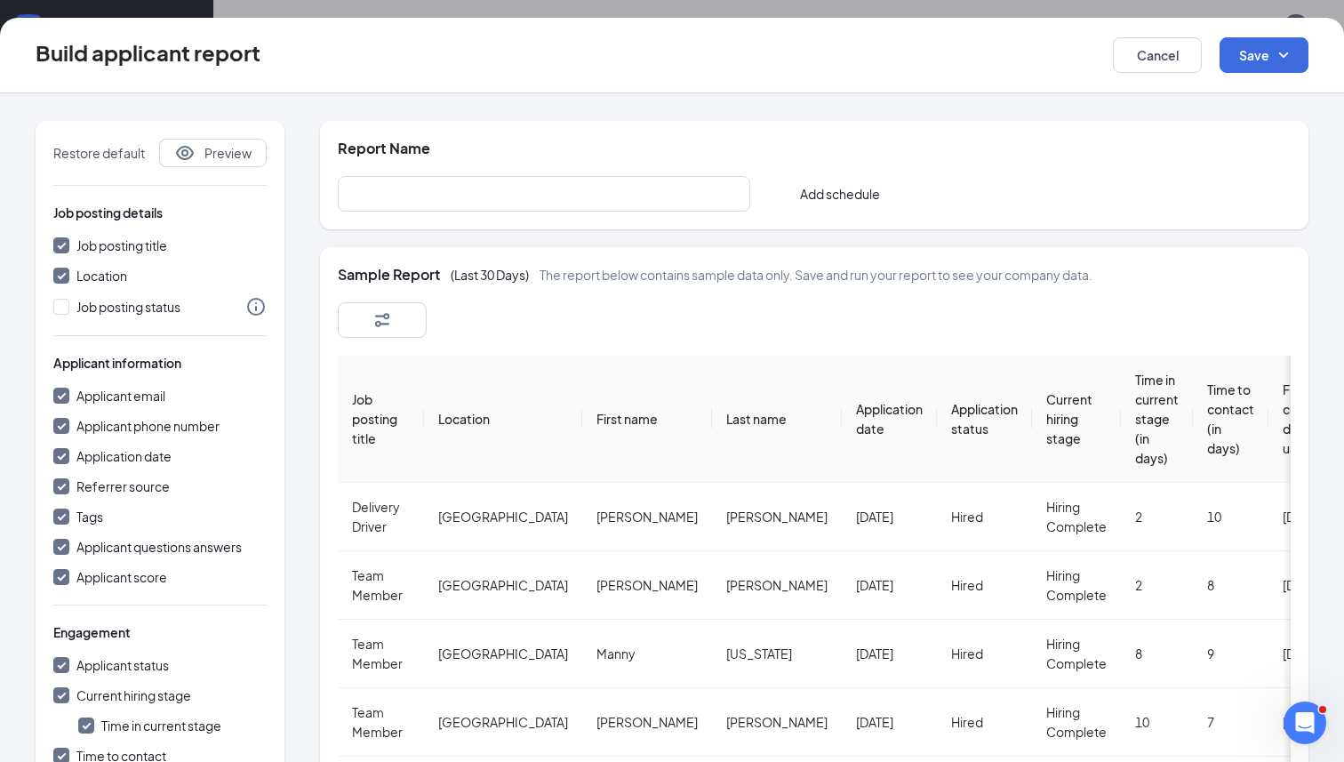
scroll to position [6, 0]
click at [848, 198] on span "Add schedule" at bounding box center [840, 196] width 80 height 18
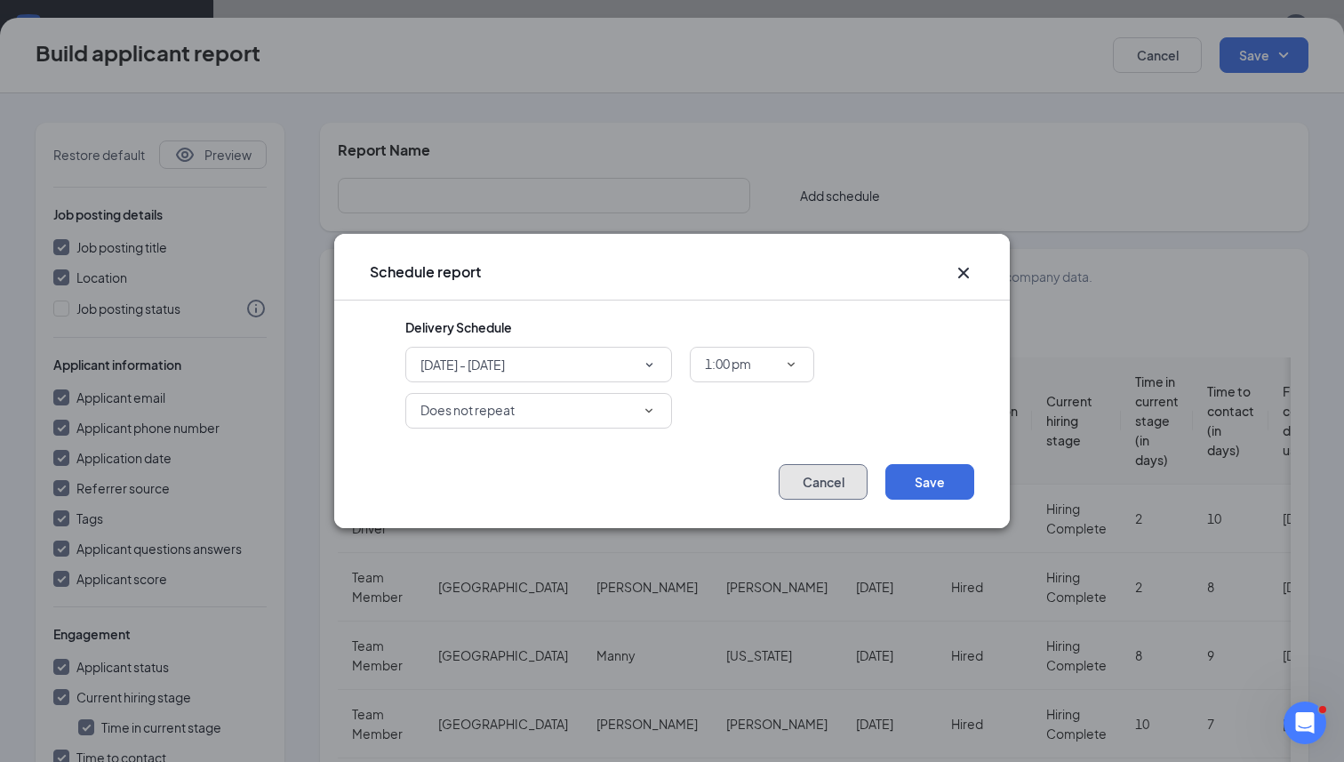
click at [821, 488] on button "Cancel" at bounding box center [823, 482] width 89 height 36
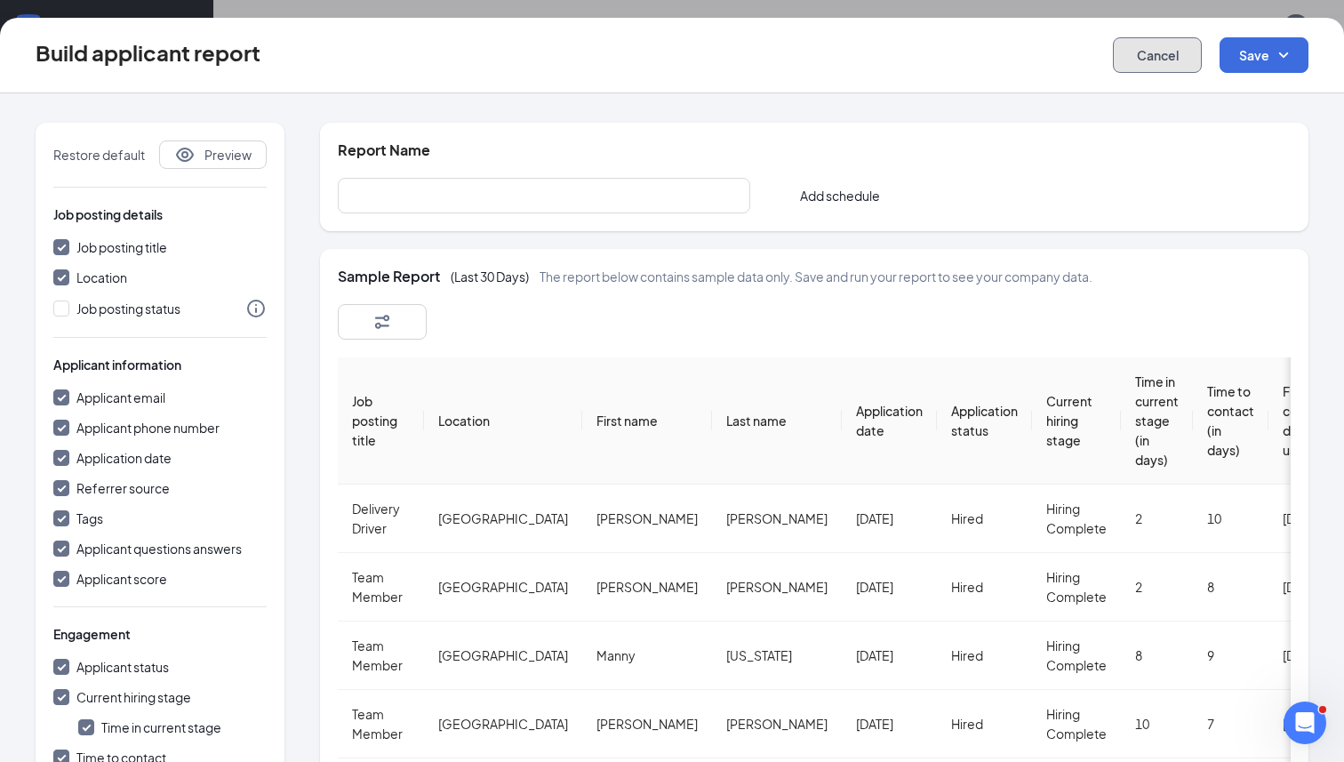
click at [1147, 65] on button "Cancel" at bounding box center [1157, 55] width 89 height 36
checkbox input "false"
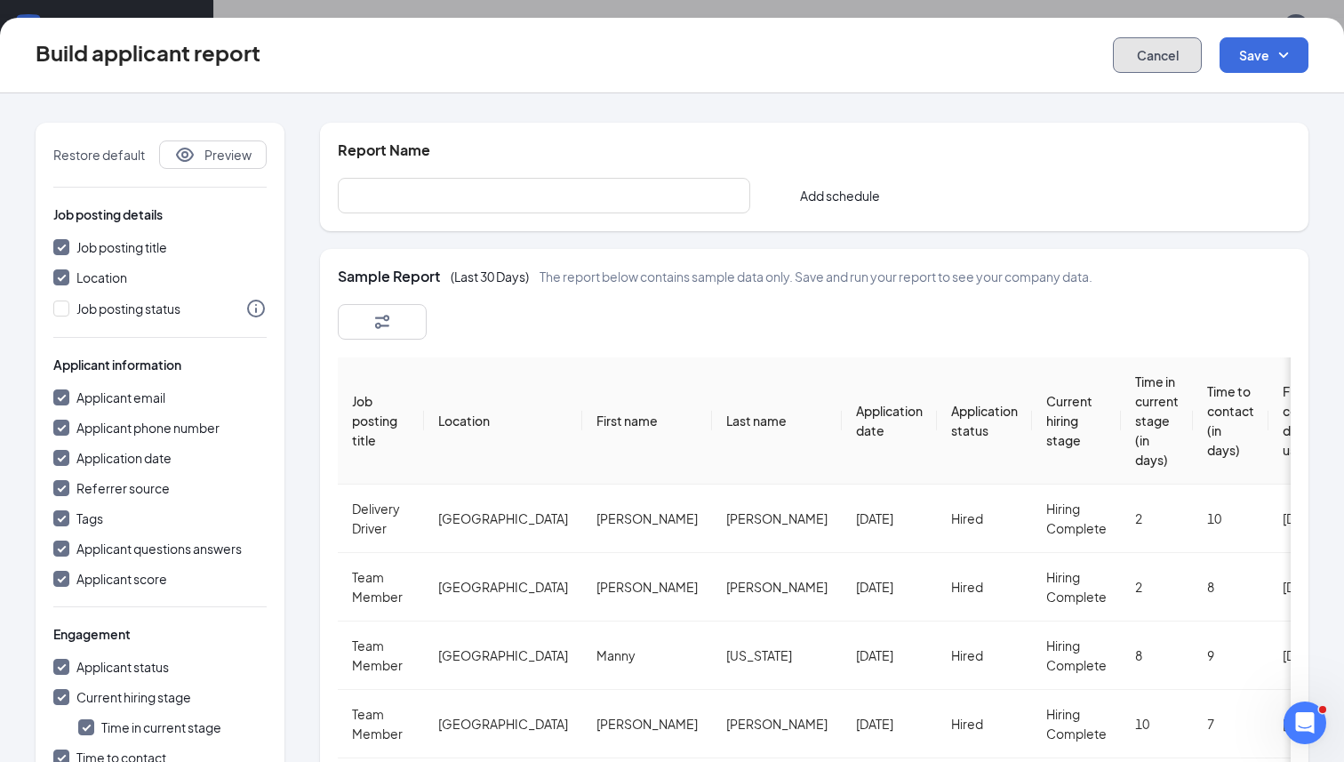
checkbox input "false"
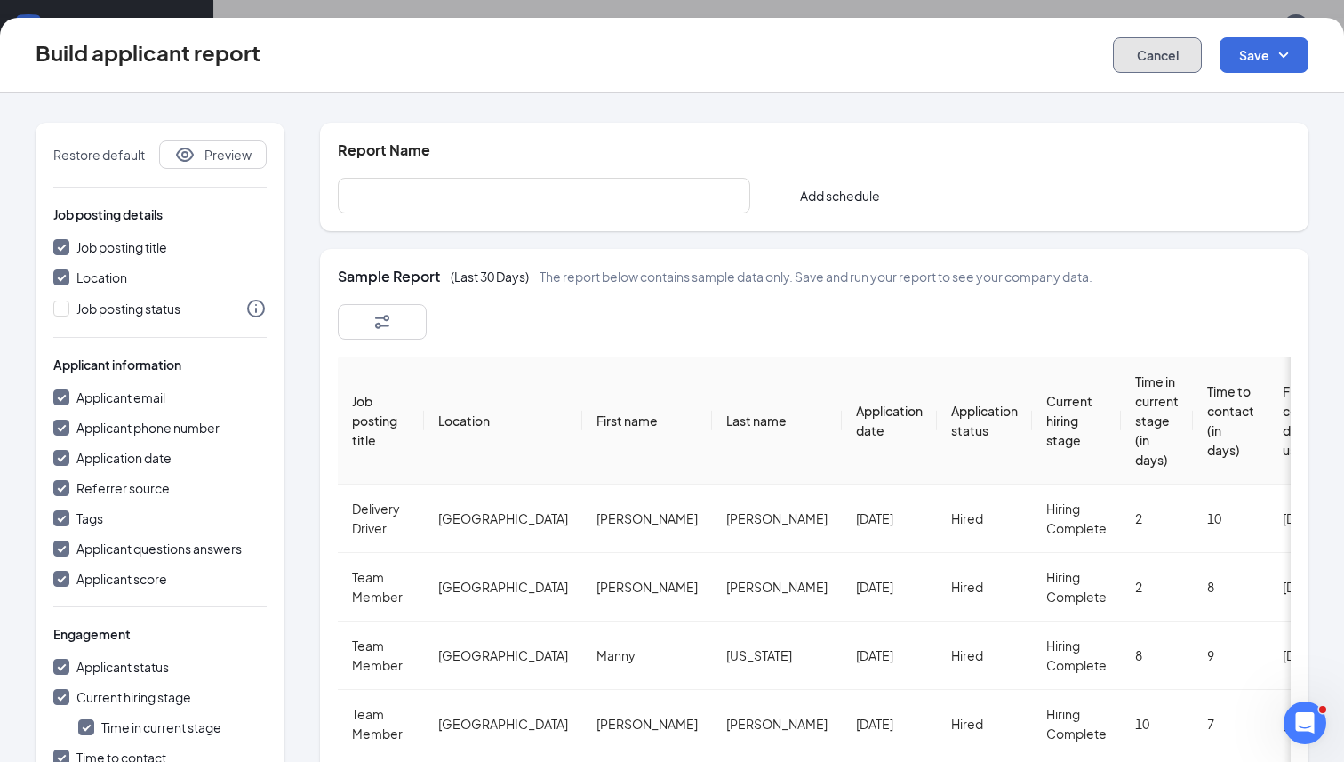
checkbox input "false"
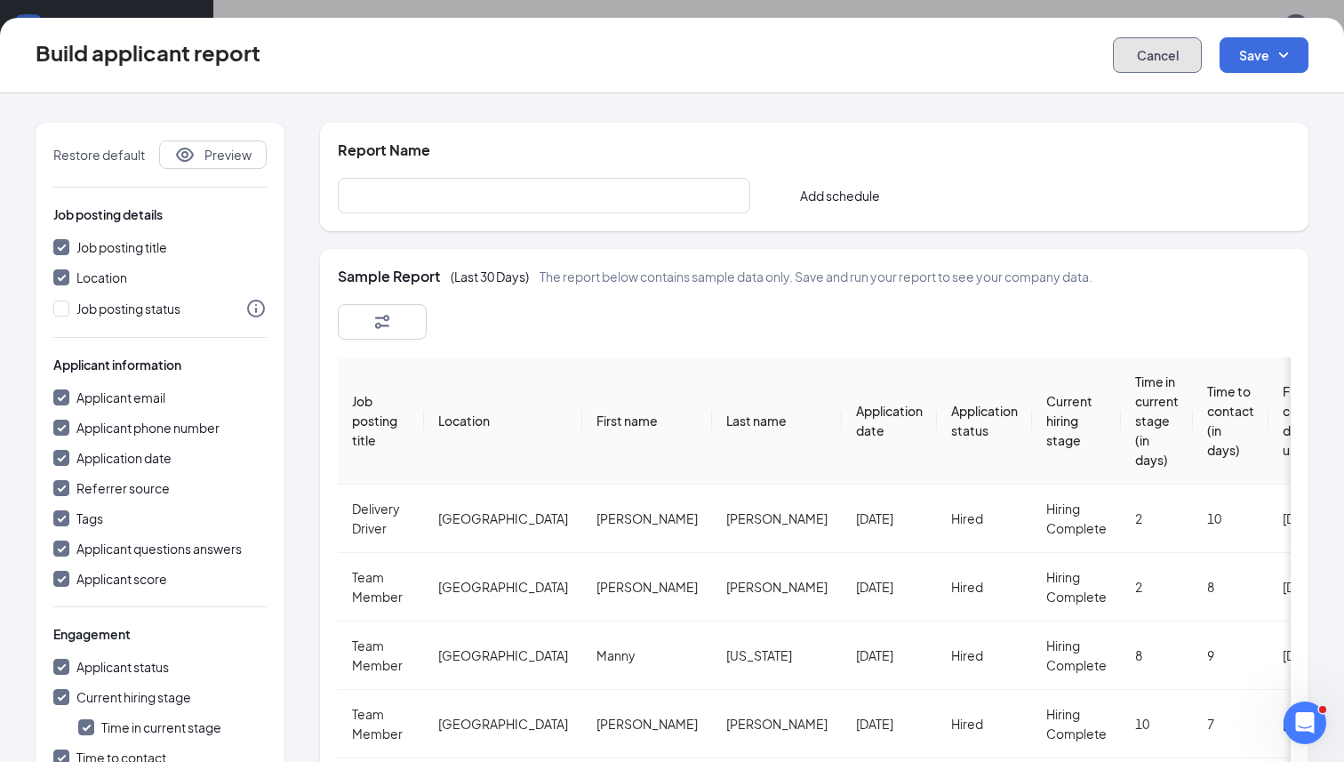
checkbox input "false"
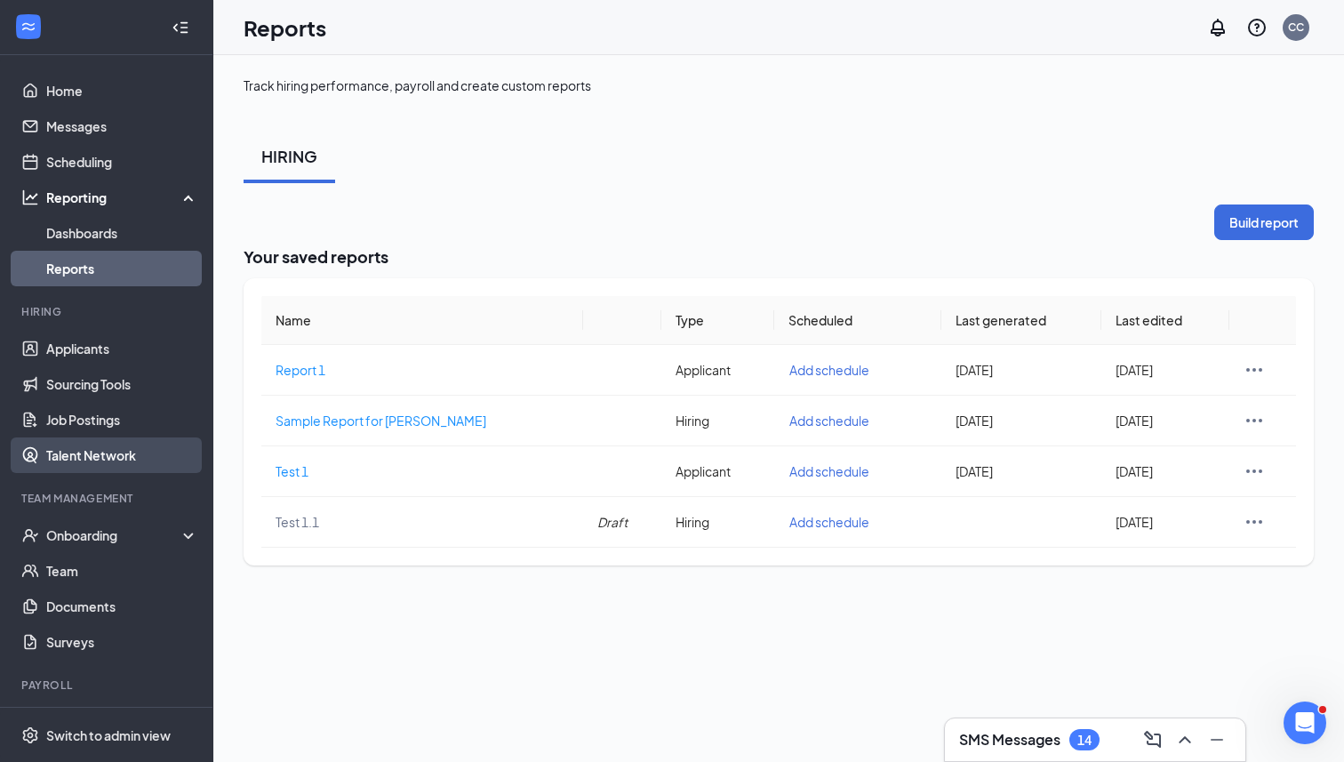
click at [115, 459] on link "Talent Network" at bounding box center [122, 455] width 152 height 36
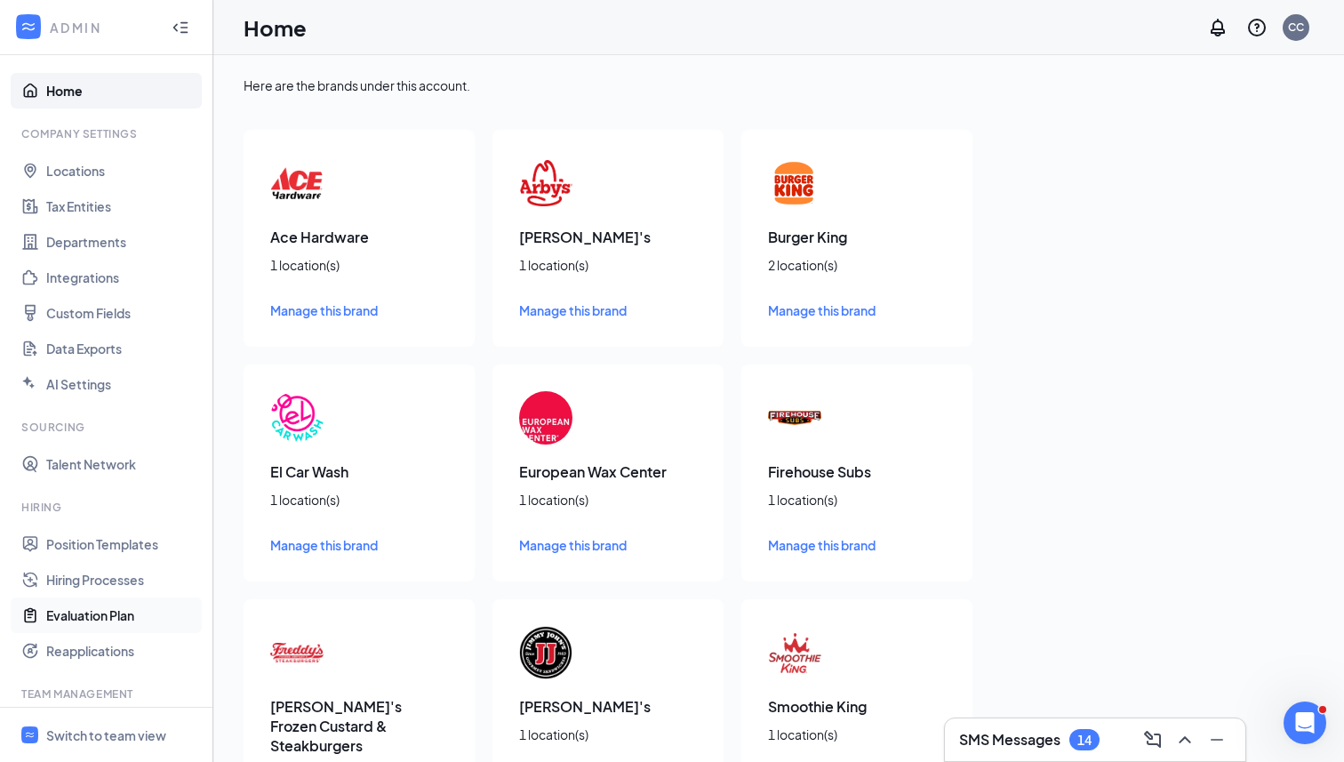
click at [131, 606] on link "Evaluation Plan" at bounding box center [122, 615] width 152 height 36
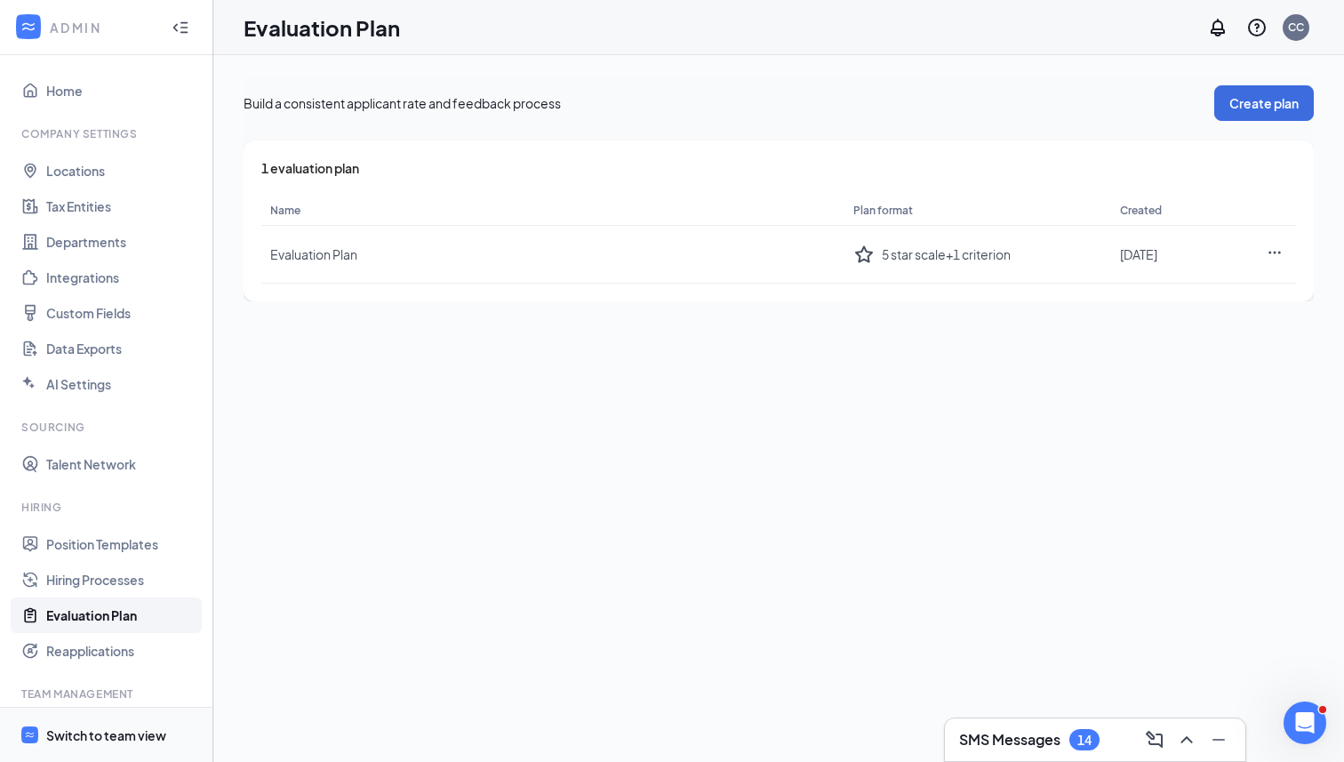
click at [142, 723] on span "Switch to team view" at bounding box center [122, 734] width 152 height 54
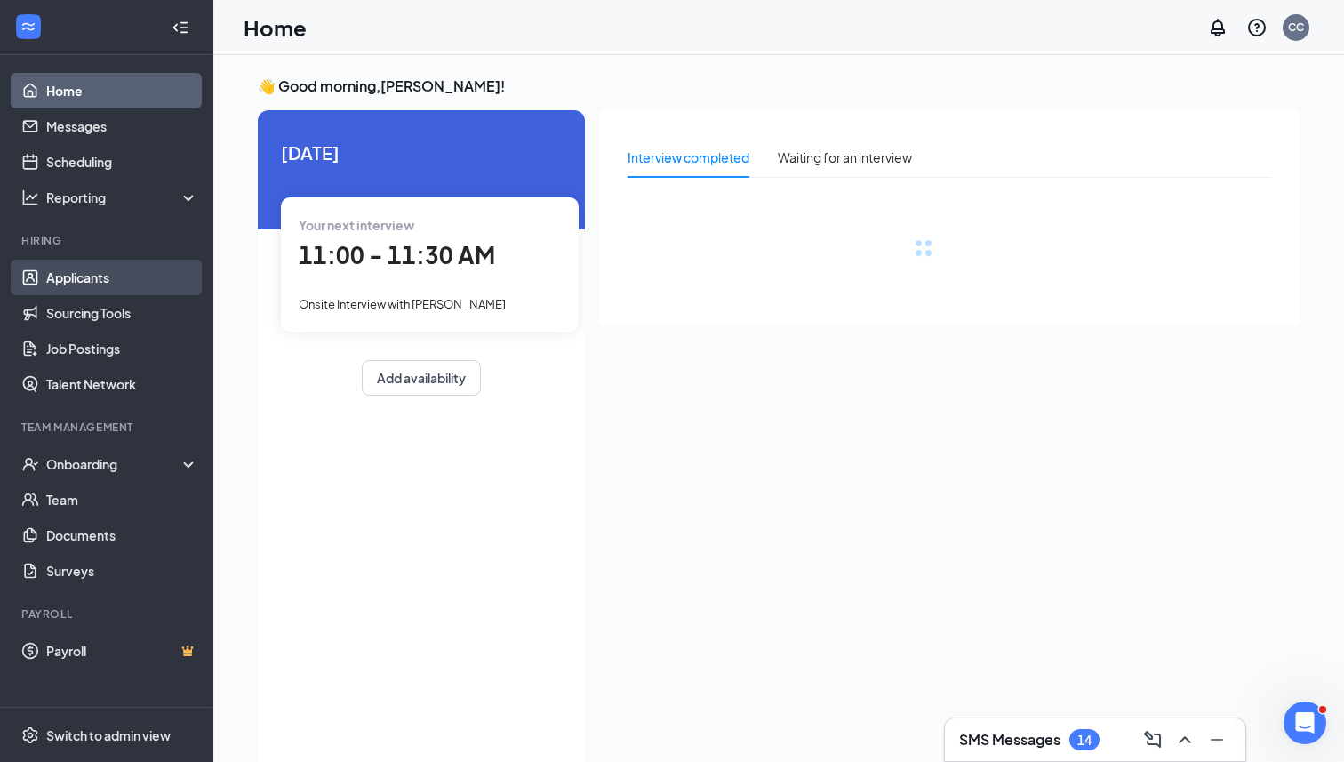
click at [82, 282] on link "Applicants" at bounding box center [122, 278] width 152 height 36
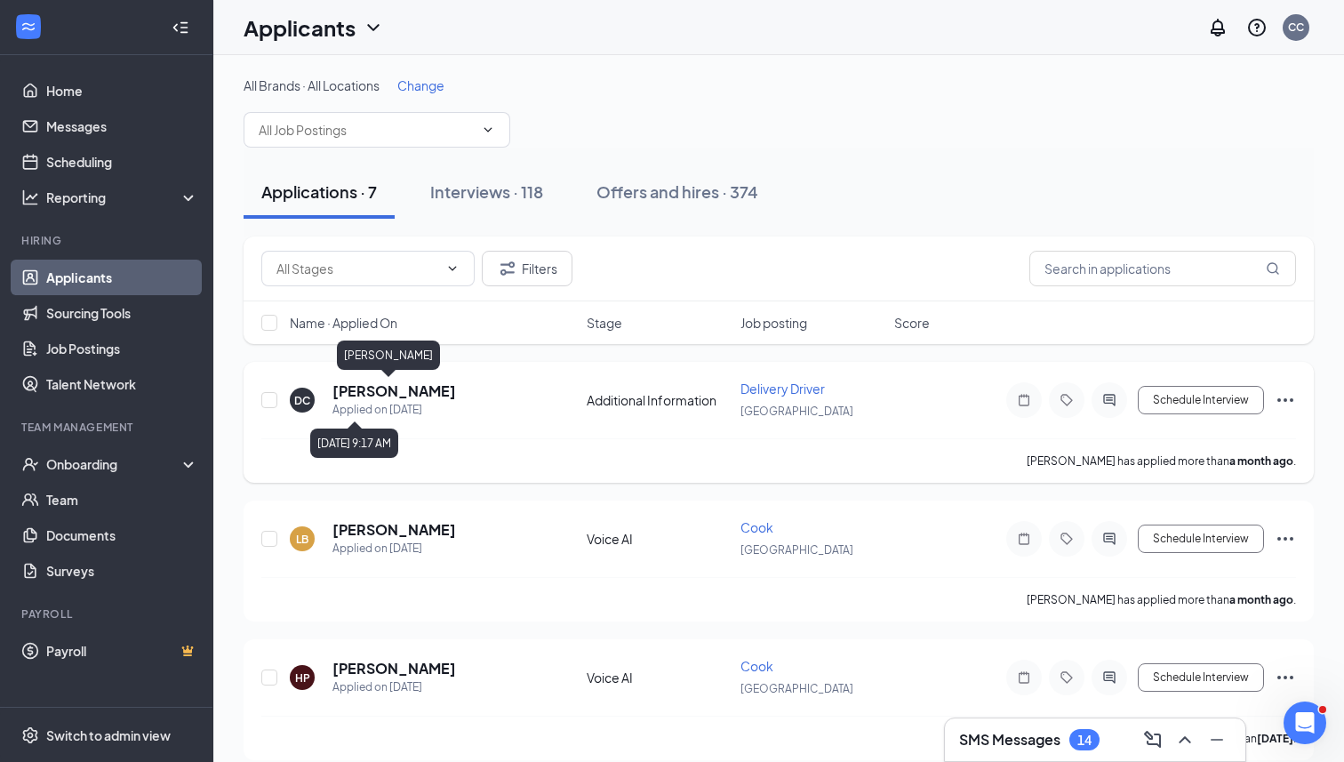
click at [398, 386] on h5 "[PERSON_NAME]" at bounding box center [394, 391] width 124 height 20
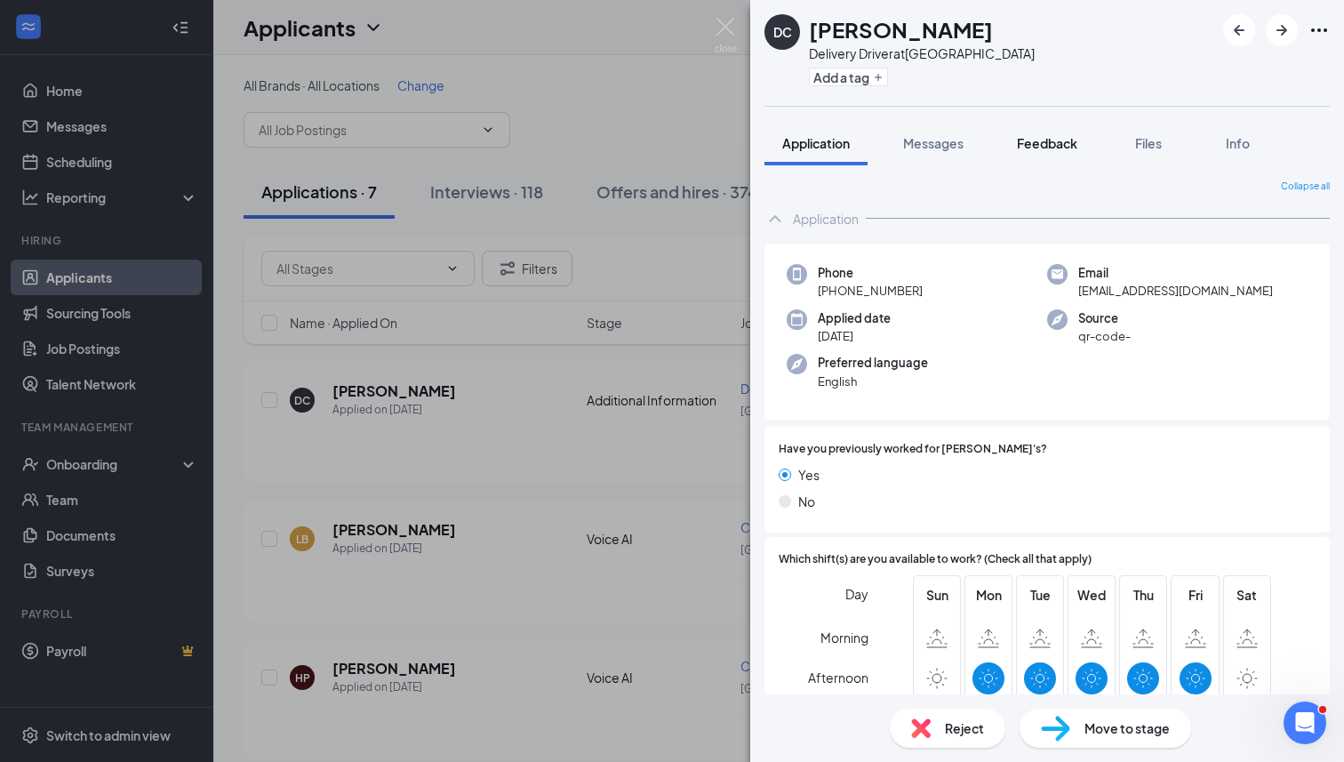
click at [1046, 146] on span "Feedback" at bounding box center [1047, 143] width 60 height 16
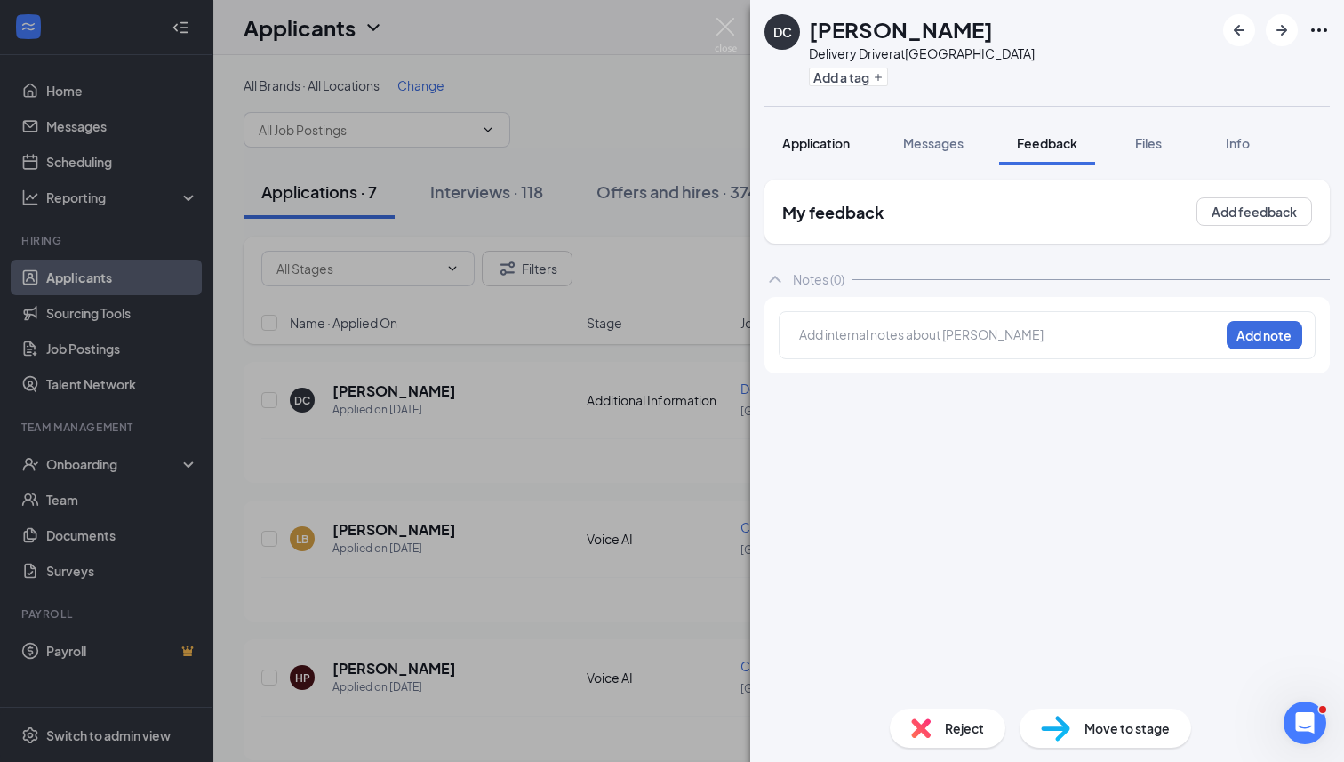
click at [822, 154] on button "Application" at bounding box center [815, 143] width 103 height 44
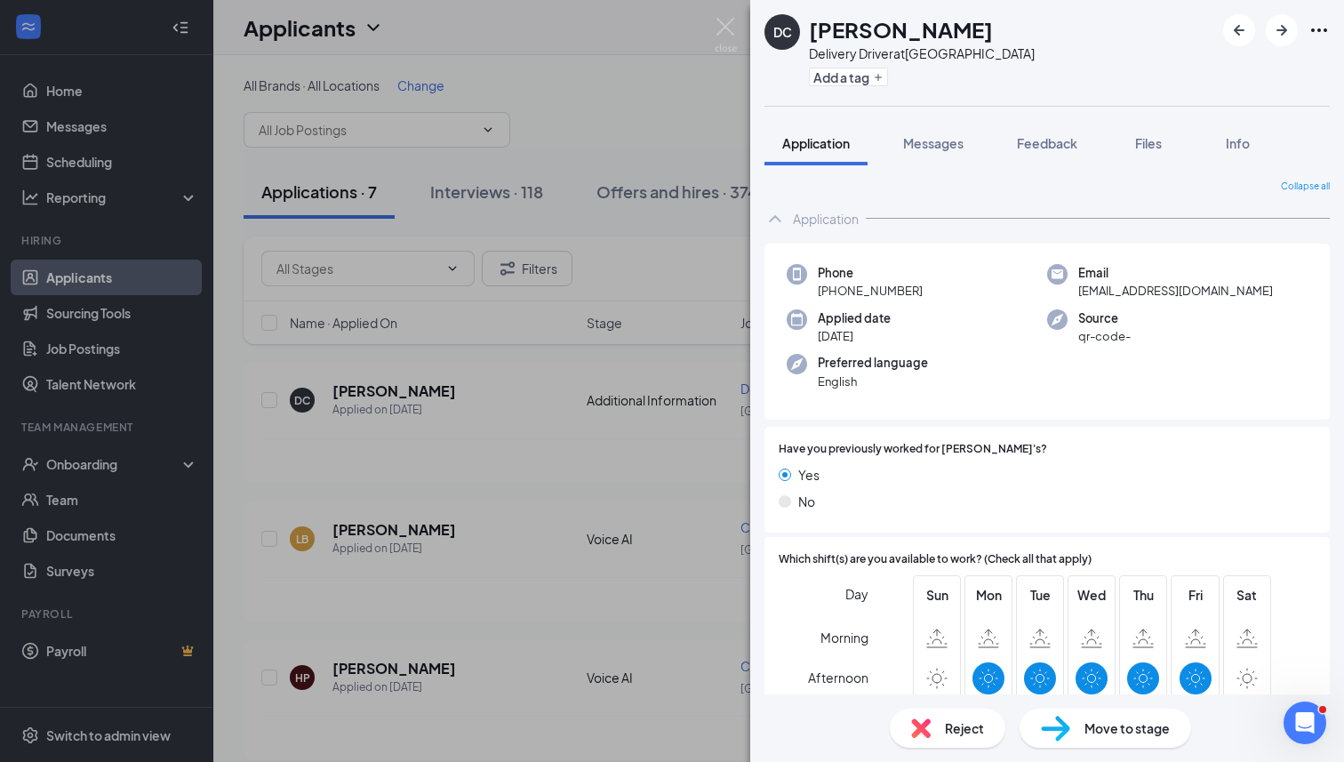
click at [713, 238] on div "DC [PERSON_NAME] Delivery Driver at [GEOGRAPHIC_DATA] Add a tag Application Mes…" at bounding box center [672, 381] width 1344 height 762
